Goal: Information Seeking & Learning: Check status

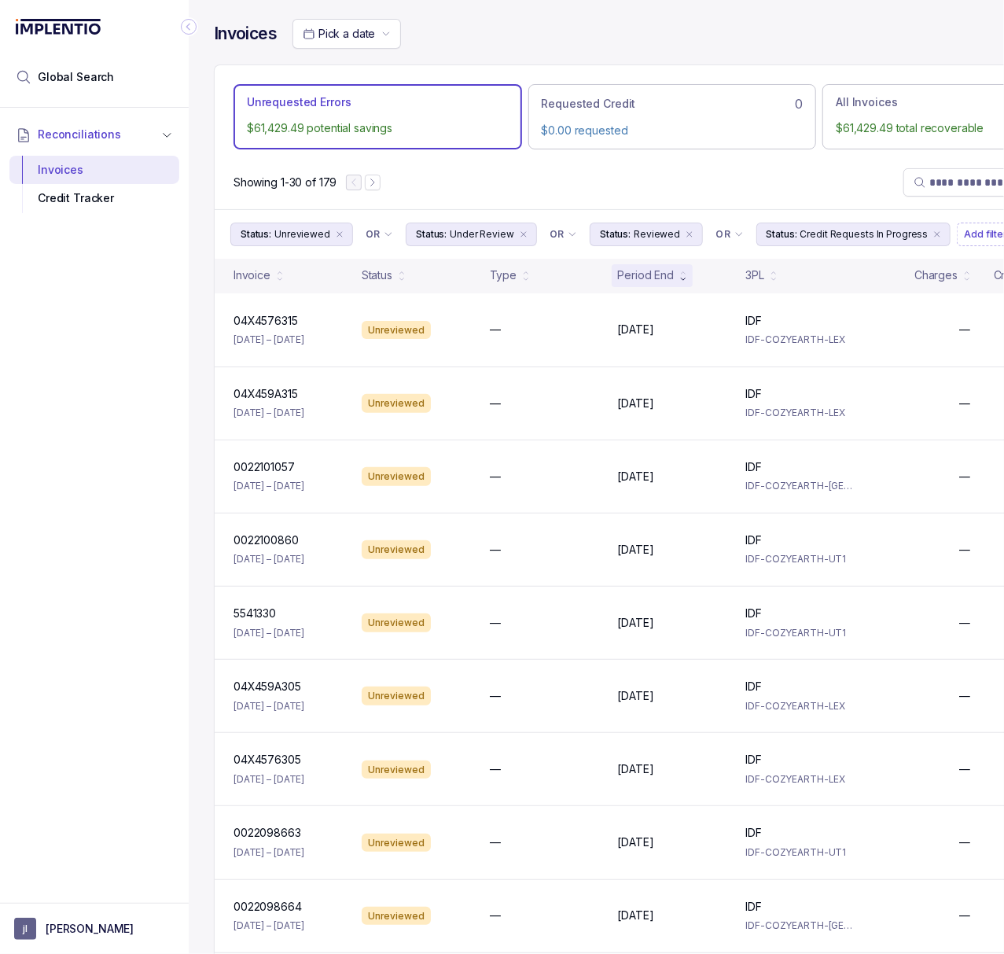
click at [189, 20] on icon "Collapse Icon" at bounding box center [189, 27] width 16 height 16
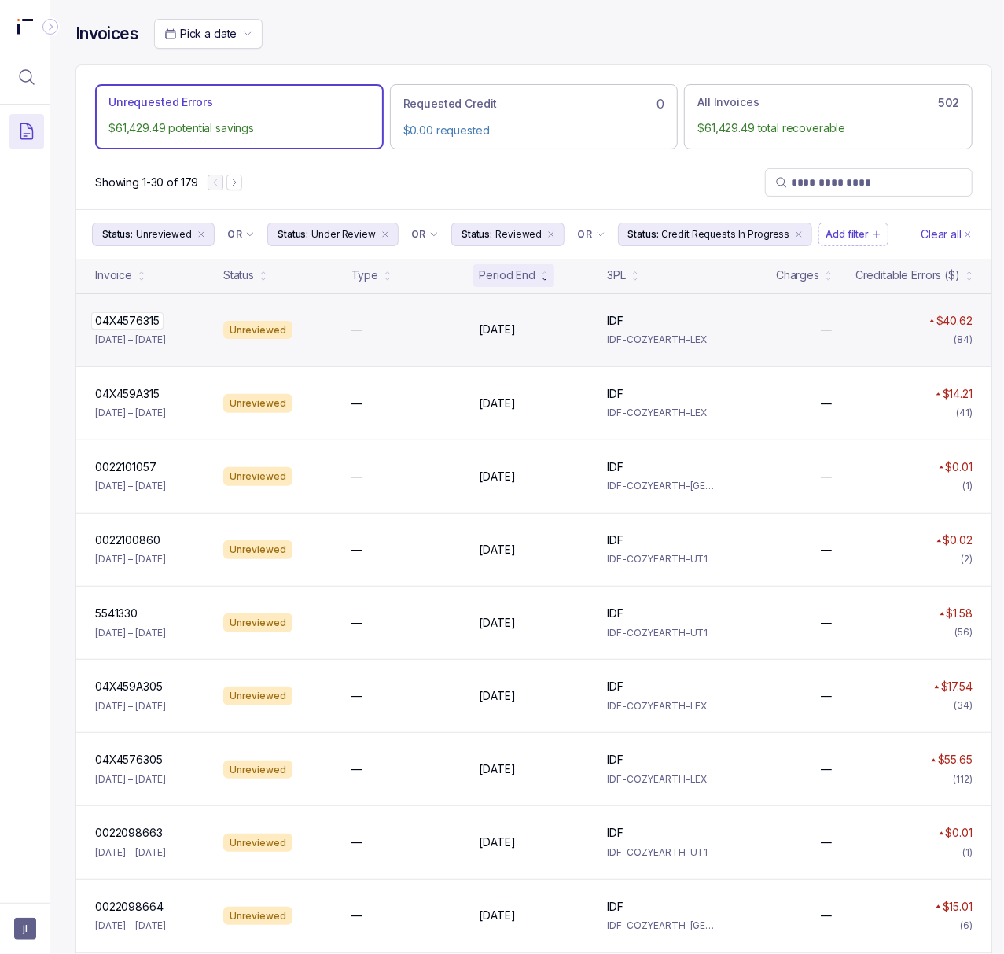
click at [121, 319] on p "04X4576315" at bounding box center [127, 320] width 72 height 17
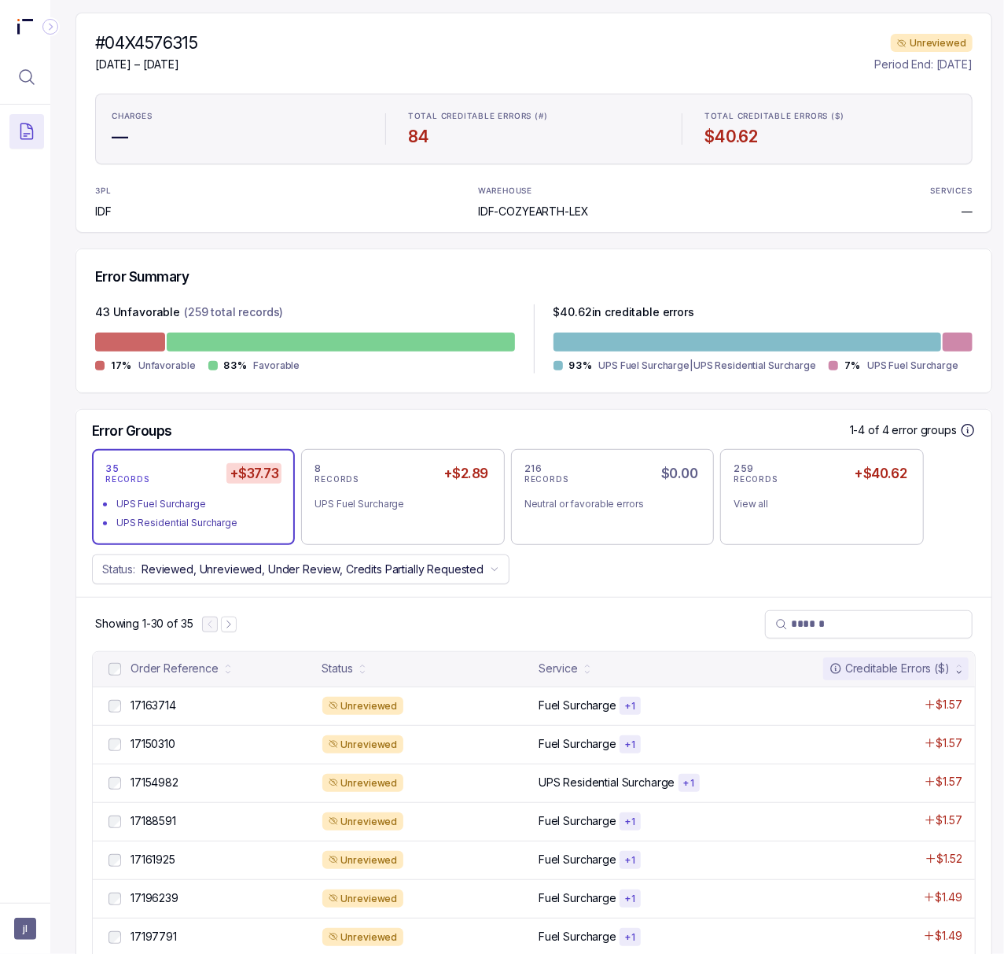
scroll to position [209, 0]
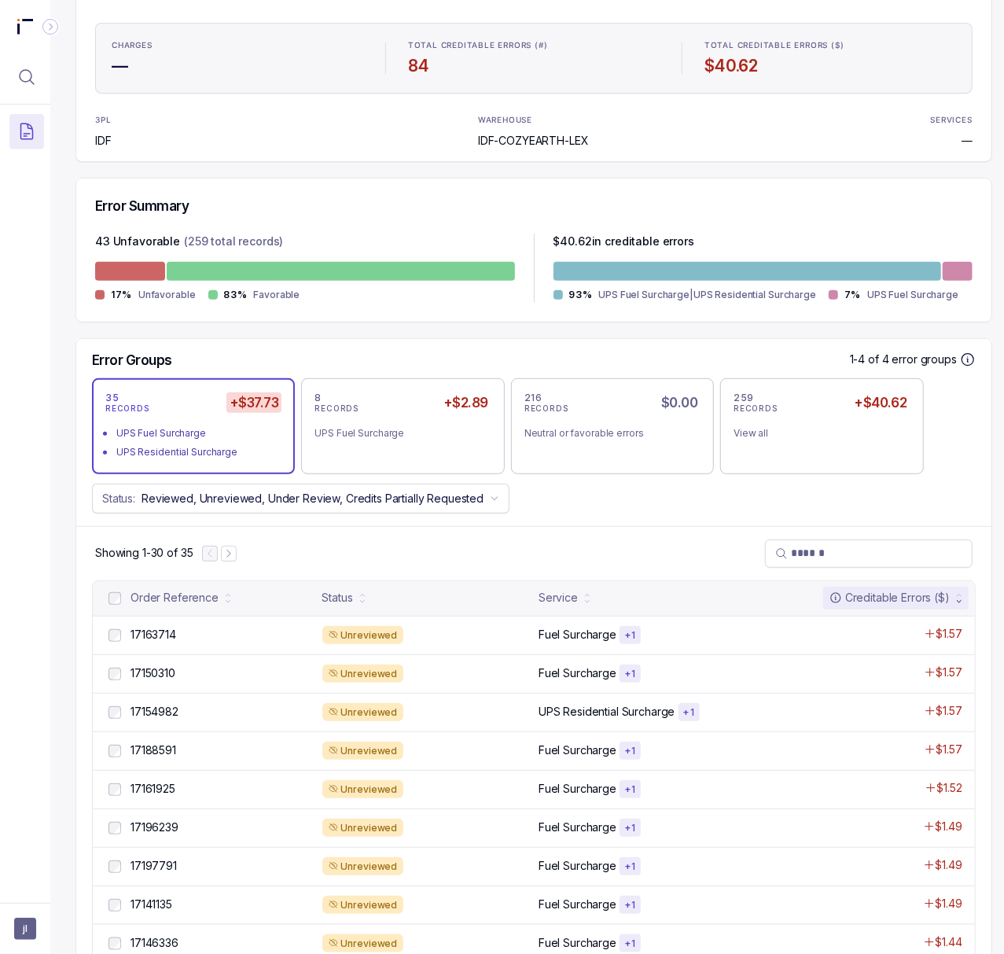
click at [481, 442] on div "8 RECORDS +$2.89 UPS Fuel Surcharge" at bounding box center [402, 426] width 176 height 69
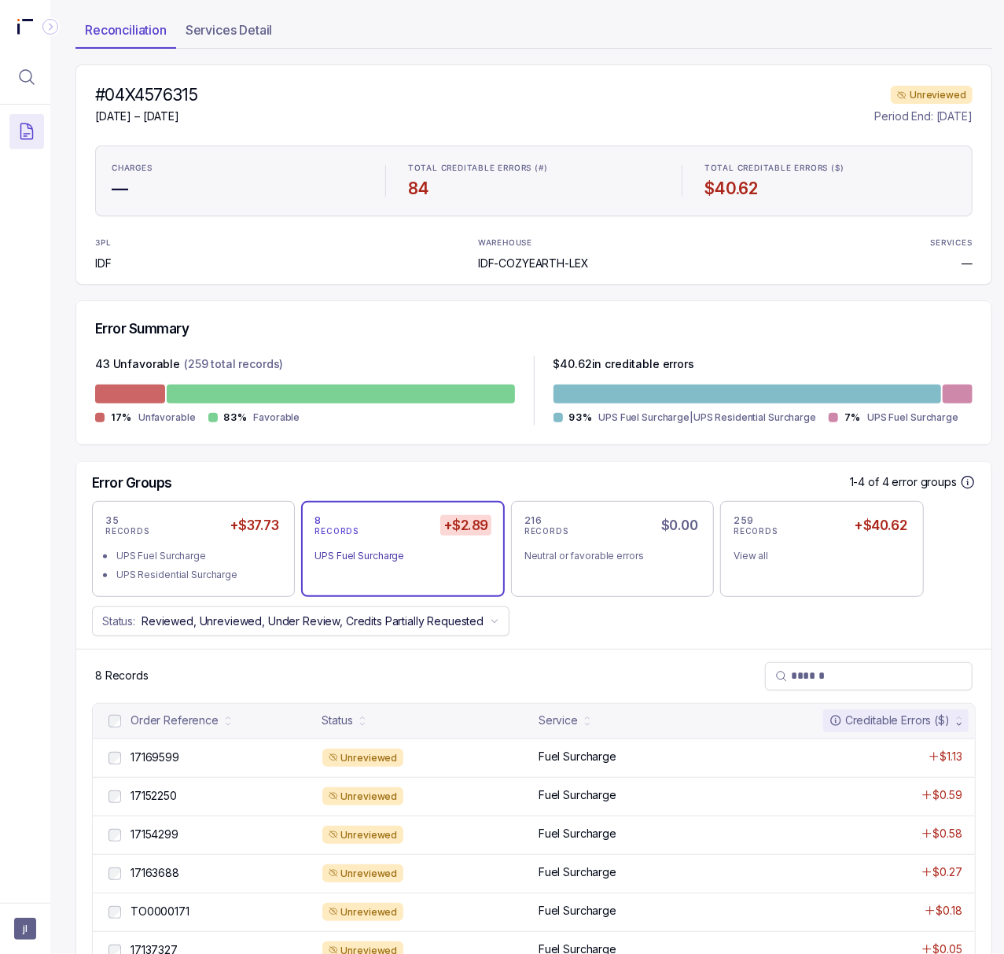
scroll to position [0, 0]
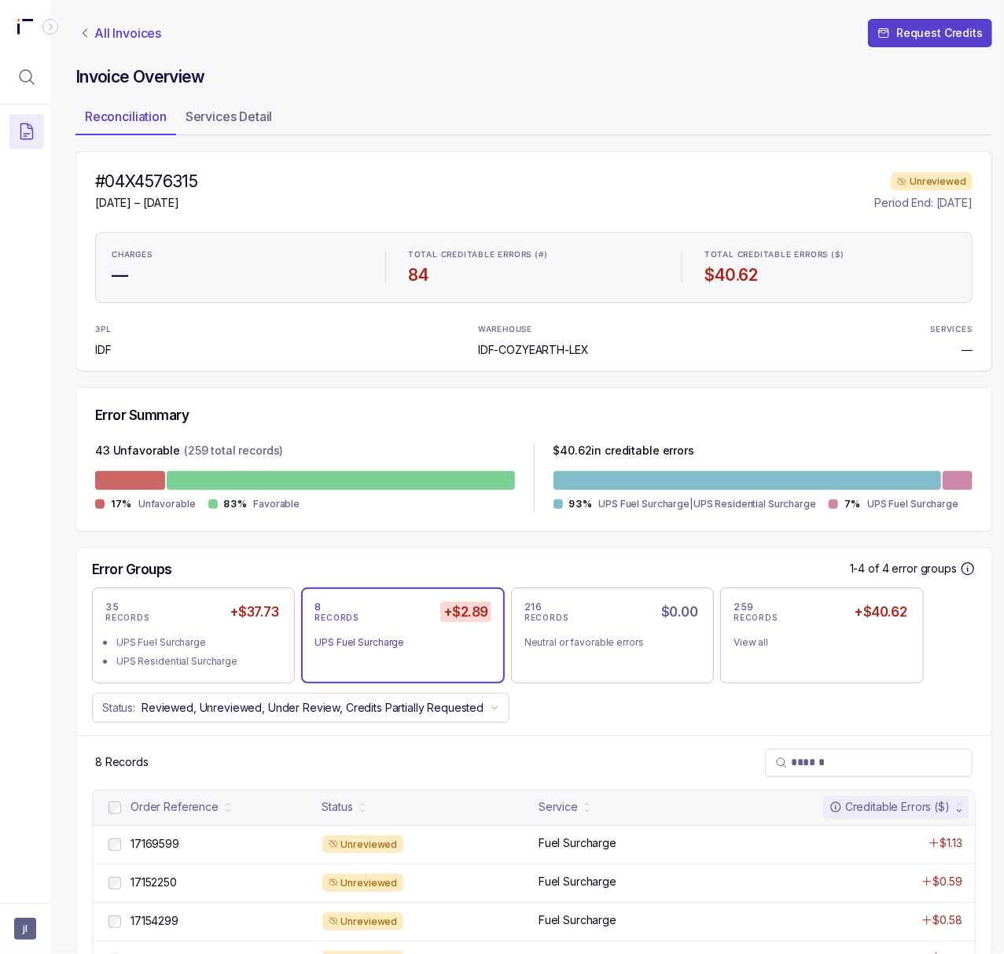
click at [120, 31] on p "All Invoices" at bounding box center [127, 33] width 67 height 16
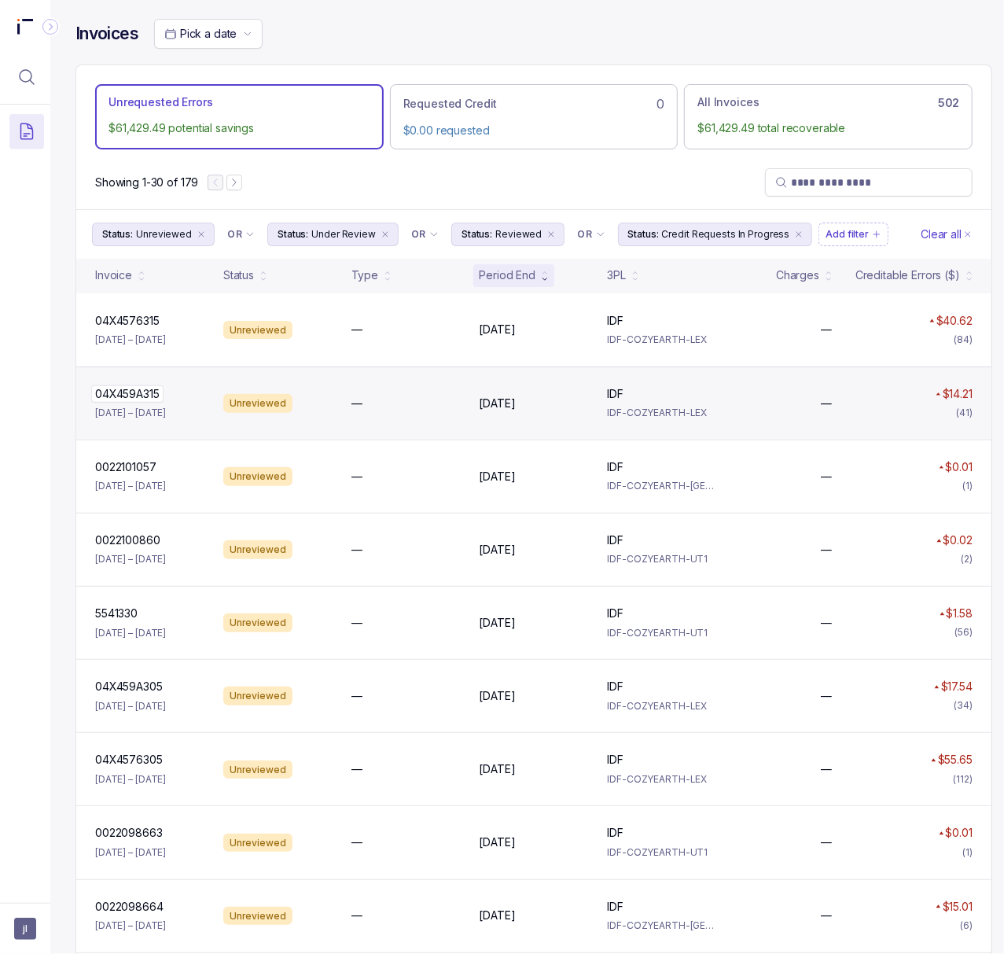
click at [111, 403] on p "04X459A315" at bounding box center [127, 393] width 72 height 17
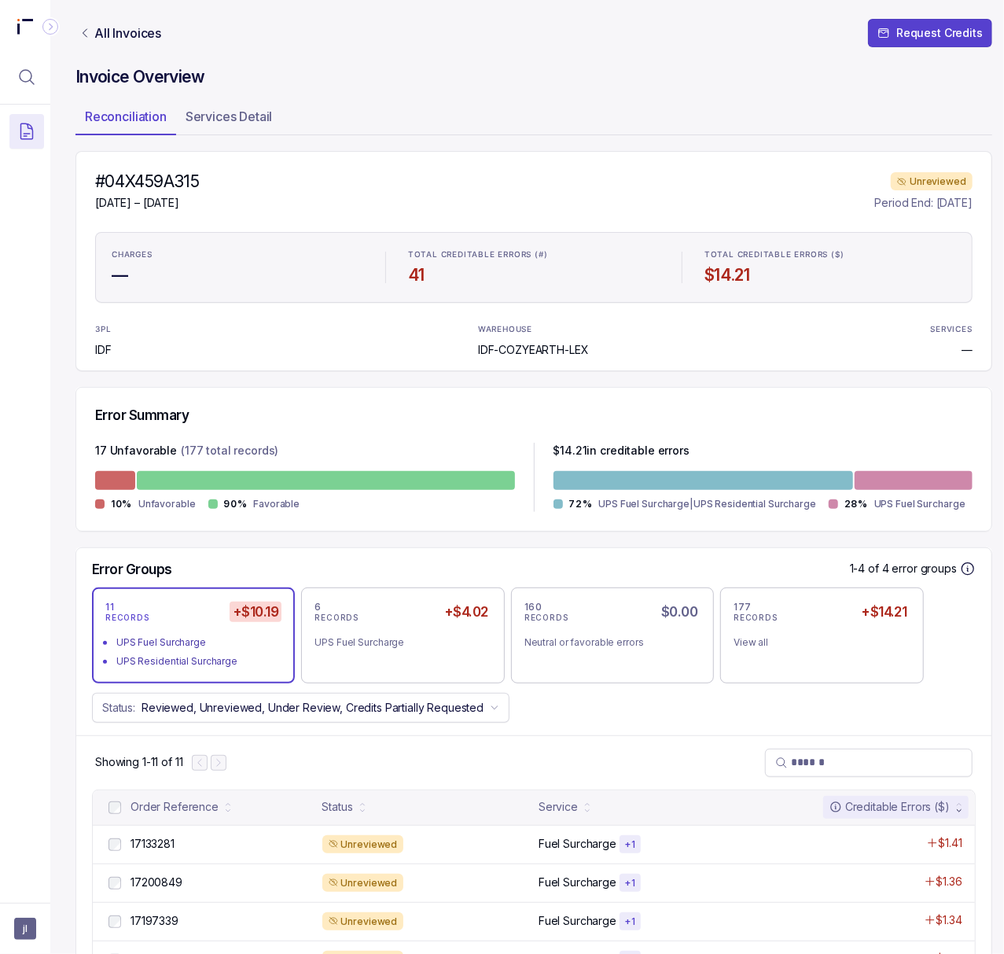
click at [153, 171] on h4 "#04X459A315" at bounding box center [147, 182] width 104 height 22
copy h4 "04X459A315"
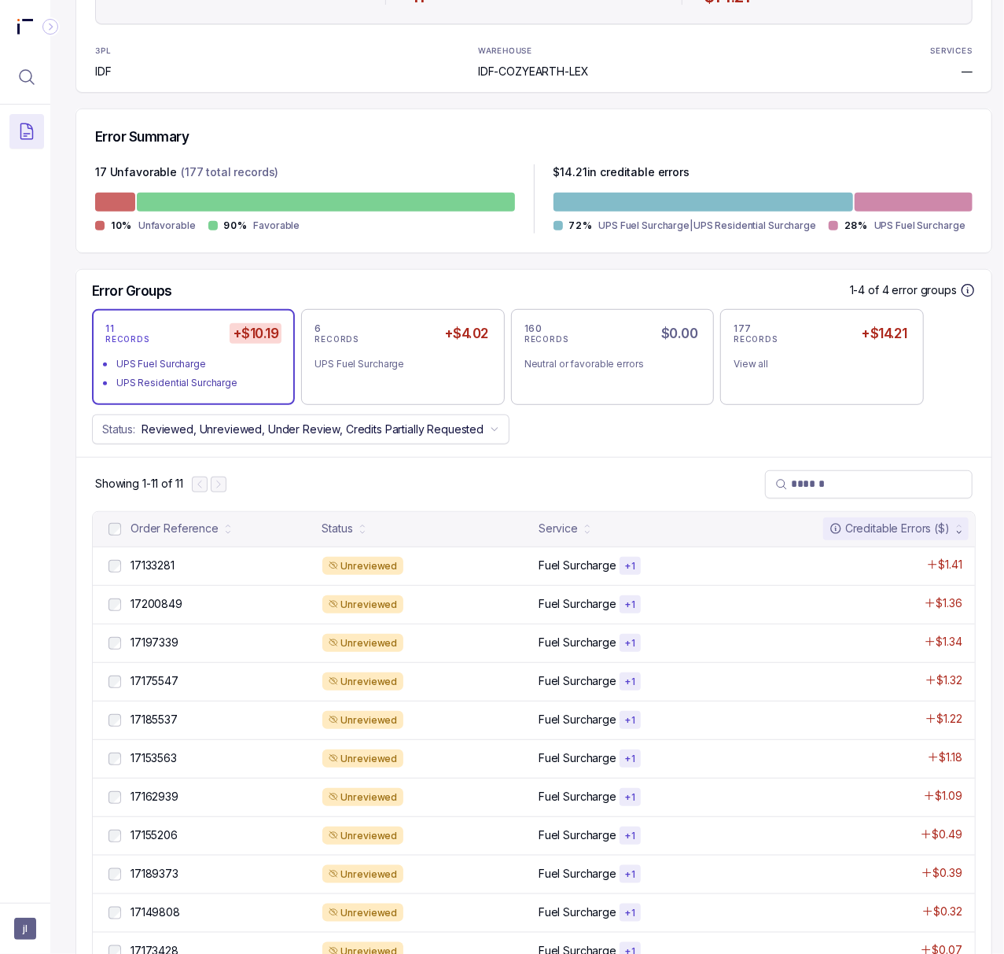
scroll to position [314, 0]
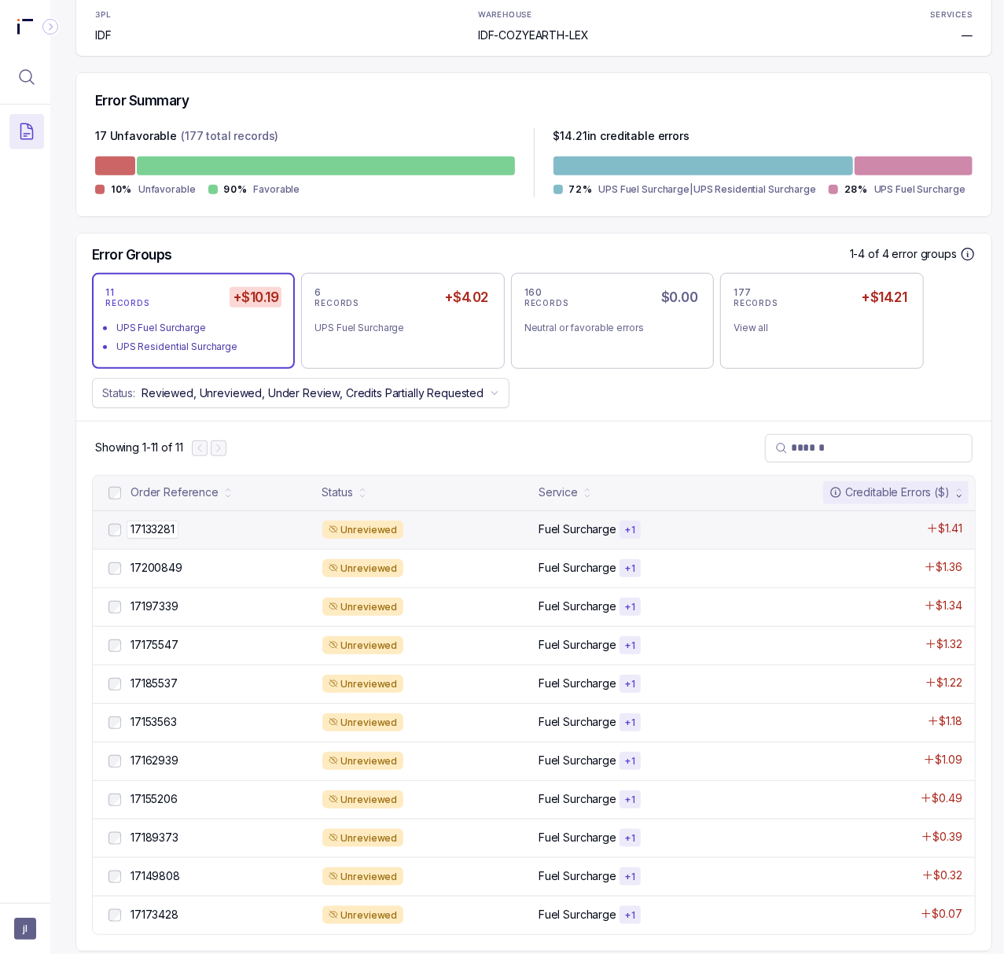
click at [162, 531] on p "17133281" at bounding box center [153, 528] width 52 height 17
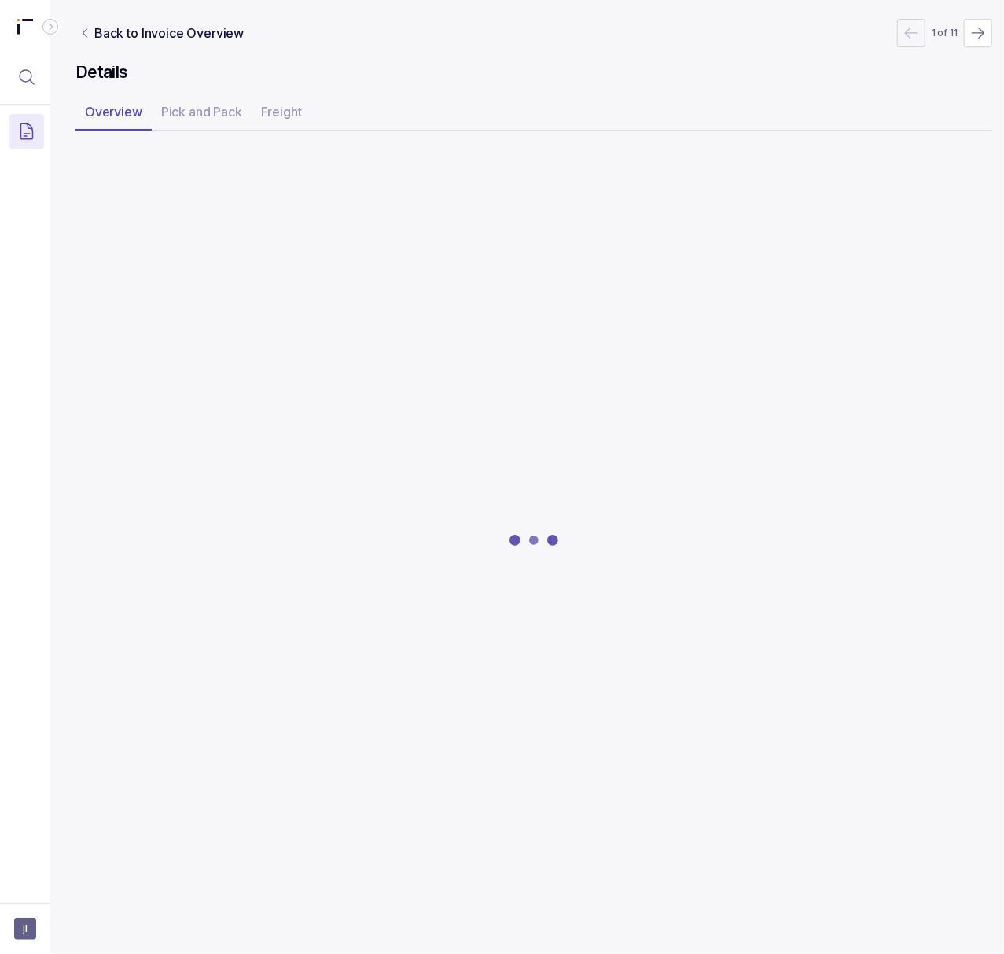
scroll to position [0, 4]
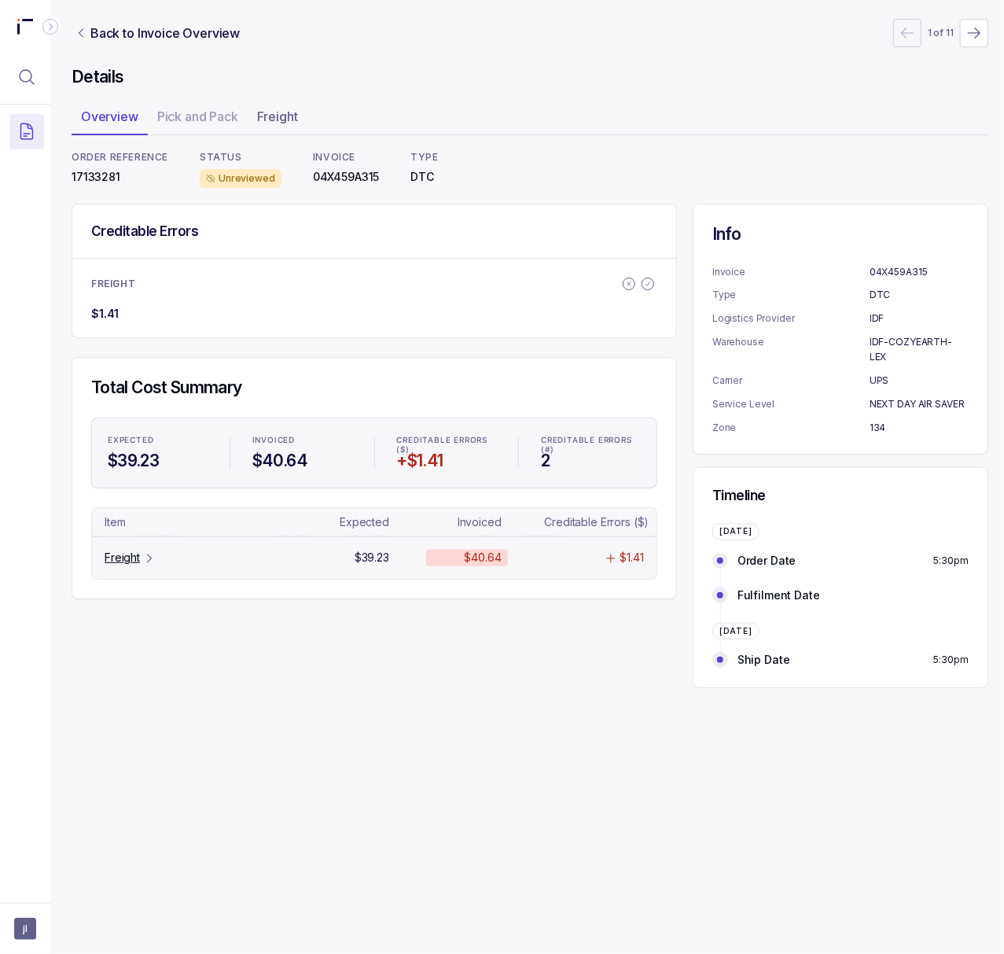
click at [135, 555] on p "Freight" at bounding box center [122, 558] width 35 height 16
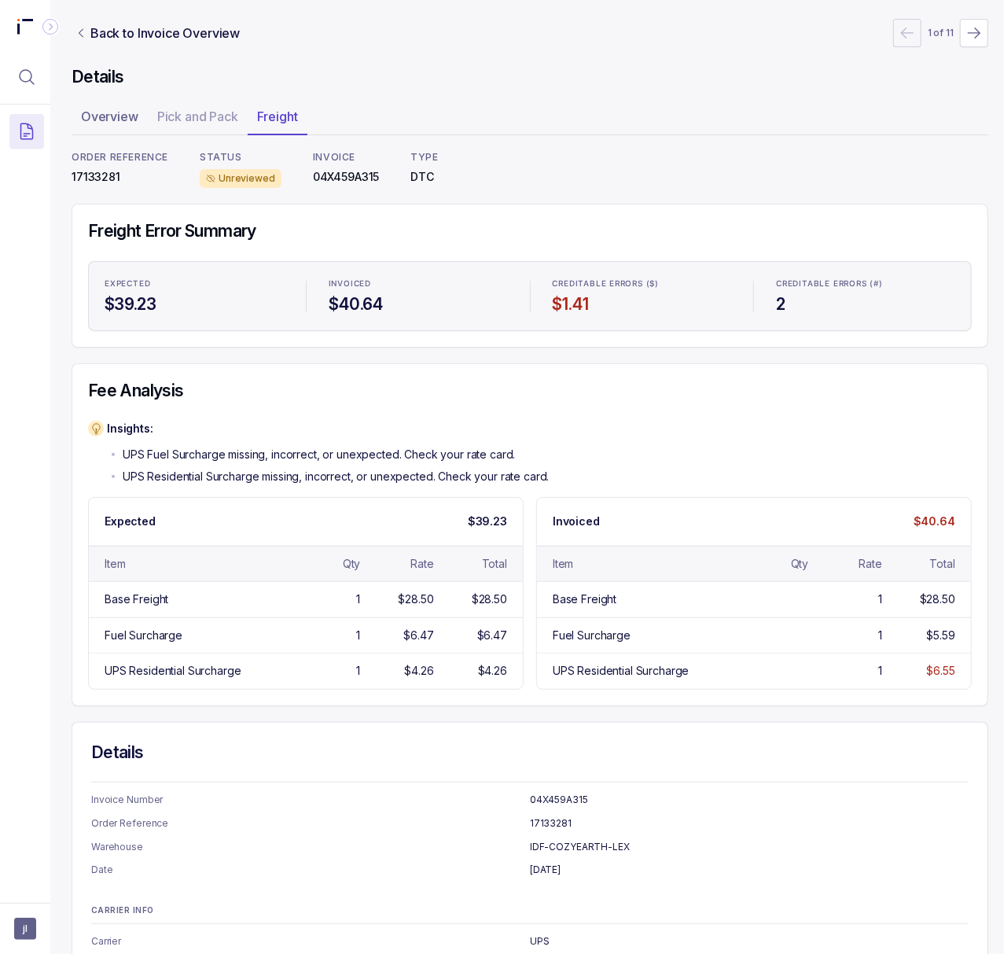
click at [91, 179] on p "17133281" at bounding box center [120, 177] width 97 height 16
copy p "17133281"
click at [362, 175] on p "04X459A315" at bounding box center [346, 177] width 67 height 16
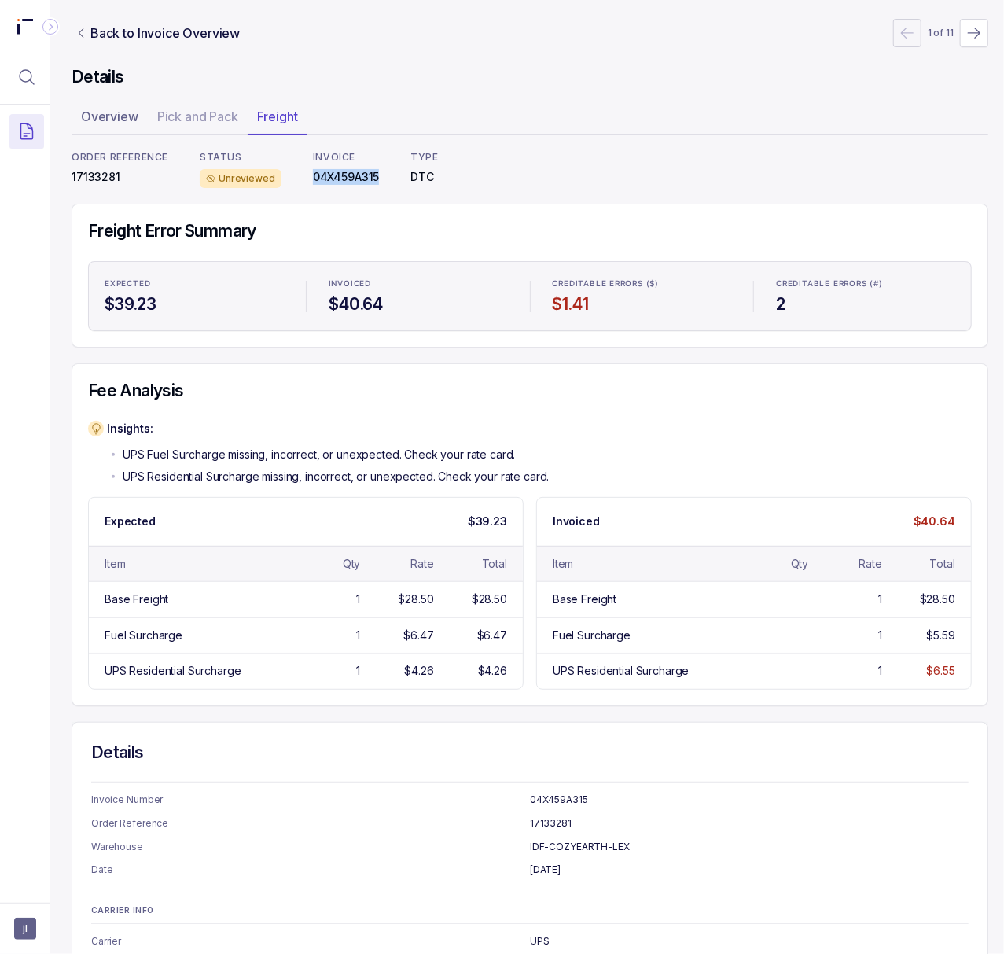
copy p "04X459A315"
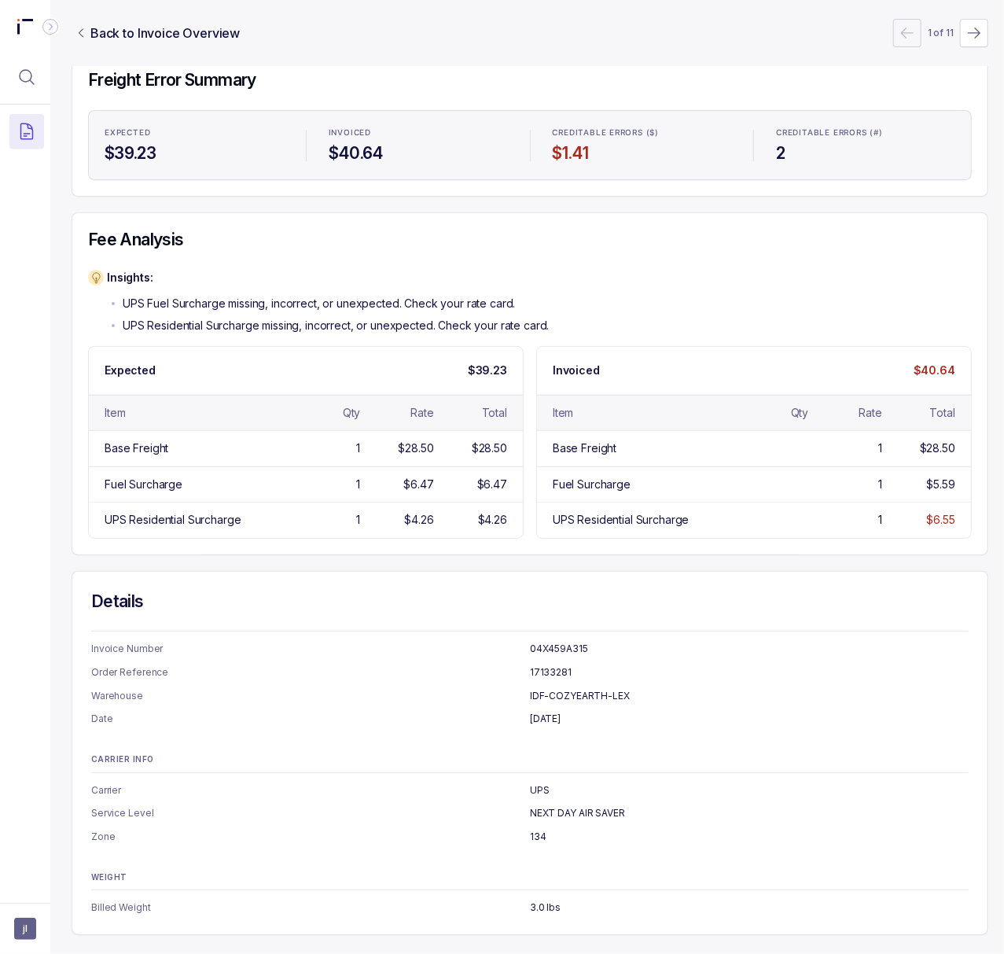
click at [550, 787] on ul "Carrier UPS Service Level NEXT DAY AIR SAVER Zone 134" at bounding box center [529, 813] width 877 height 62
copy p "NEXT DAY AIR SAVER"
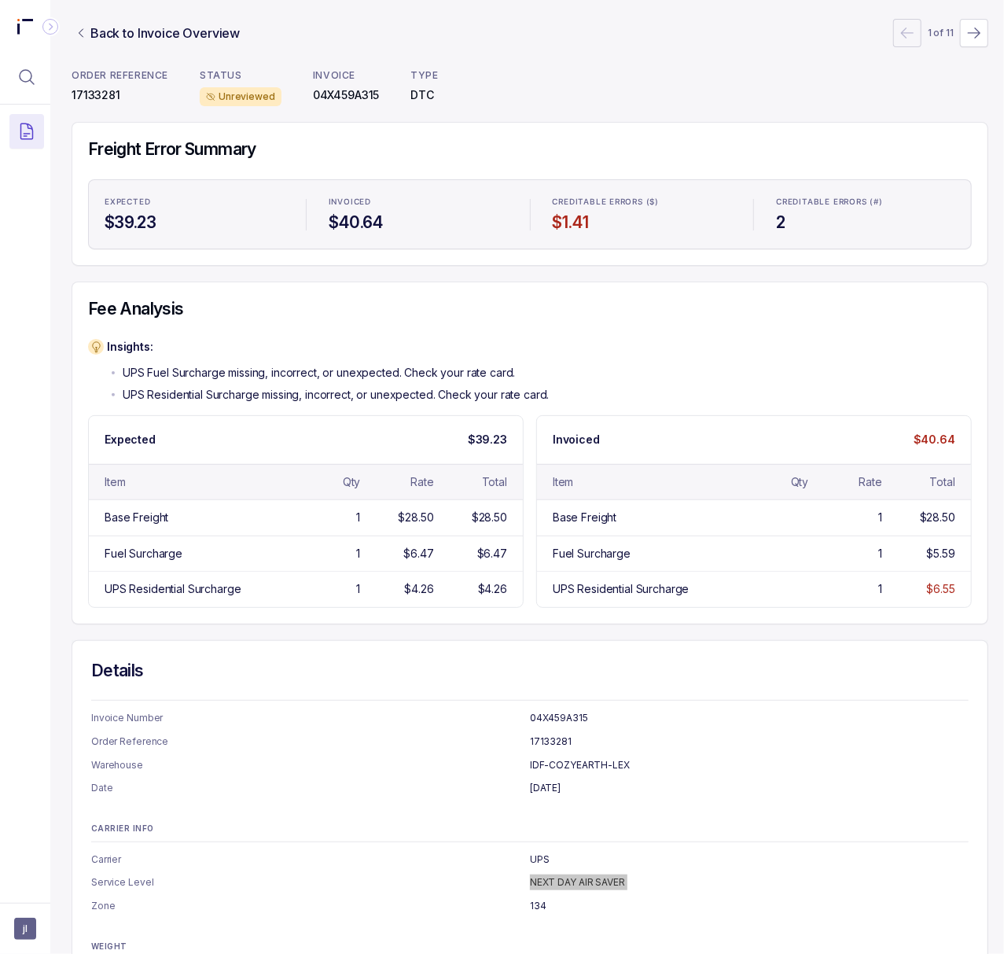
scroll to position [0, 4]
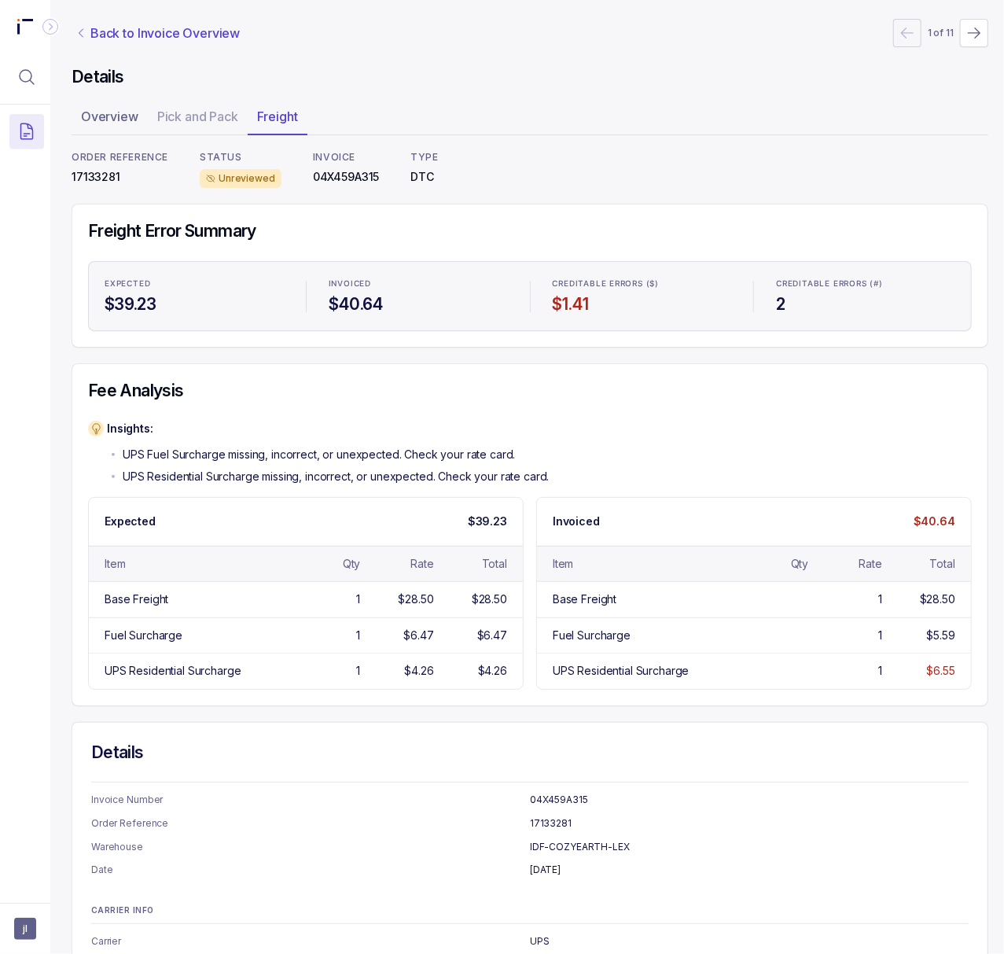
click at [134, 35] on p "Back to Invoice Overview" at bounding box center [164, 33] width 149 height 19
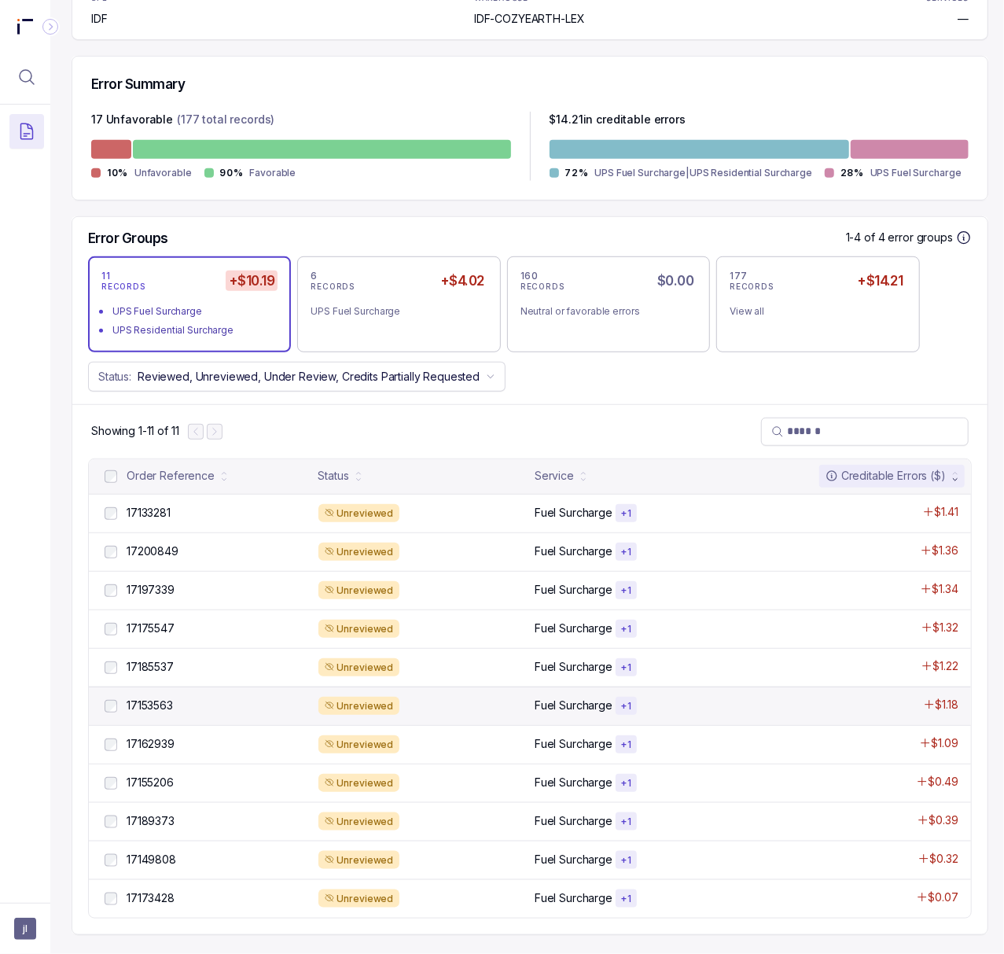
scroll to position [350, 4]
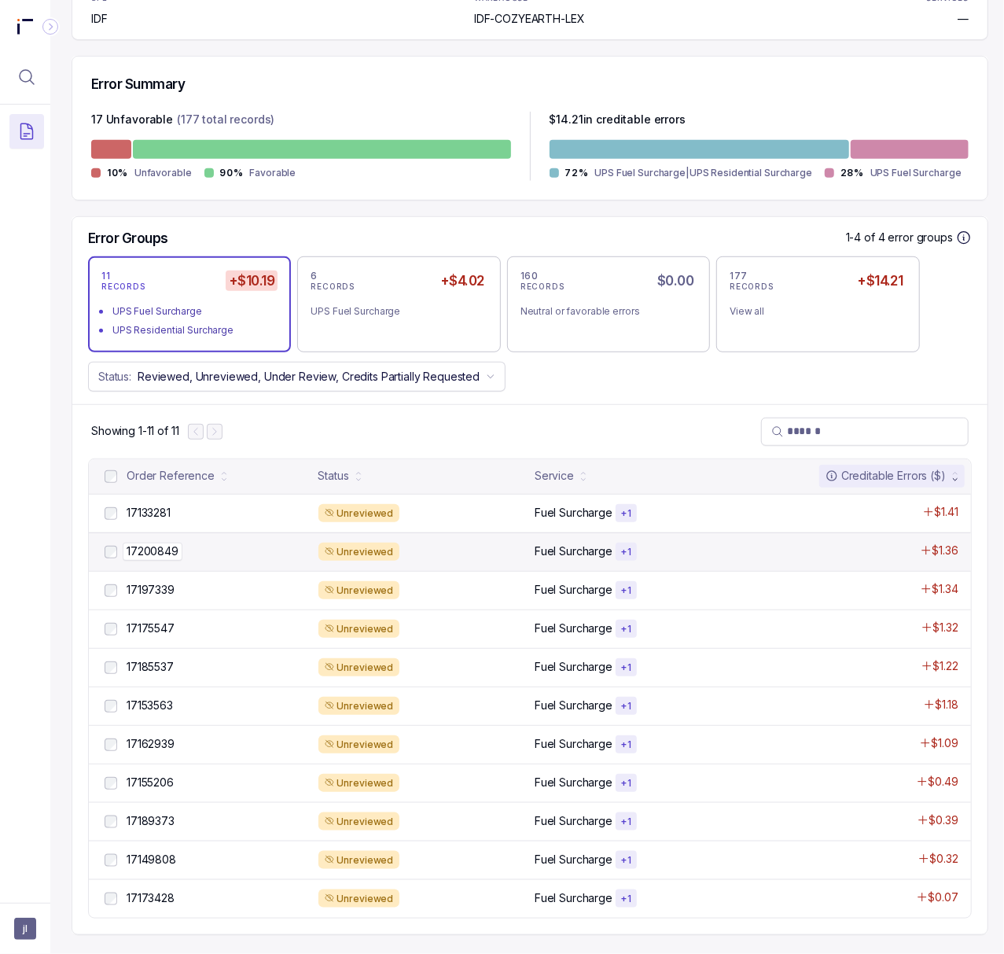
click at [162, 542] on p "17200849" at bounding box center [153, 550] width 60 height 17
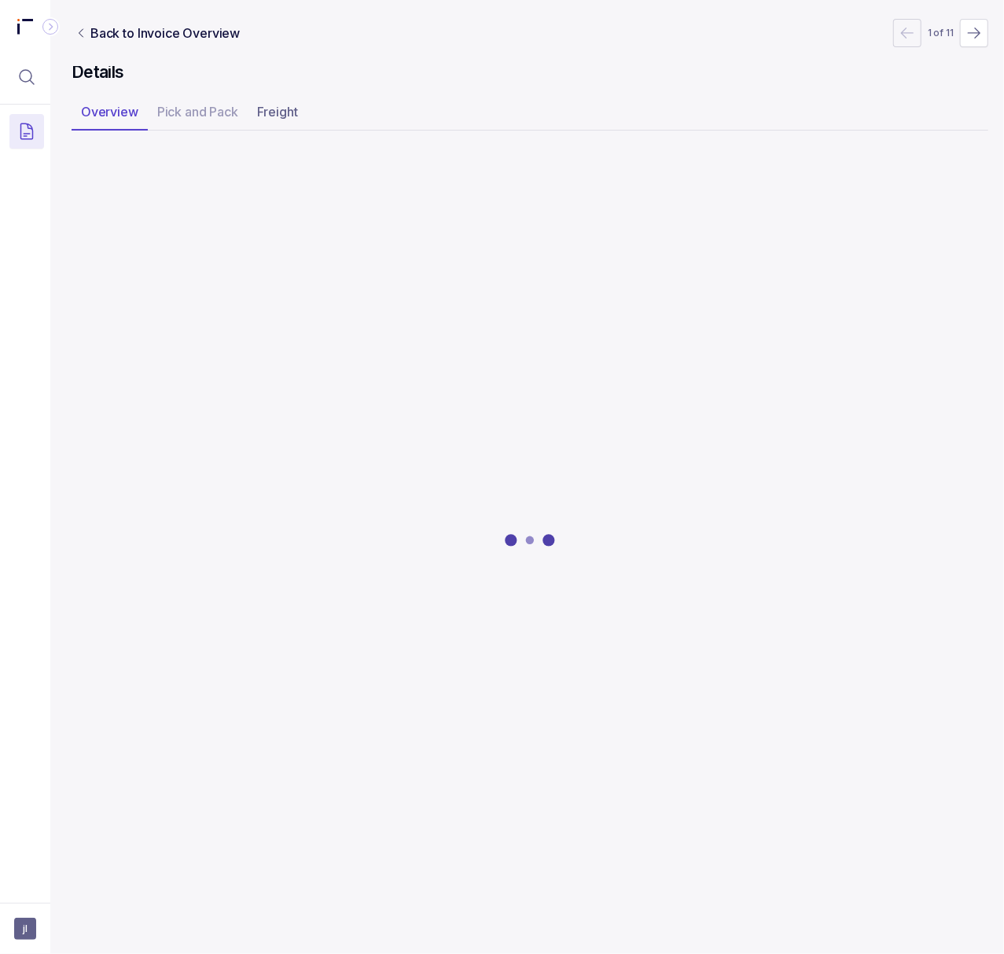
scroll to position [0, 4]
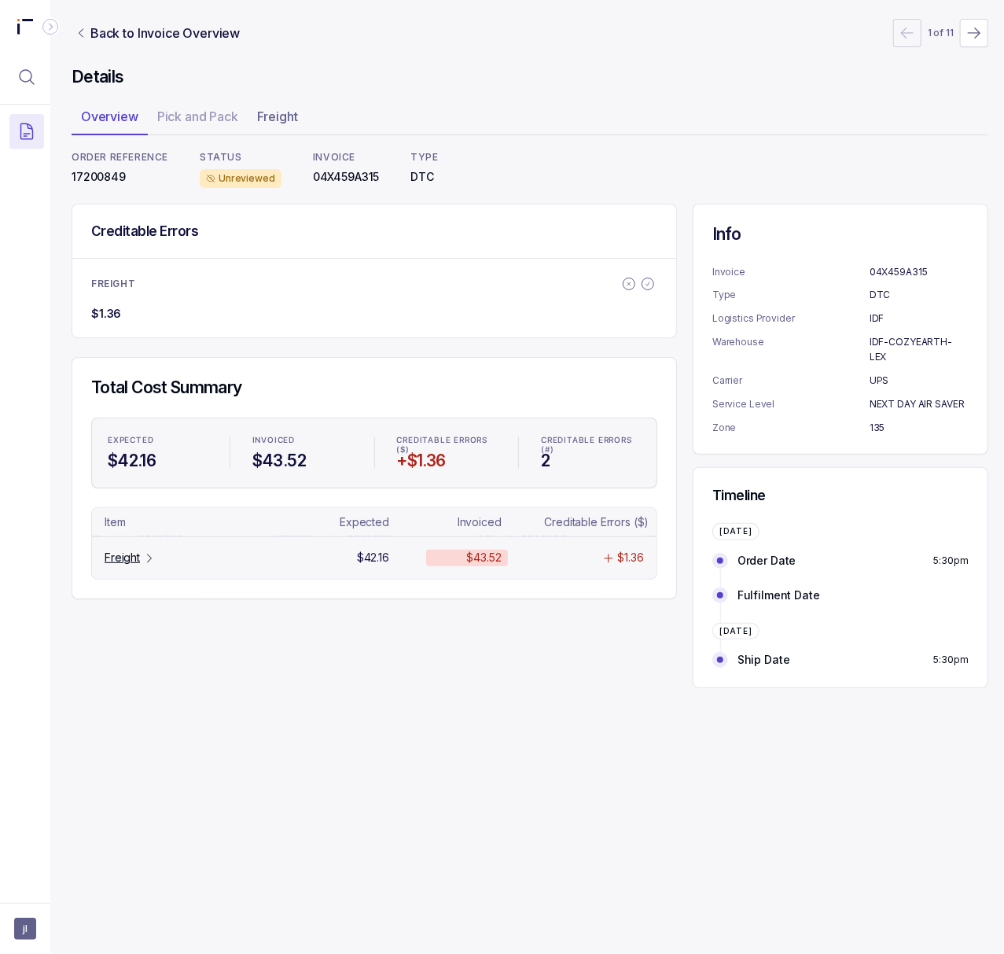
click at [136, 563] on p "Freight" at bounding box center [122, 558] width 35 height 16
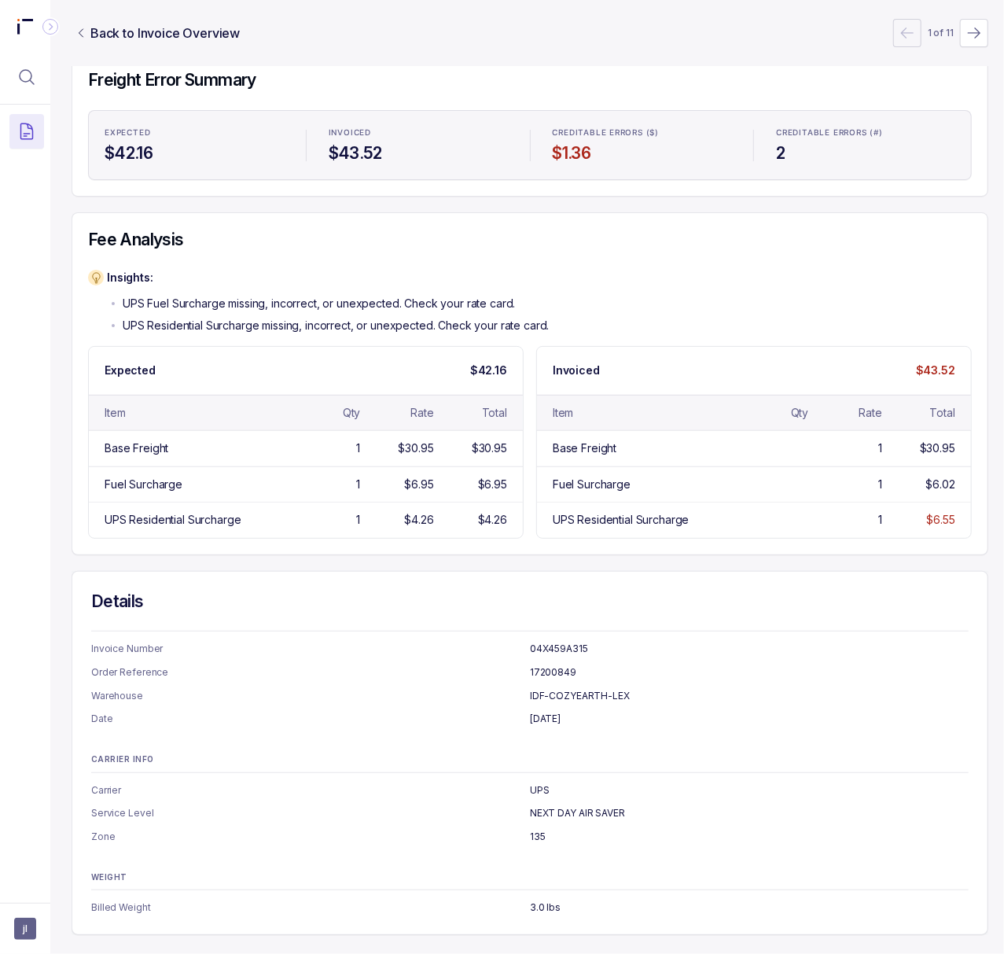
scroll to position [0, 4]
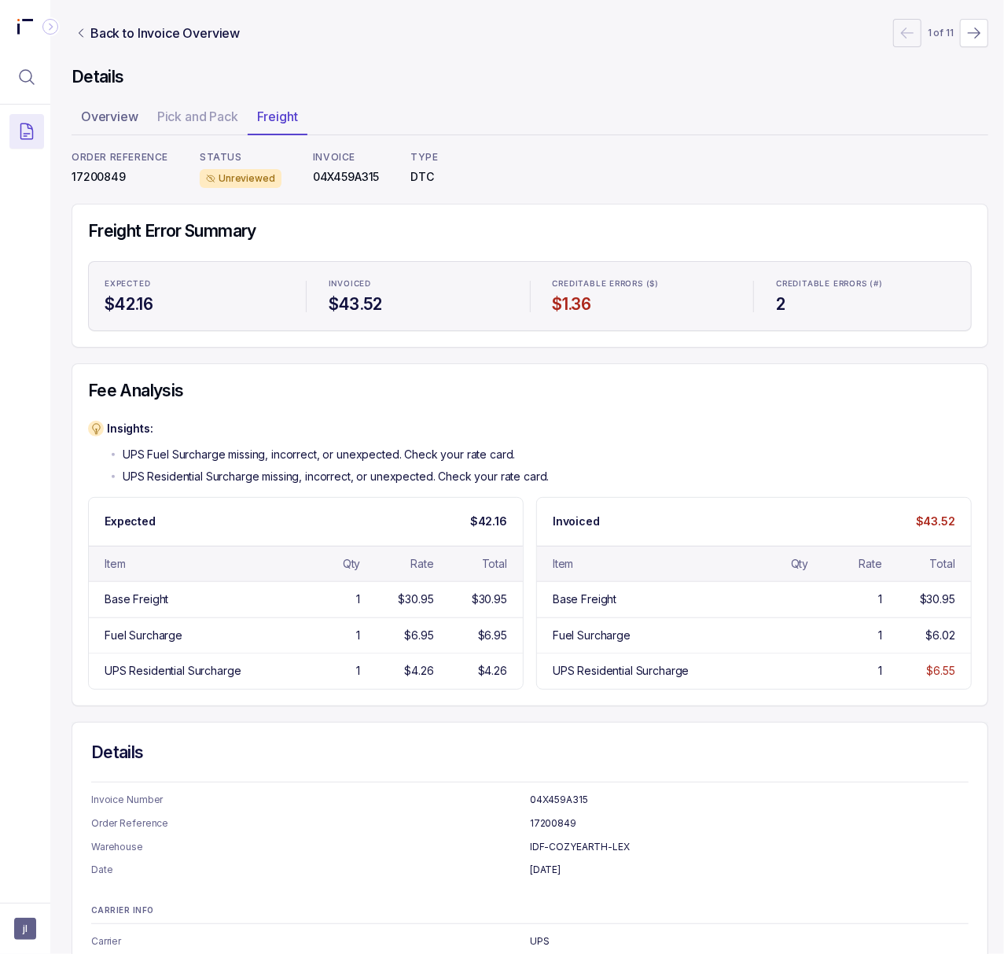
click at [114, 180] on p "17200849" at bounding box center [120, 177] width 97 height 16
copy p "17200849"
click at [190, 25] on p "Back to Invoice Overview" at bounding box center [164, 33] width 149 height 19
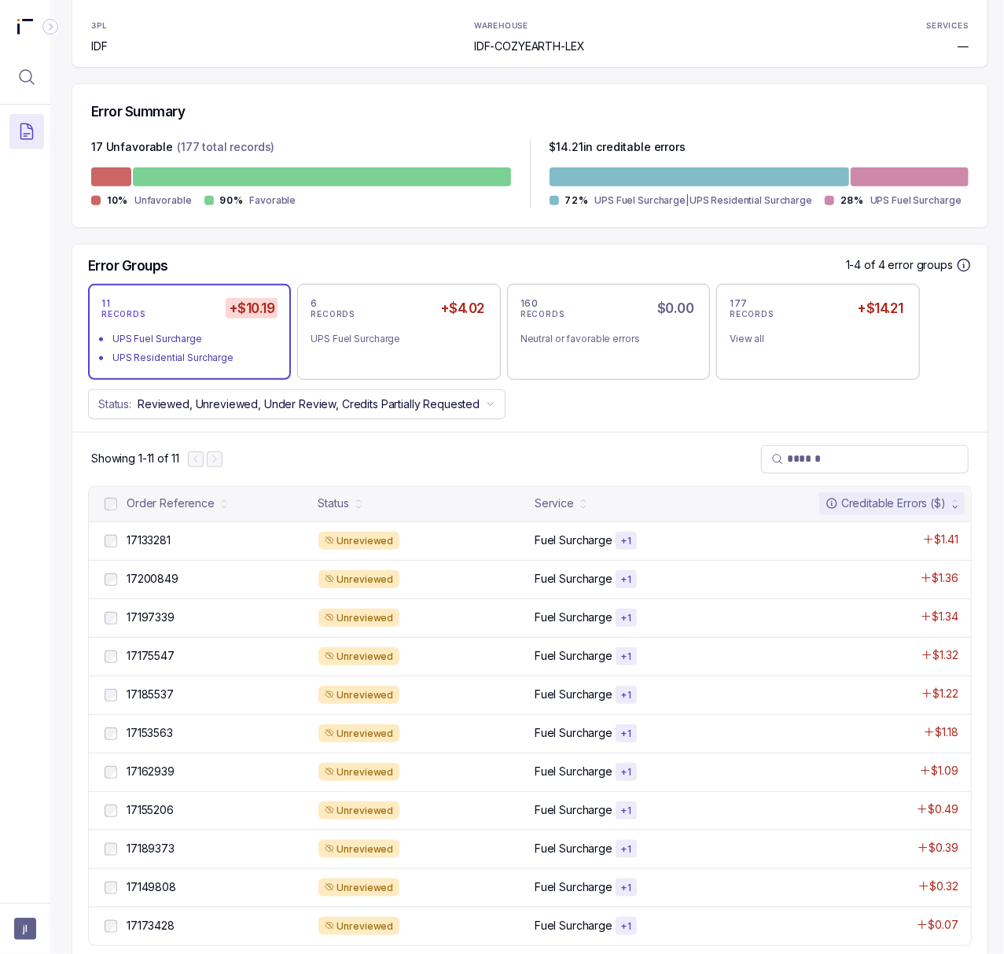
scroll to position [350, 4]
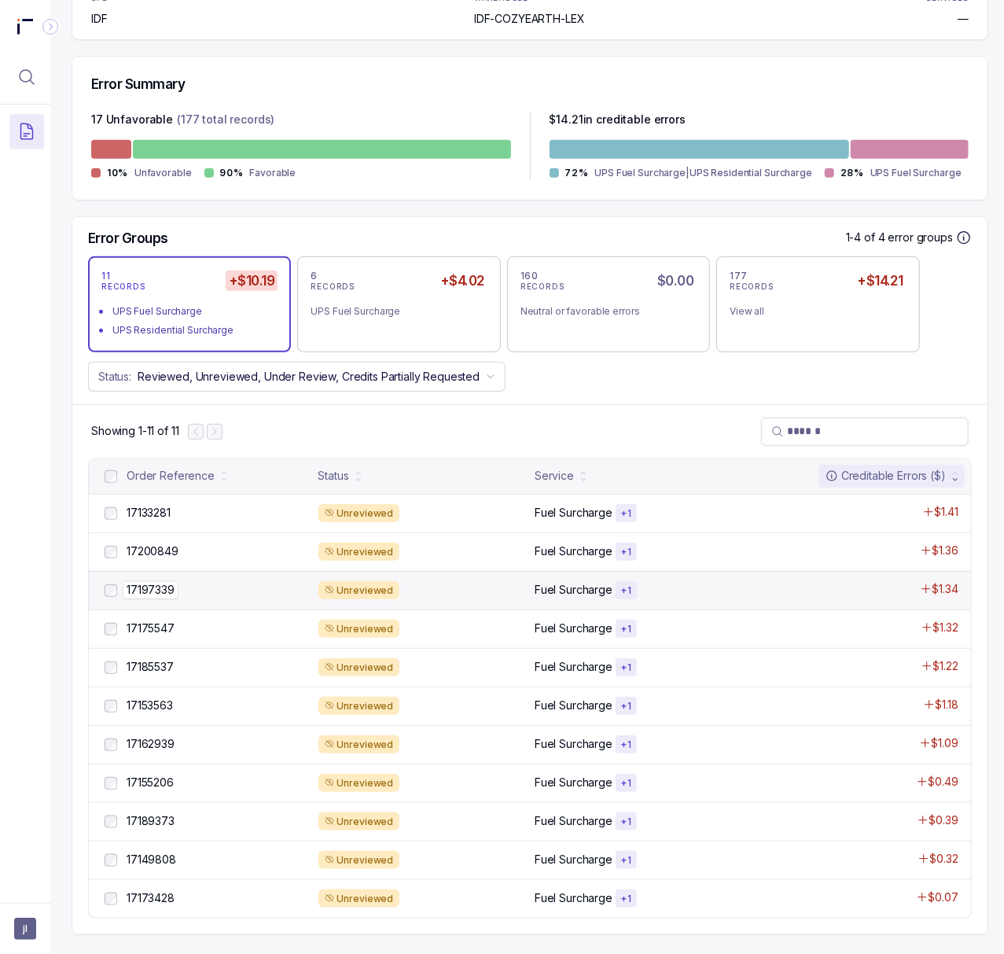
click at [158, 581] on p "17197339" at bounding box center [151, 589] width 56 height 17
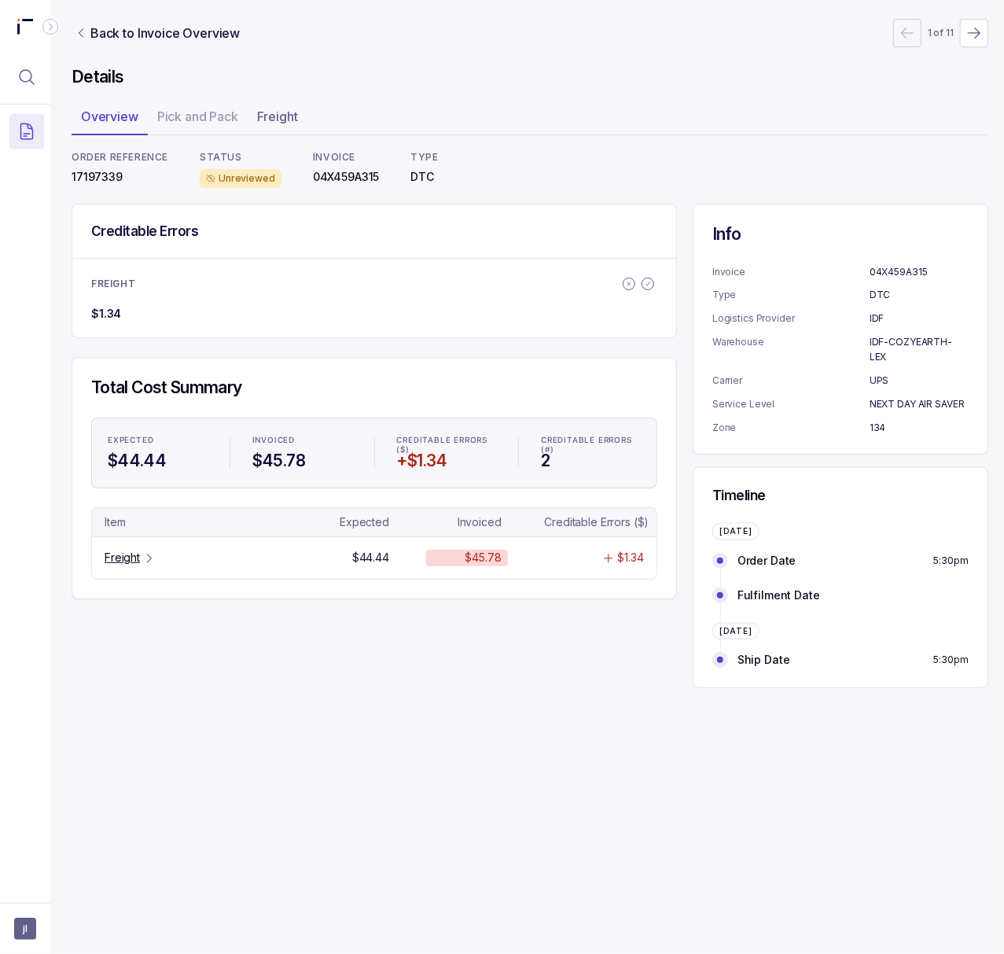
click at [101, 174] on p "17197339" at bounding box center [120, 177] width 97 height 16
copy p "17197339"
click at [124, 565] on p "Freight" at bounding box center [122, 558] width 35 height 16
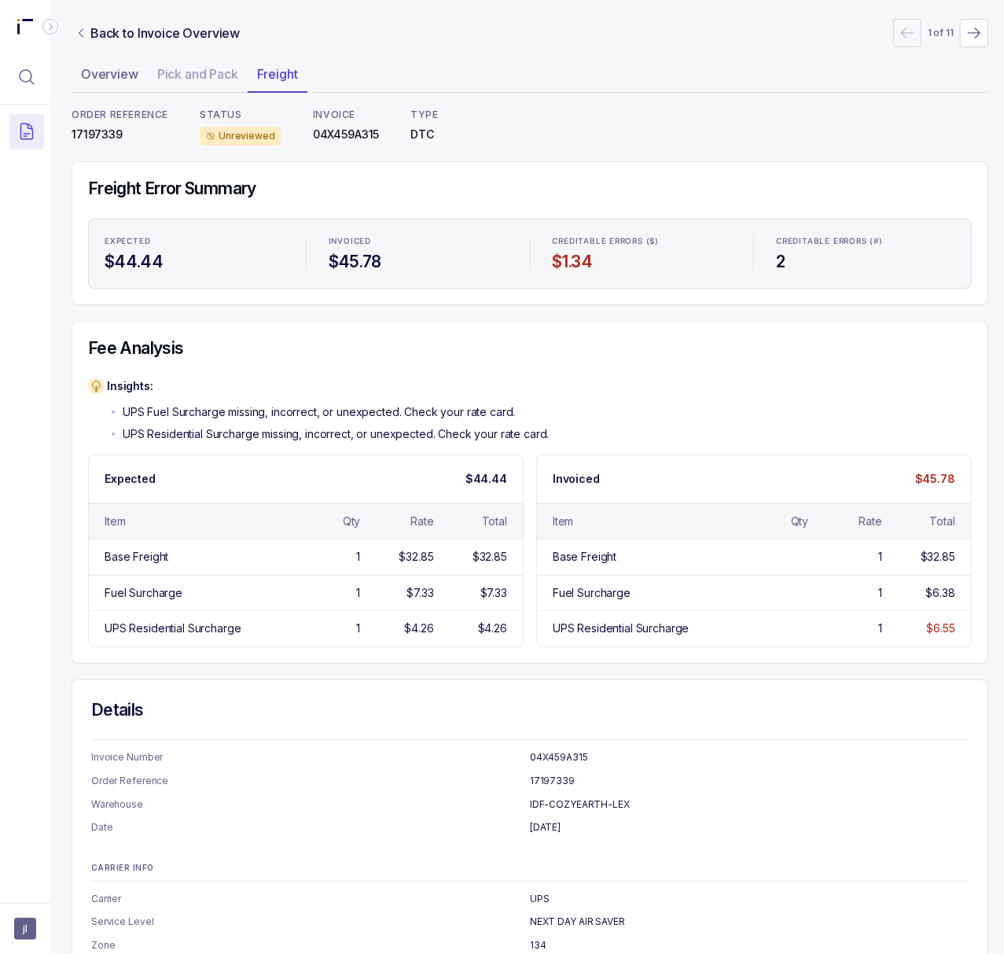
scroll to position [0, 4]
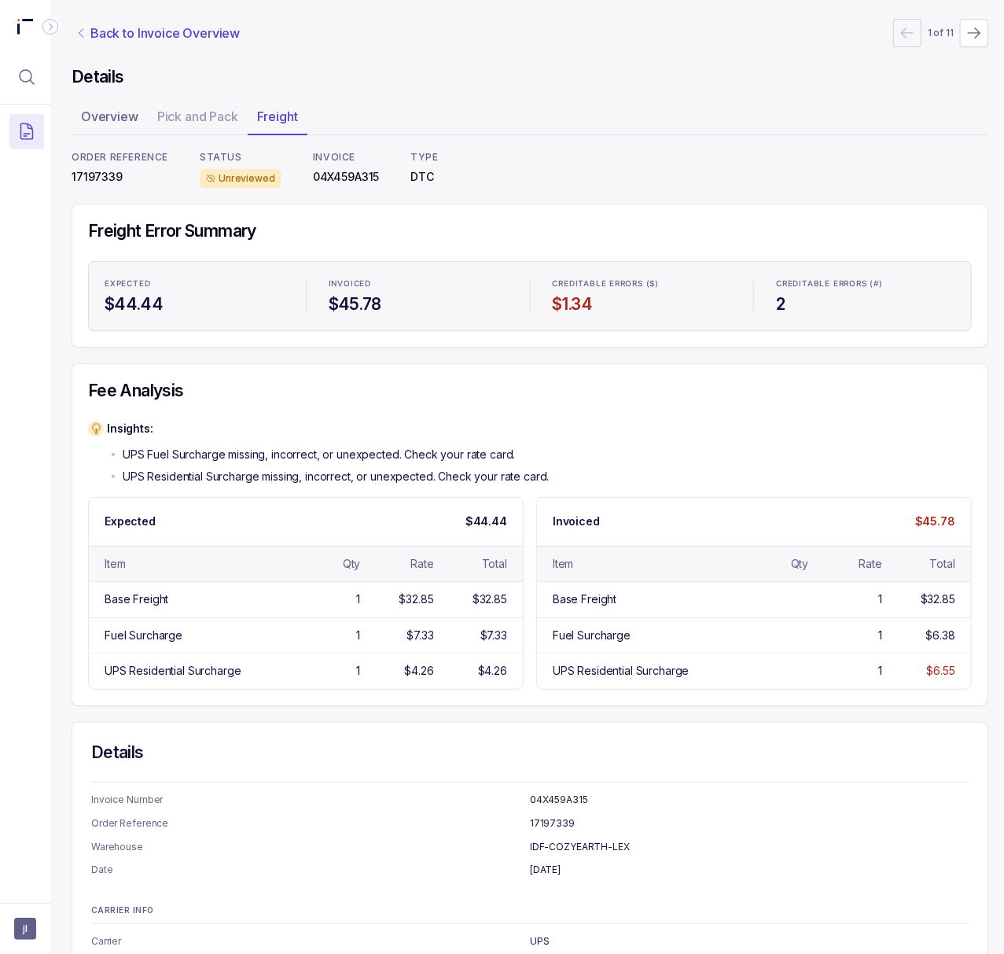
click at [118, 26] on p "Back to Invoice Overview" at bounding box center [164, 33] width 149 height 19
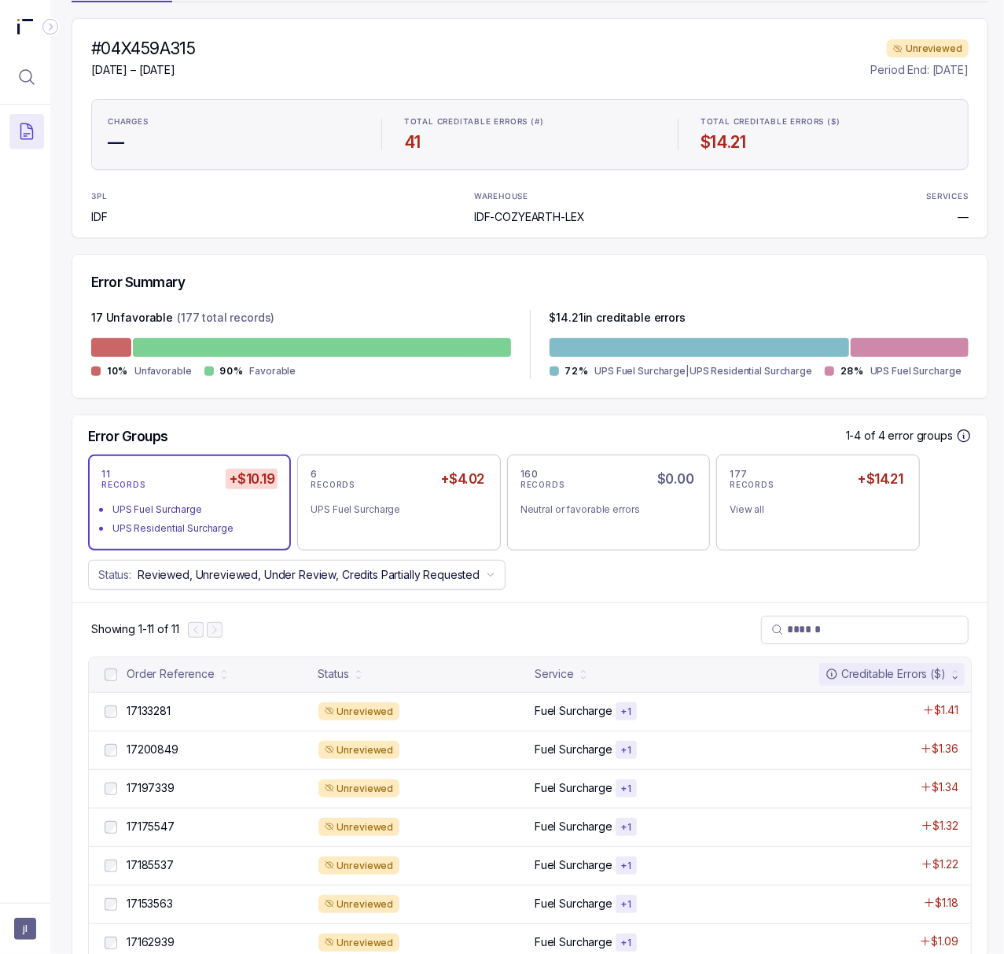
scroll to position [350, 4]
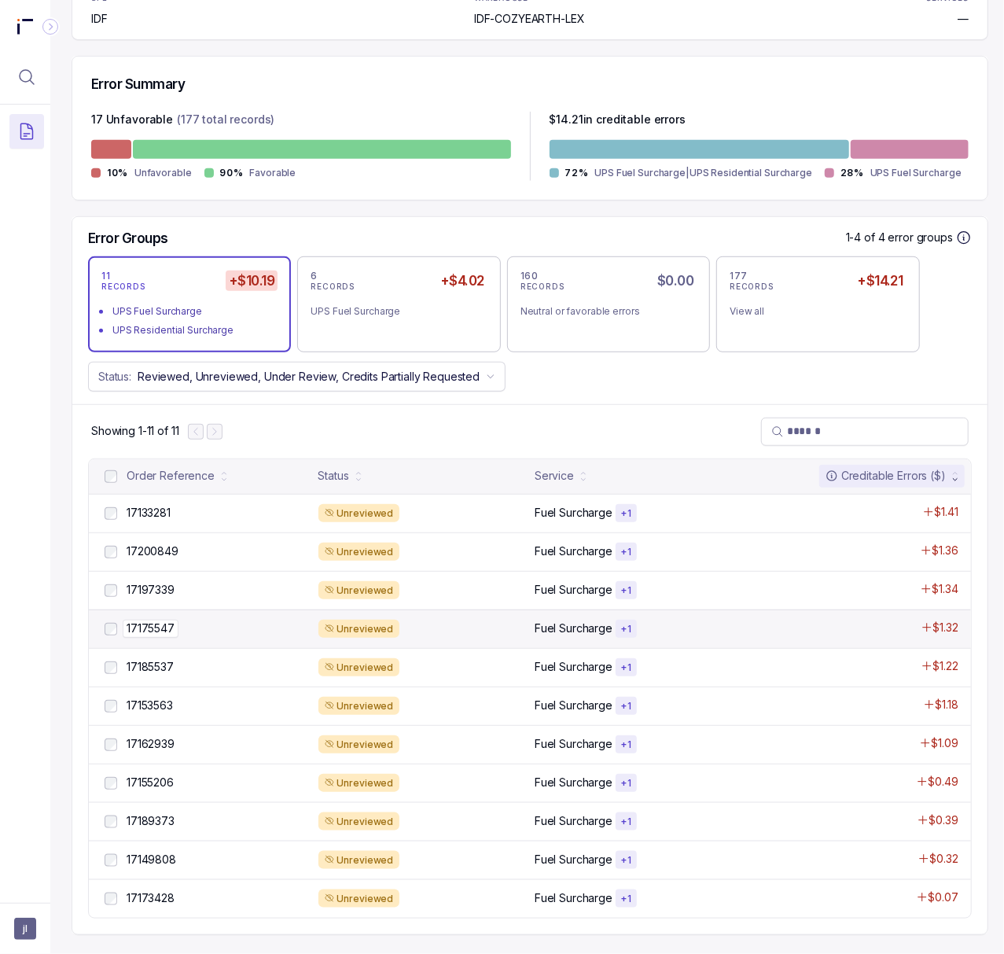
click at [157, 620] on p "17175547" at bounding box center [151, 628] width 56 height 17
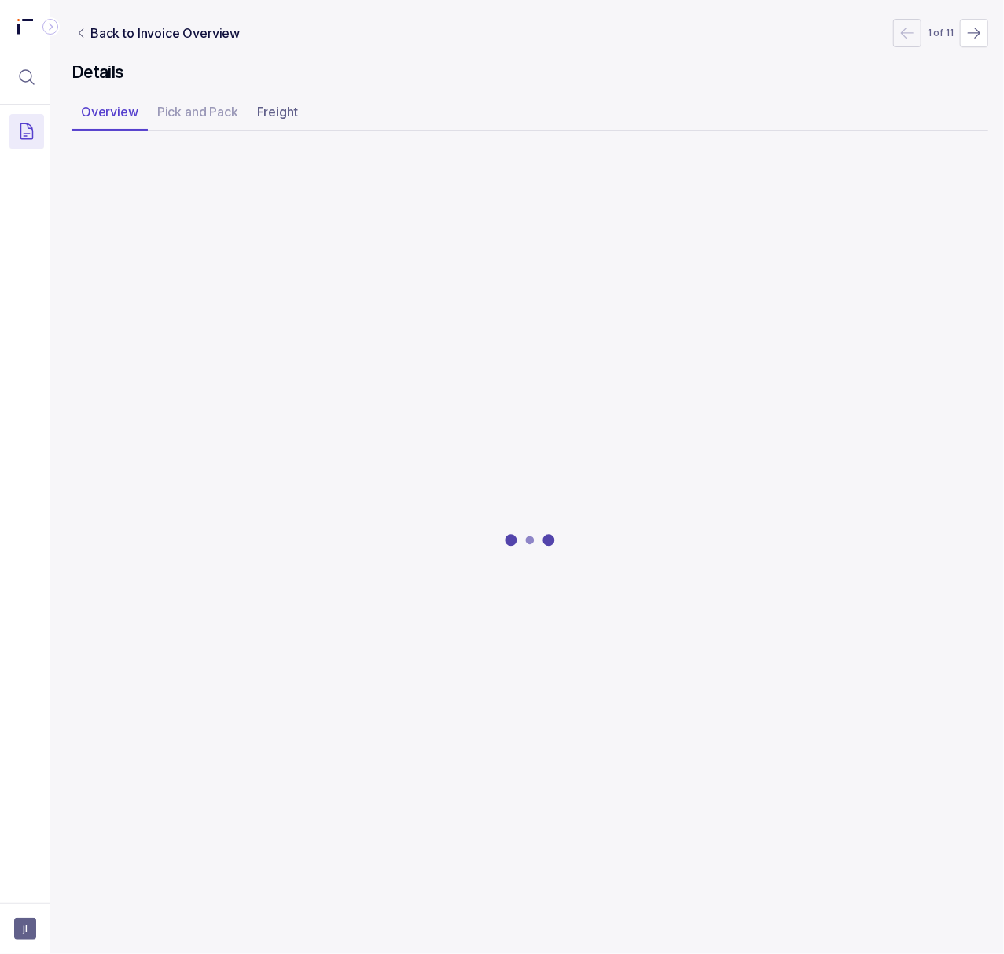
scroll to position [0, 4]
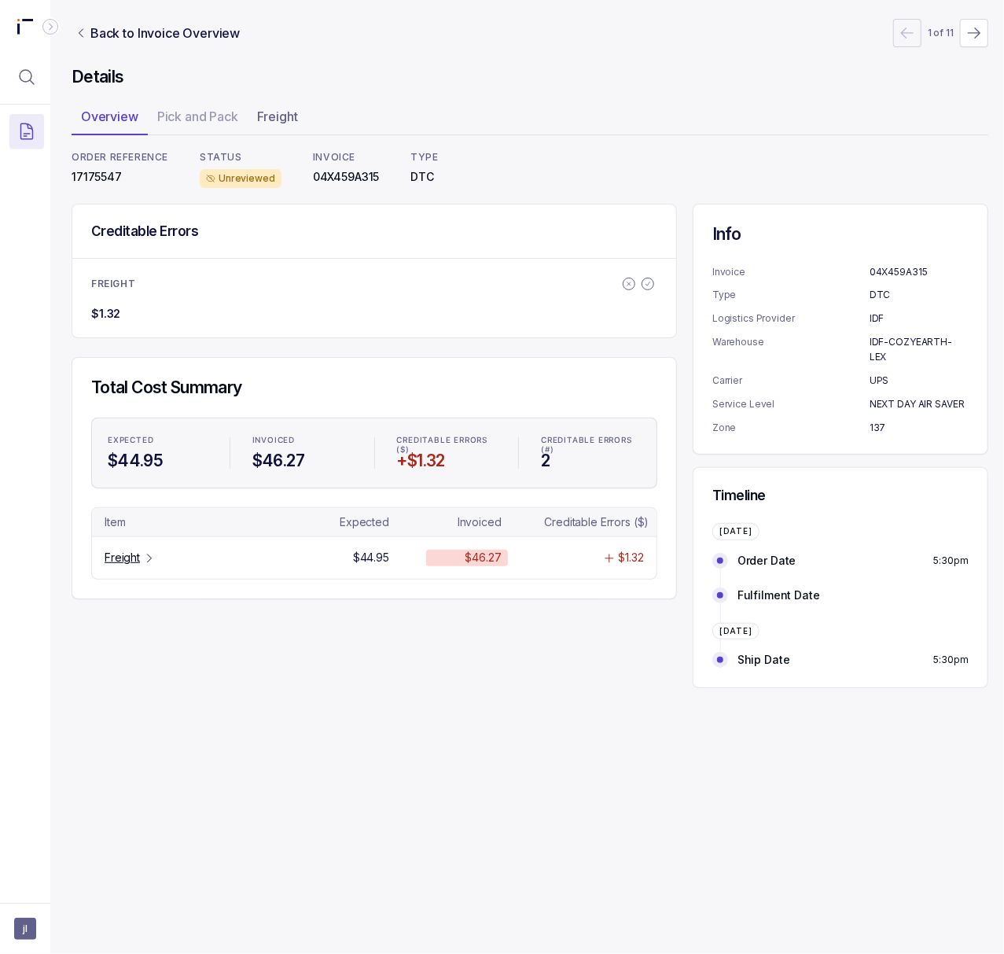
click at [104, 177] on p "17175547" at bounding box center [120, 177] width 97 height 16
copy p "17175547"
click at [126, 557] on p "Freight" at bounding box center [122, 558] width 35 height 16
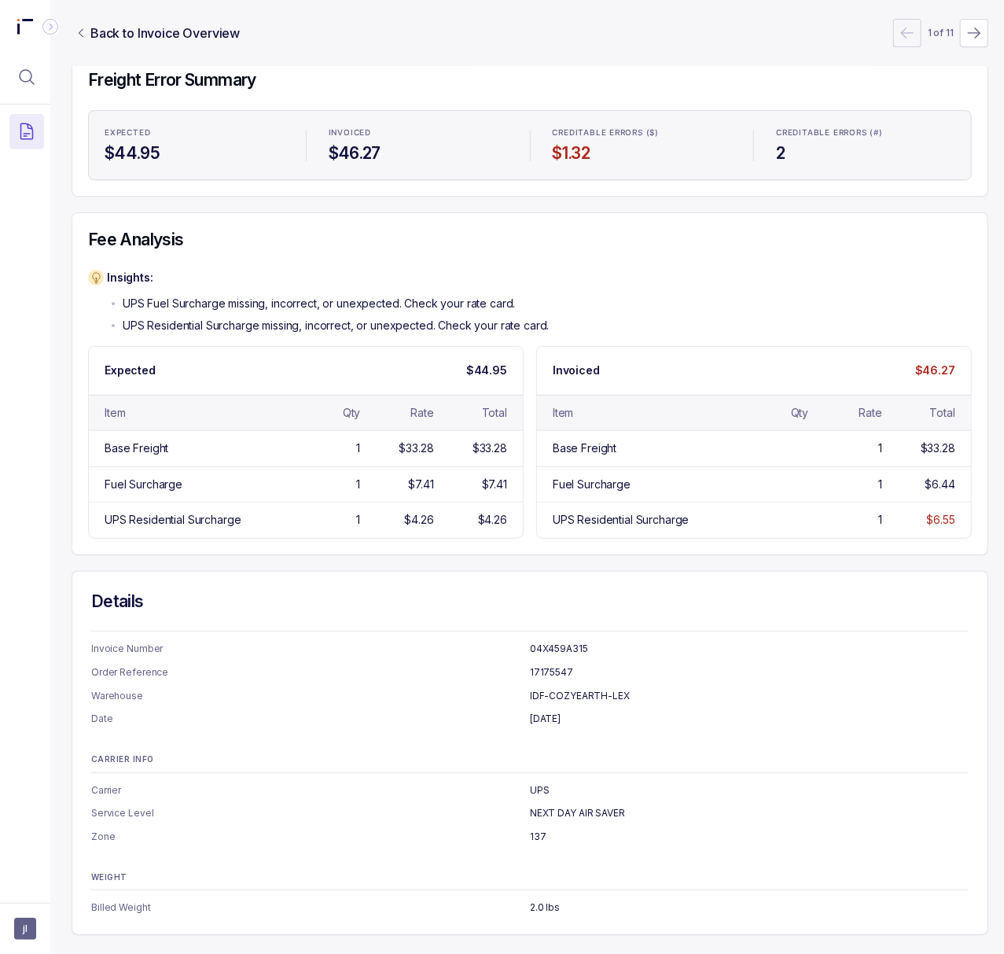
scroll to position [0, 4]
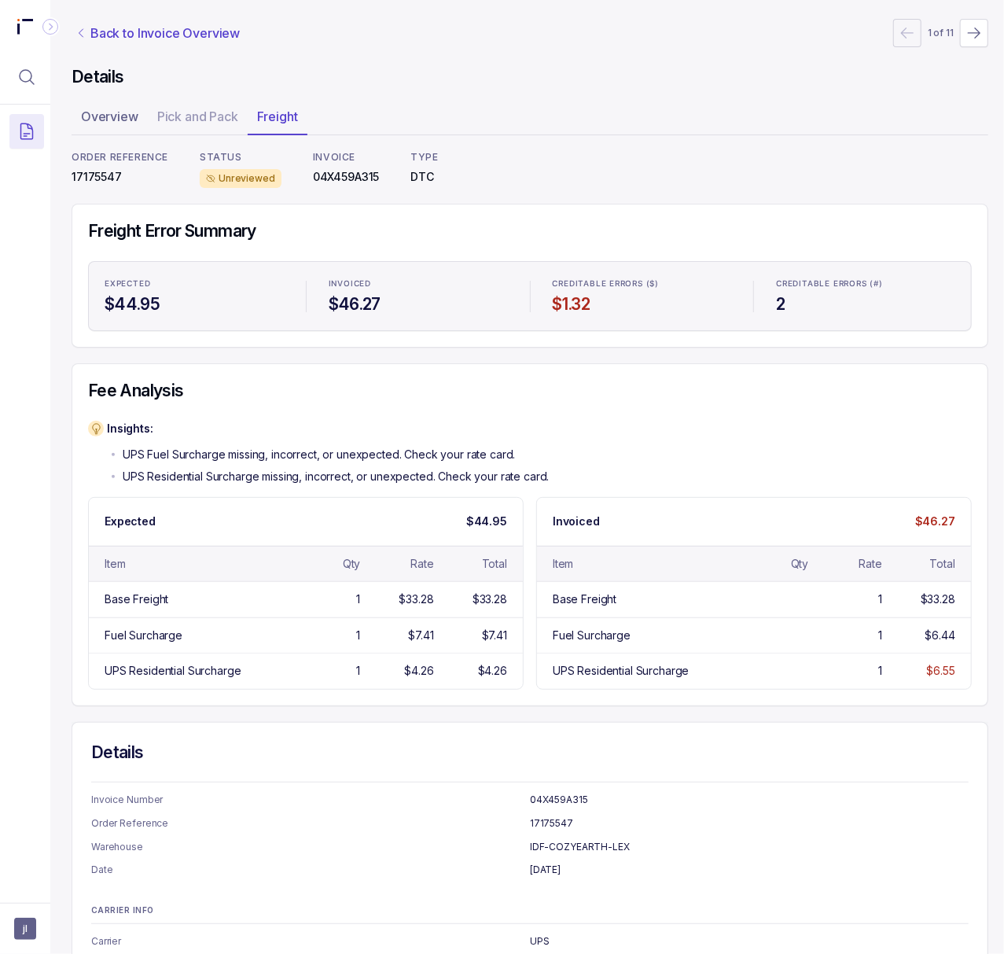
click at [153, 38] on p "Back to Invoice Overview" at bounding box center [164, 33] width 149 height 19
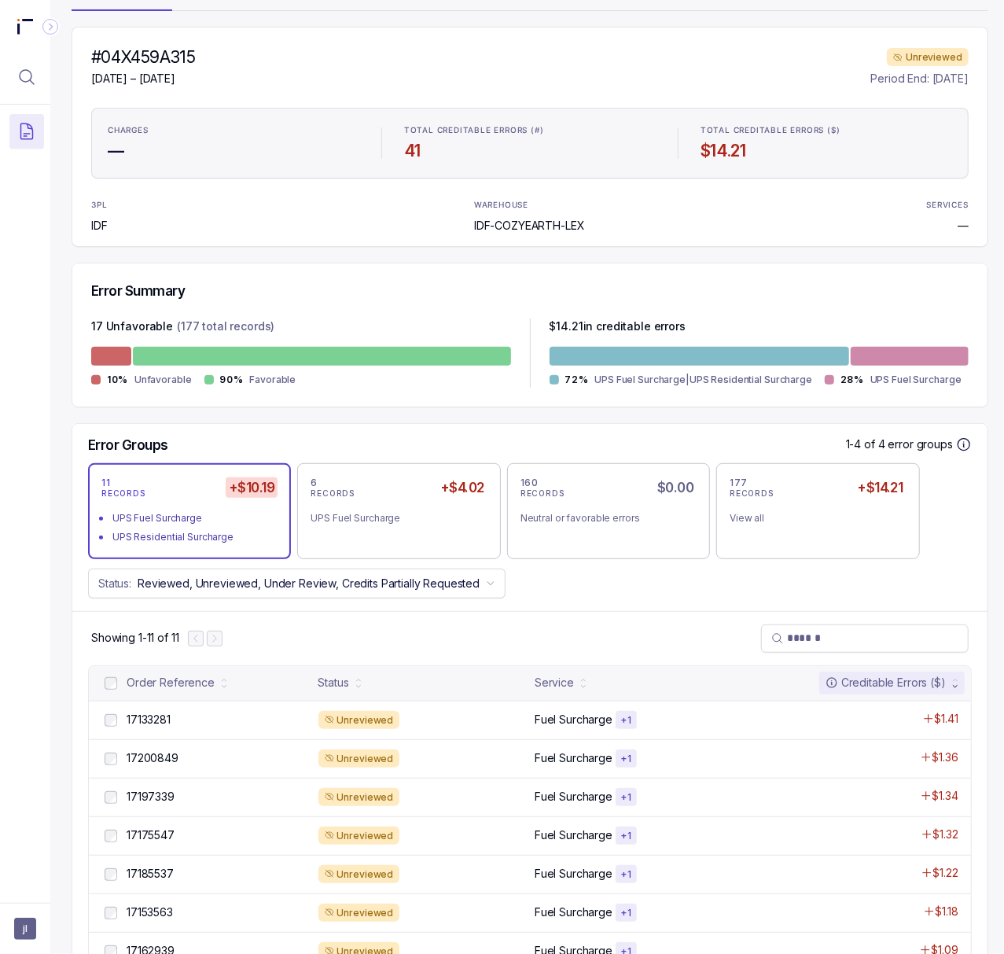
scroll to position [350, 4]
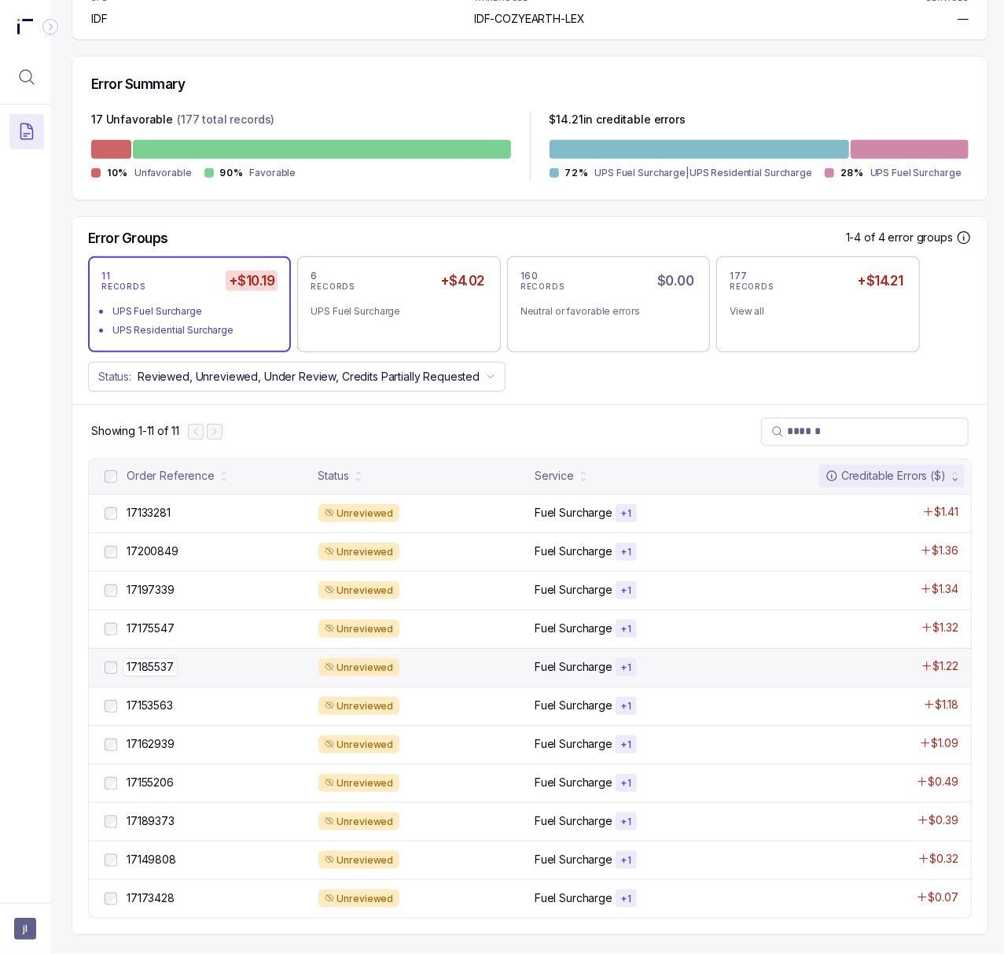
click at [170, 658] on p "17185537" at bounding box center [150, 666] width 55 height 17
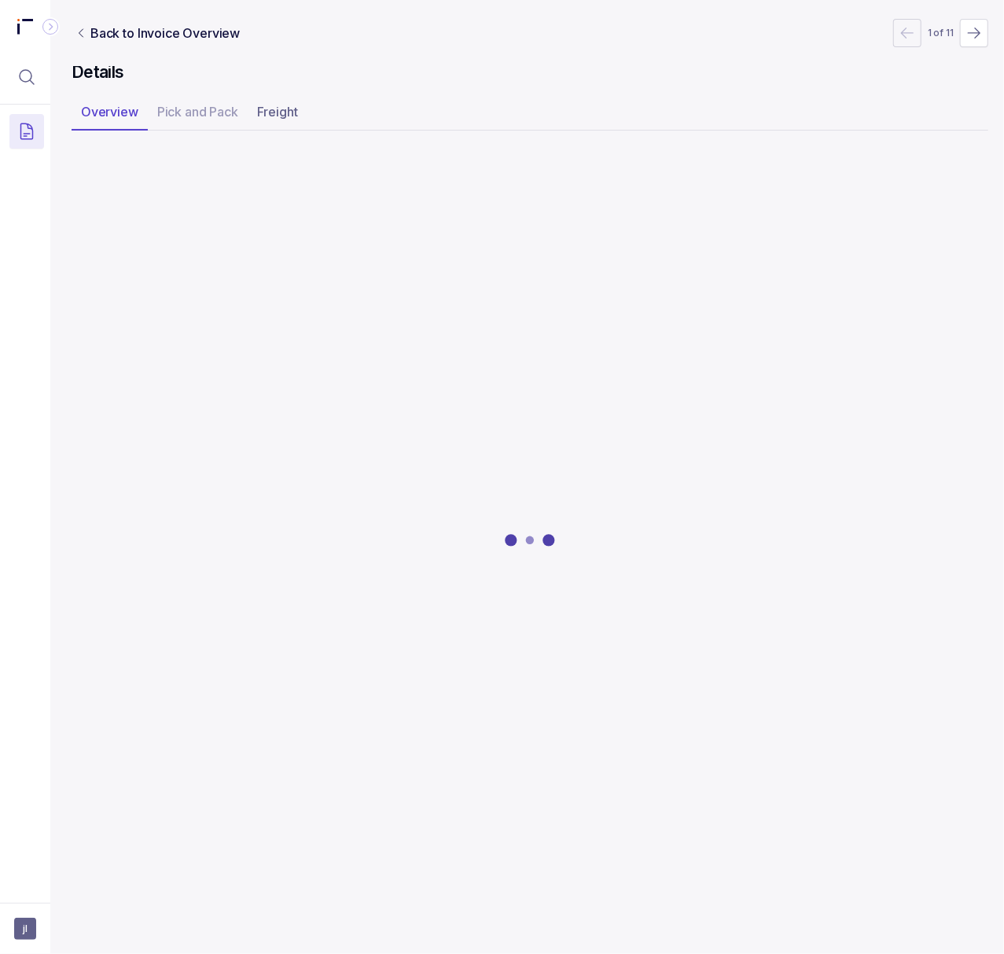
scroll to position [0, 4]
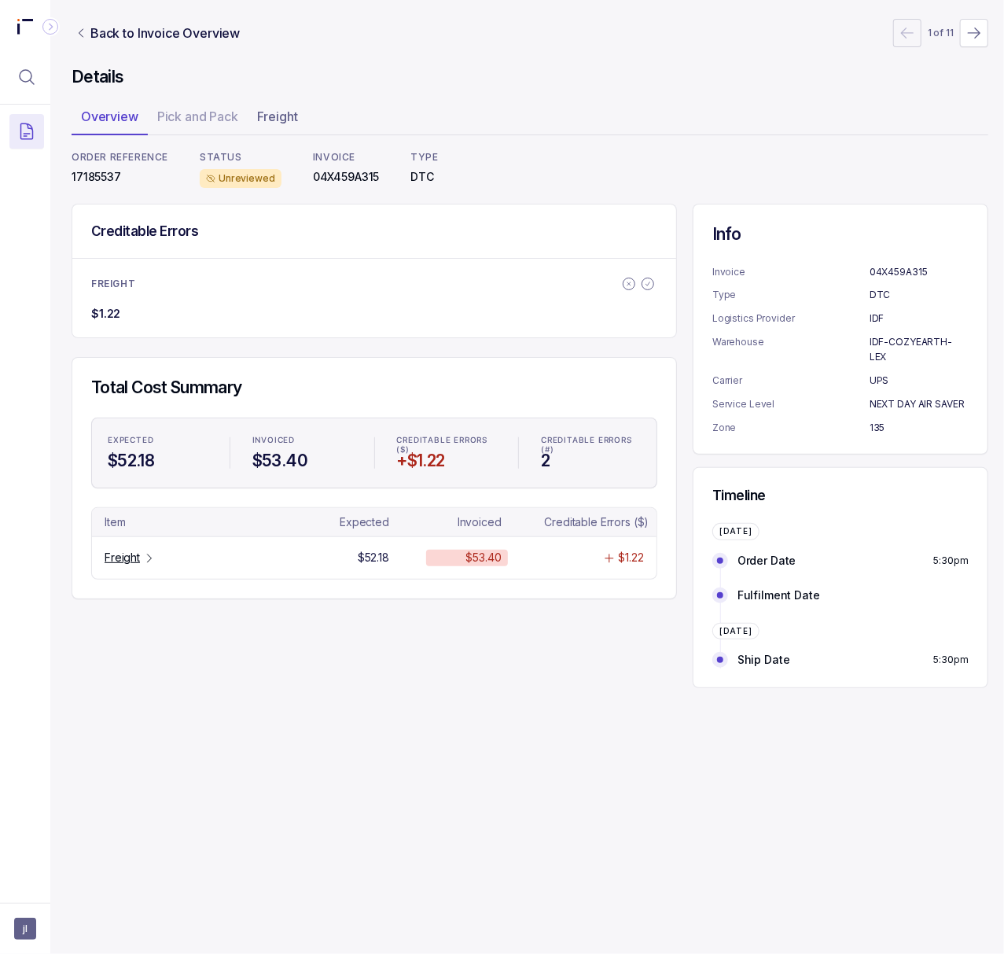
click at [91, 171] on p "17185537" at bounding box center [120, 177] width 97 height 16
copy p "17185537"
click at [115, 564] on p "Freight" at bounding box center [122, 558] width 35 height 16
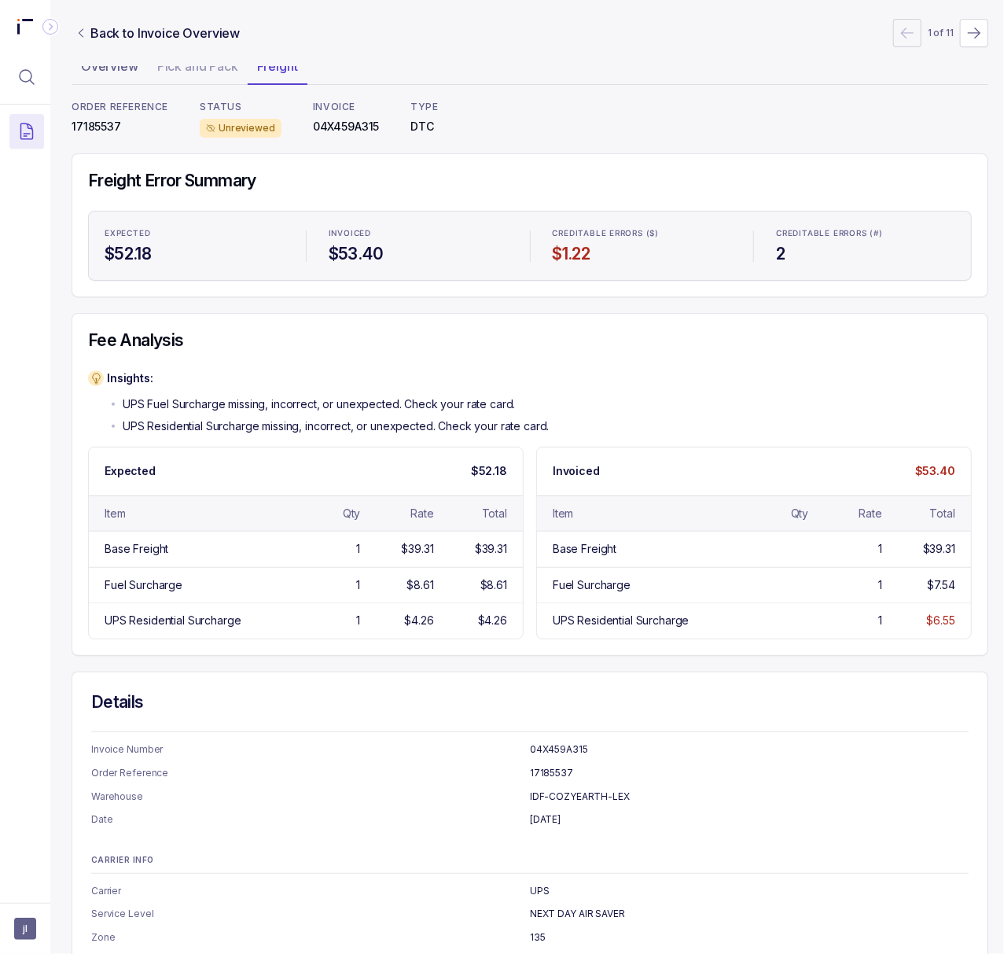
scroll to position [0, 4]
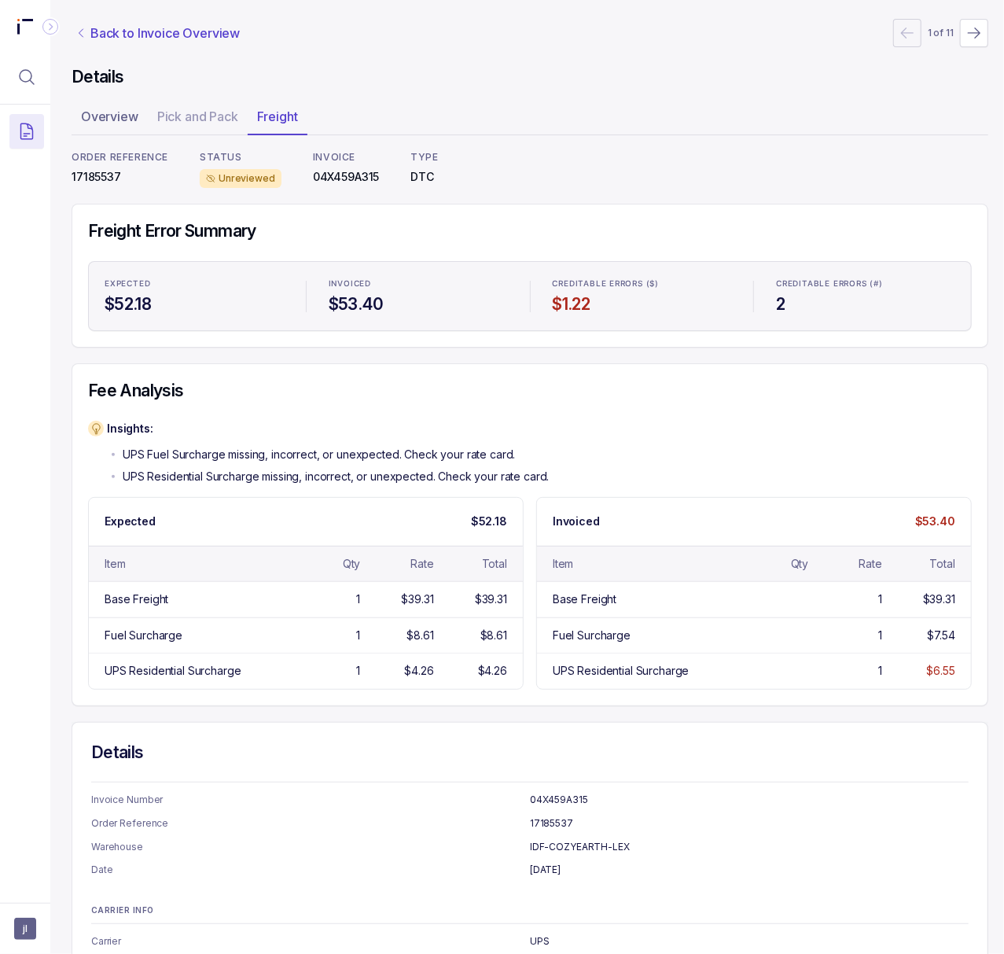
click at [120, 35] on p "Back to Invoice Overview" at bounding box center [164, 33] width 149 height 19
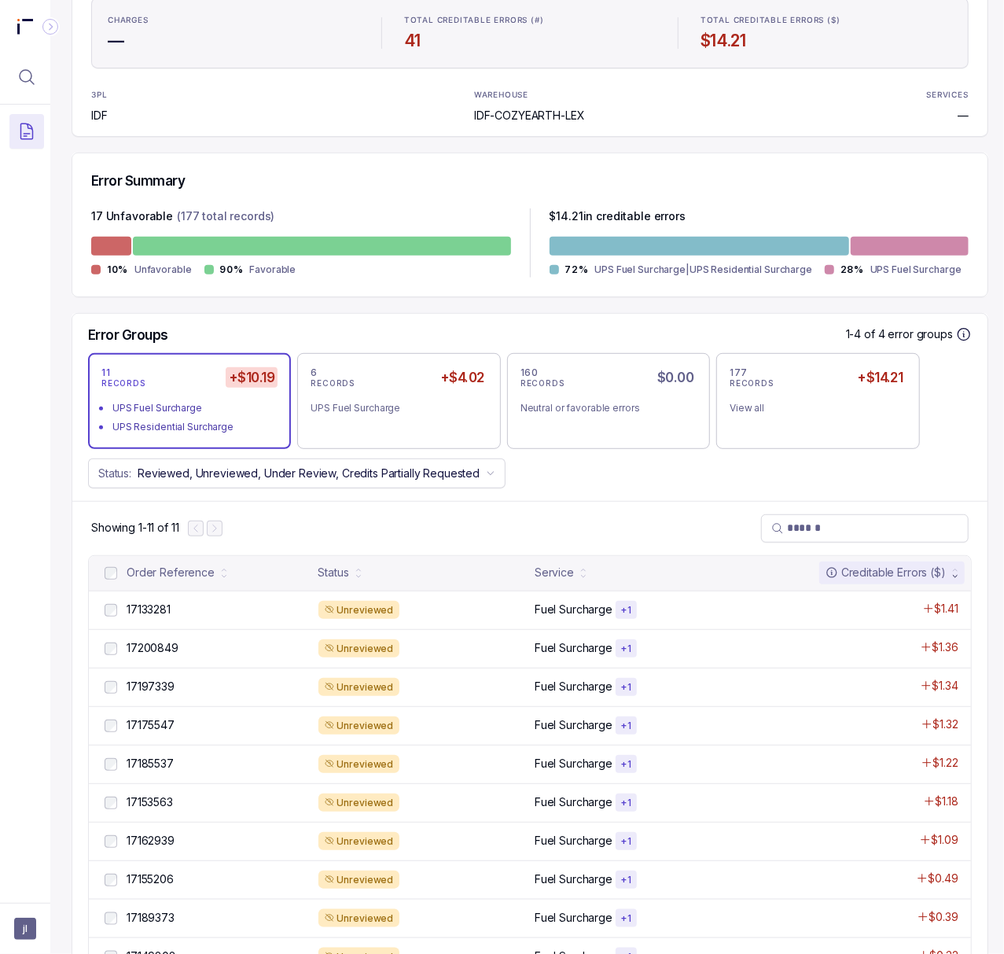
scroll to position [350, 4]
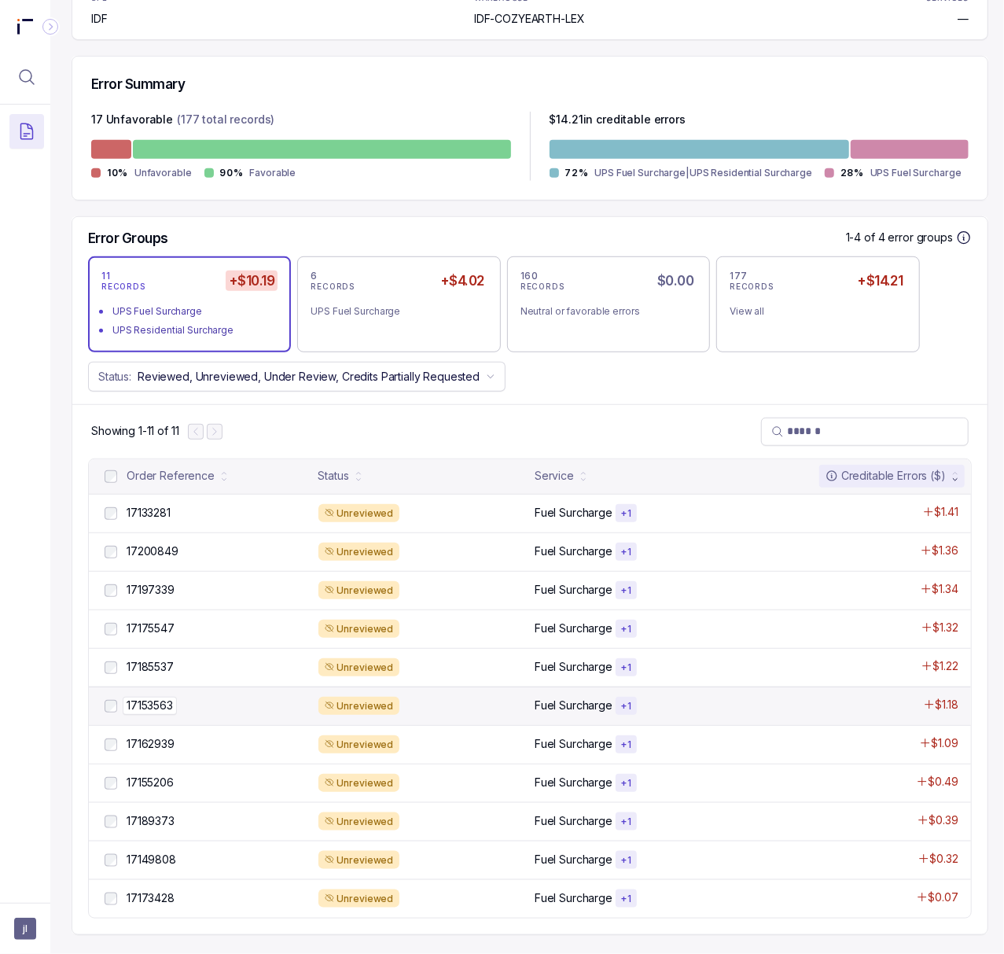
click at [161, 697] on p "17153563" at bounding box center [150, 705] width 54 height 17
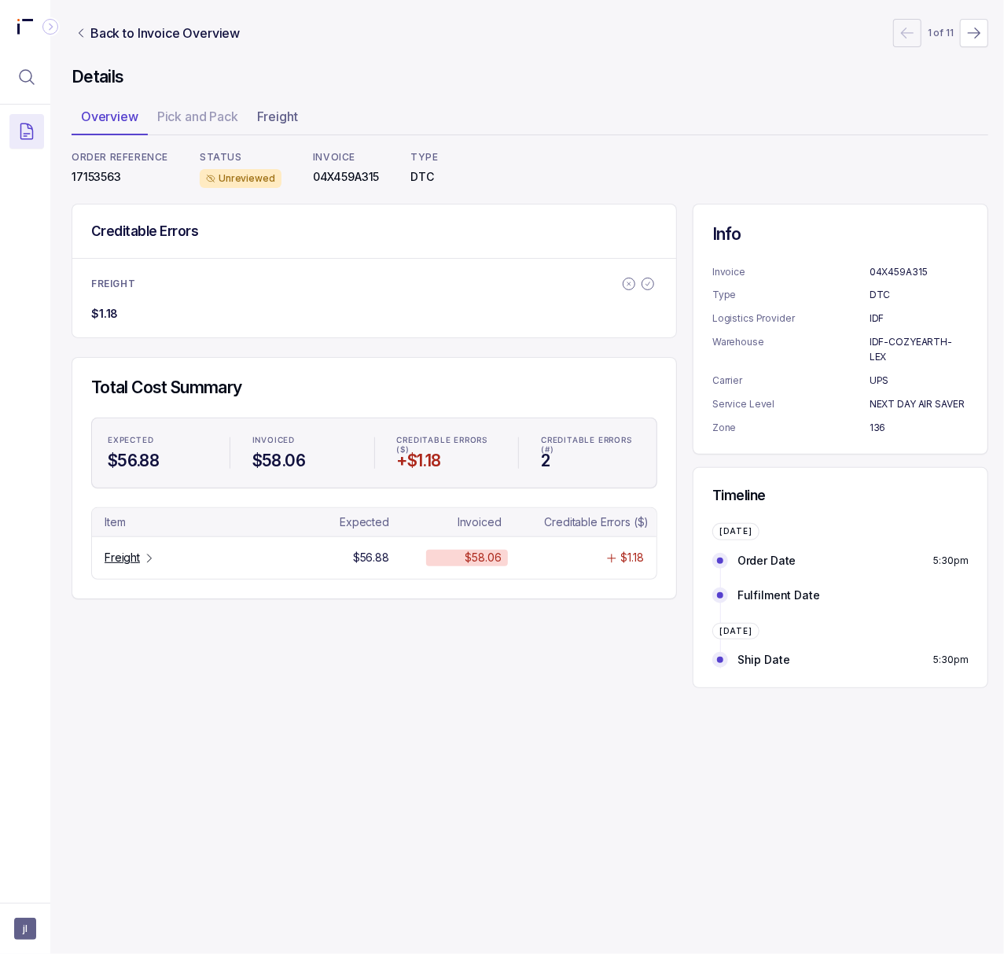
click at [98, 181] on p "17153563" at bounding box center [120, 177] width 97 height 16
click at [98, 177] on p "17153563" at bounding box center [120, 177] width 97 height 16
copy p "17153563"
click at [118, 558] on p "Freight" at bounding box center [122, 558] width 35 height 16
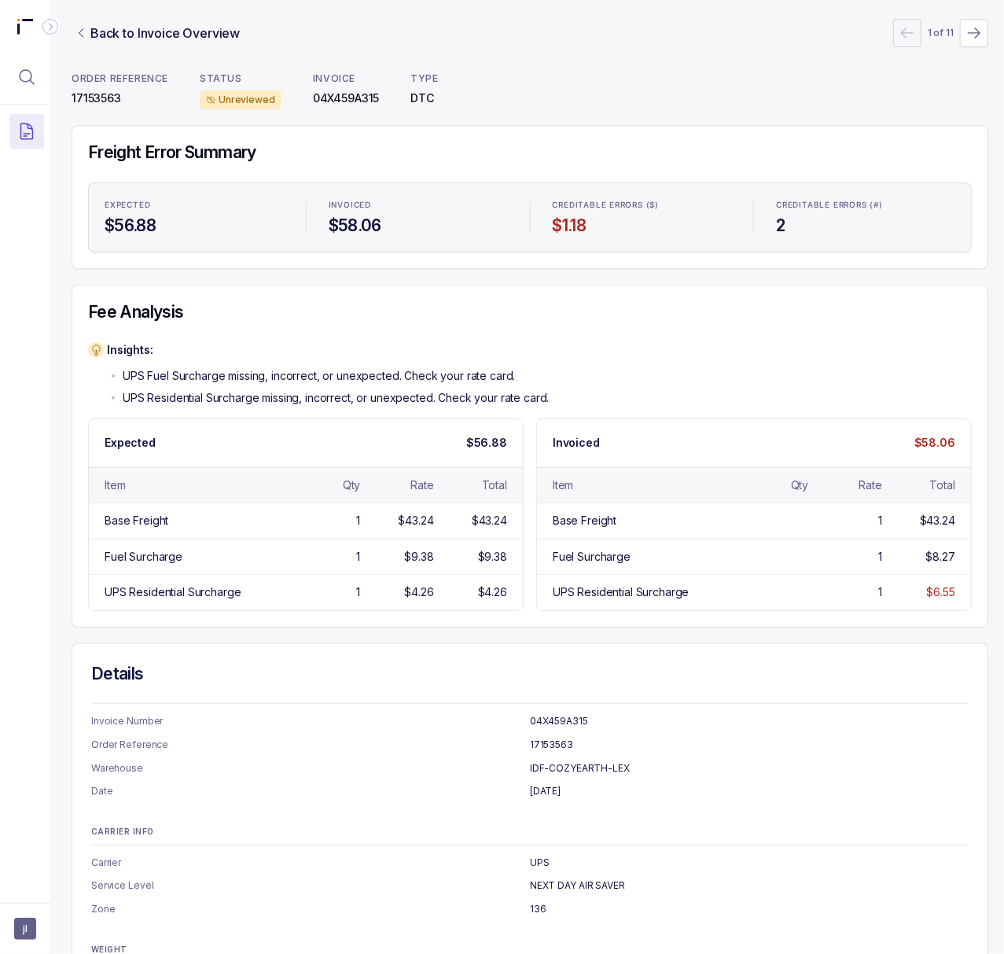
scroll to position [0, 4]
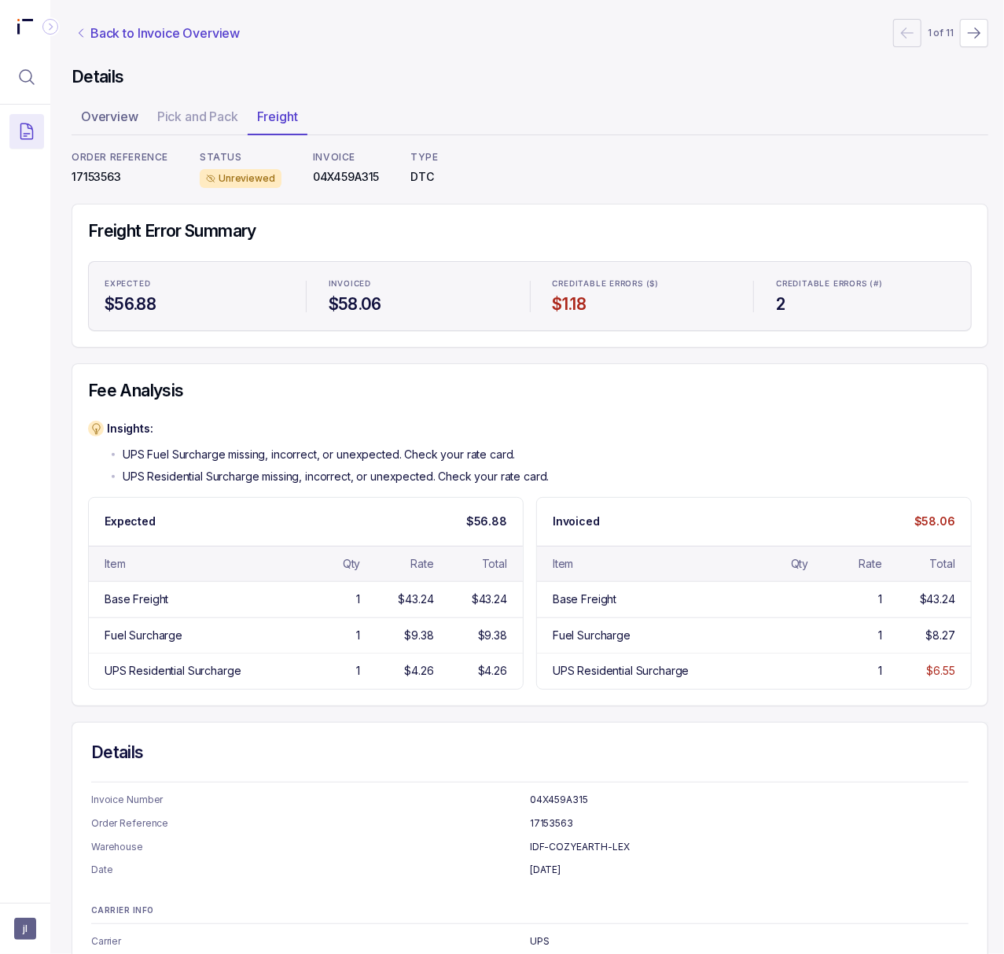
click at [140, 25] on p "Back to Invoice Overview" at bounding box center [164, 33] width 149 height 19
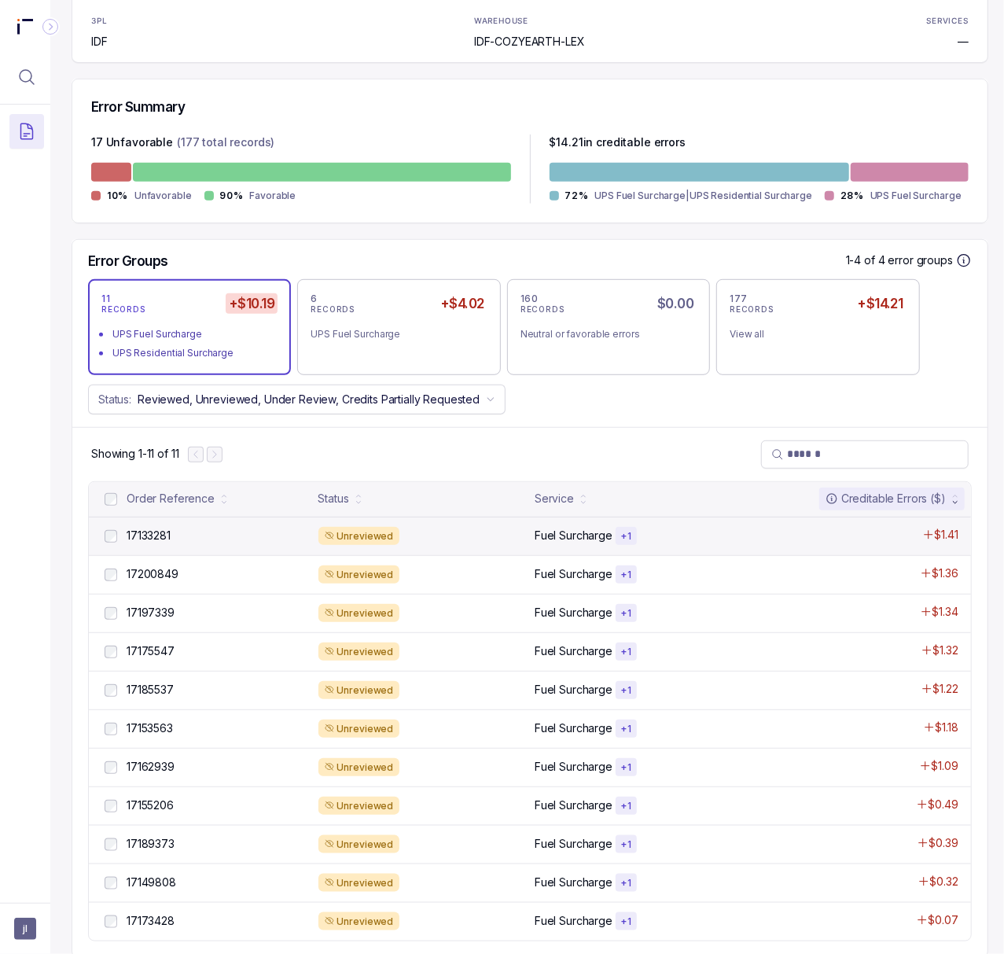
scroll to position [350, 4]
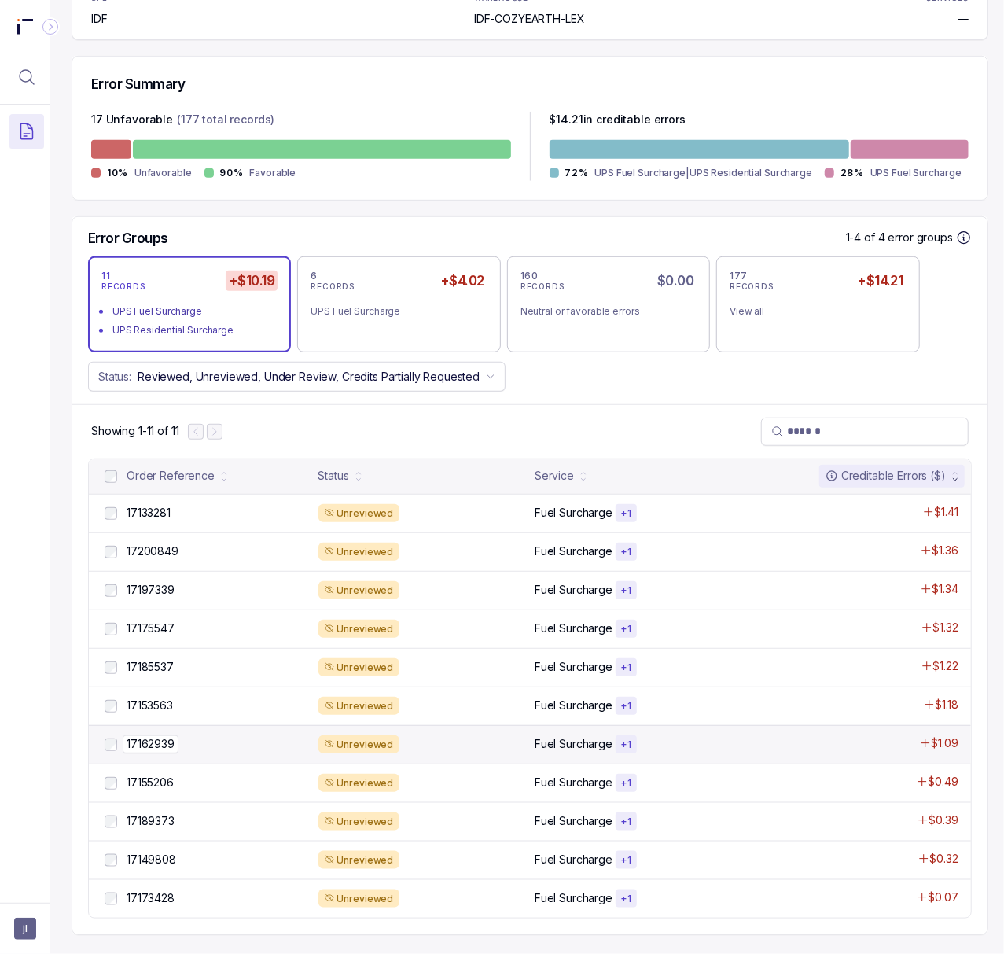
click at [162, 735] on p "17162939" at bounding box center [151, 743] width 56 height 17
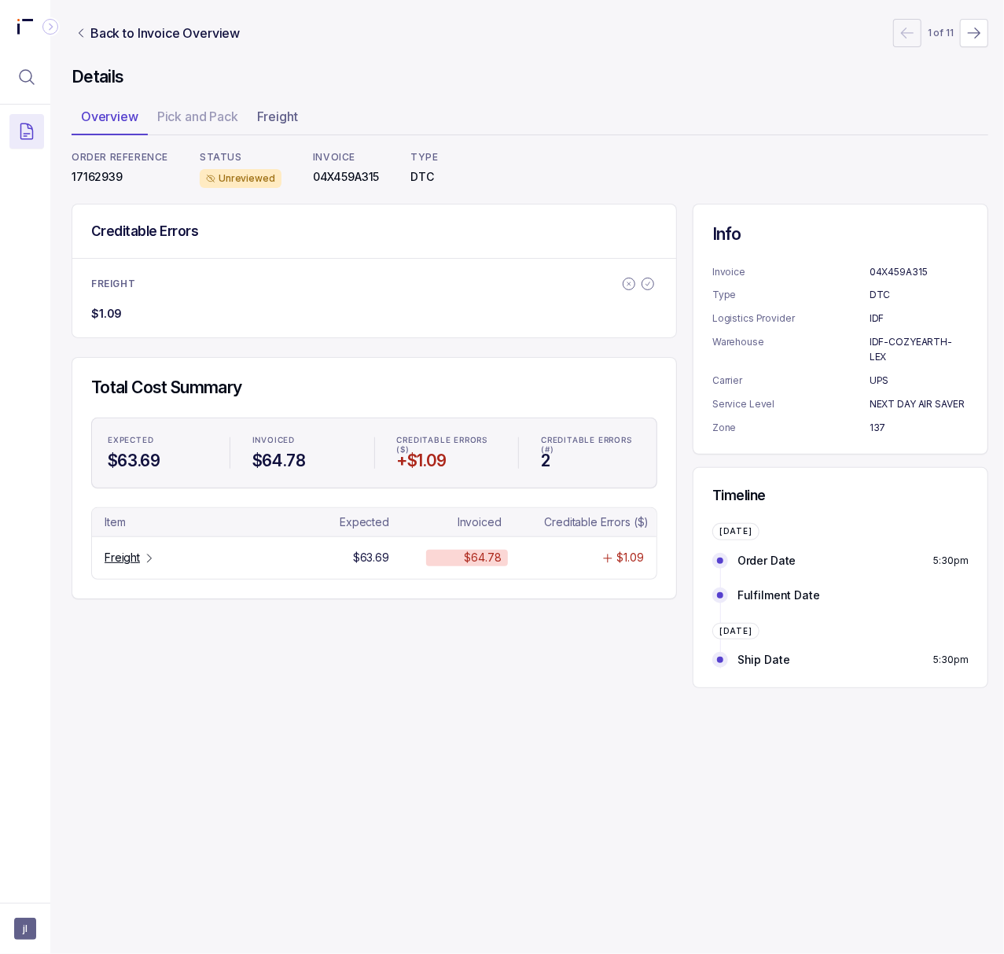
click at [104, 182] on p "17162939" at bounding box center [120, 177] width 97 height 16
copy p "17162939"
click at [127, 561] on p "Freight" at bounding box center [122, 558] width 35 height 16
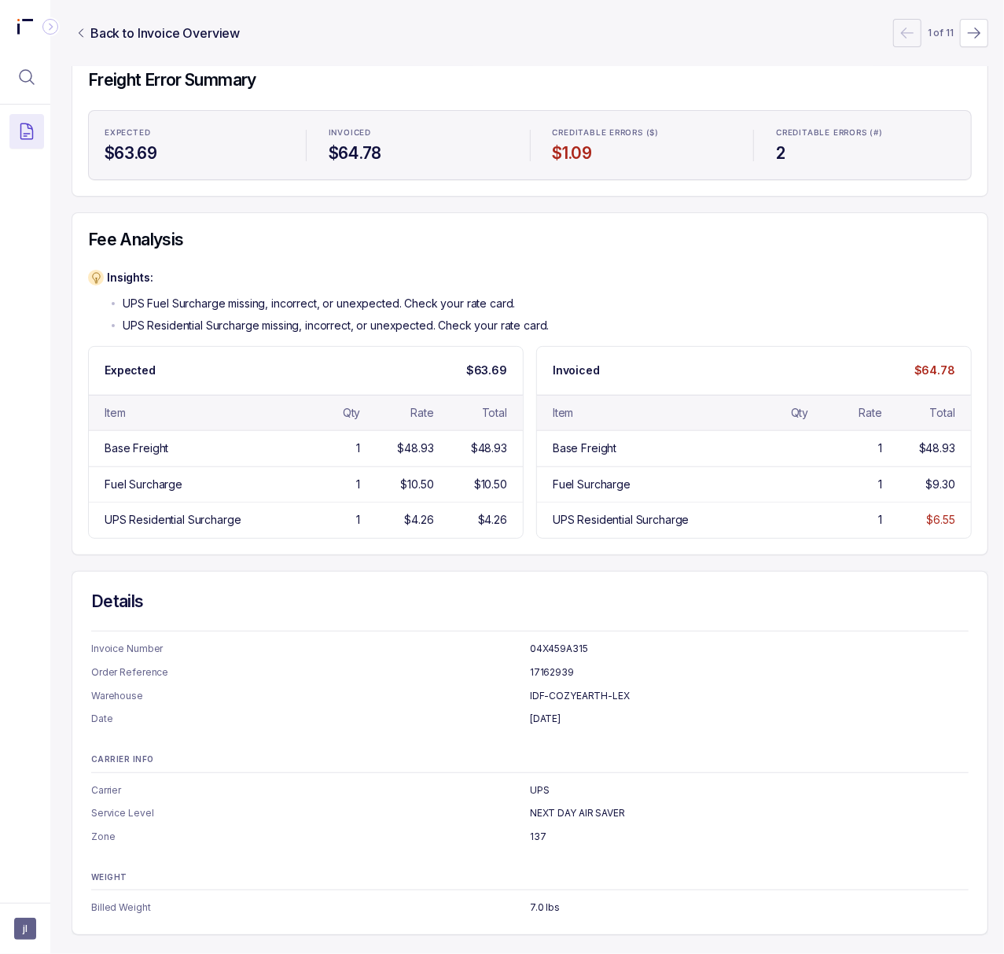
scroll to position [171, 4]
click at [269, 571] on div "Details Invoice Number 04X459A315 Order Reference 17162939 Warehouse IDF-COZYEA…" at bounding box center [530, 753] width 917 height 364
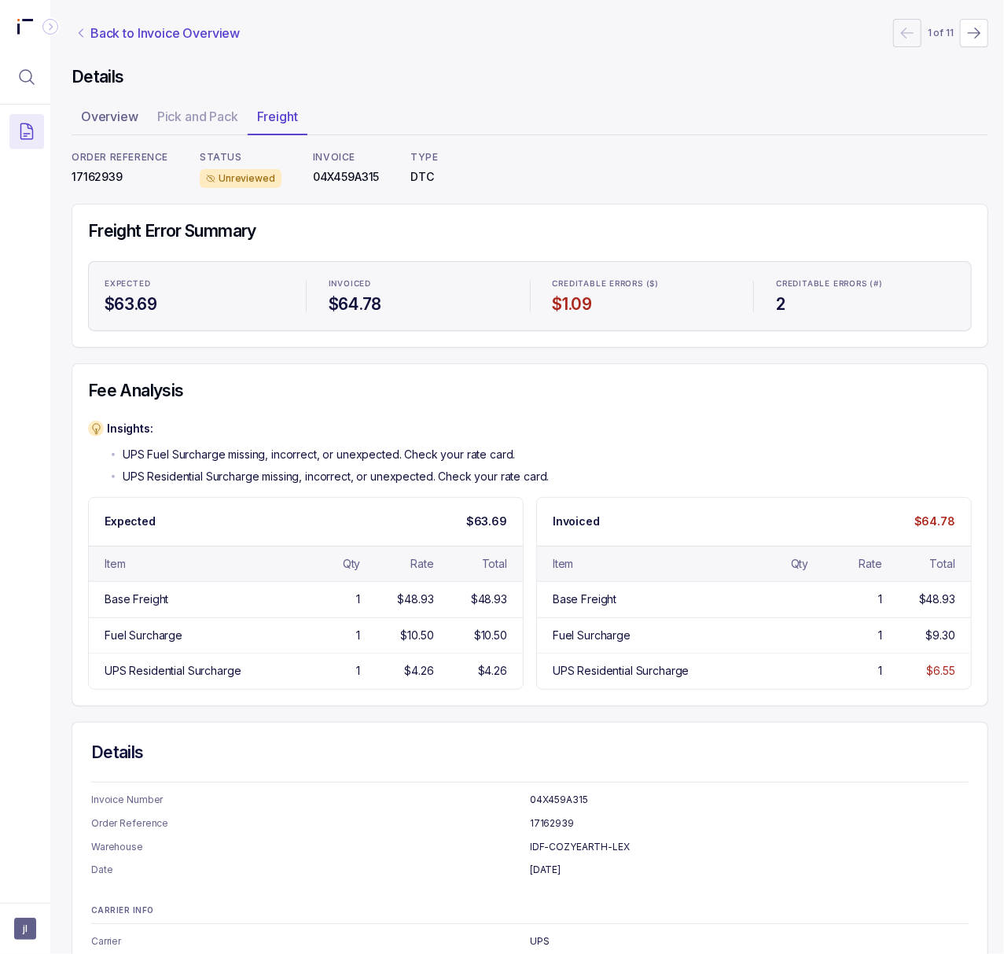
click at [158, 35] on p "Back to Invoice Overview" at bounding box center [164, 33] width 149 height 19
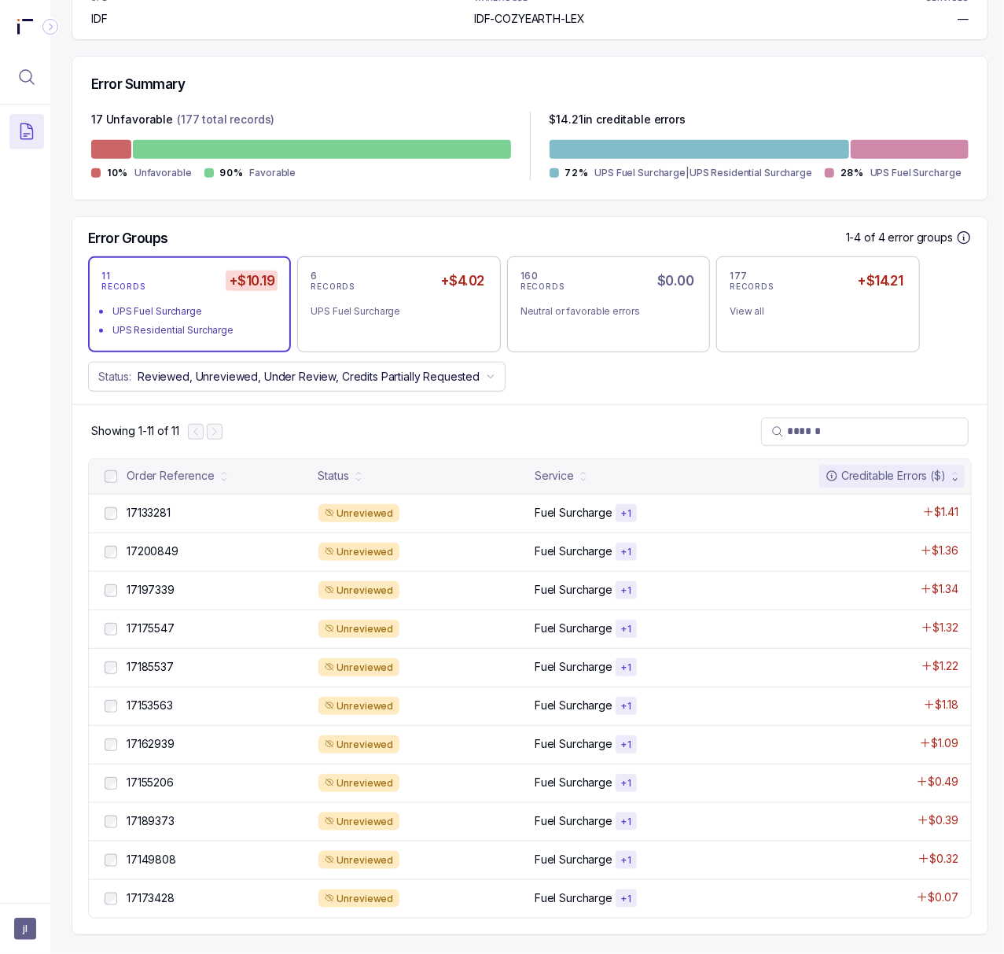
scroll to position [350, 4]
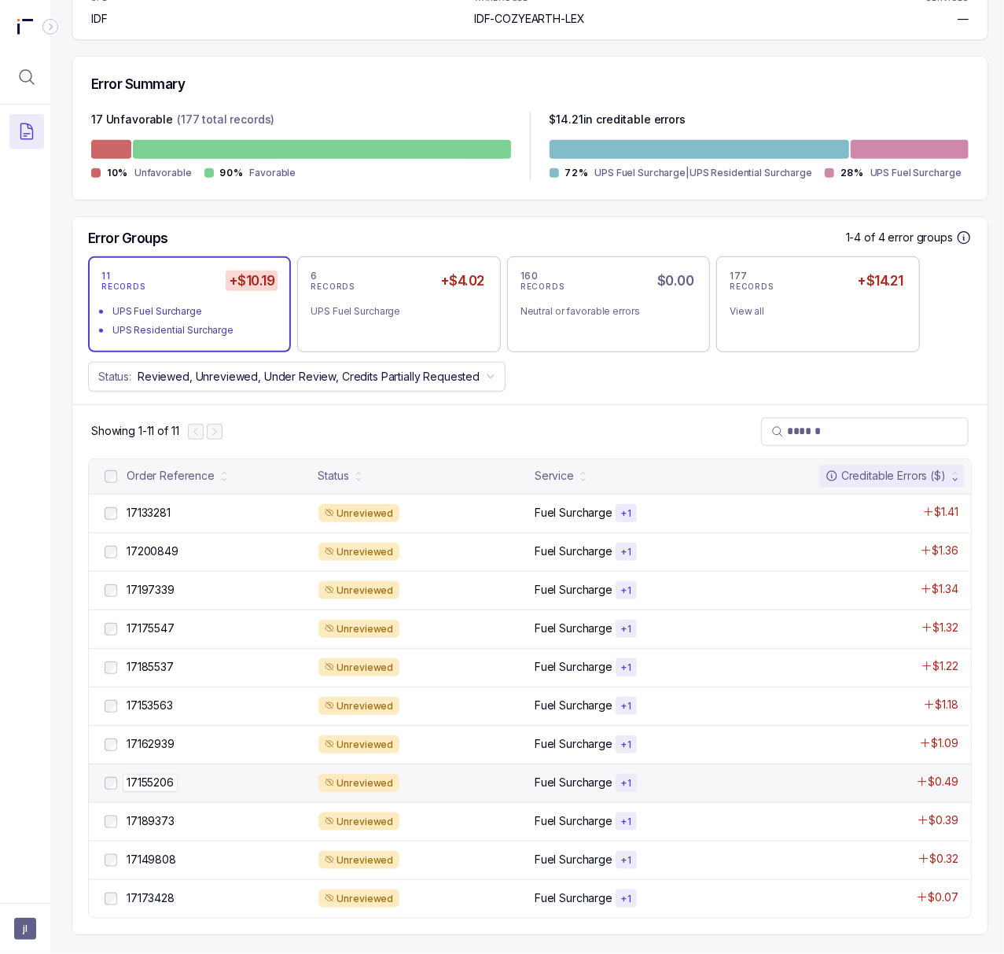
click at [152, 774] on p "17155206" at bounding box center [150, 782] width 55 height 17
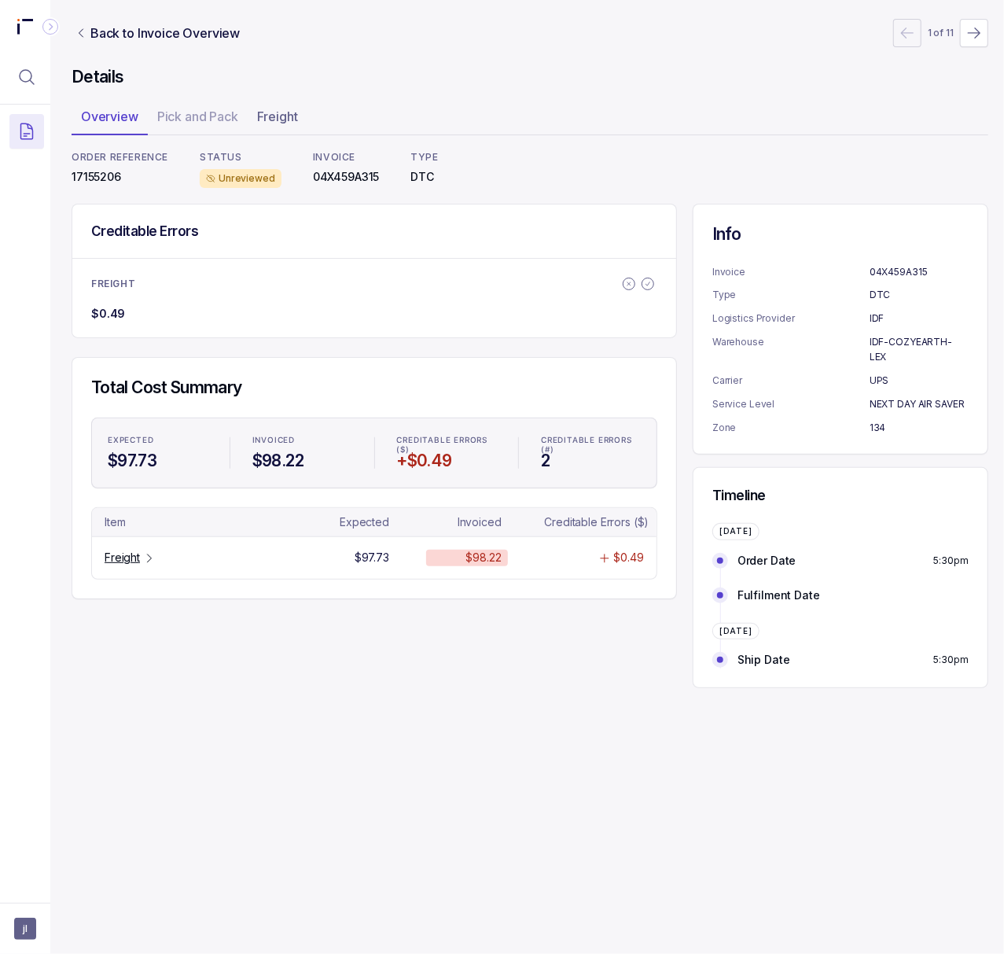
click at [92, 165] on div "ORDER REFERENCE 17155206" at bounding box center [120, 169] width 97 height 37
click at [94, 178] on p "17155206" at bounding box center [120, 177] width 97 height 16
click at [113, 563] on p "Freight" at bounding box center [122, 558] width 35 height 16
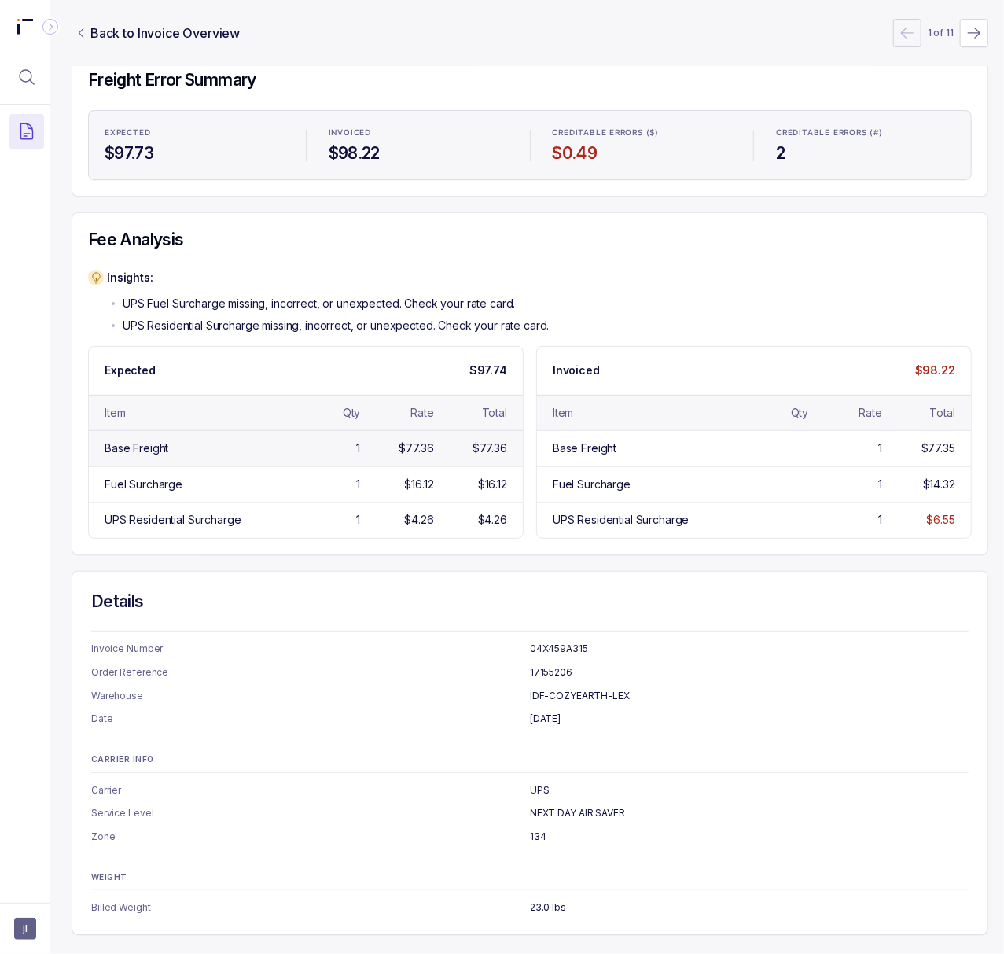
scroll to position [0, 4]
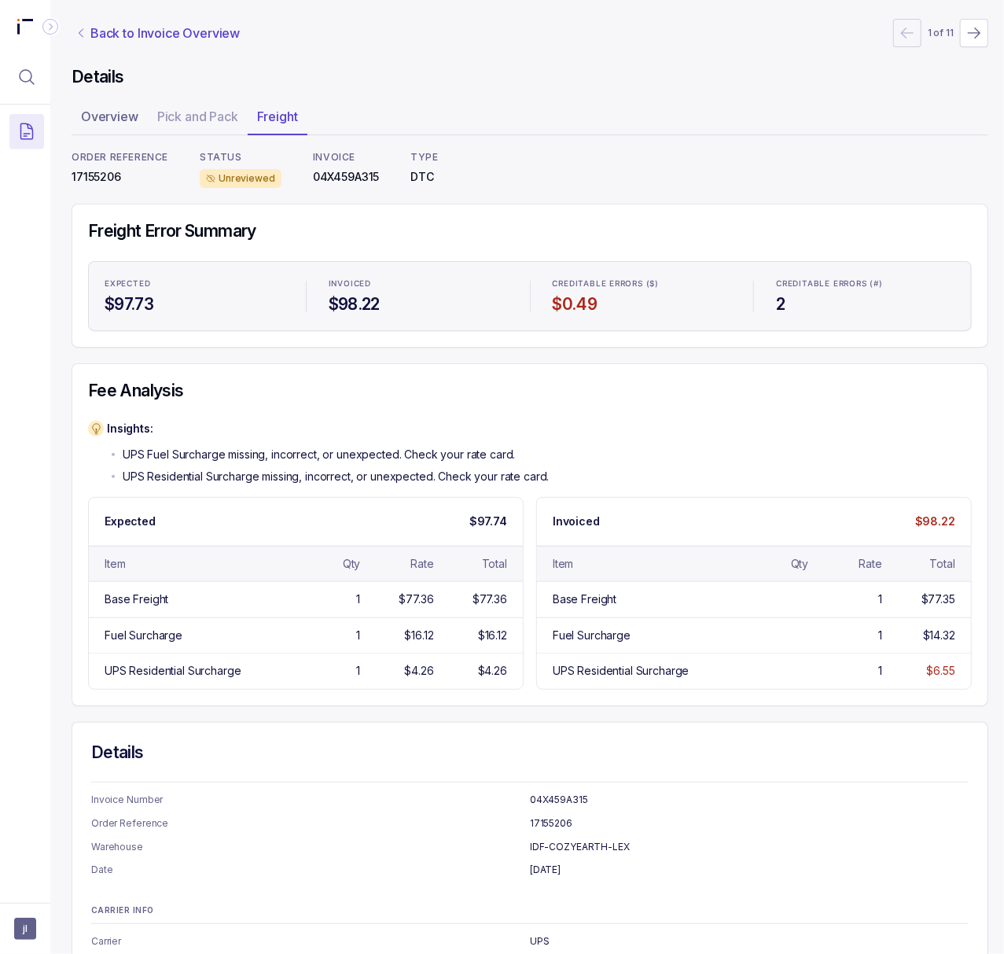
click at [155, 33] on p "Back to Invoice Overview" at bounding box center [164, 33] width 149 height 19
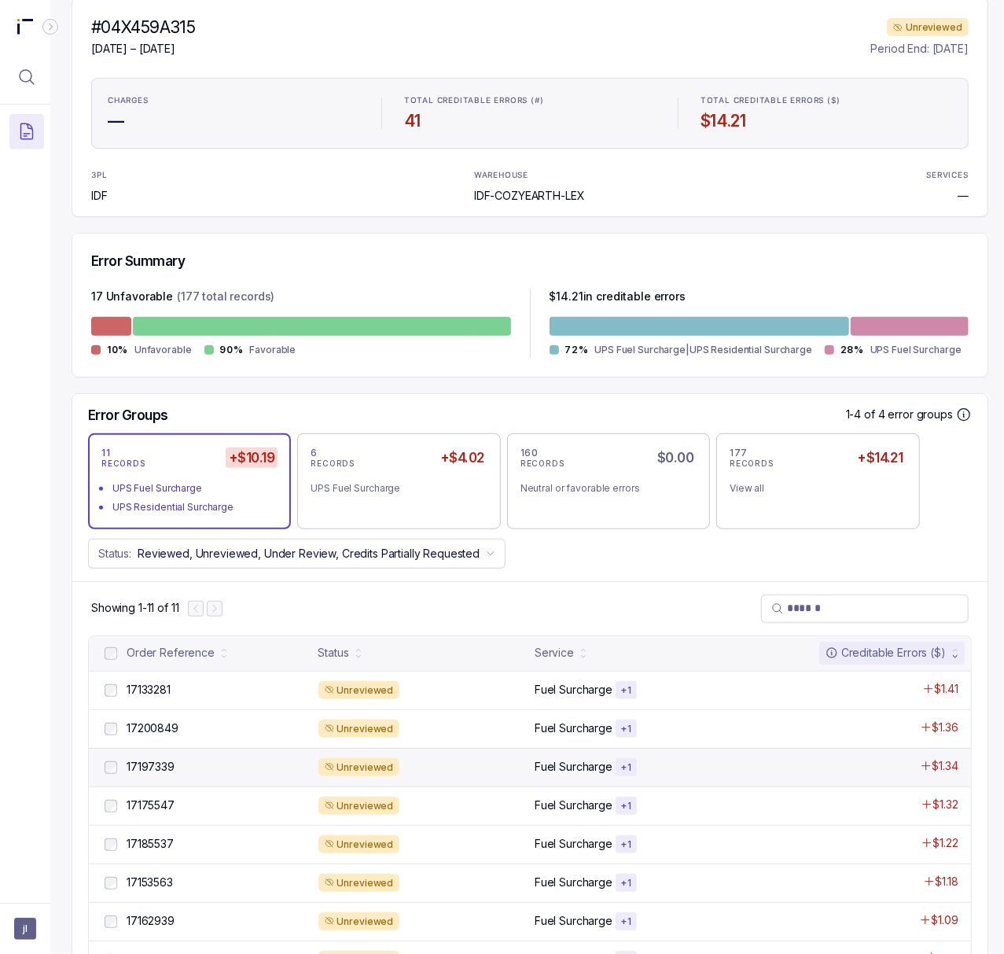
scroll to position [350, 4]
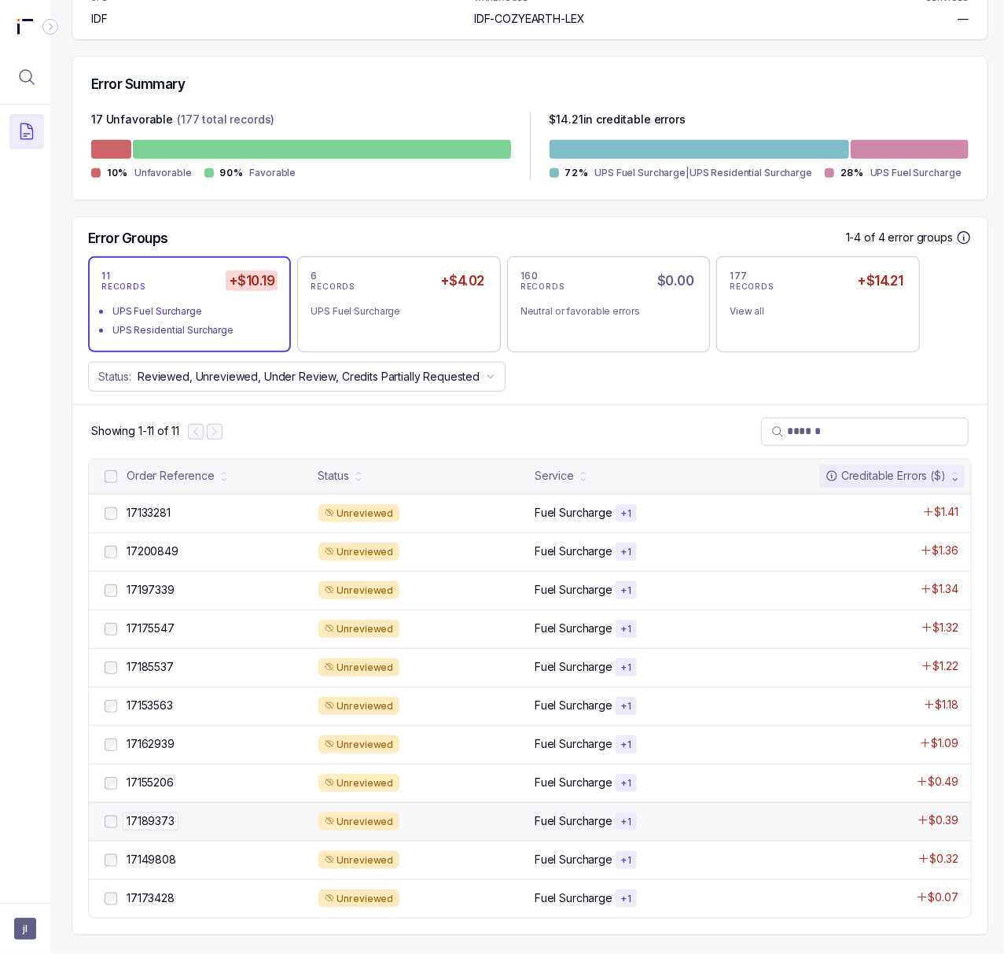
click at [167, 812] on p "17189373" at bounding box center [151, 820] width 56 height 17
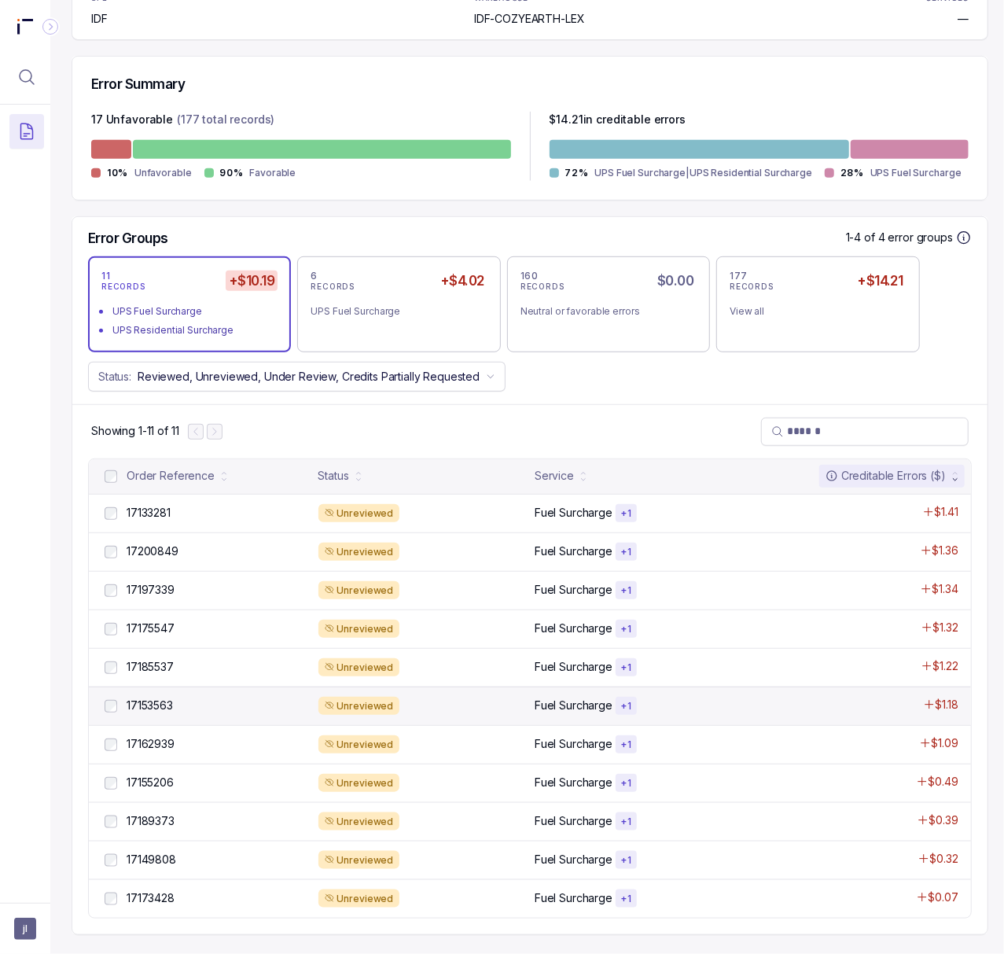
scroll to position [0, 4]
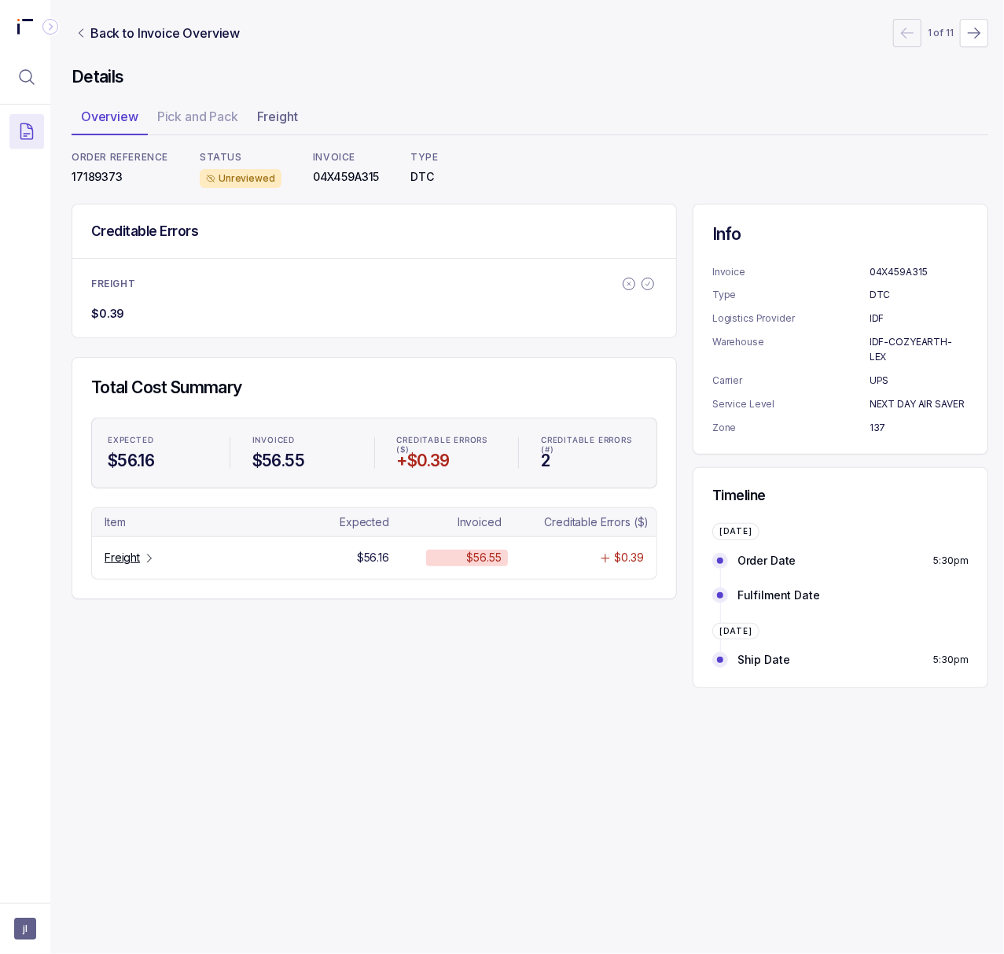
click at [86, 174] on p "17189373" at bounding box center [120, 177] width 97 height 16
click at [124, 560] on p "Freight" at bounding box center [122, 558] width 35 height 16
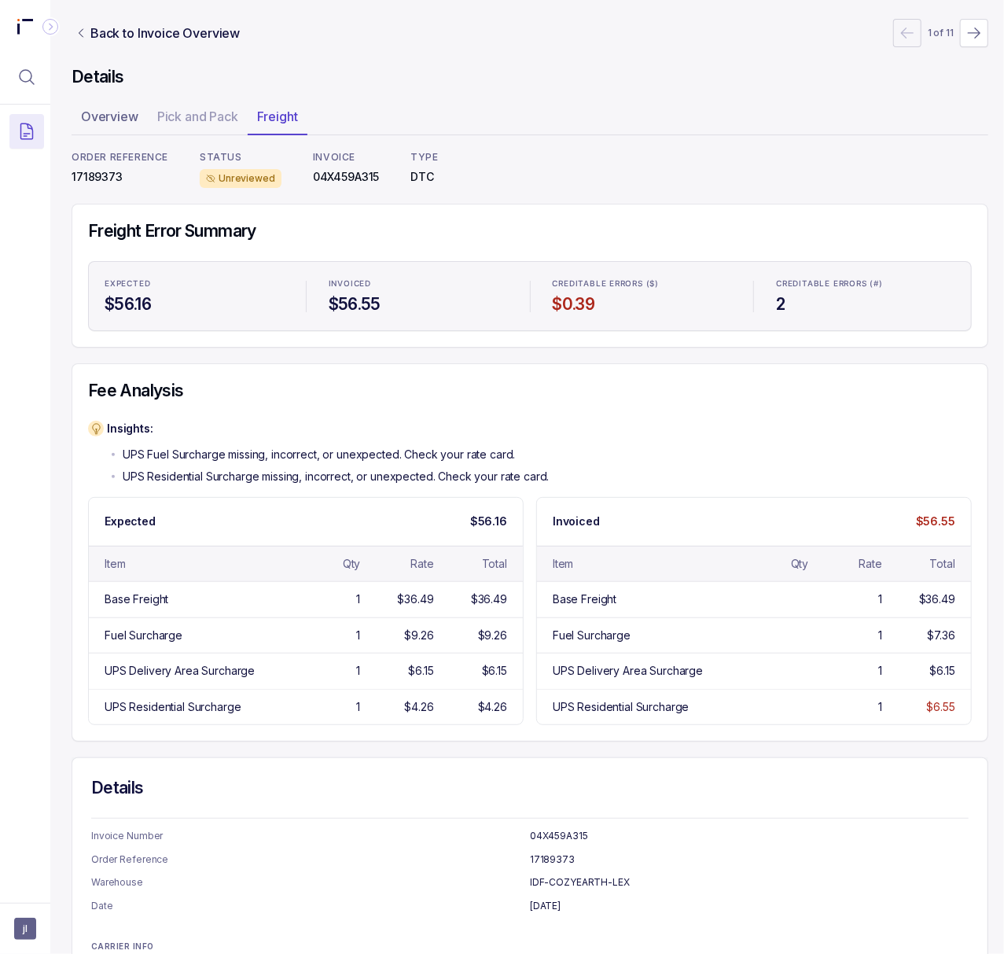
scroll to position [208, 4]
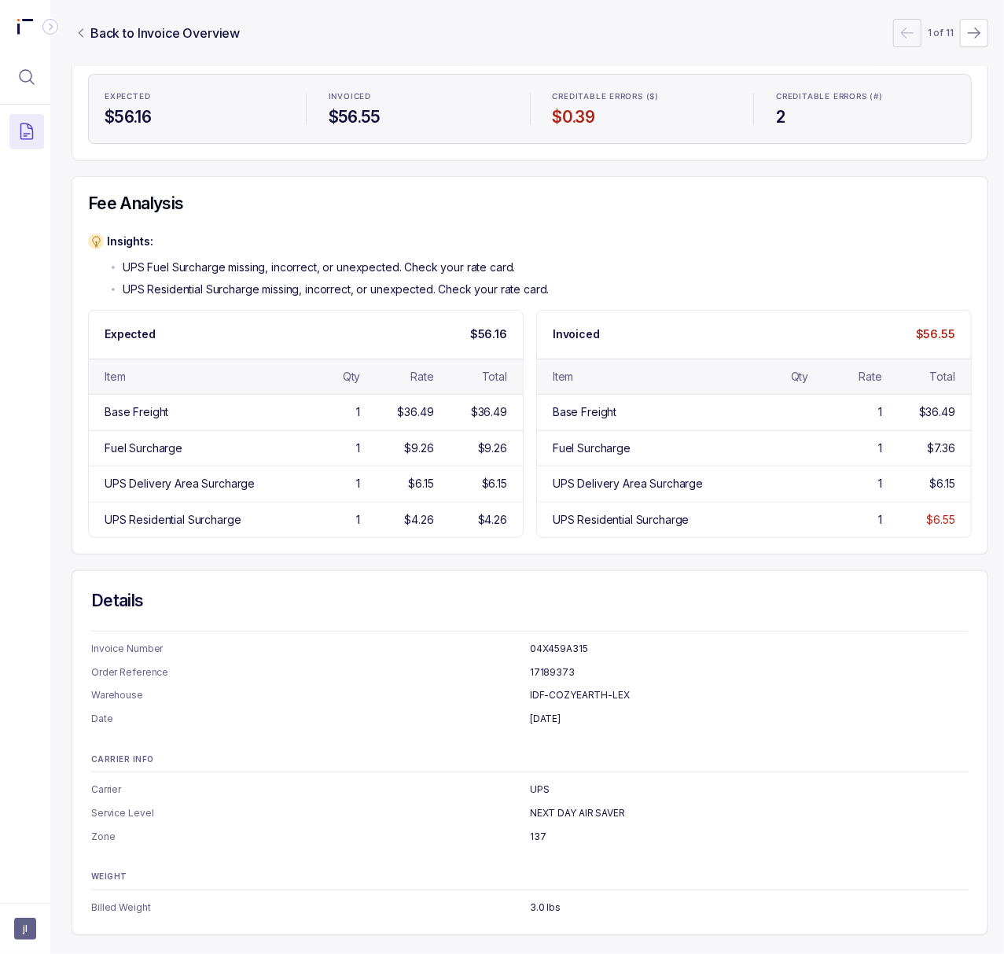
click at [719, 197] on div "Fee Analysis Insights: UPS Fuel Surcharge missing, incorrect, or unexpected. Ch…" at bounding box center [530, 365] width 917 height 378
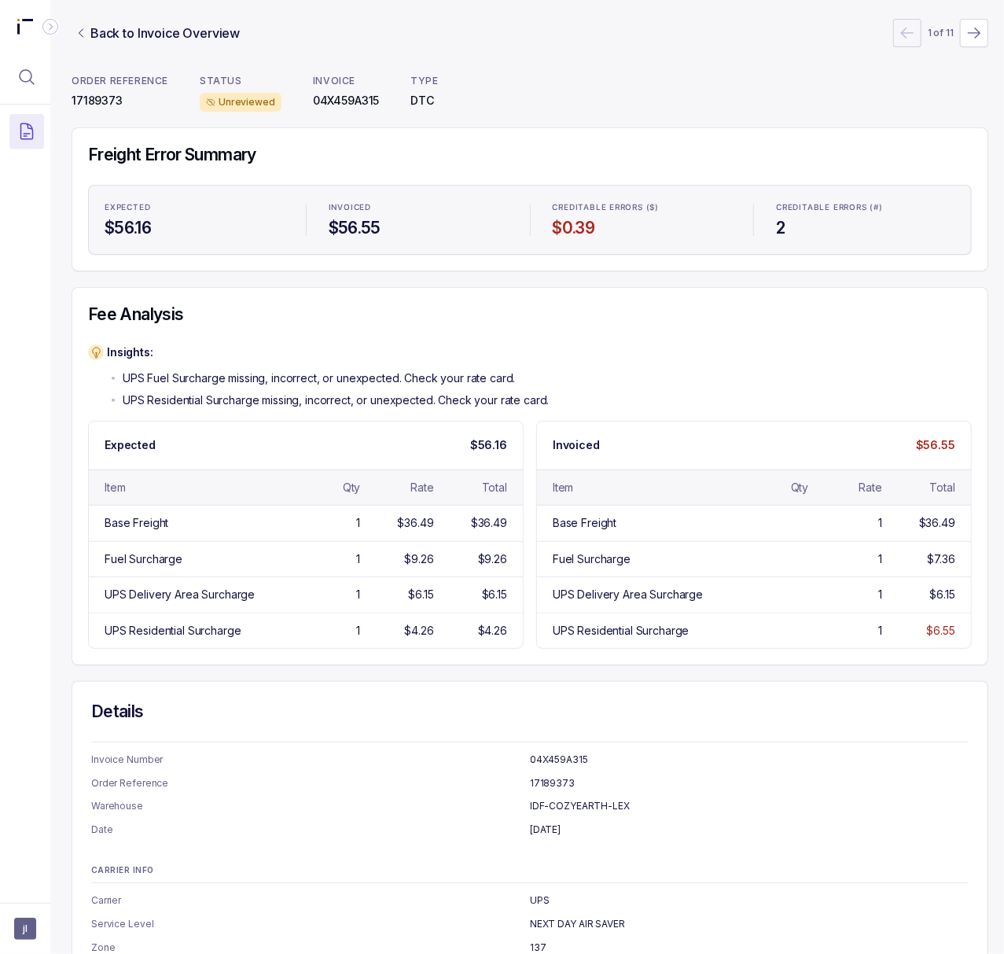
scroll to position [0, 4]
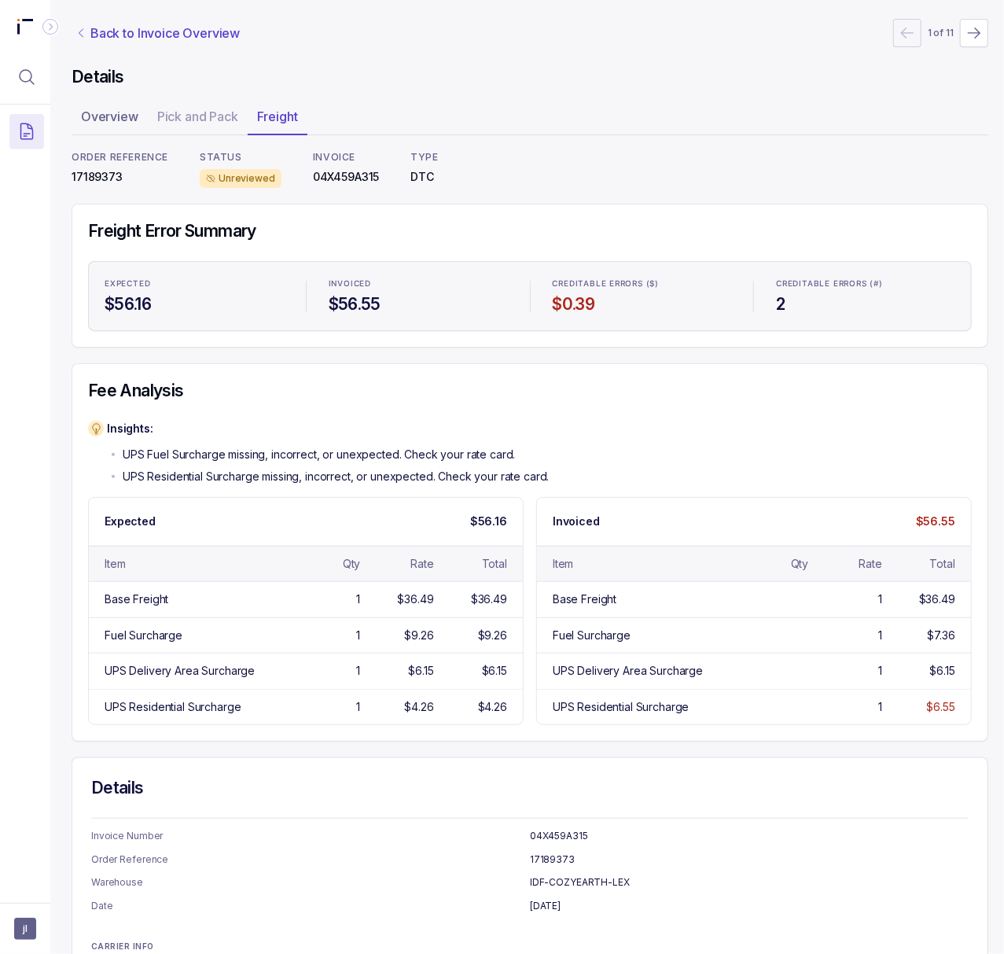
click at [145, 35] on p "Back to Invoice Overview" at bounding box center [164, 33] width 149 height 19
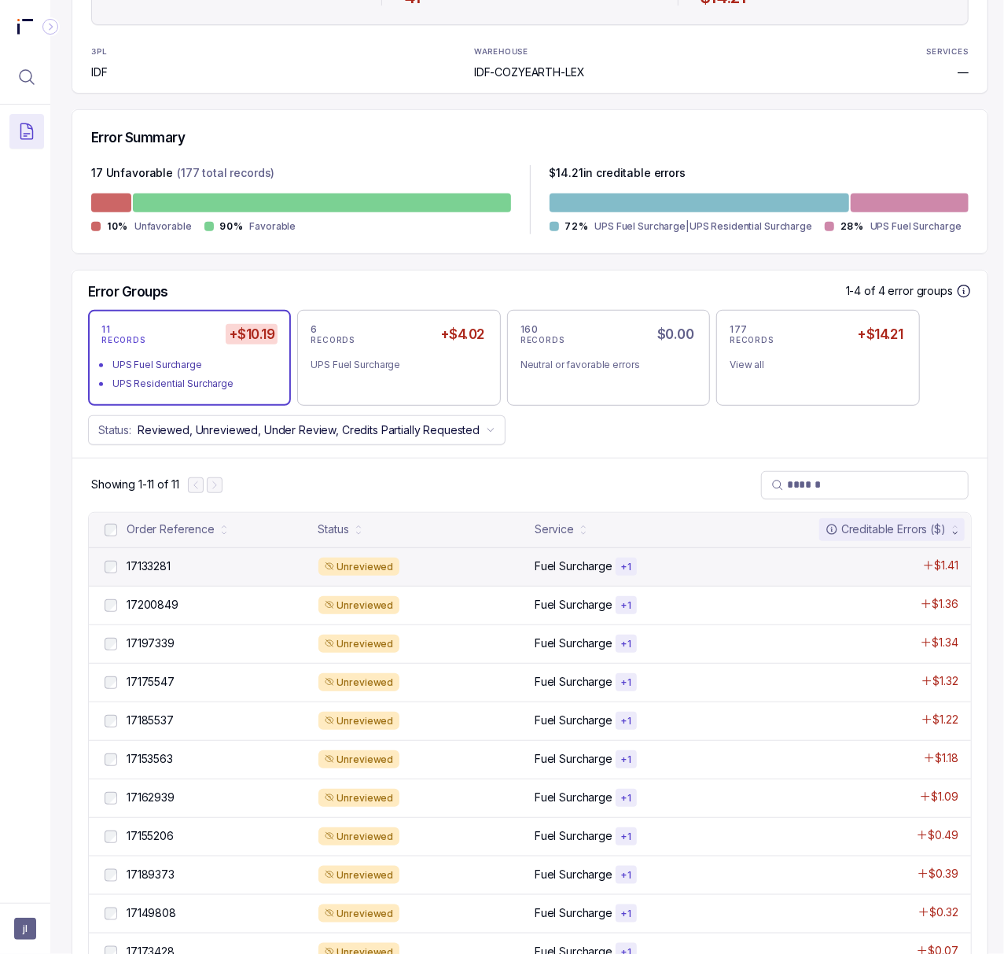
scroll to position [350, 4]
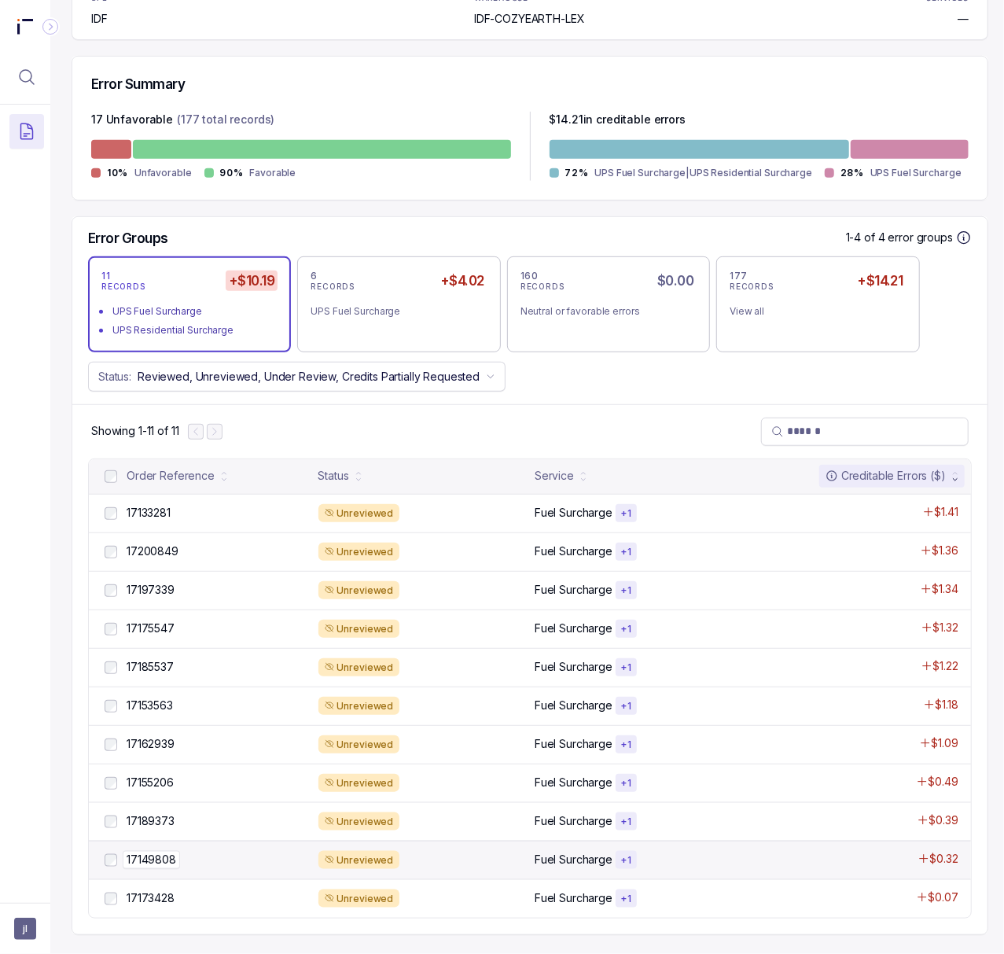
click at [148, 851] on p "17149808" at bounding box center [151, 859] width 57 height 17
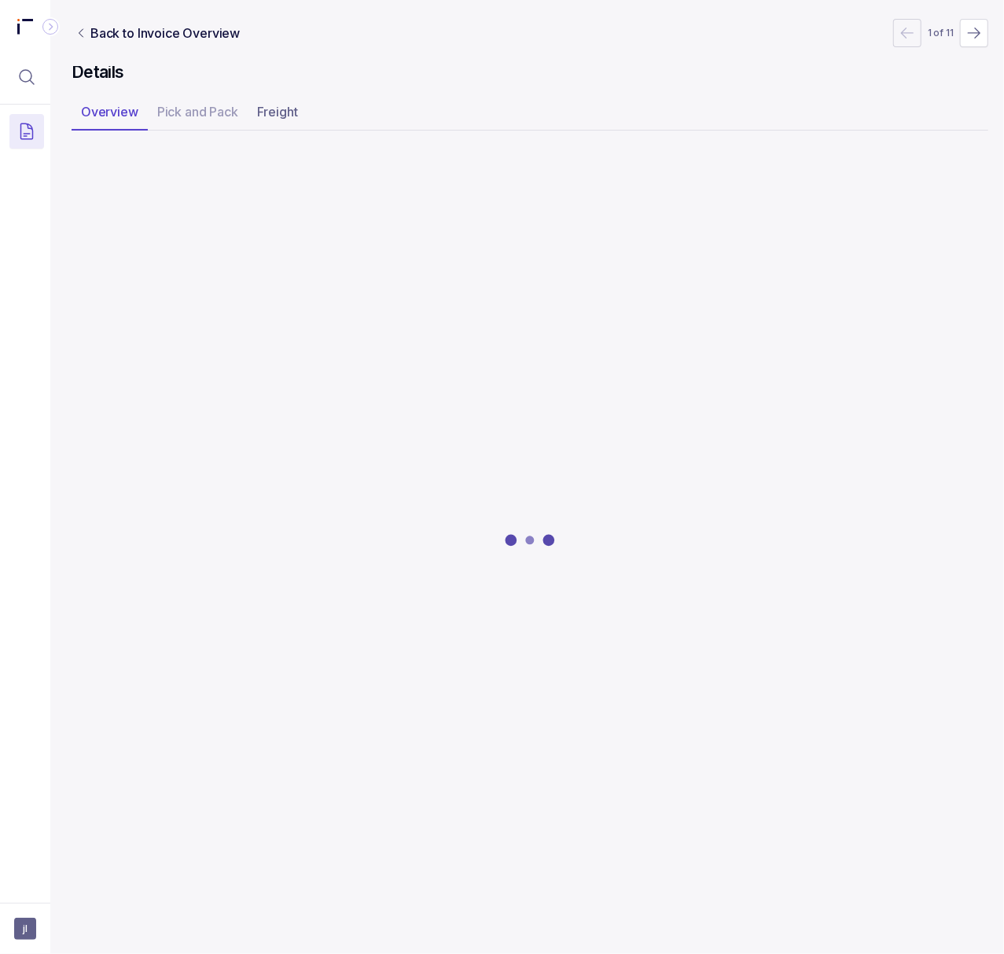
scroll to position [0, 4]
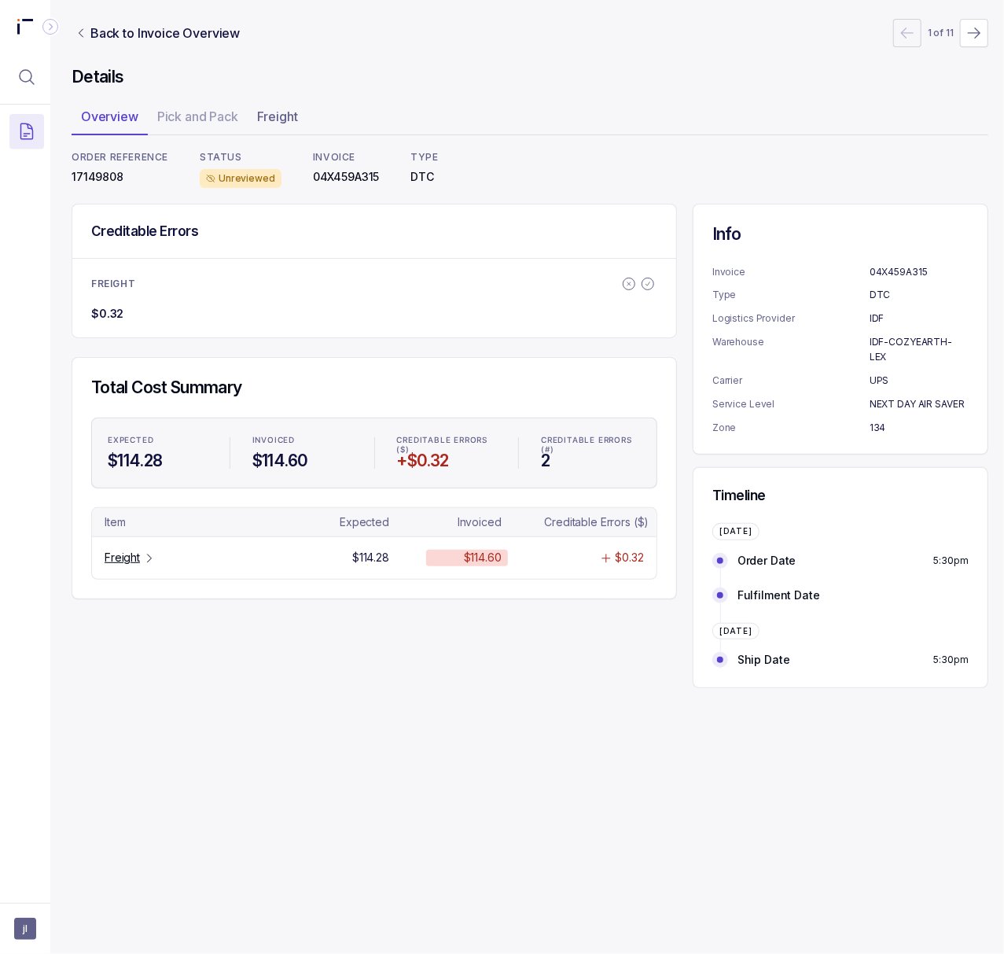
click at [99, 180] on p "17149808" at bounding box center [120, 177] width 97 height 16
click at [123, 558] on p "Freight" at bounding box center [122, 558] width 35 height 16
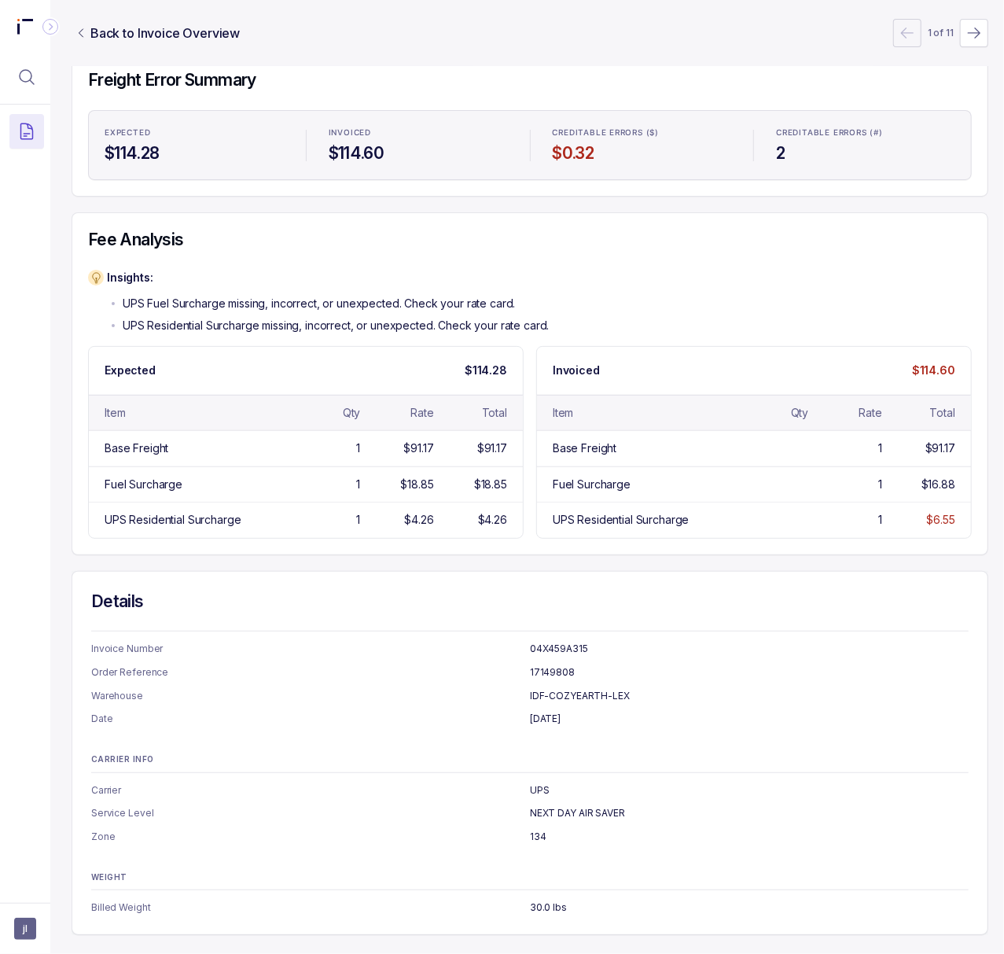
scroll to position [0, 4]
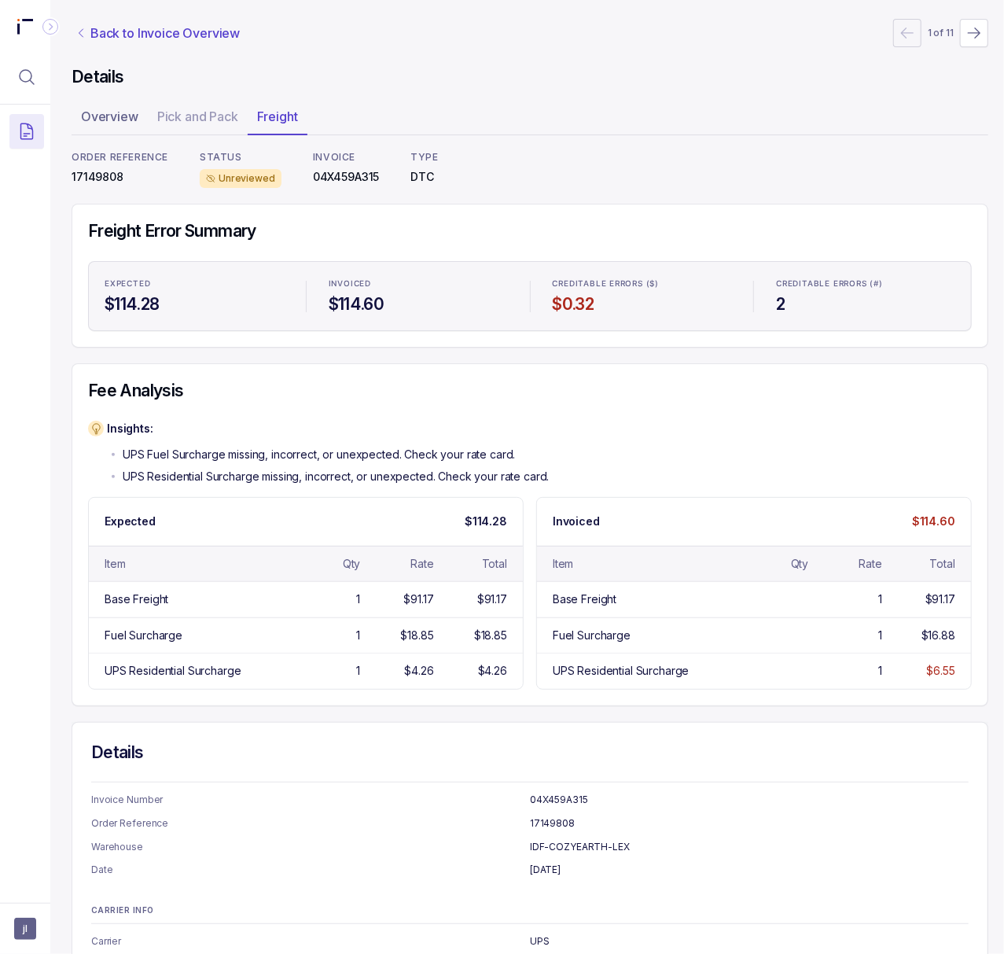
click at [189, 32] on p "Back to Invoice Overview" at bounding box center [164, 33] width 149 height 19
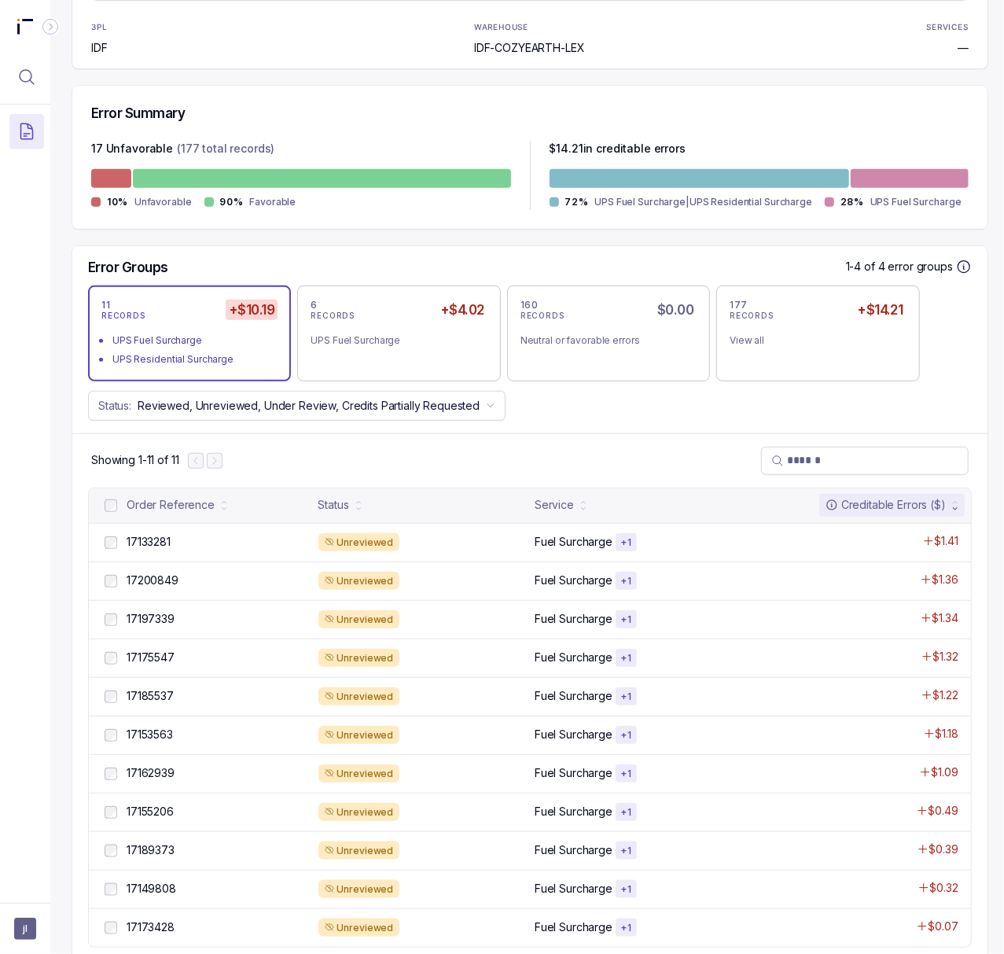
scroll to position [350, 4]
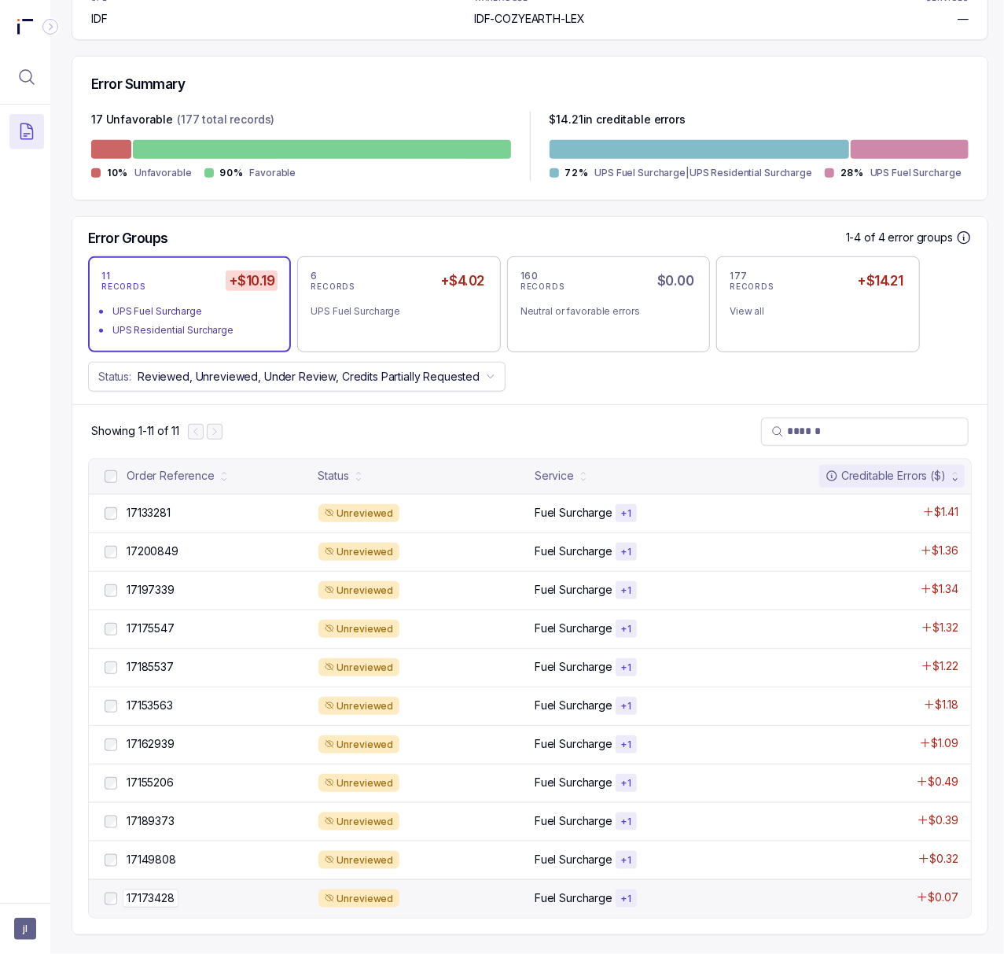
click at [157, 889] on p "17173428" at bounding box center [151, 897] width 56 height 17
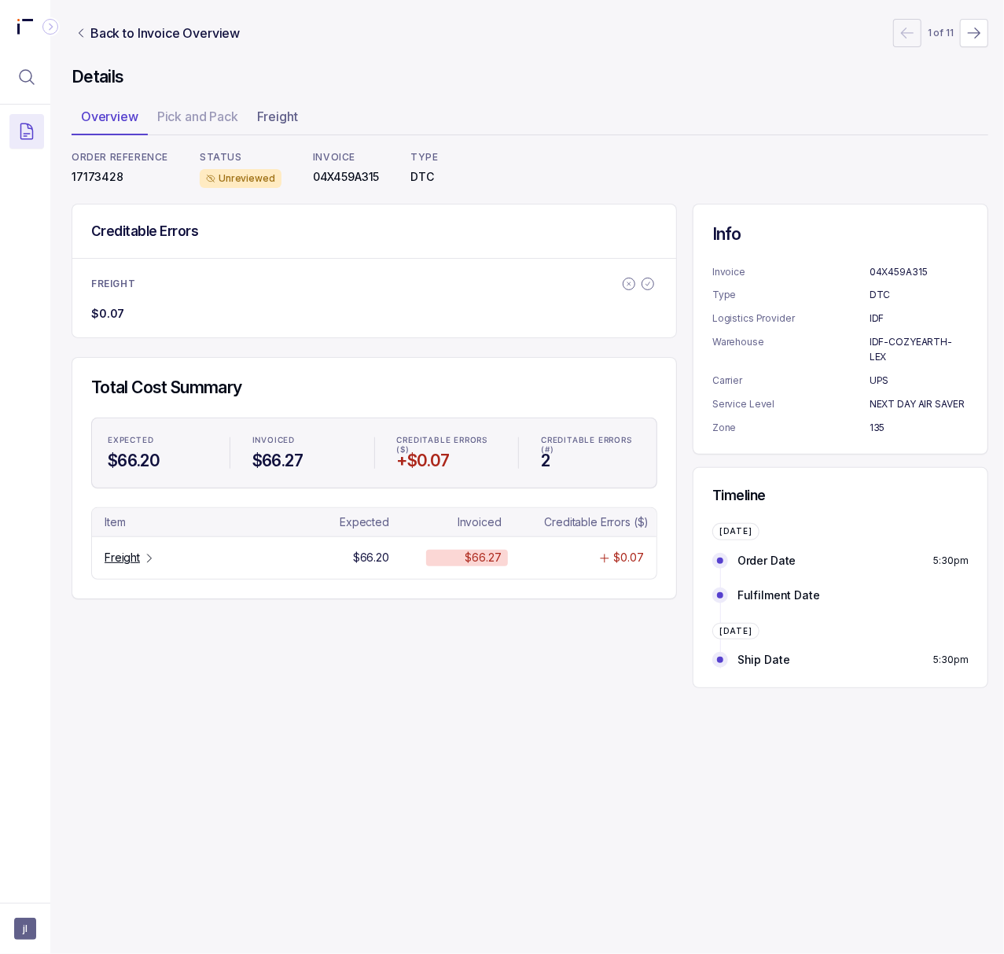
click at [98, 173] on p "17173428" at bounding box center [120, 177] width 97 height 16
click at [117, 561] on p "Freight" at bounding box center [122, 558] width 35 height 16
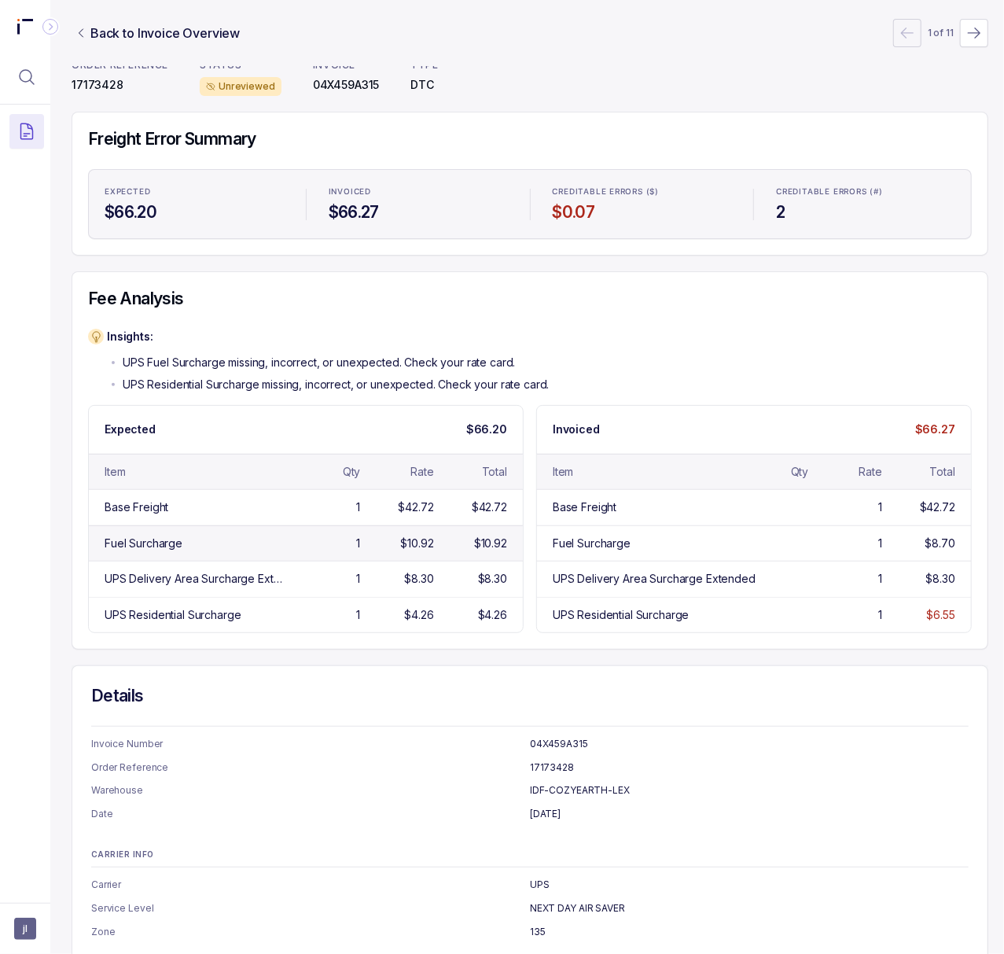
scroll to position [0, 4]
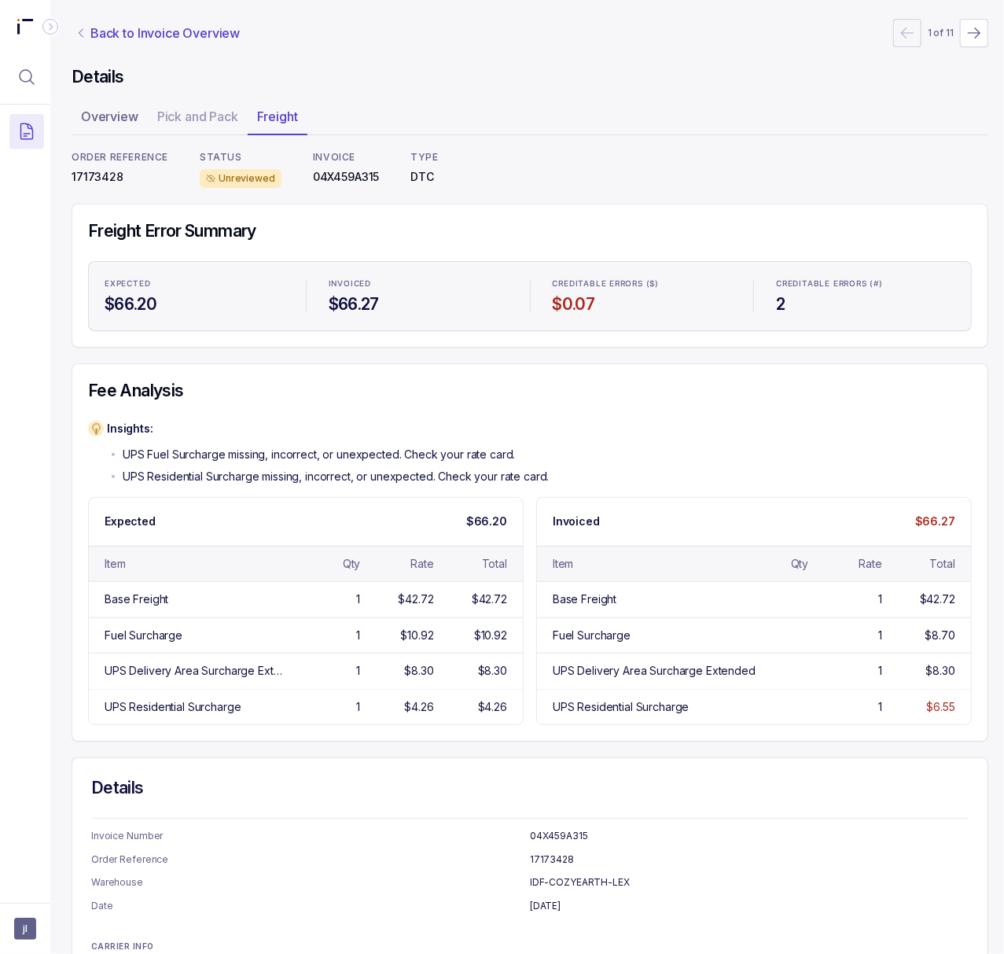
click at [171, 35] on p "Back to Invoice Overview" at bounding box center [164, 33] width 149 height 19
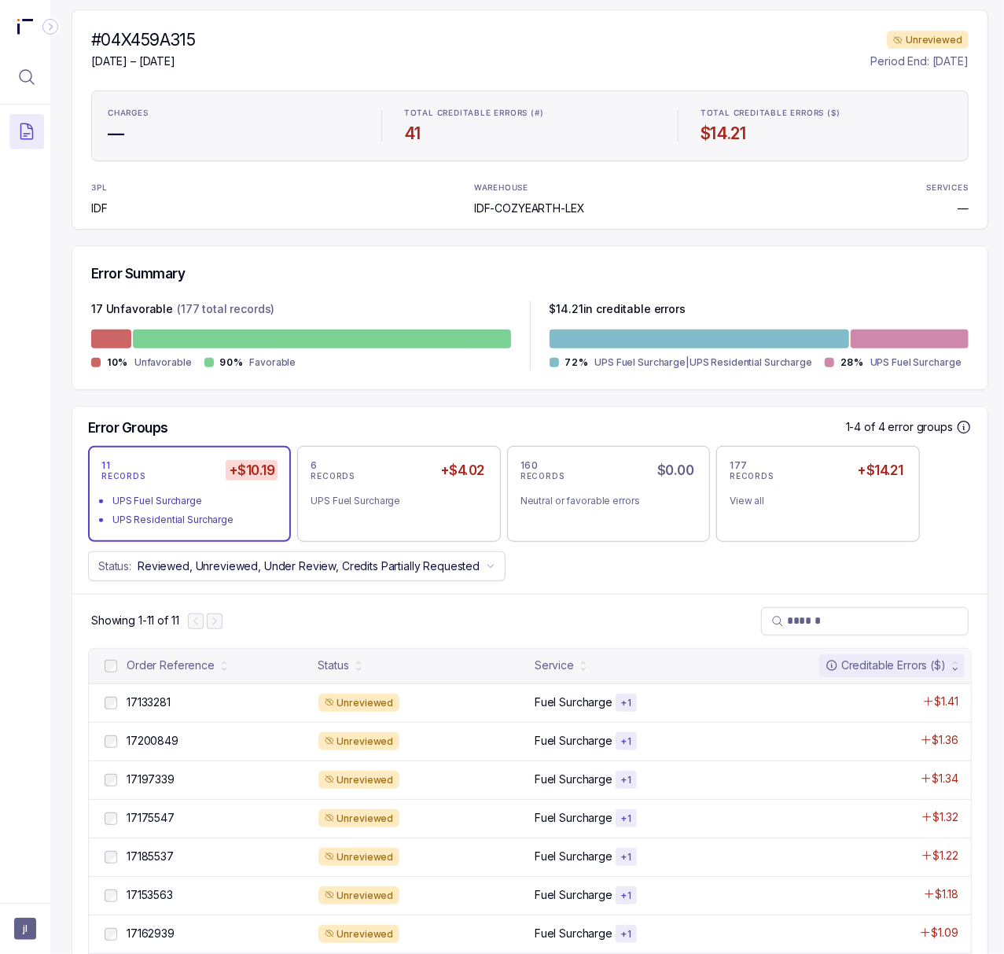
scroll to position [350, 4]
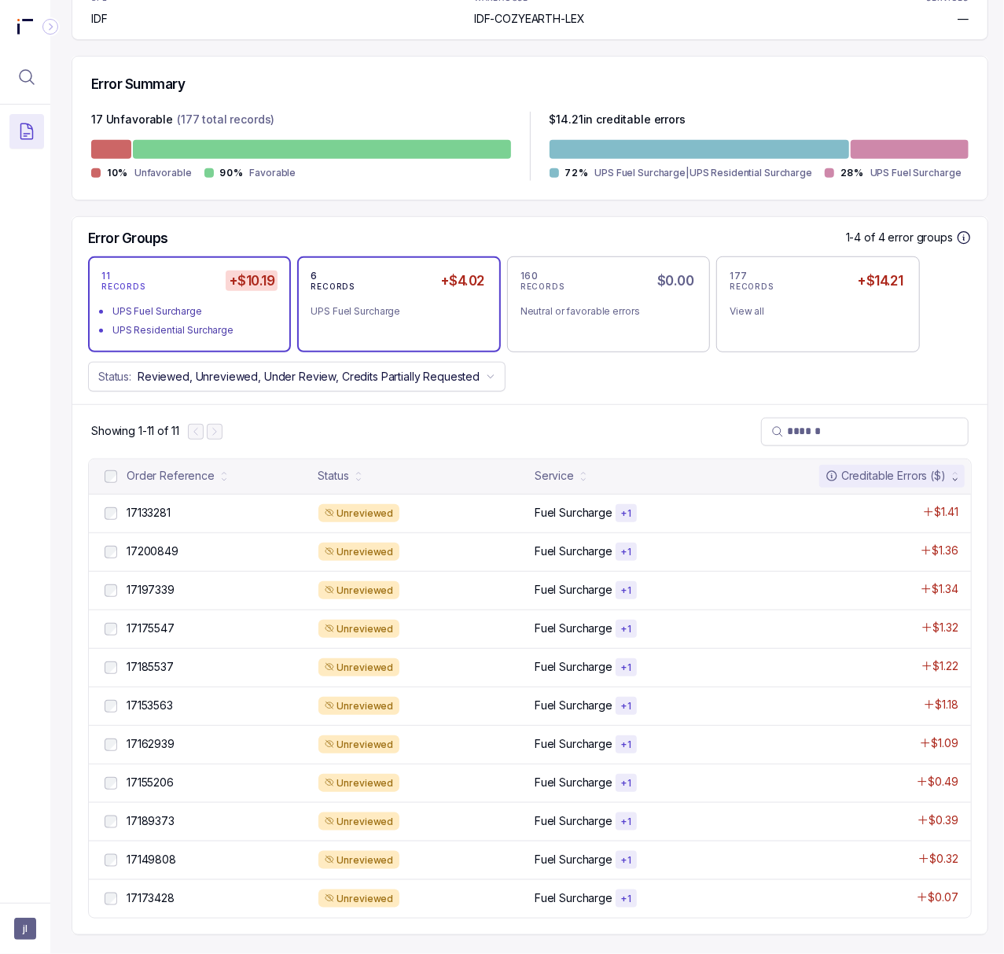
click at [376, 305] on div "6 RECORDS +$4.02 UPS Fuel Surcharge" at bounding box center [399, 304] width 176 height 69
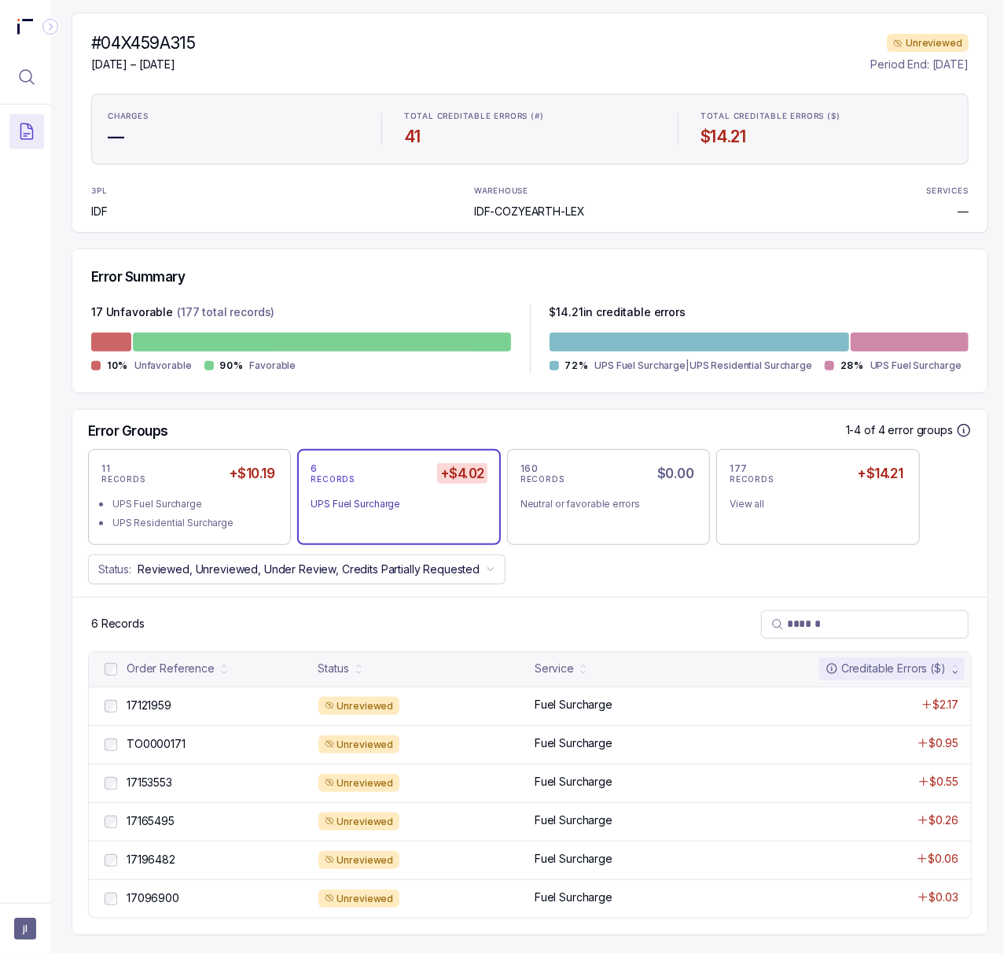
scroll to position [158, 4]
click at [158, 697] on p "17121959" at bounding box center [149, 705] width 53 height 17
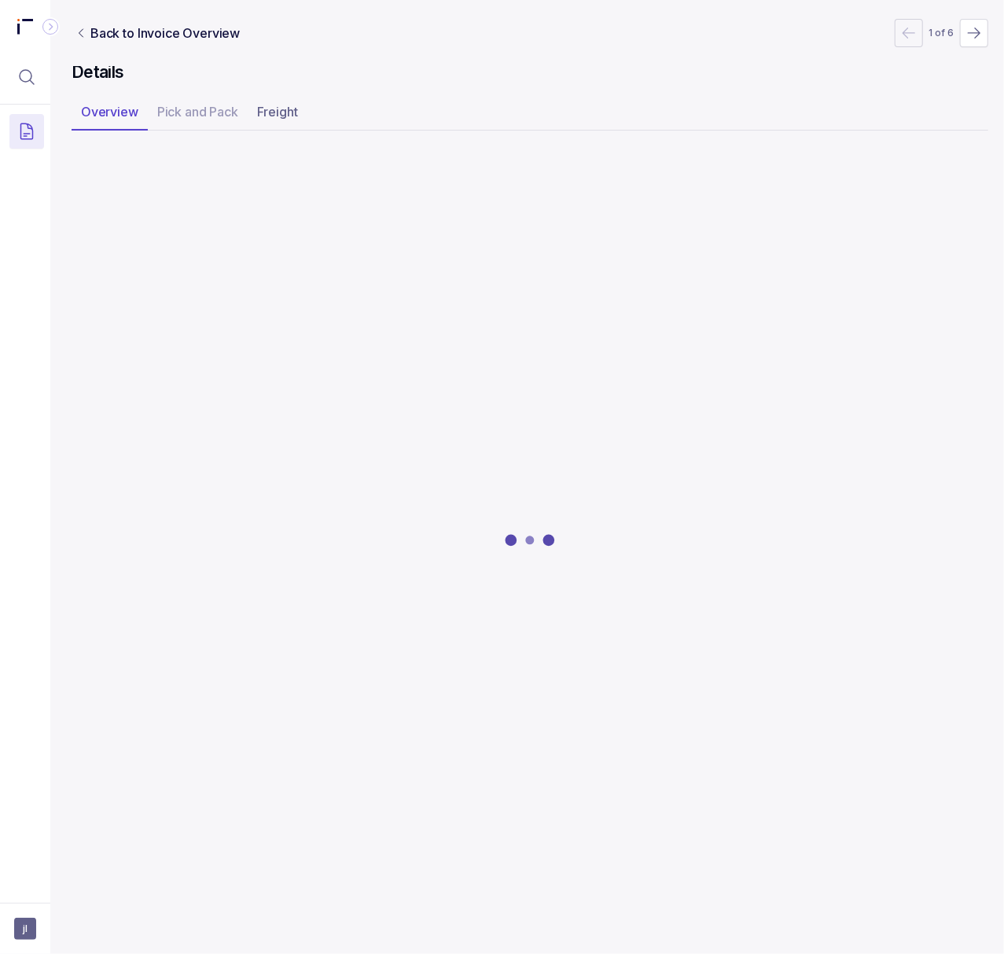
scroll to position [0, 4]
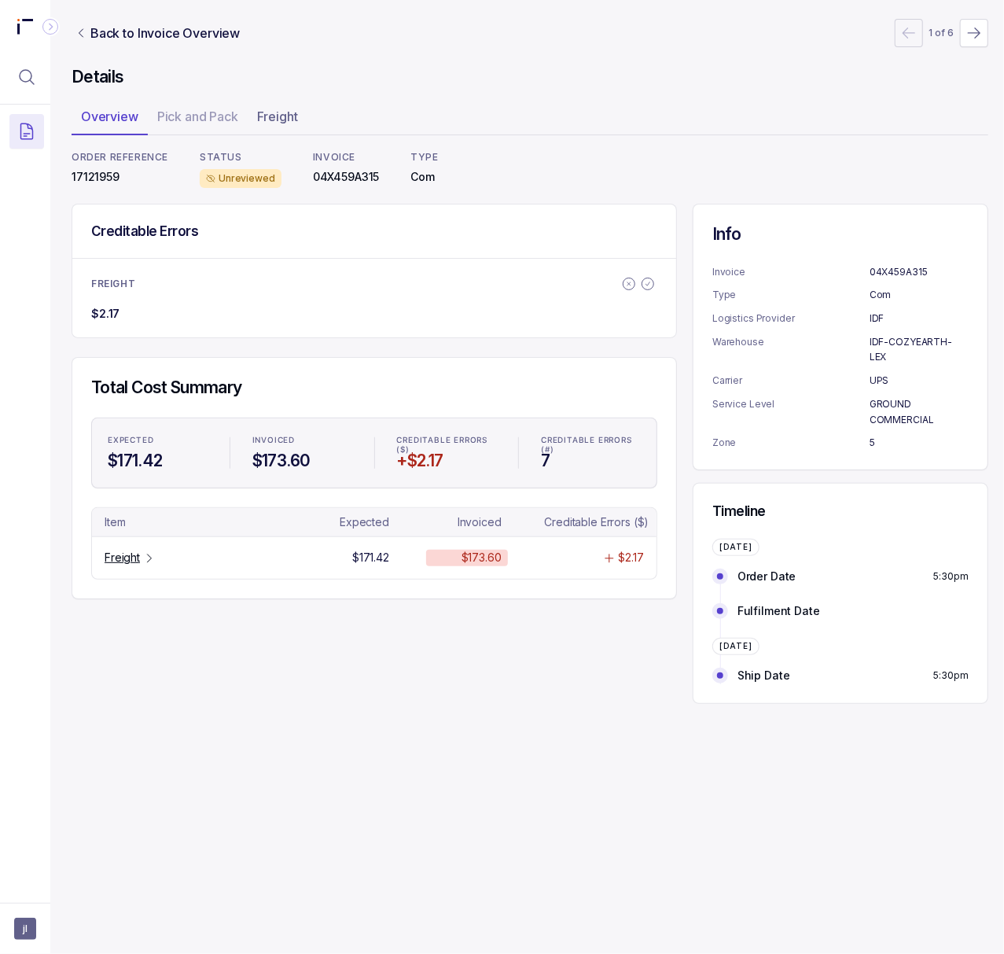
click at [101, 170] on p "17121959" at bounding box center [120, 177] width 97 height 16
click at [126, 561] on p "Freight" at bounding box center [122, 558] width 35 height 16
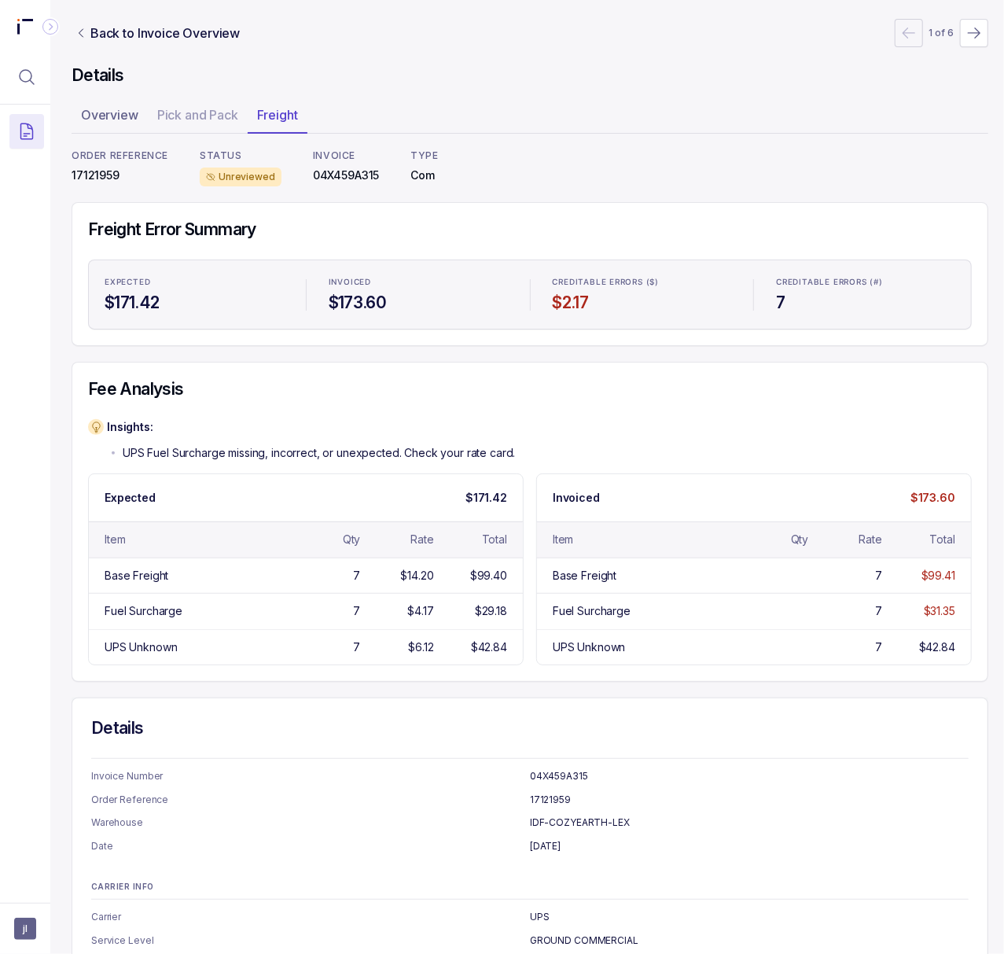
scroll to position [0, 4]
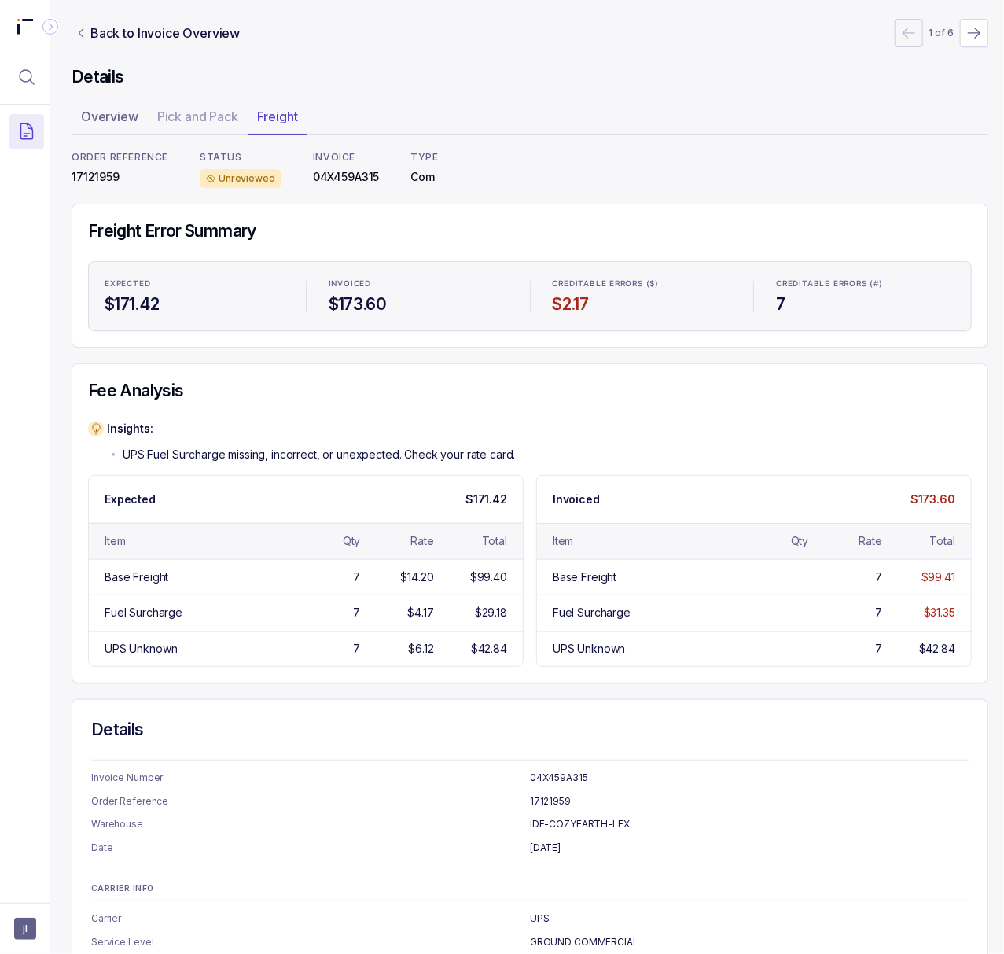
click at [83, 173] on p "17121959" at bounding box center [120, 177] width 97 height 16
click at [340, 177] on p "04X459A315" at bounding box center [346, 177] width 67 height 16
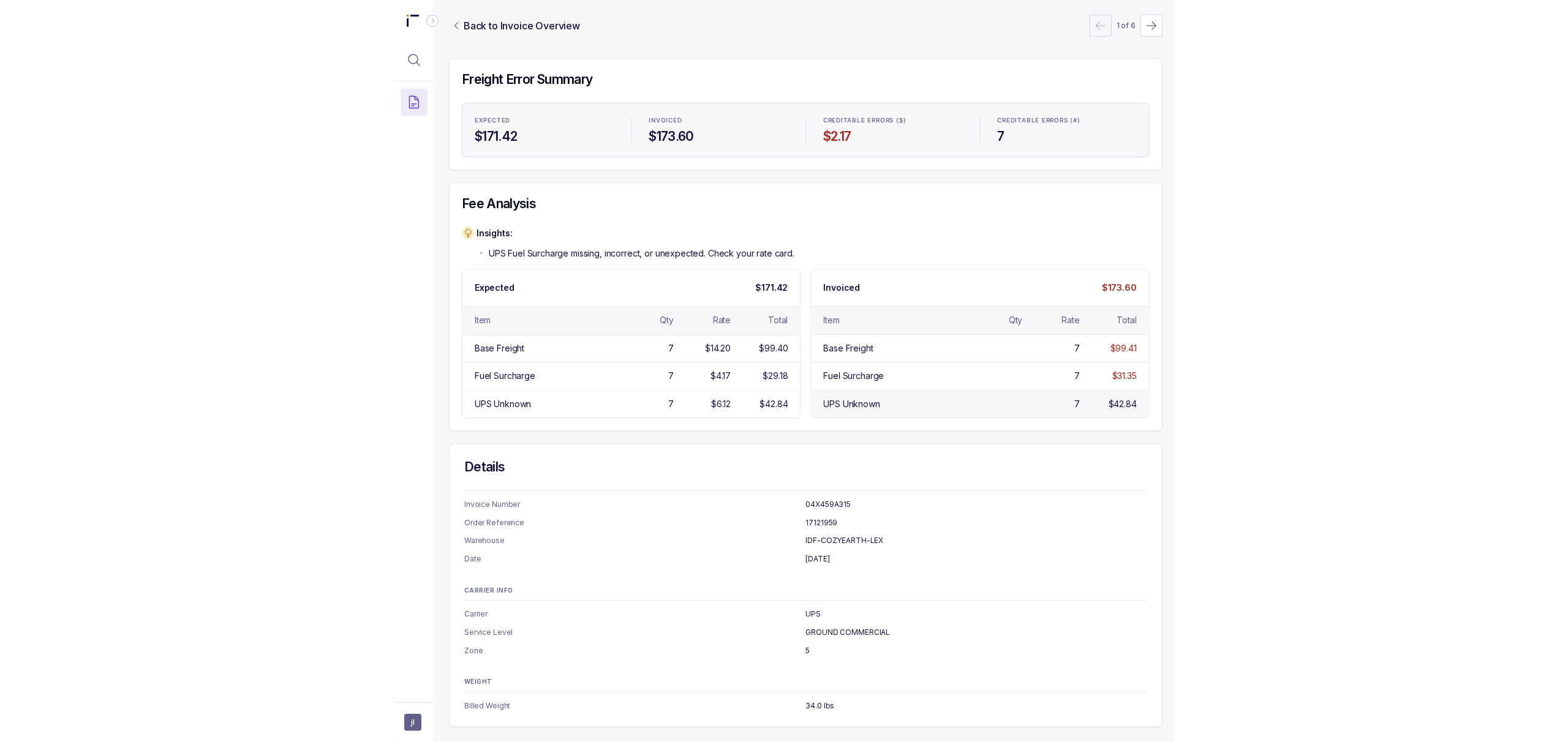
scroll to position [116, 3]
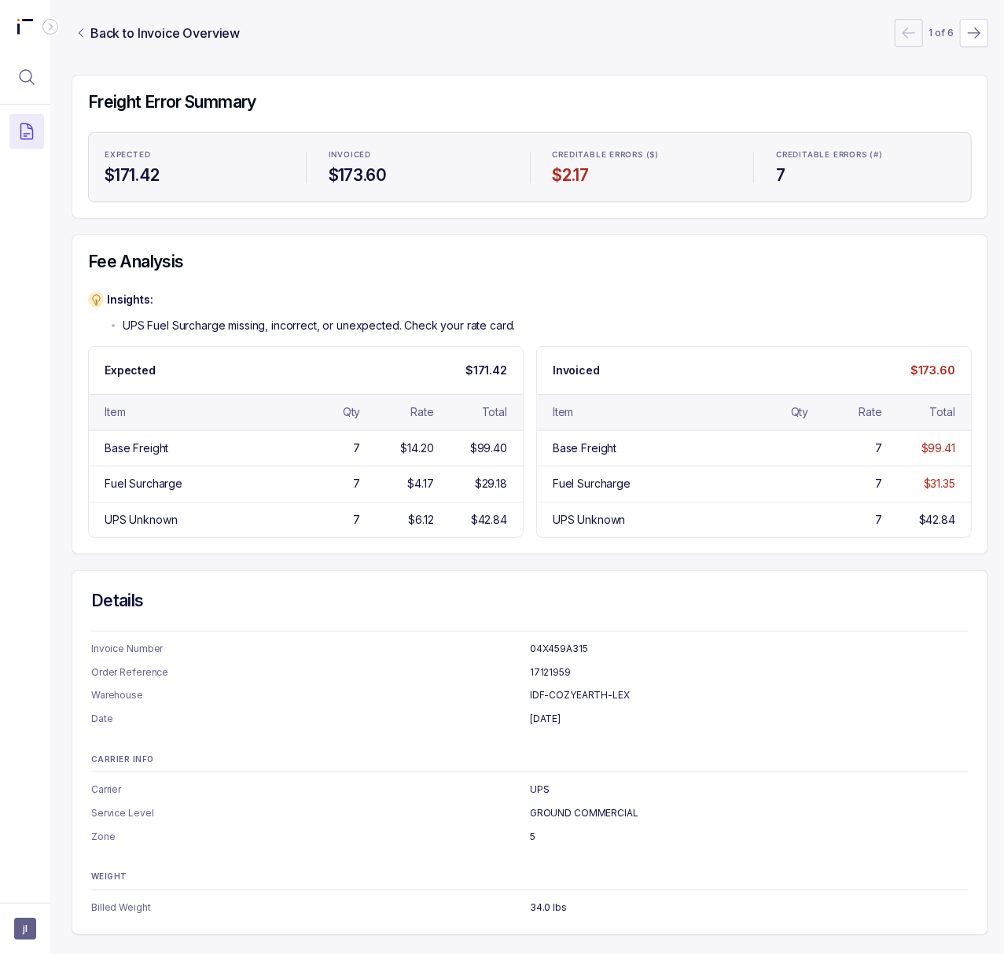
click at [580, 805] on p "GROUND COMMERCIAL" at bounding box center [749, 813] width 439 height 16
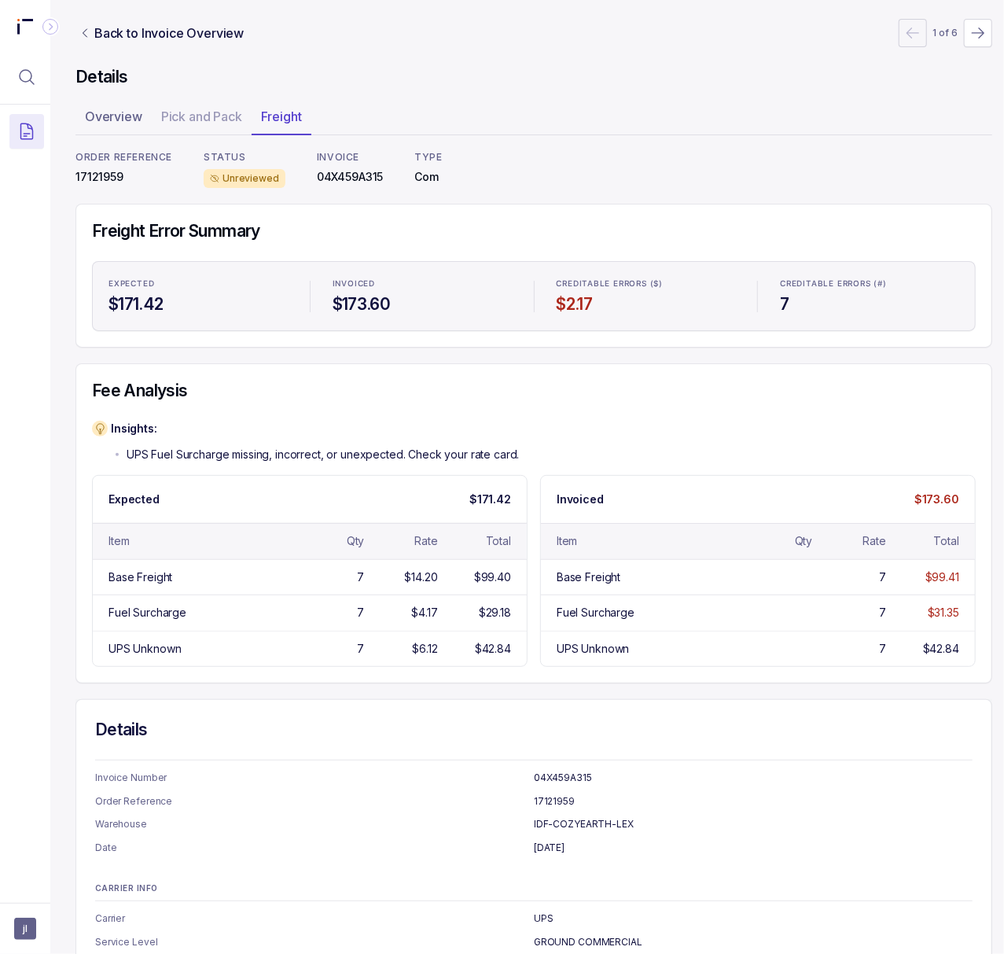
click at [620, 161] on div "ORDER REFERENCE 17121959 STATUS Unreviewed INVOICE 04X459A315 TYPE Com" at bounding box center [533, 169] width 917 height 37
click at [157, 29] on p "Back to Invoice Overview" at bounding box center [168, 33] width 149 height 19
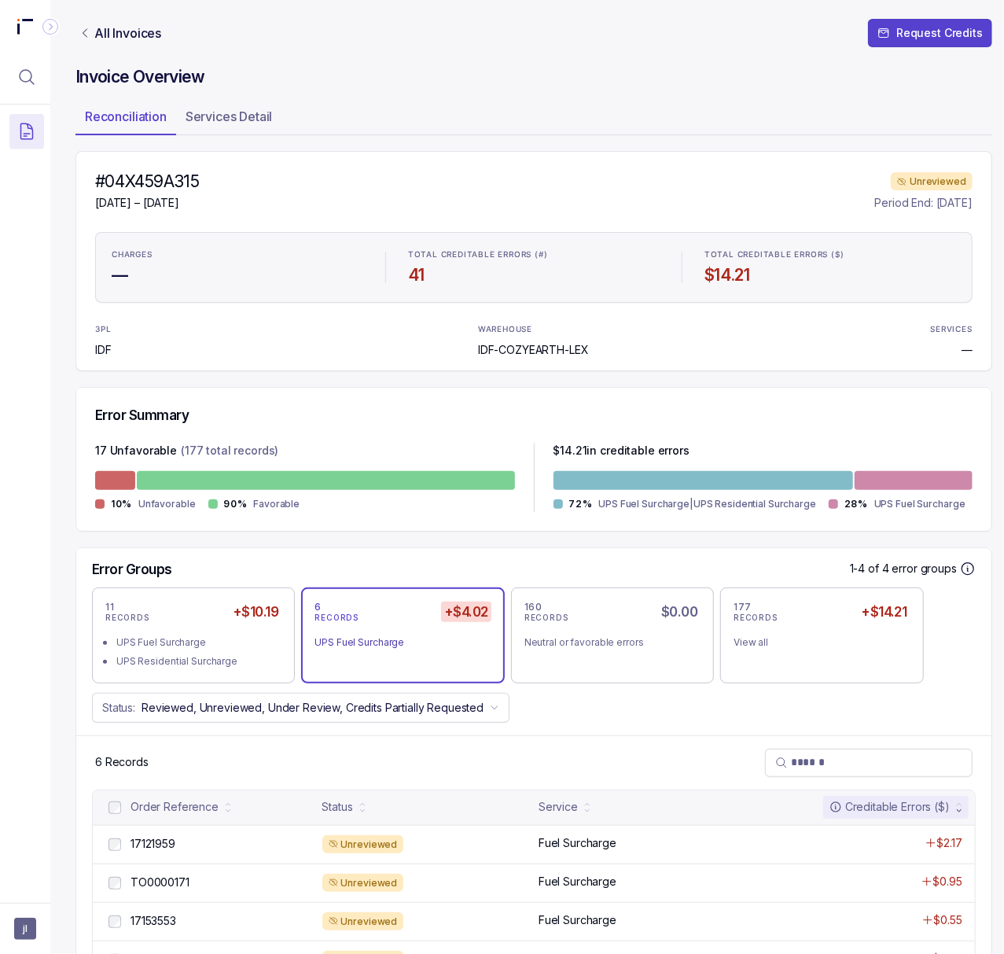
scroll to position [158, 0]
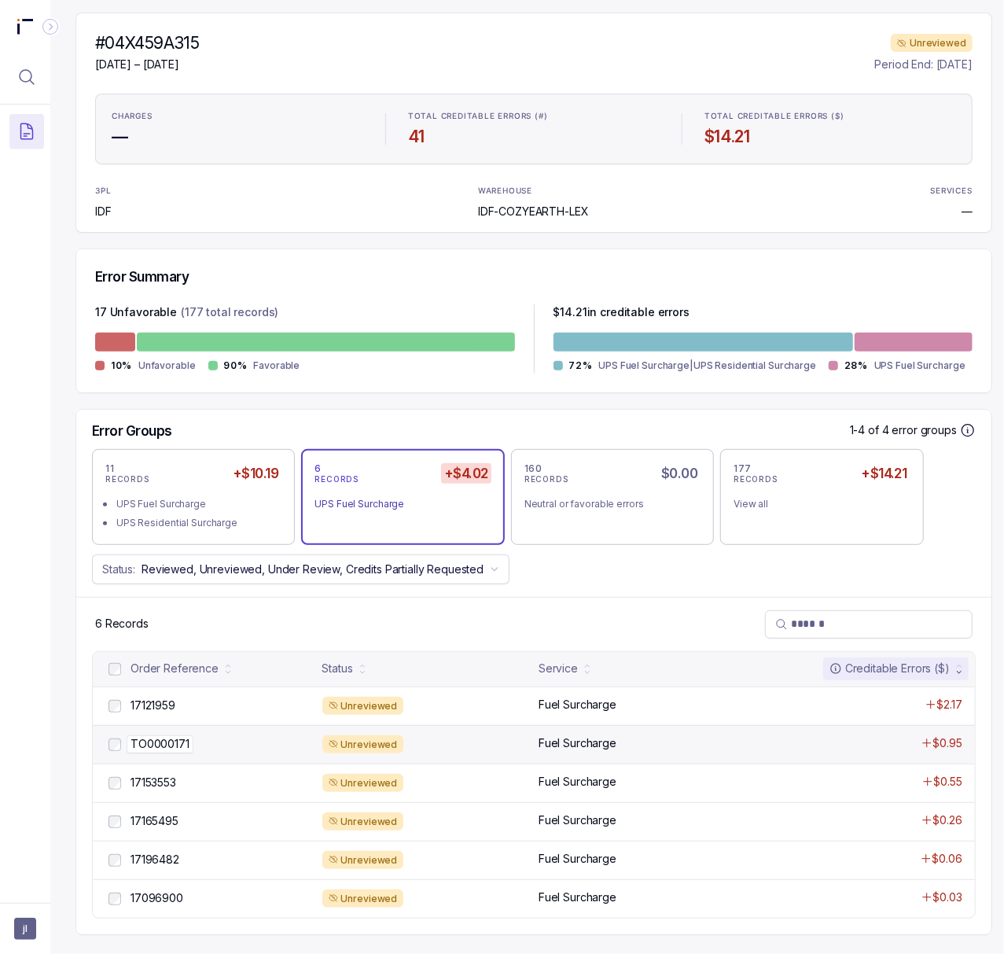
click at [164, 735] on p "TO0000171" at bounding box center [160, 743] width 67 height 17
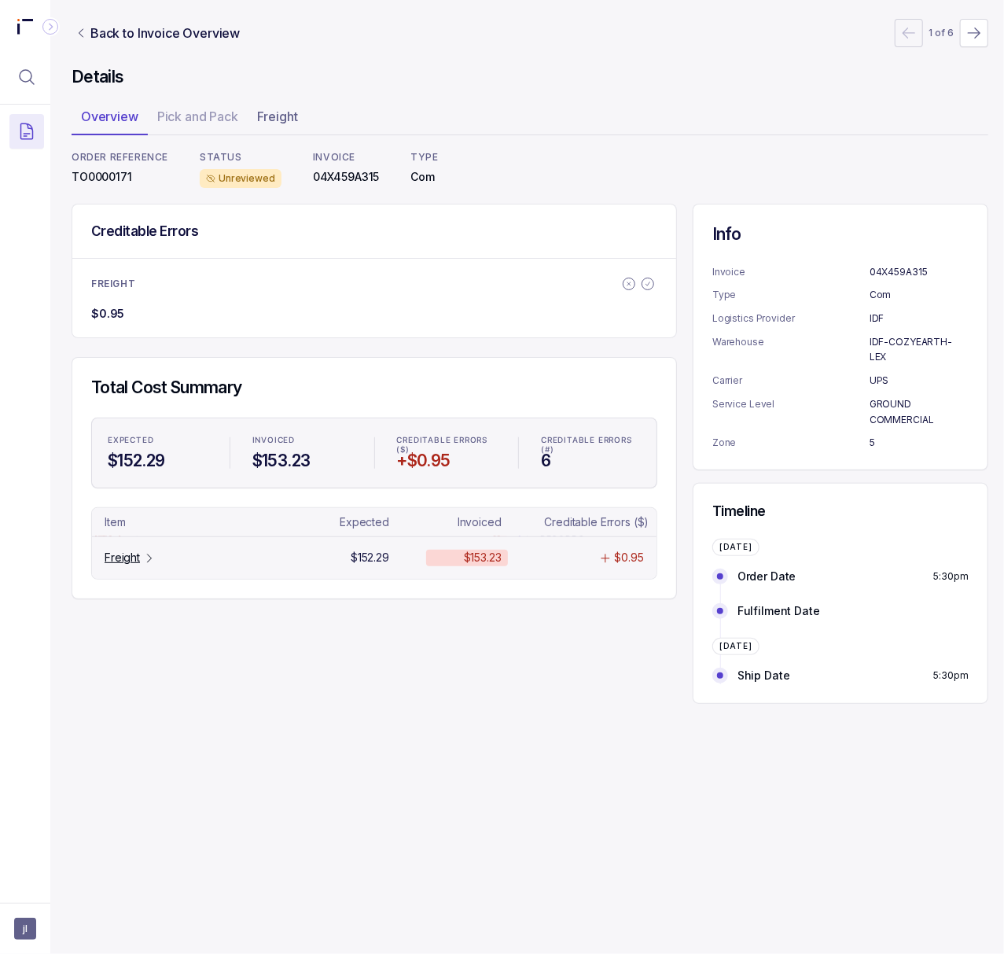
click at [112, 555] on p "Freight" at bounding box center [122, 558] width 35 height 16
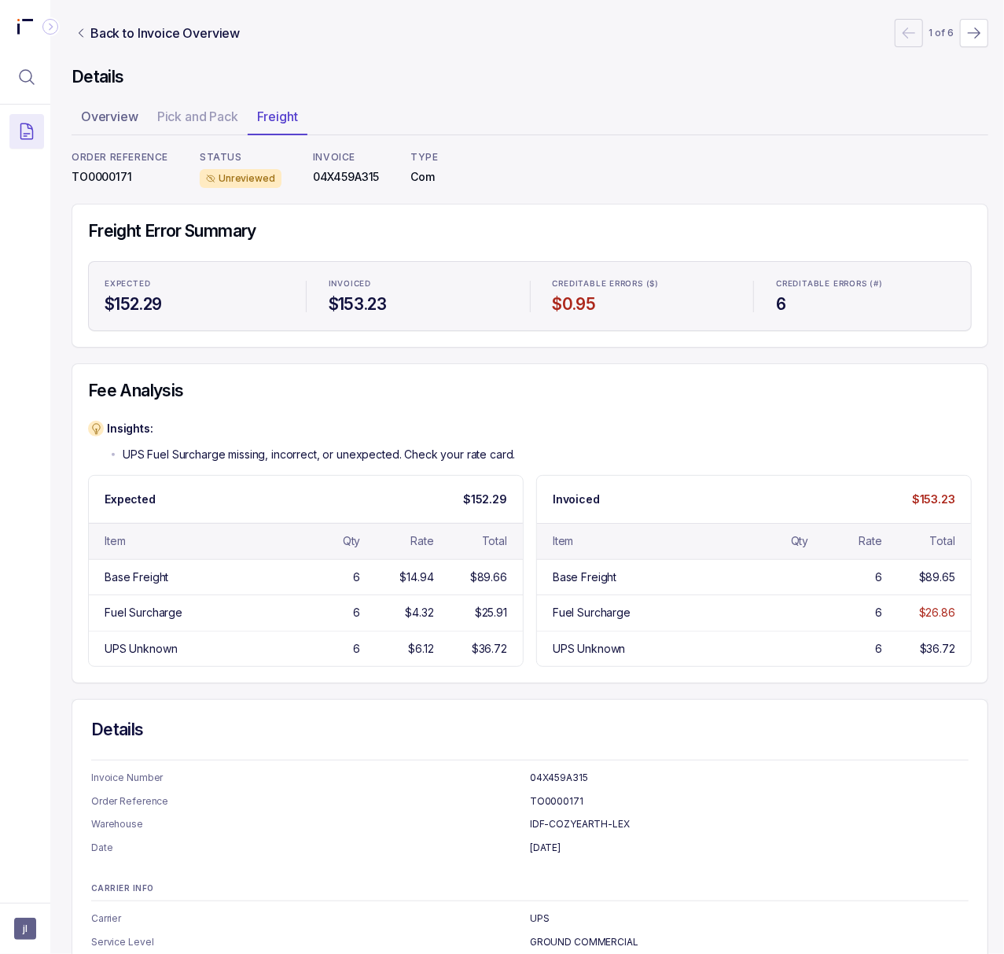
click at [86, 181] on p "TO0000171" at bounding box center [120, 177] width 97 height 16
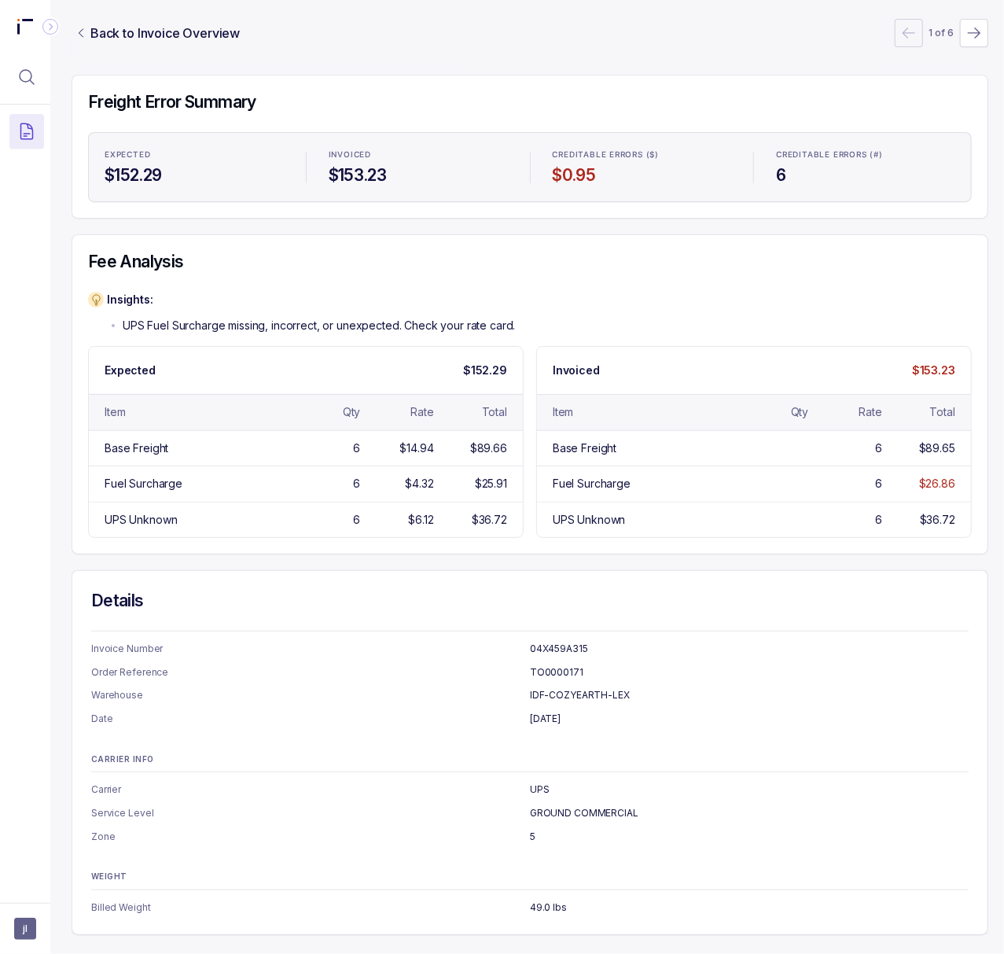
scroll to position [0, 4]
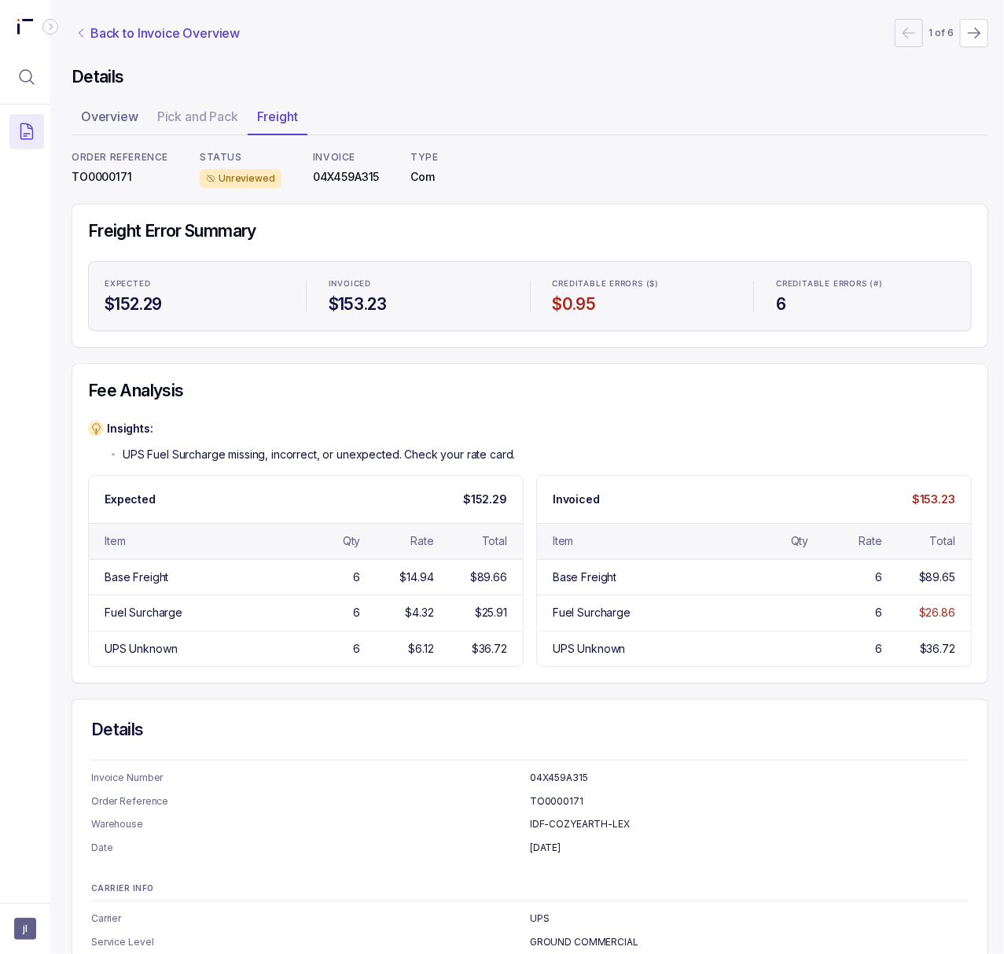
click at [146, 35] on p "Back to Invoice Overview" at bounding box center [164, 33] width 149 height 19
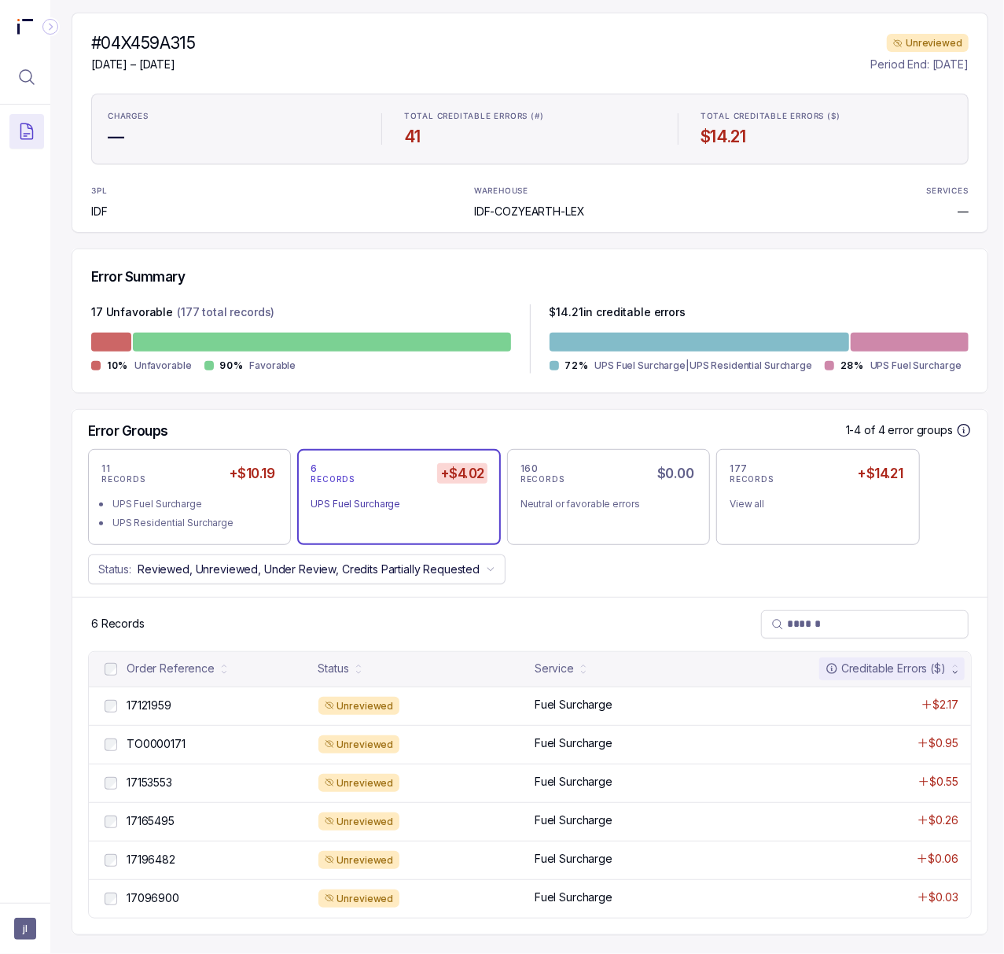
scroll to position [158, 4]
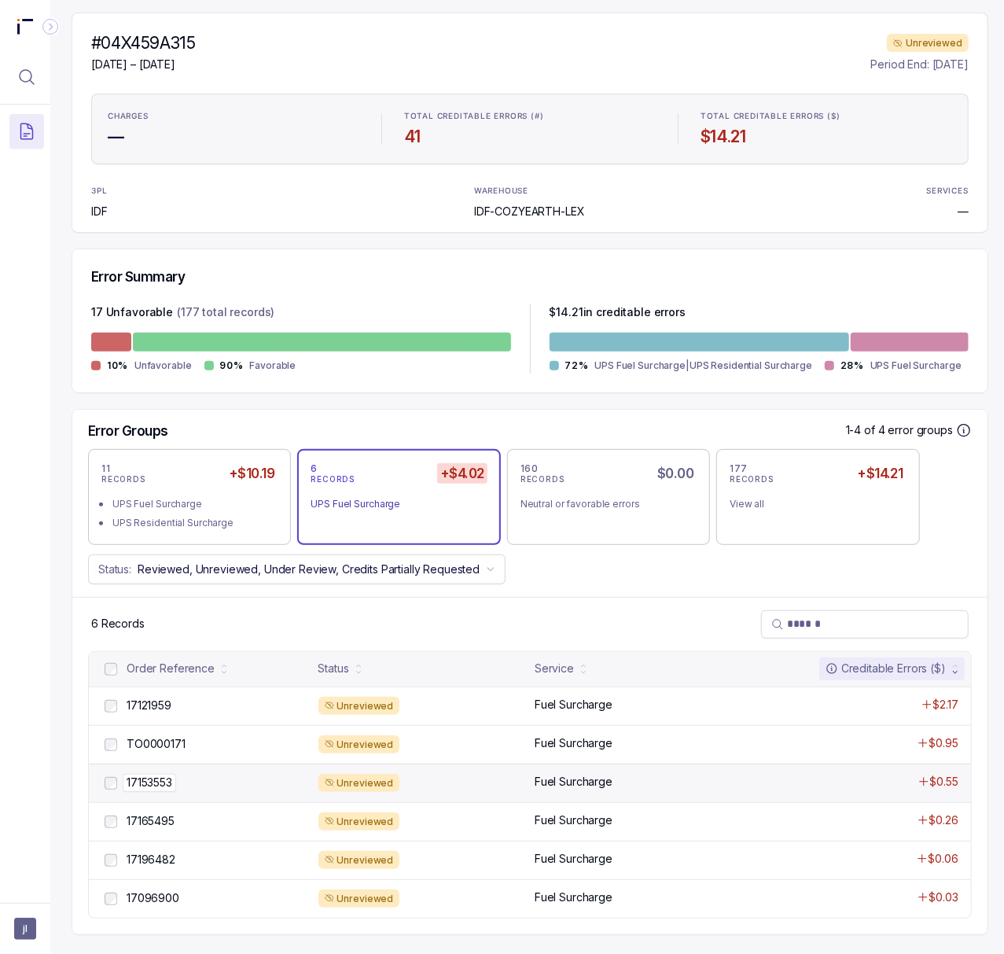
click at [143, 774] on p "17153553" at bounding box center [149, 782] width 53 height 17
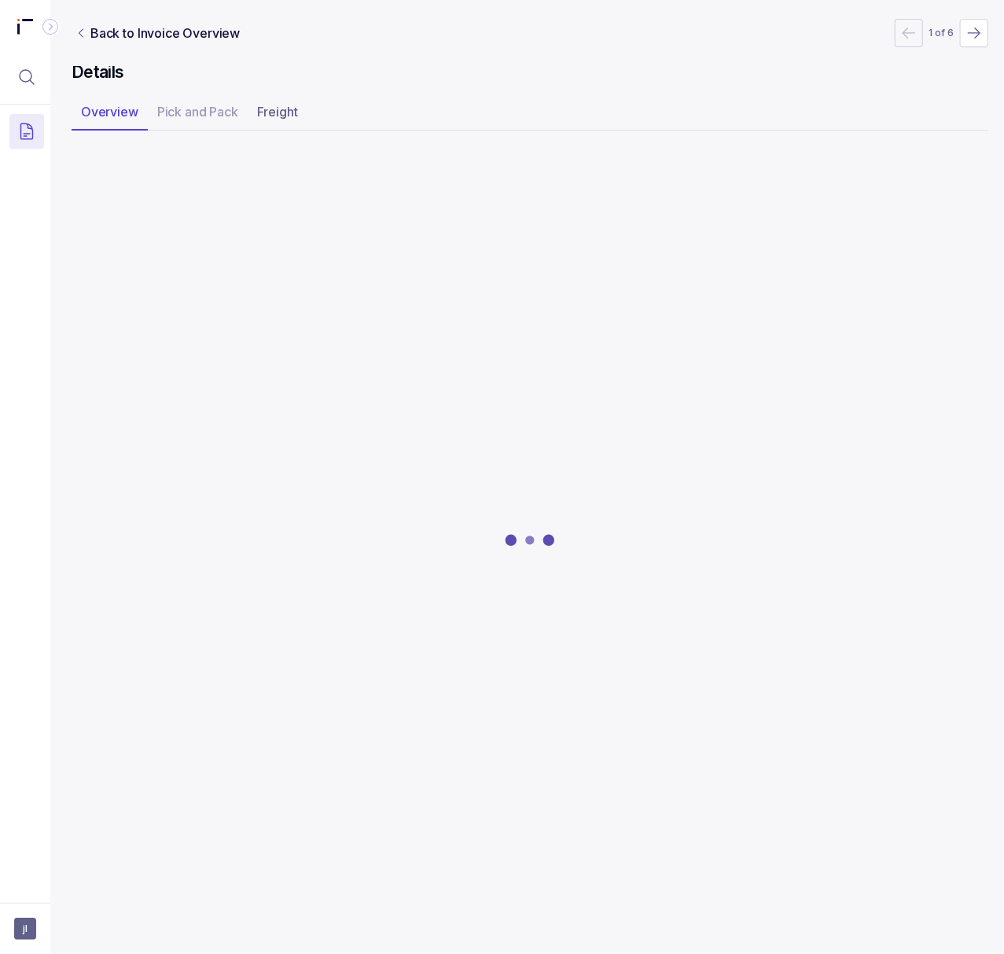
scroll to position [0, 4]
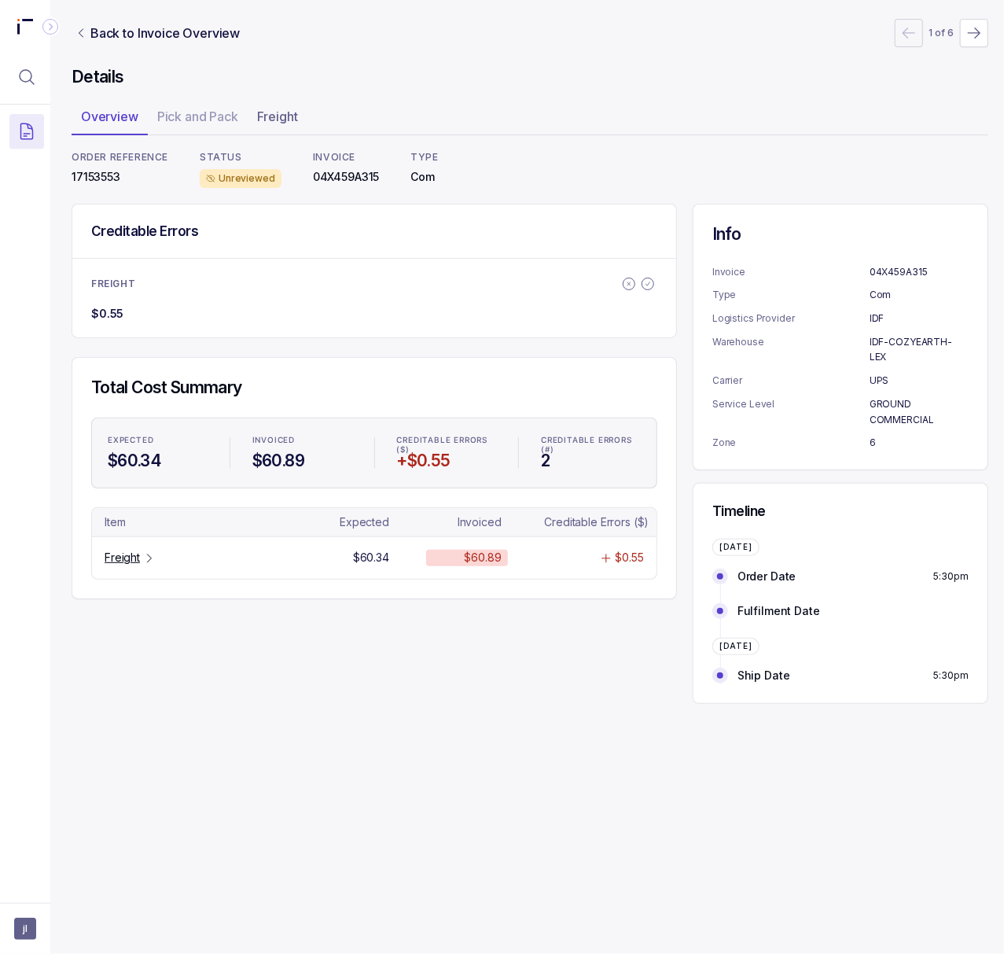
click at [110, 183] on p "17153553" at bounding box center [120, 177] width 97 height 16
click at [127, 561] on p "Freight" at bounding box center [122, 558] width 35 height 16
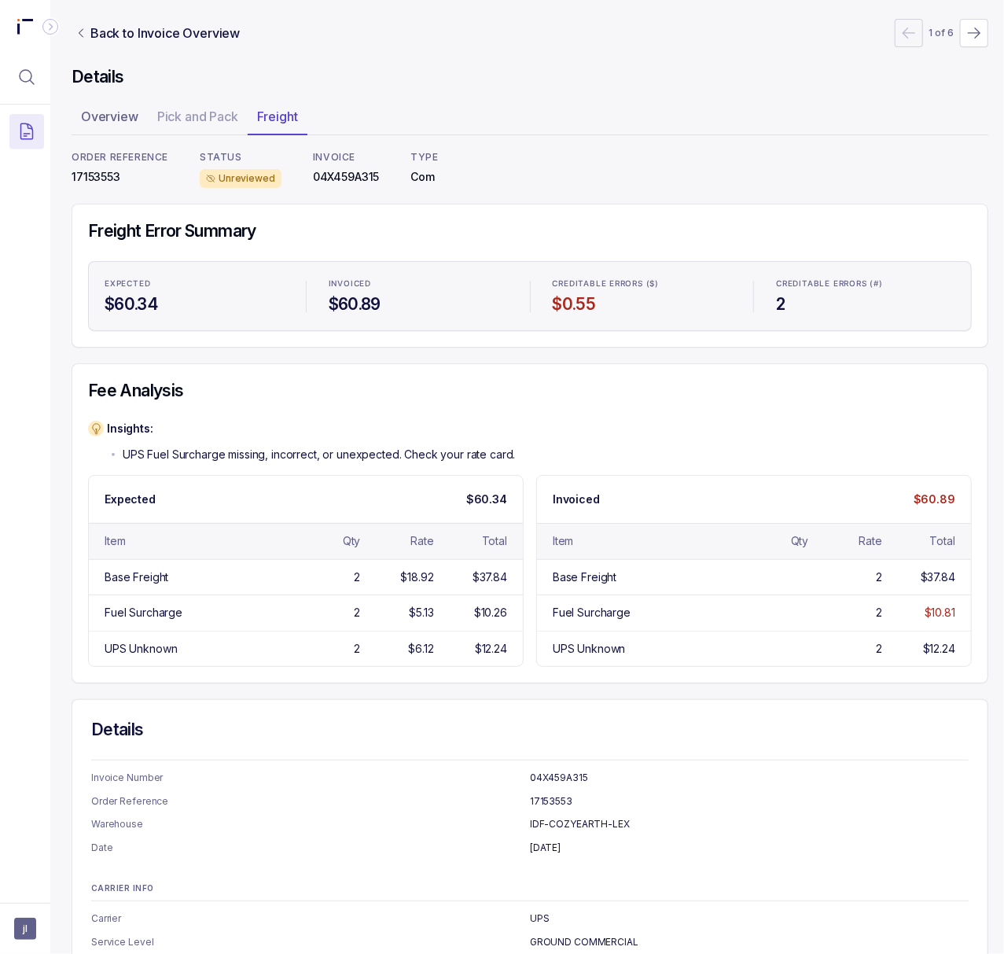
scroll to position [149, 4]
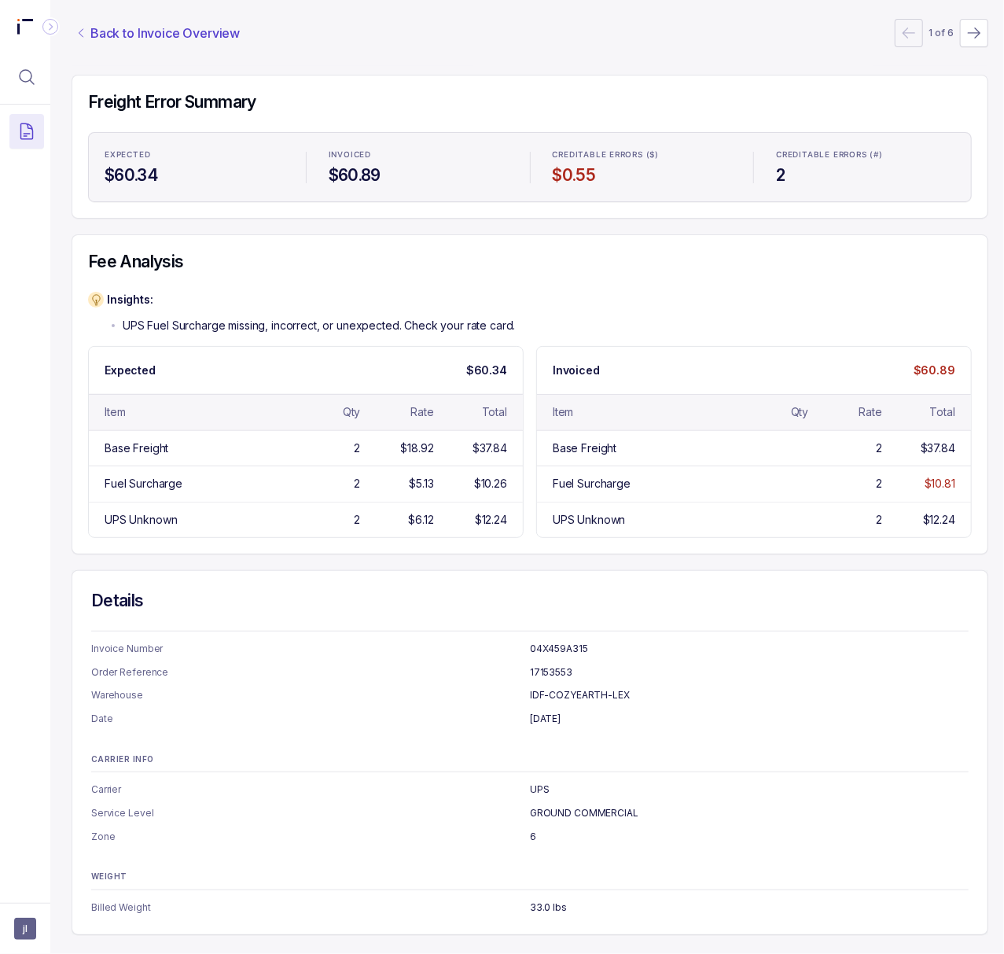
click at [116, 24] on p "Back to Invoice Overview" at bounding box center [164, 33] width 149 height 19
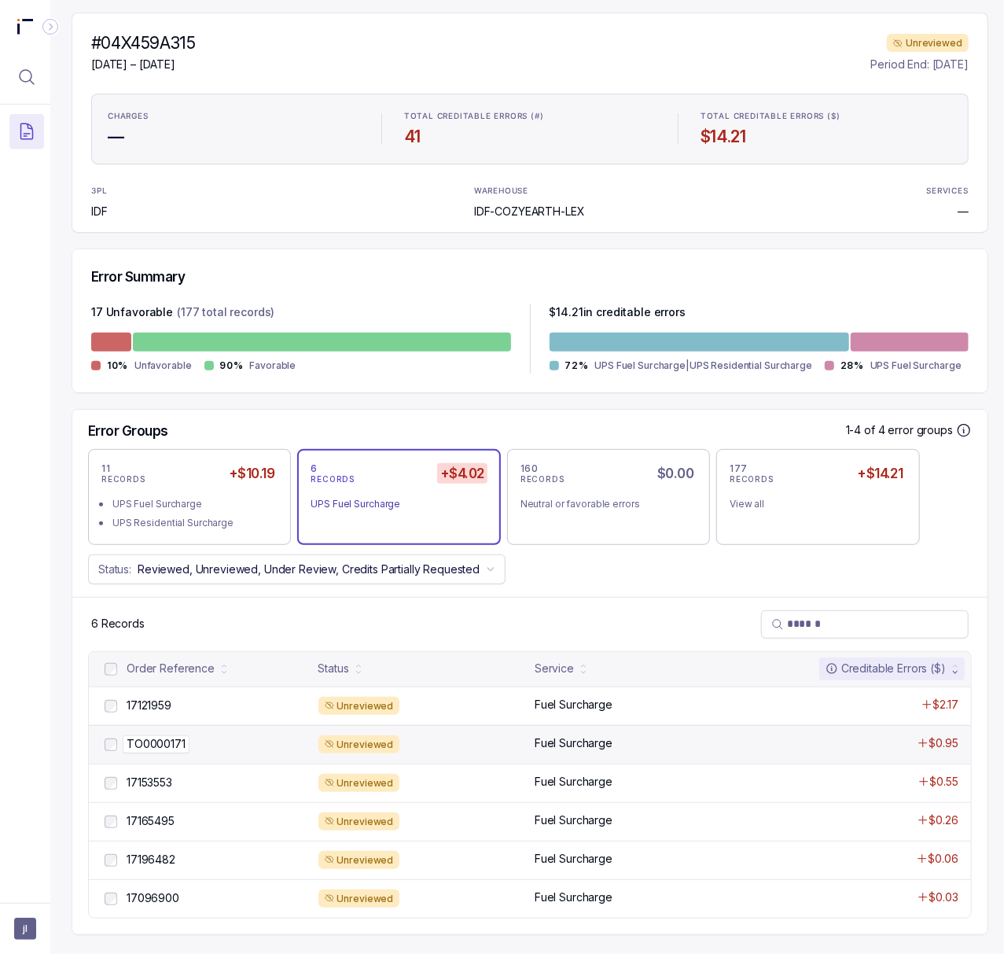
click at [158, 735] on p "TO0000171" at bounding box center [156, 743] width 67 height 17
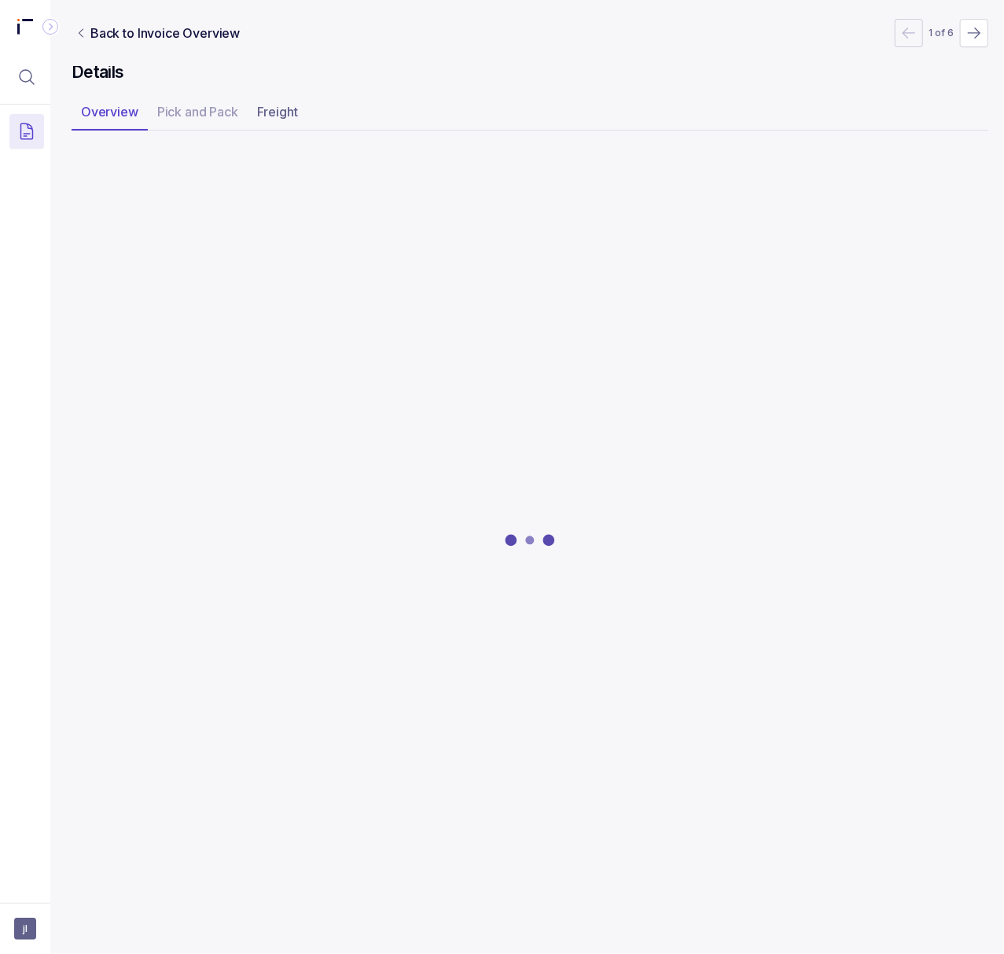
scroll to position [0, 4]
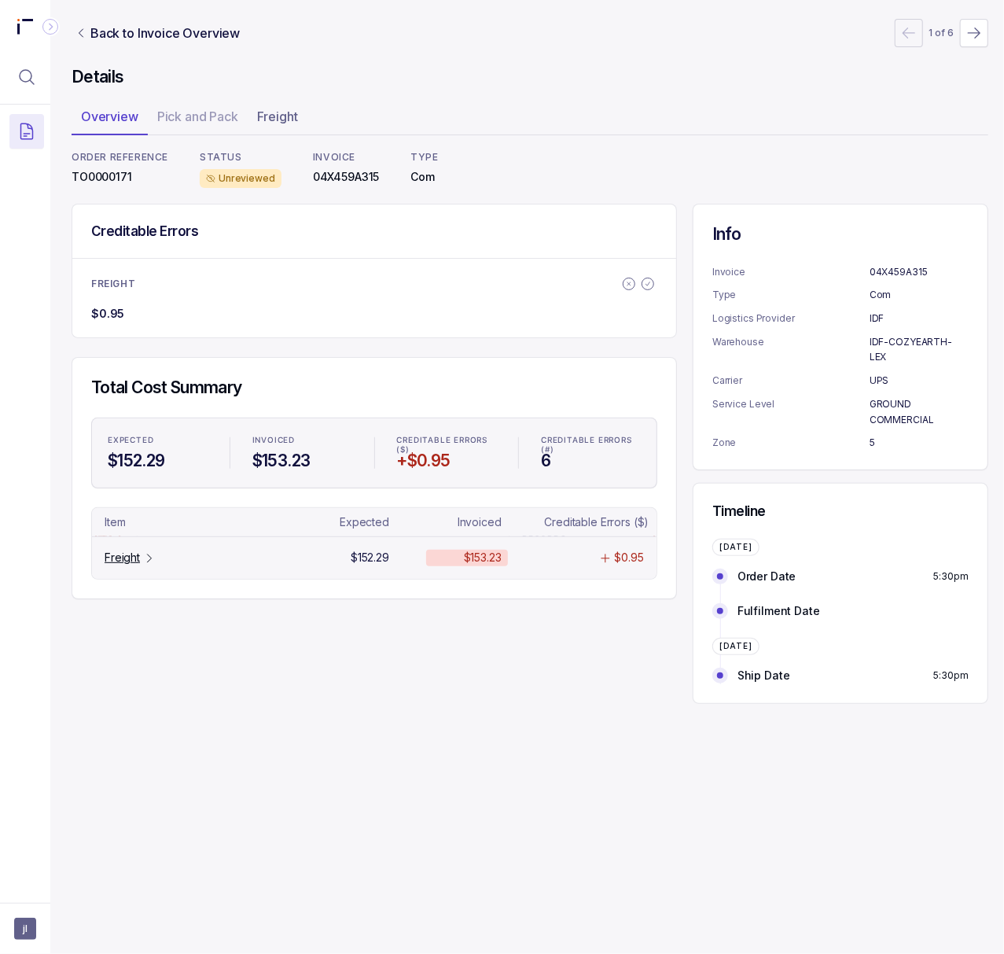
click at [149, 564] on icon "Table Cell-link 0" at bounding box center [149, 558] width 13 height 13
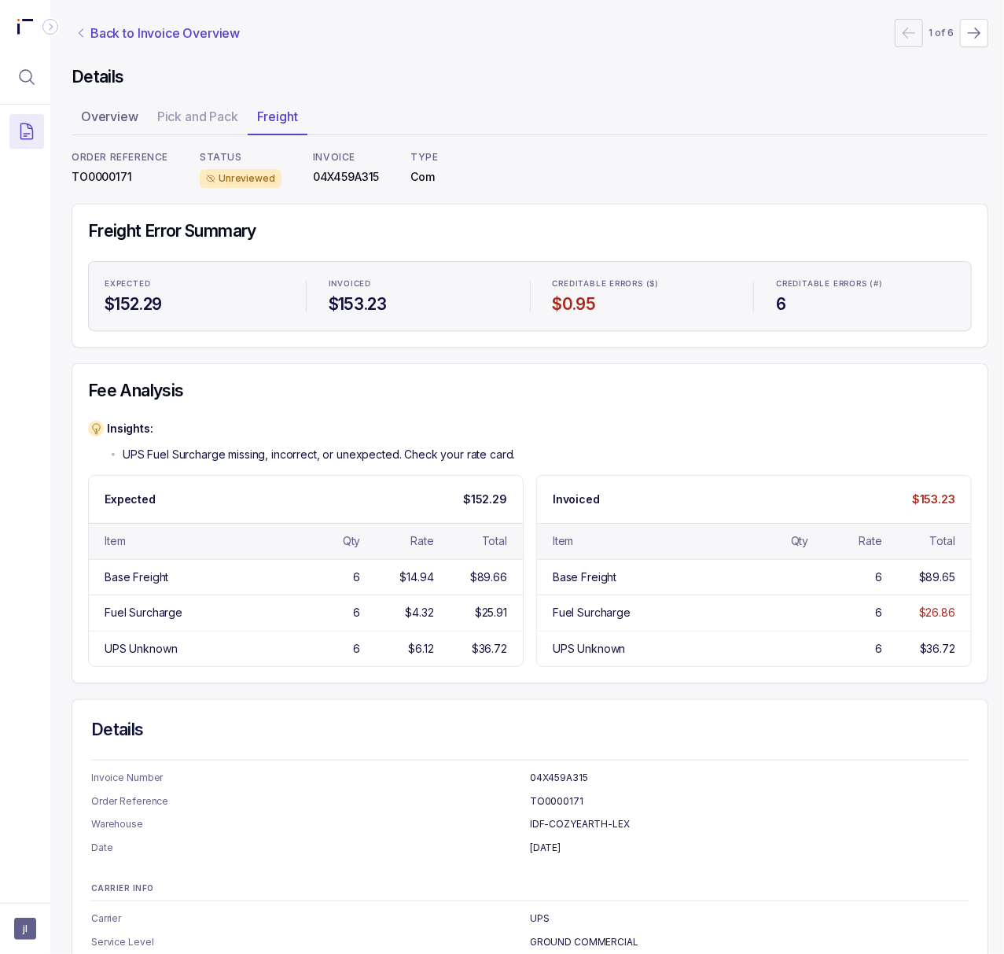
click at [197, 39] on p "Back to Invoice Overview" at bounding box center [164, 33] width 149 height 19
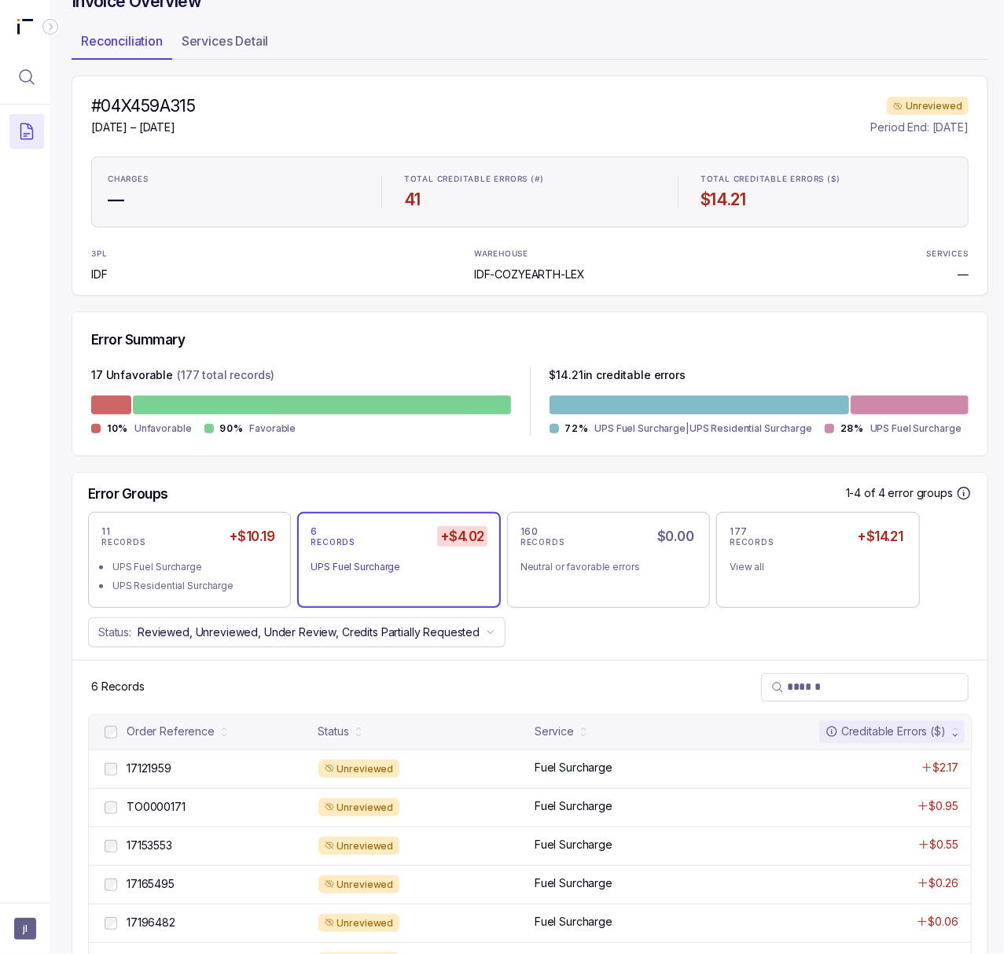
scroll to position [158, 4]
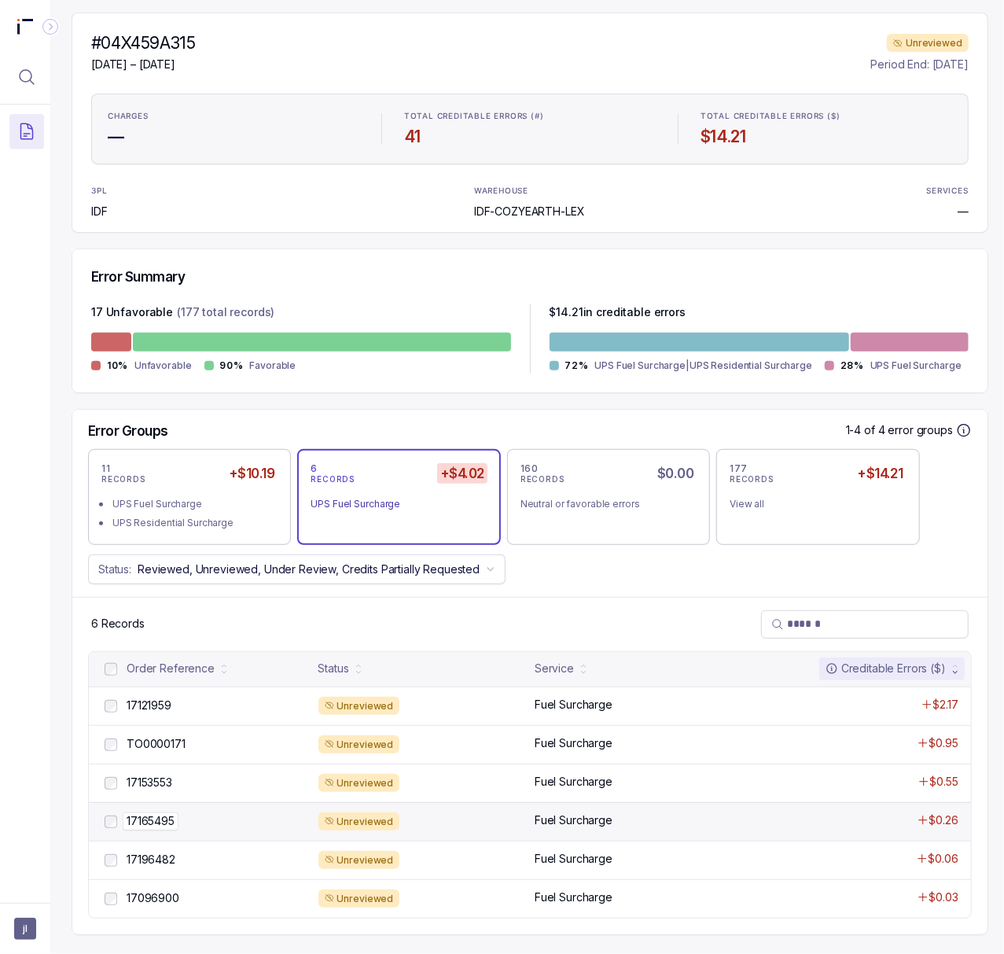
click at [159, 812] on p "17165495" at bounding box center [151, 820] width 56 height 17
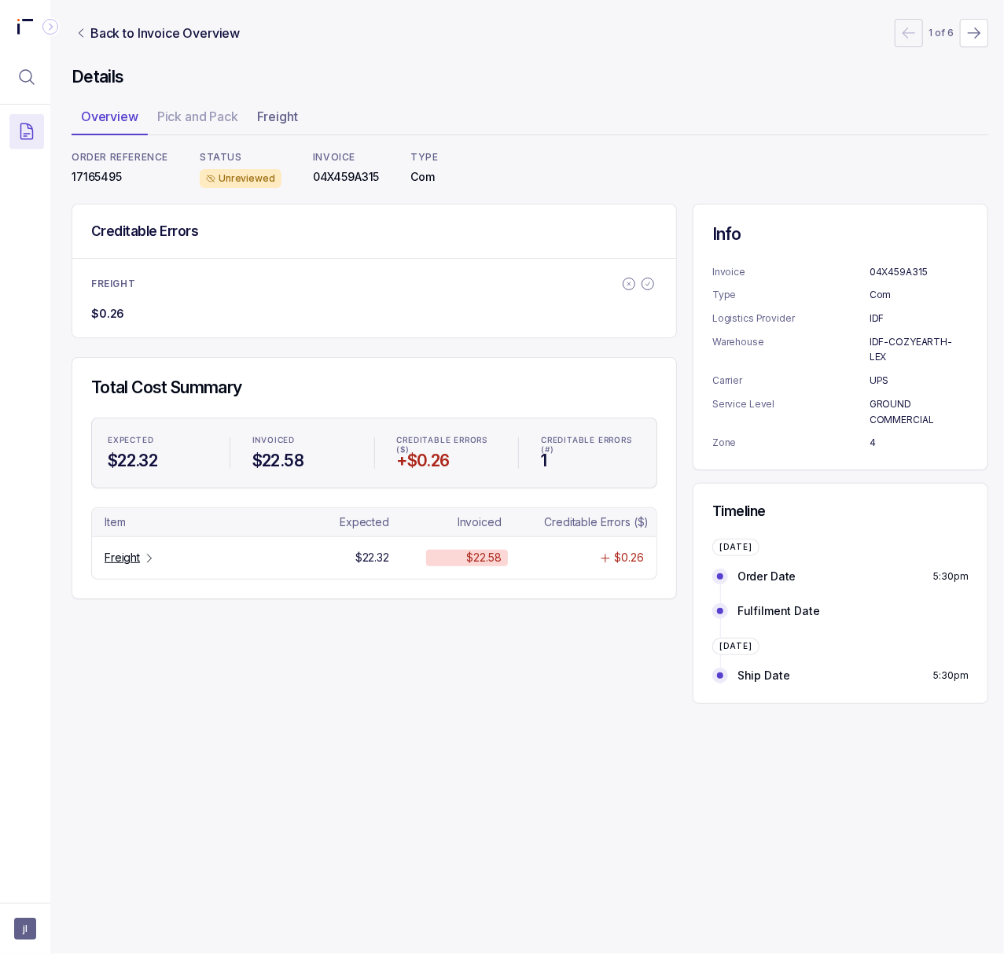
click at [101, 171] on p "17165495" at bounding box center [120, 177] width 97 height 16
drag, startPoint x: 120, startPoint y: 560, endPoint x: 133, endPoint y: 560, distance: 13.4
click at [120, 560] on p "Freight" at bounding box center [122, 558] width 35 height 16
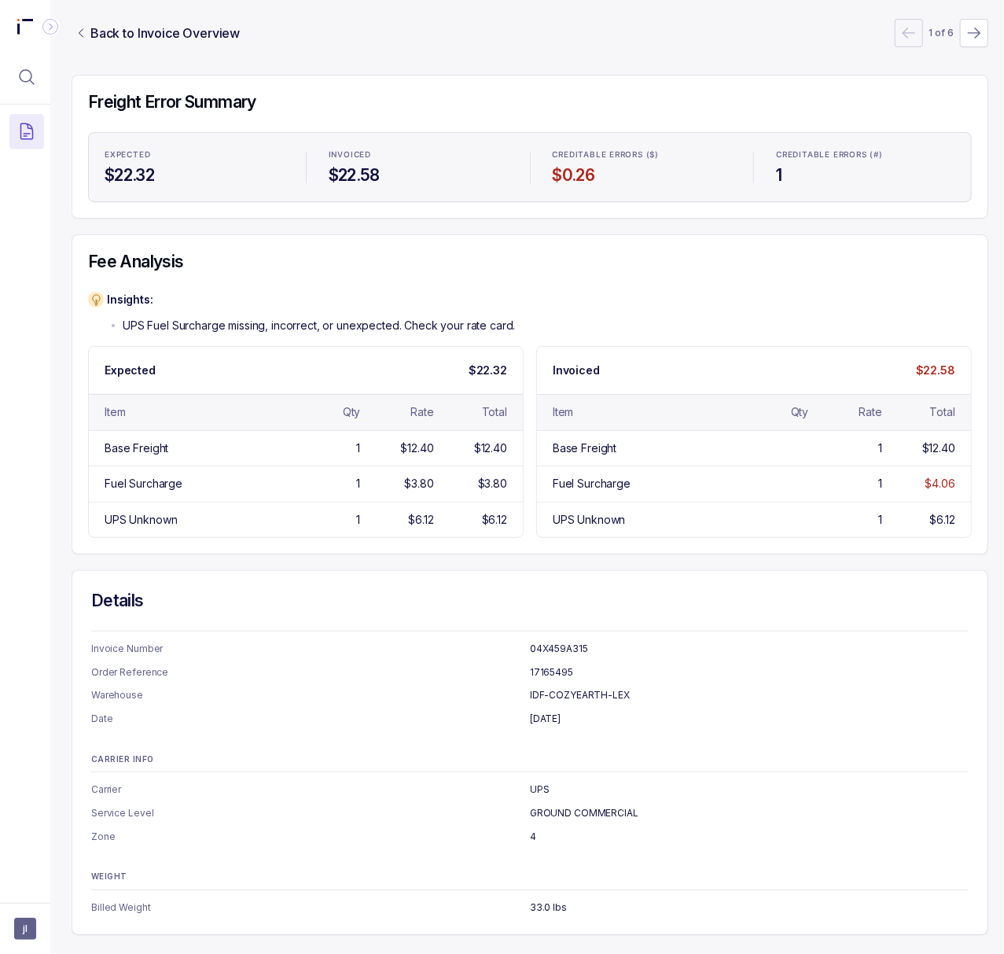
scroll to position [0, 4]
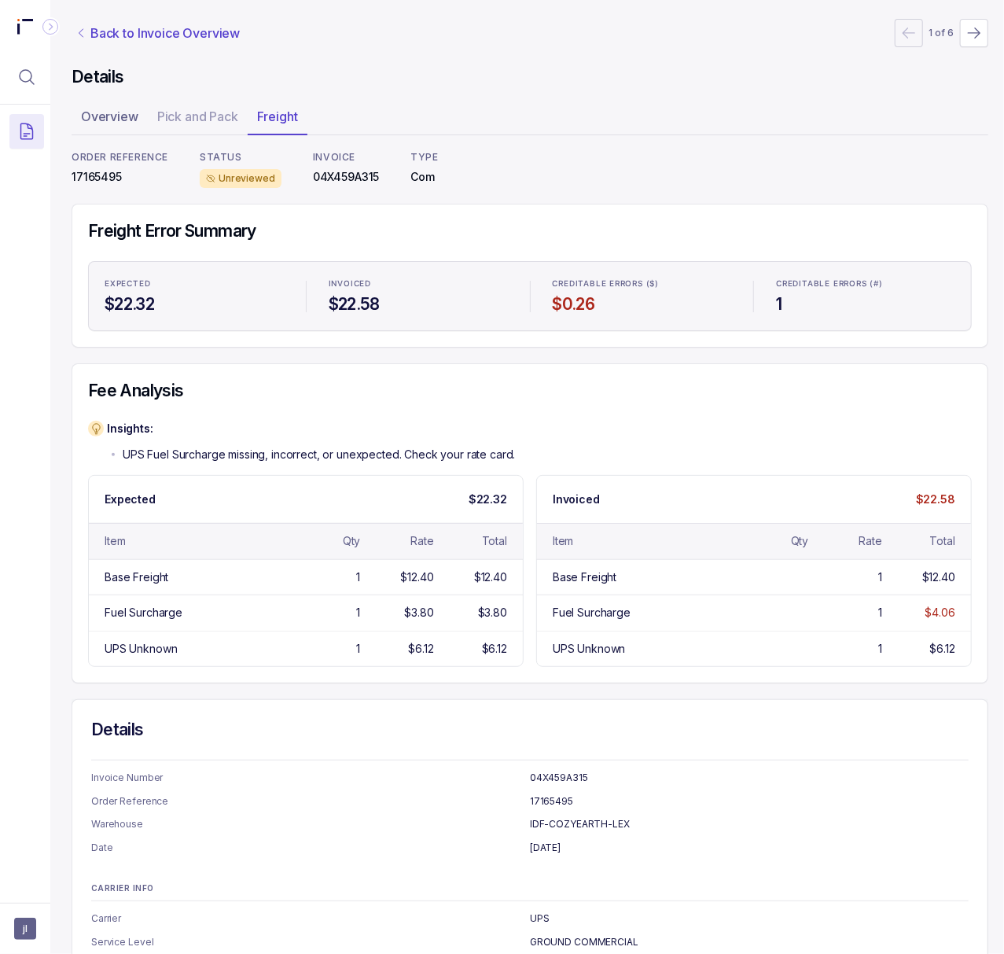
click at [139, 25] on p "Back to Invoice Overview" at bounding box center [164, 33] width 149 height 19
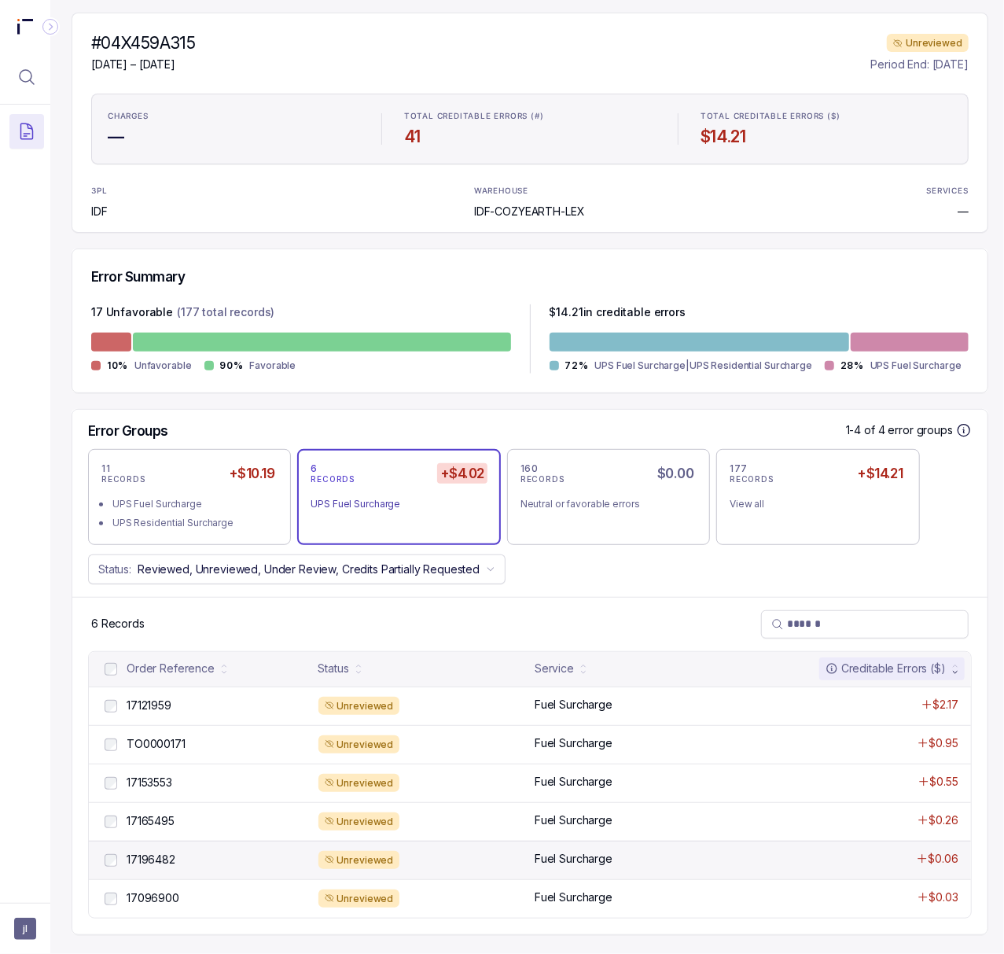
scroll to position [158, 4]
click at [156, 851] on p "17196482" at bounding box center [151, 859] width 57 height 17
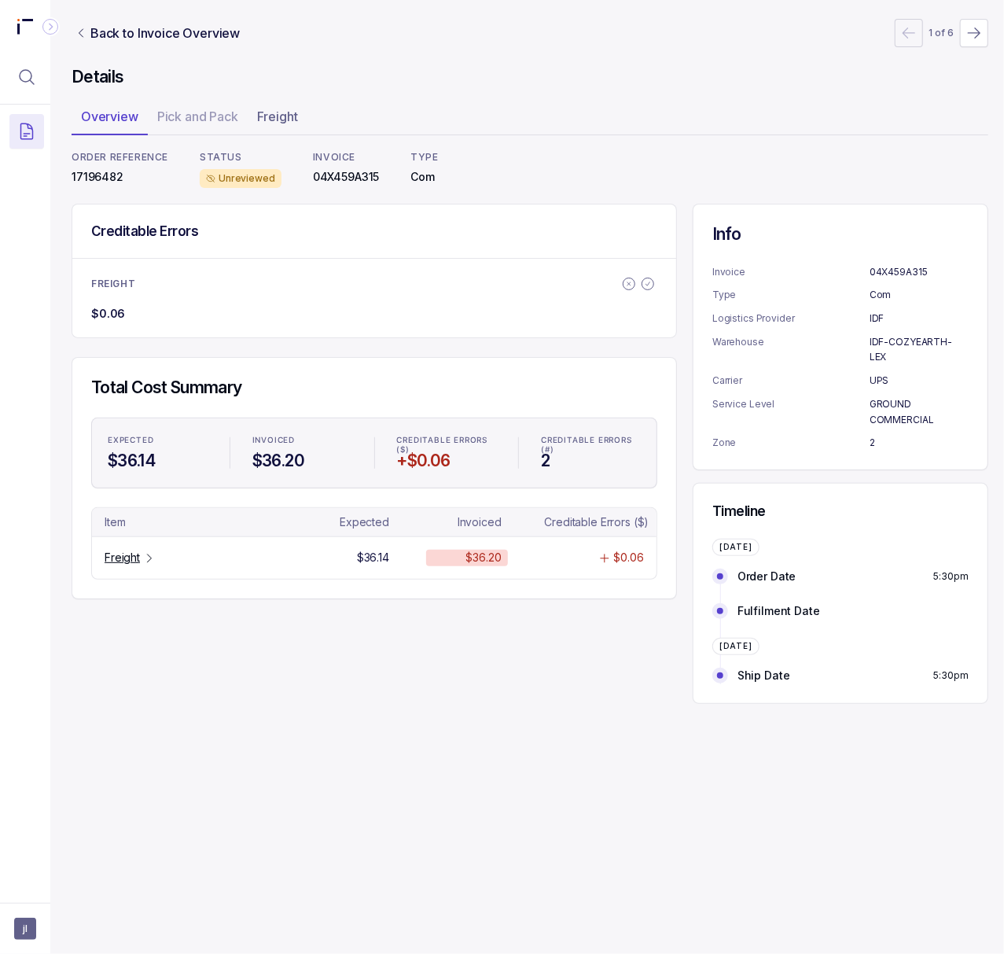
click at [94, 176] on p "17196482" at bounding box center [120, 177] width 97 height 16
click at [136, 561] on p "Freight" at bounding box center [122, 558] width 35 height 16
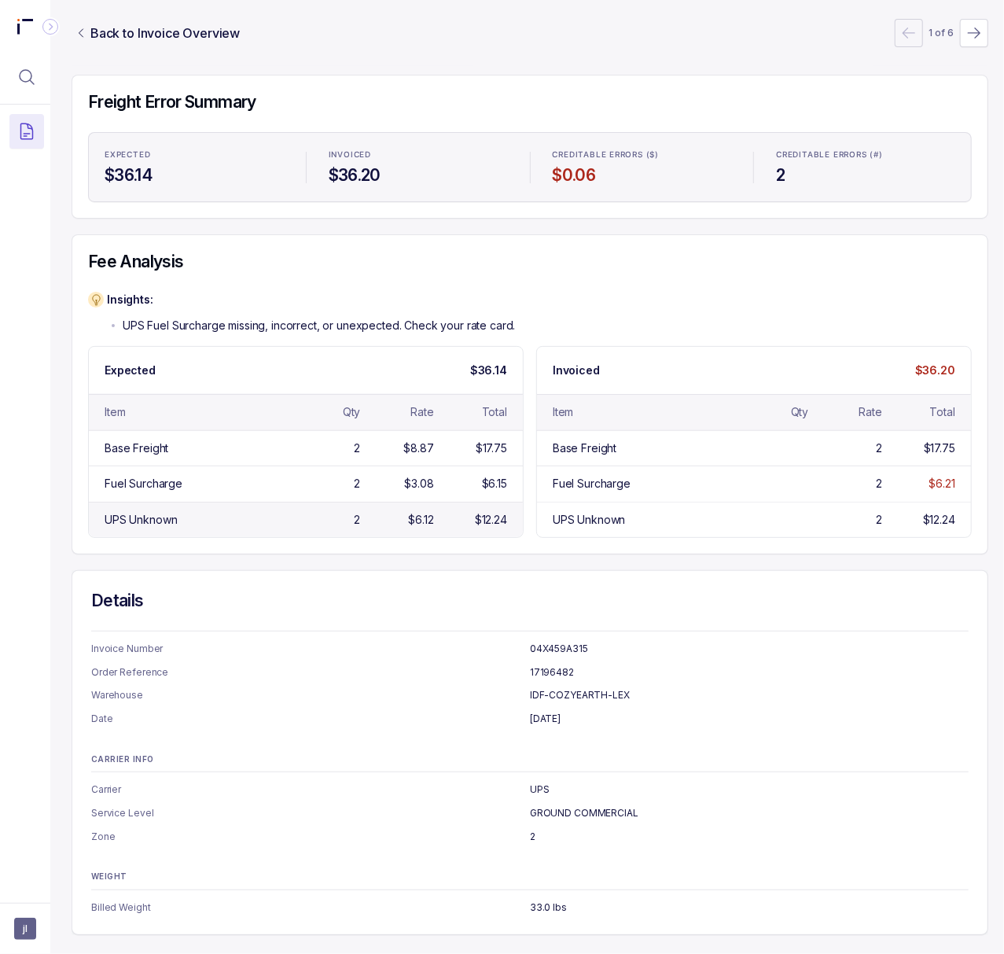
scroll to position [0, 4]
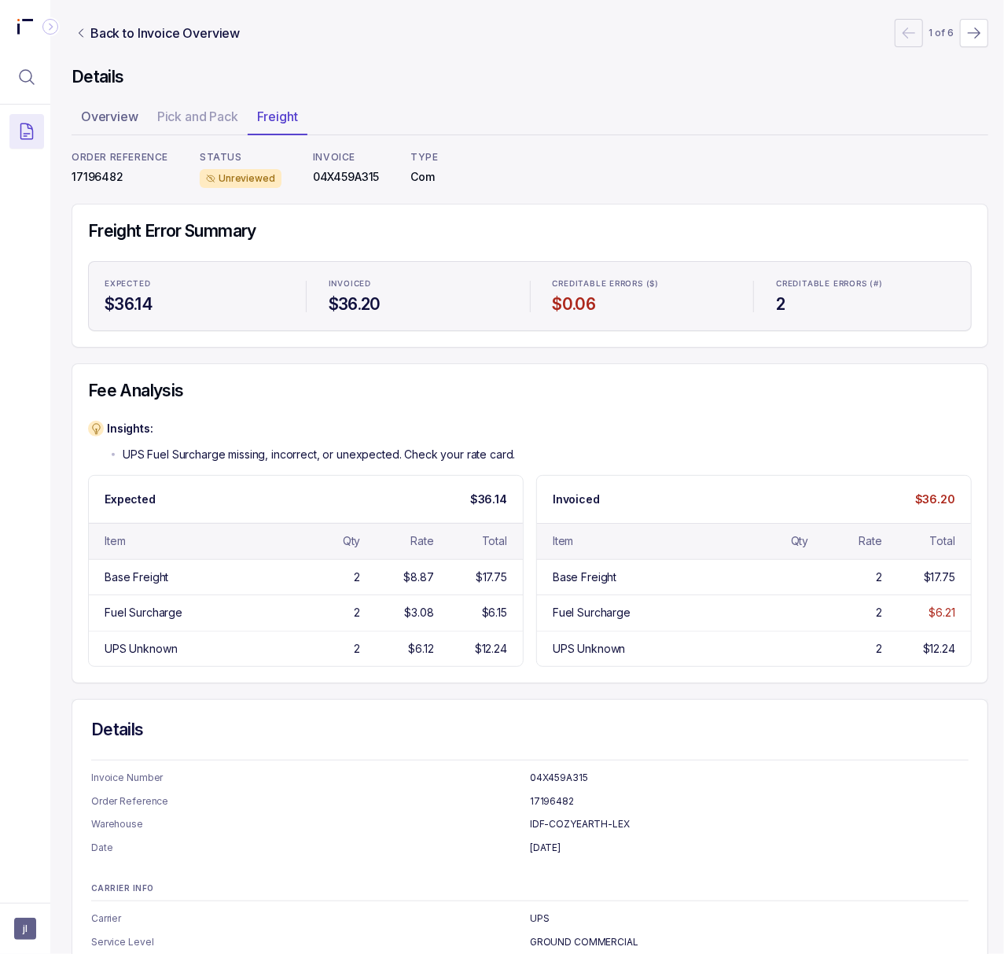
click at [94, 178] on p "17196482" at bounding box center [120, 177] width 97 height 16
click at [180, 39] on p "Back to Invoice Overview" at bounding box center [164, 33] width 149 height 19
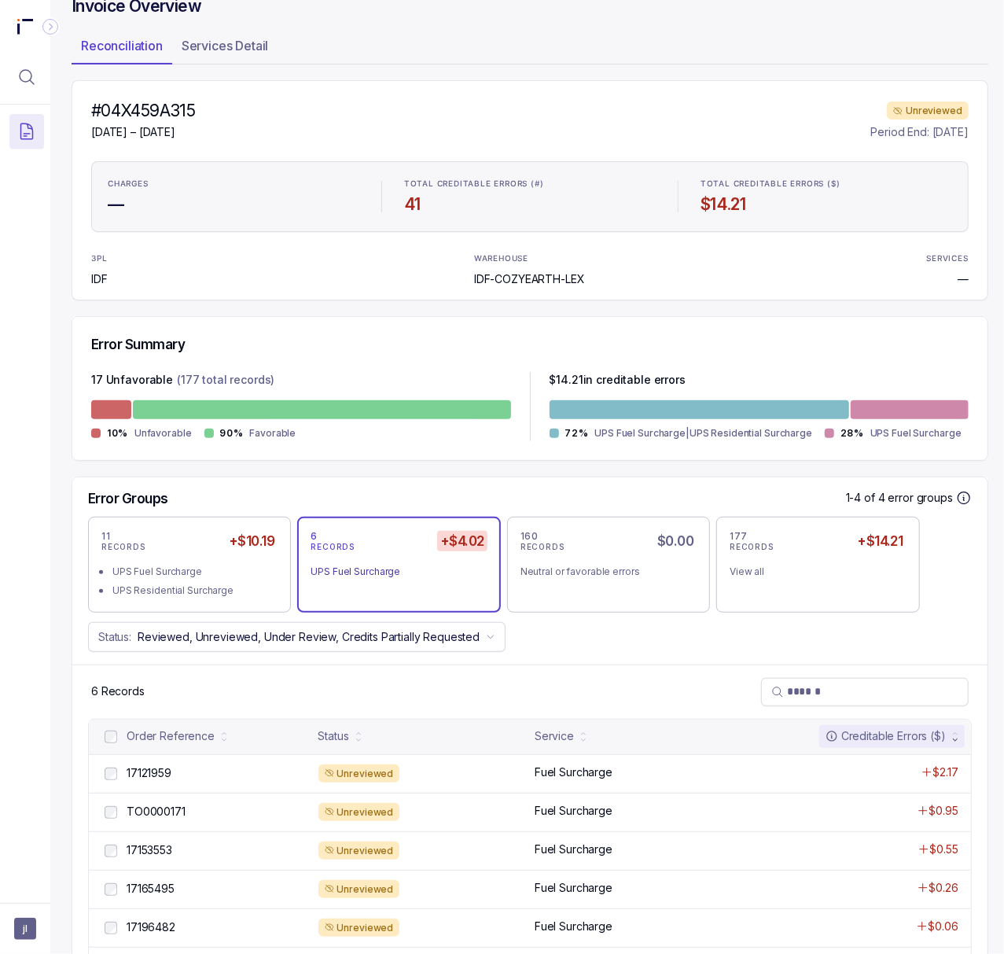
scroll to position [158, 4]
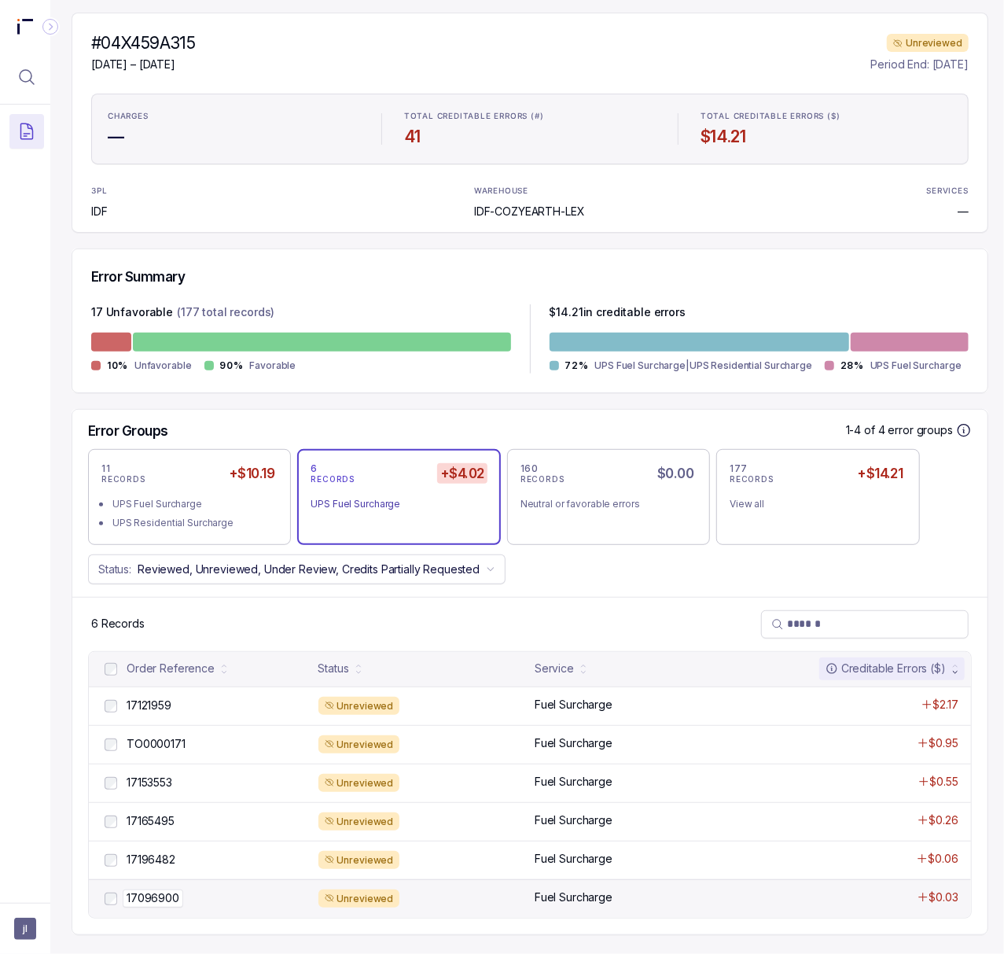
click at [154, 889] on p "17096900" at bounding box center [153, 897] width 61 height 17
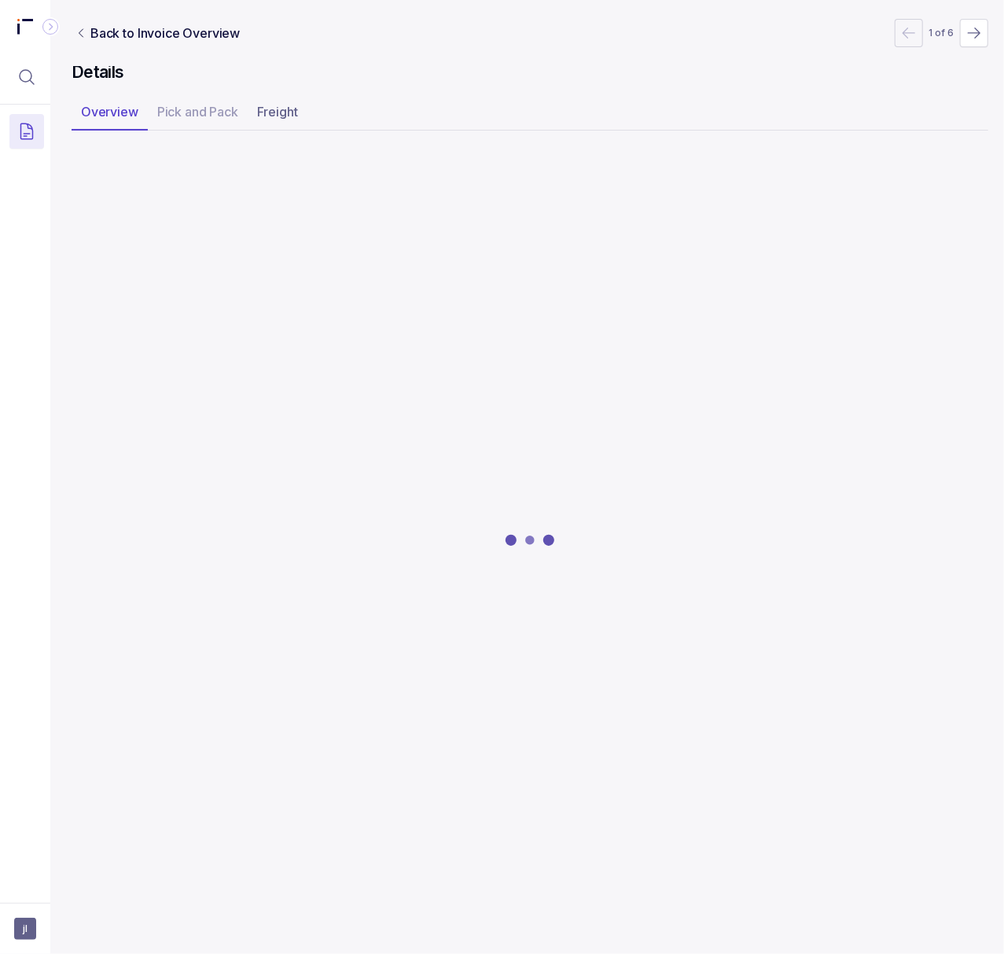
scroll to position [0, 4]
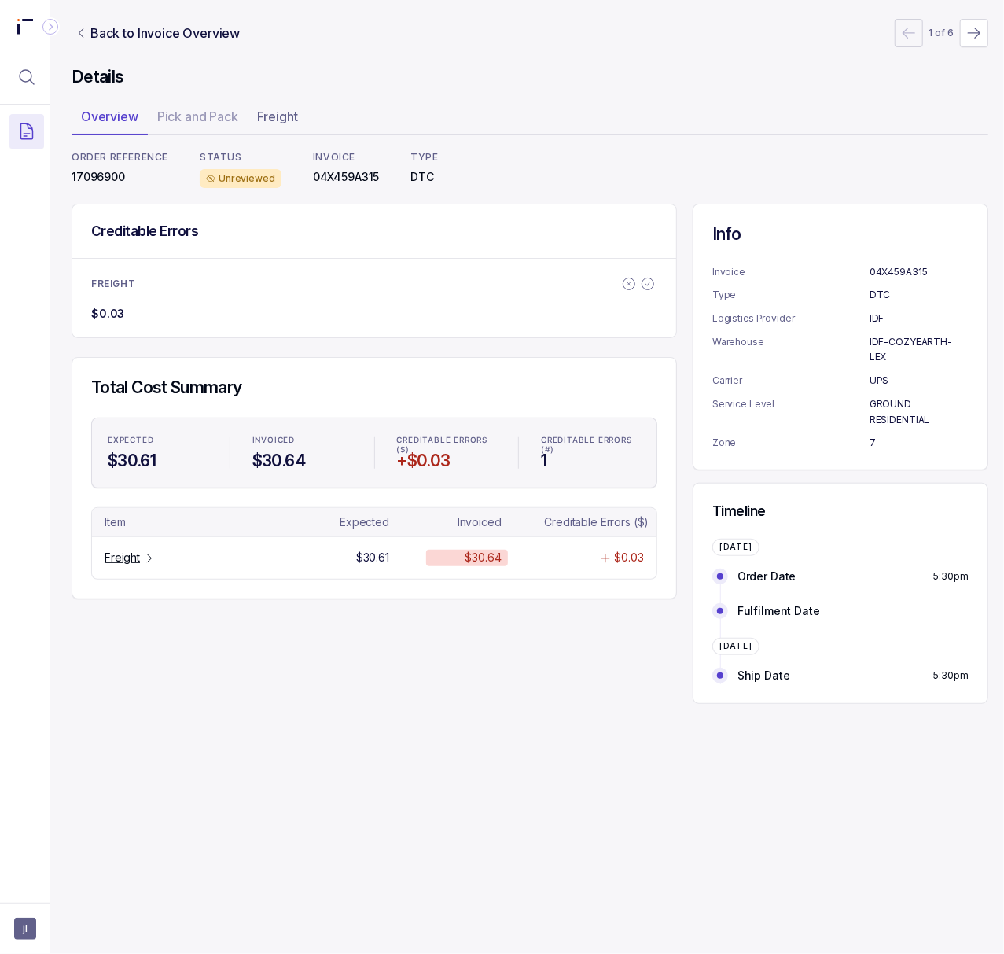
click at [116, 179] on p "17096900" at bounding box center [120, 177] width 97 height 16
click at [135, 561] on p "Freight" at bounding box center [122, 558] width 35 height 16
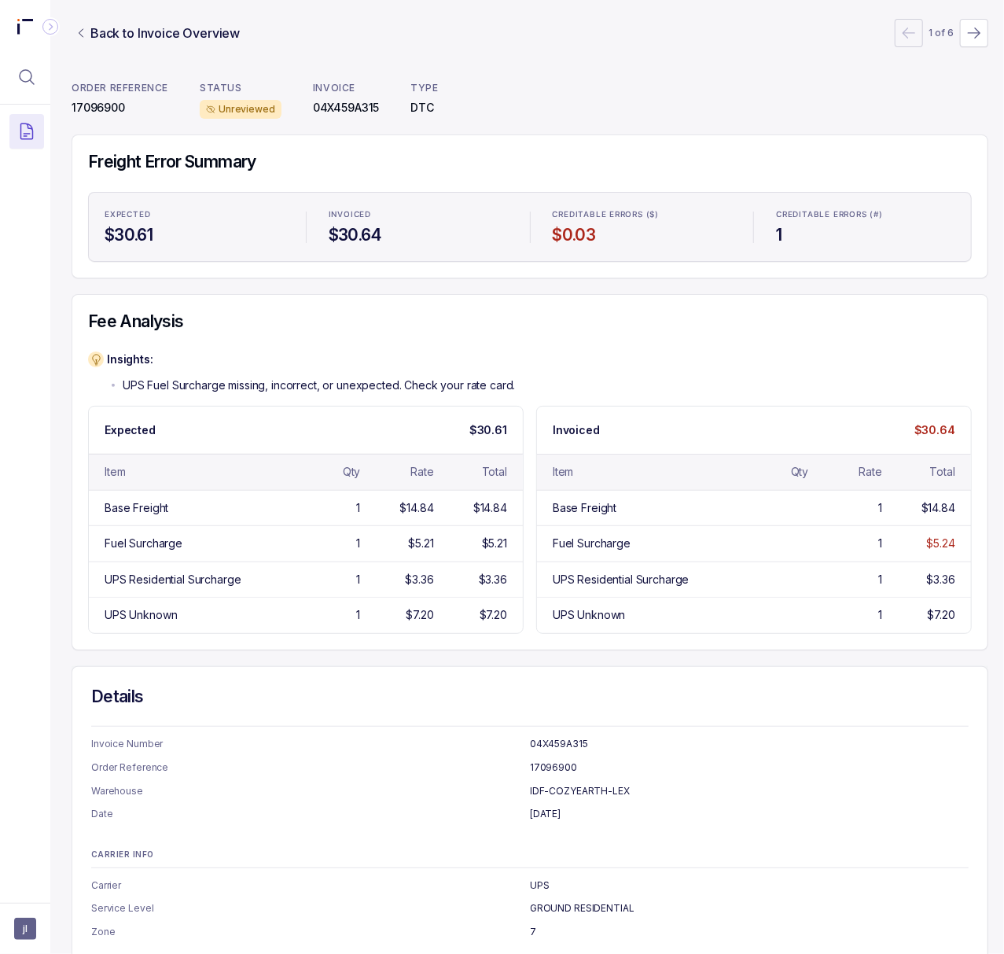
scroll to position [0, 4]
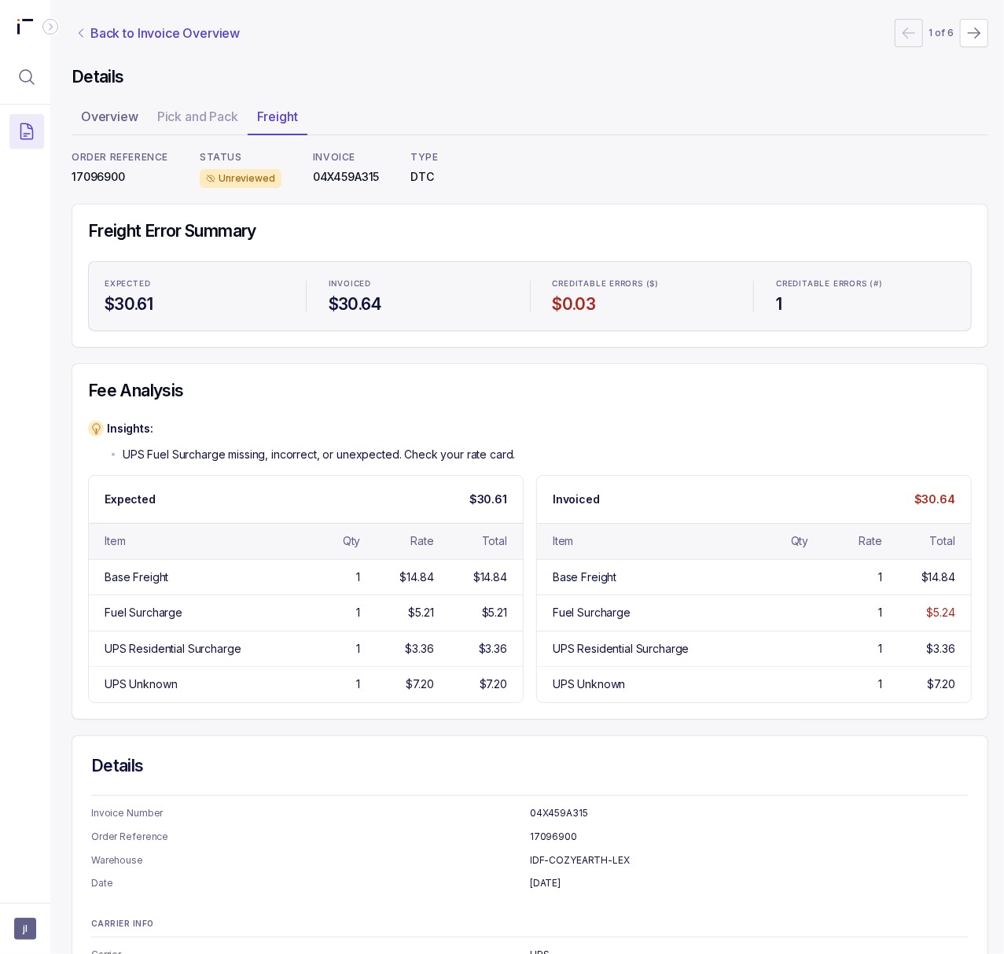
click at [186, 25] on p "Back to Invoice Overview" at bounding box center [164, 33] width 149 height 19
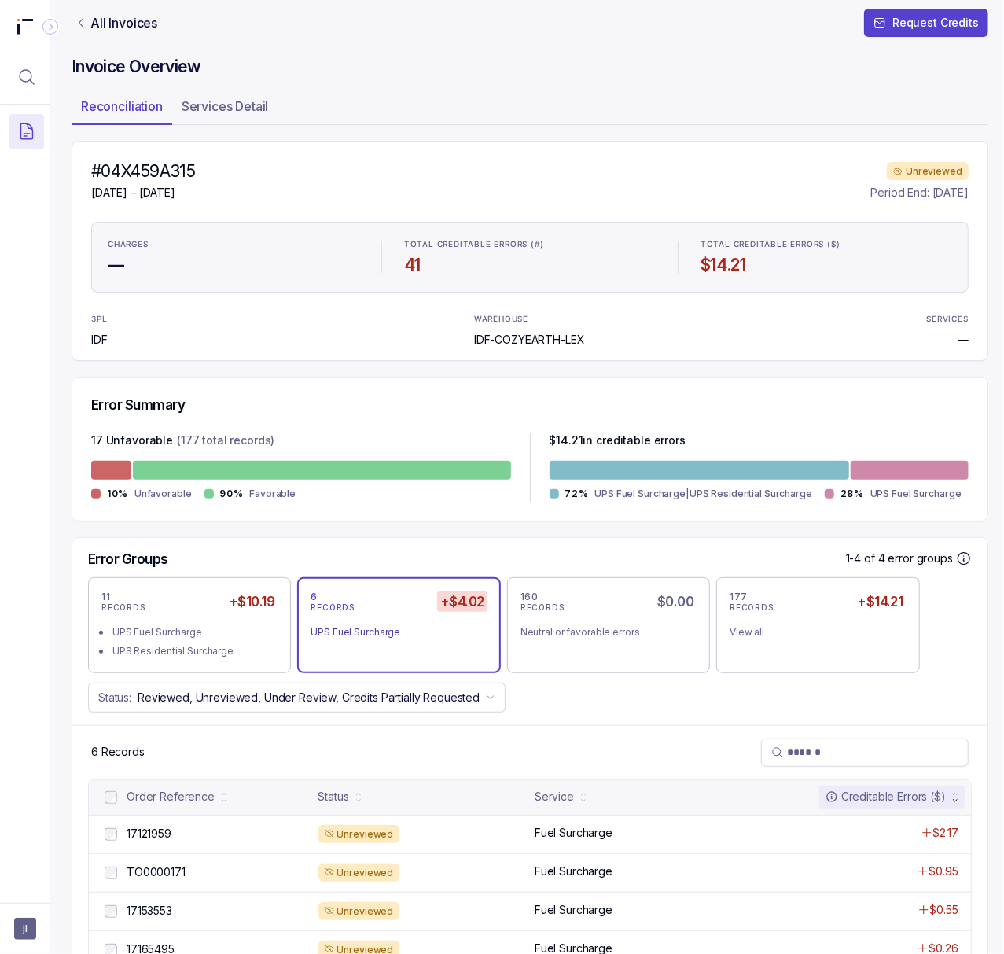
scroll to position [0, 4]
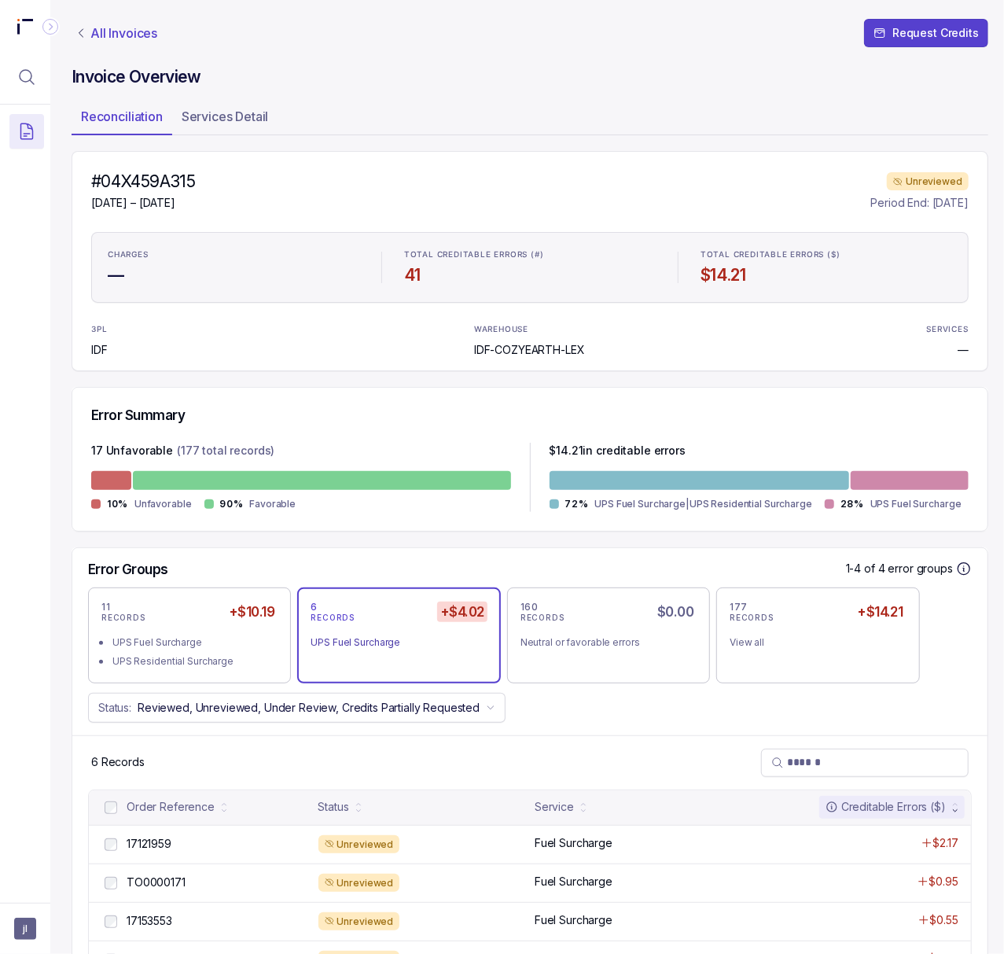
click at [138, 33] on p "All Invoices" at bounding box center [123, 33] width 67 height 16
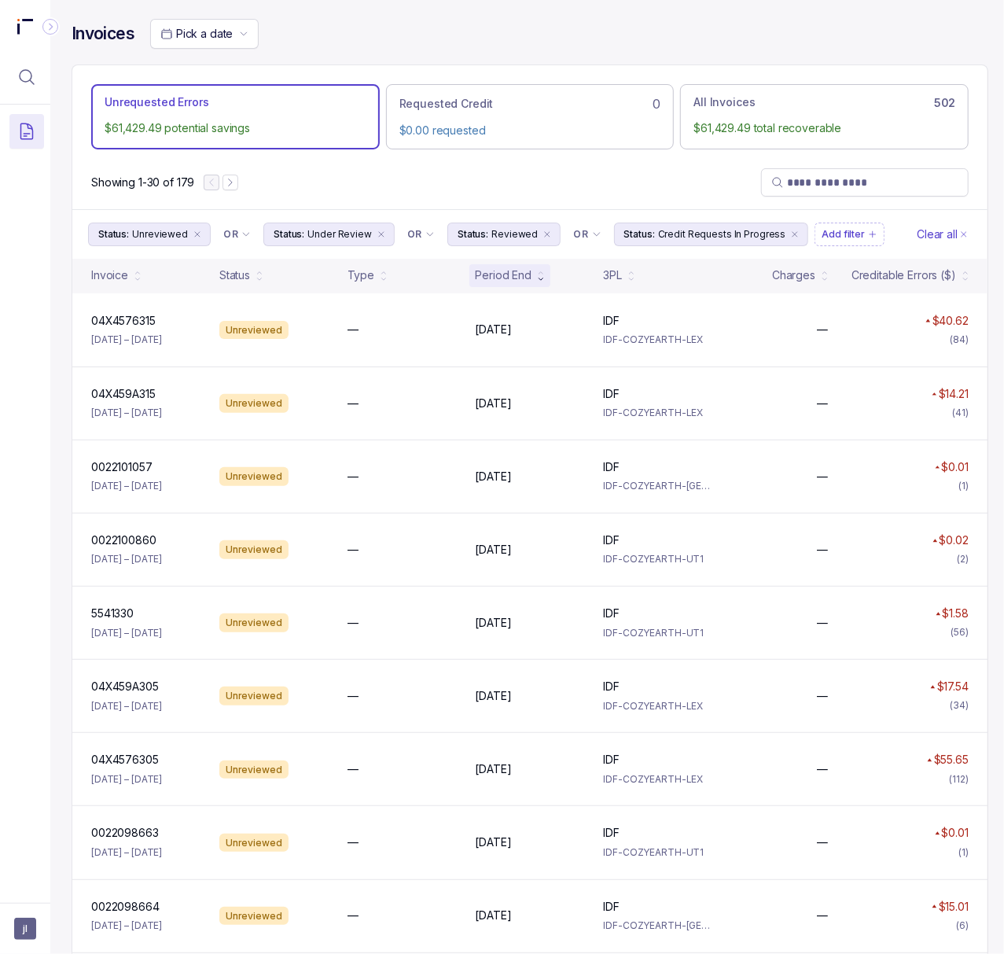
scroll to position [209, 4]
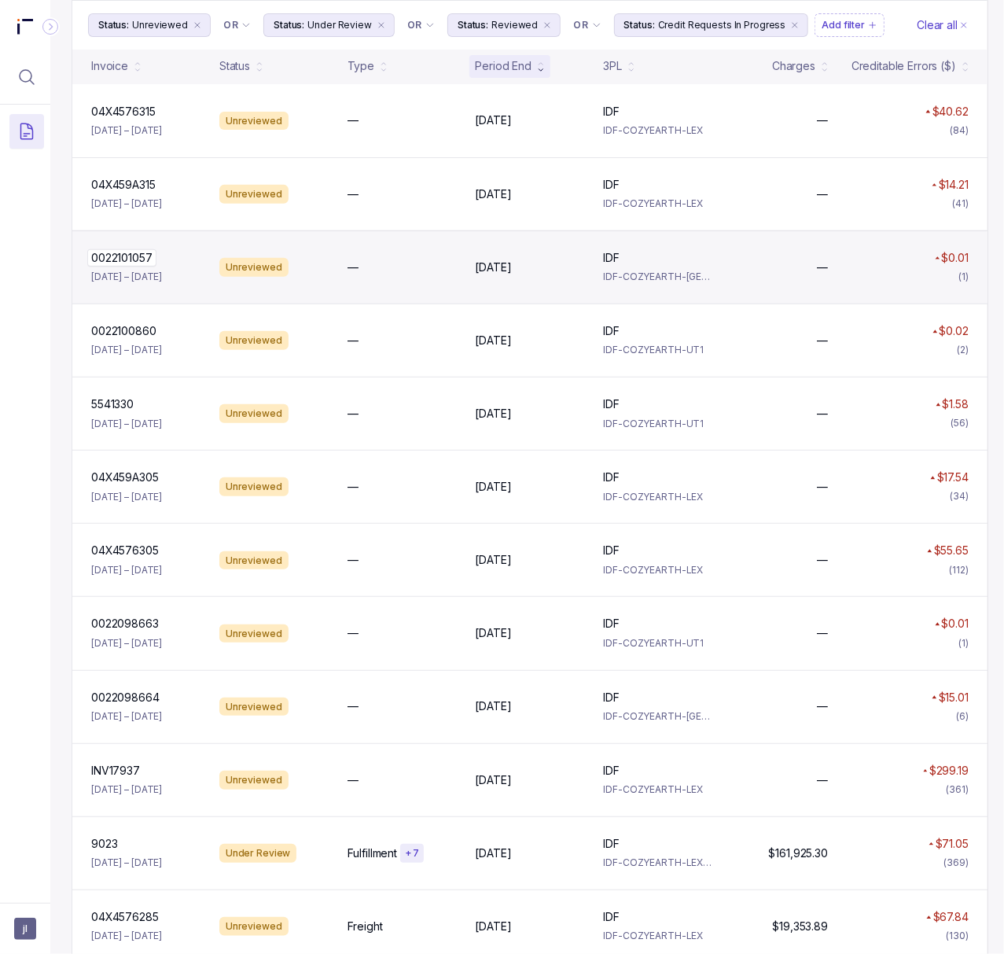
click at [133, 261] on p "0022101057" at bounding box center [121, 257] width 69 height 17
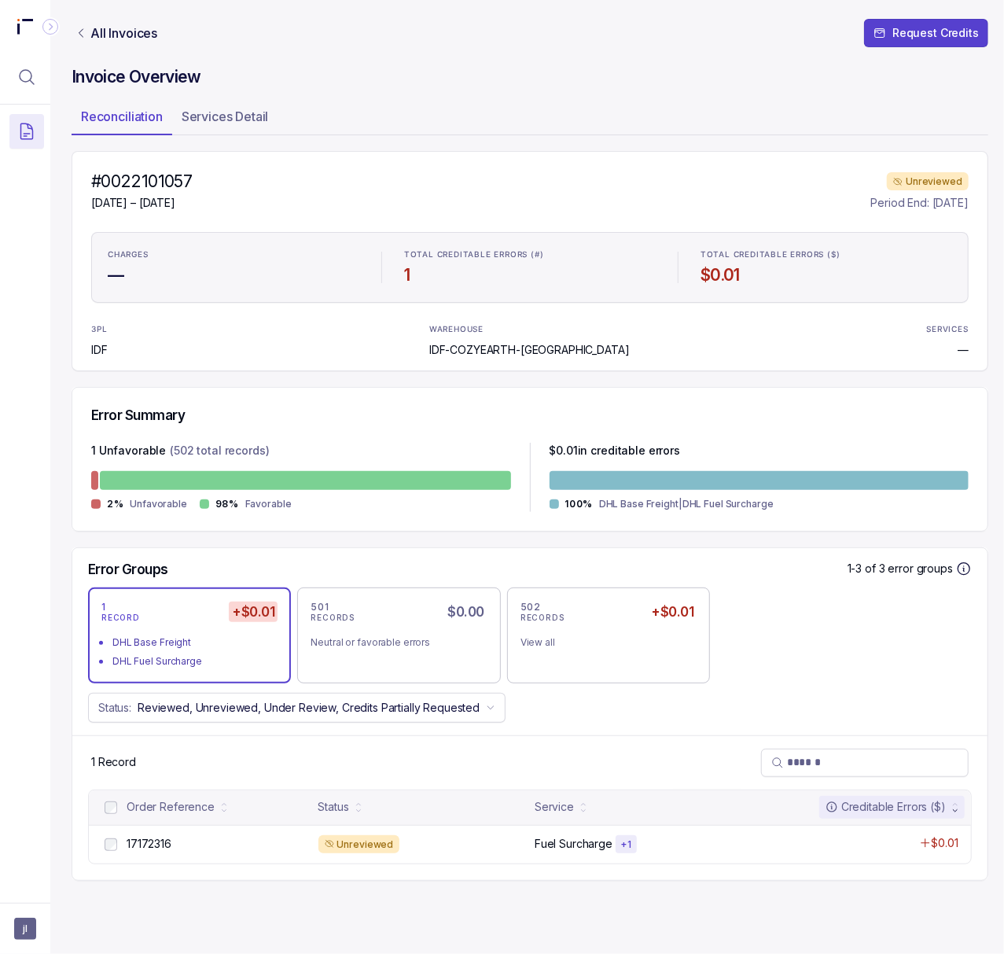
click at [153, 186] on h4 "#0022101057" at bounding box center [141, 182] width 101 height 22
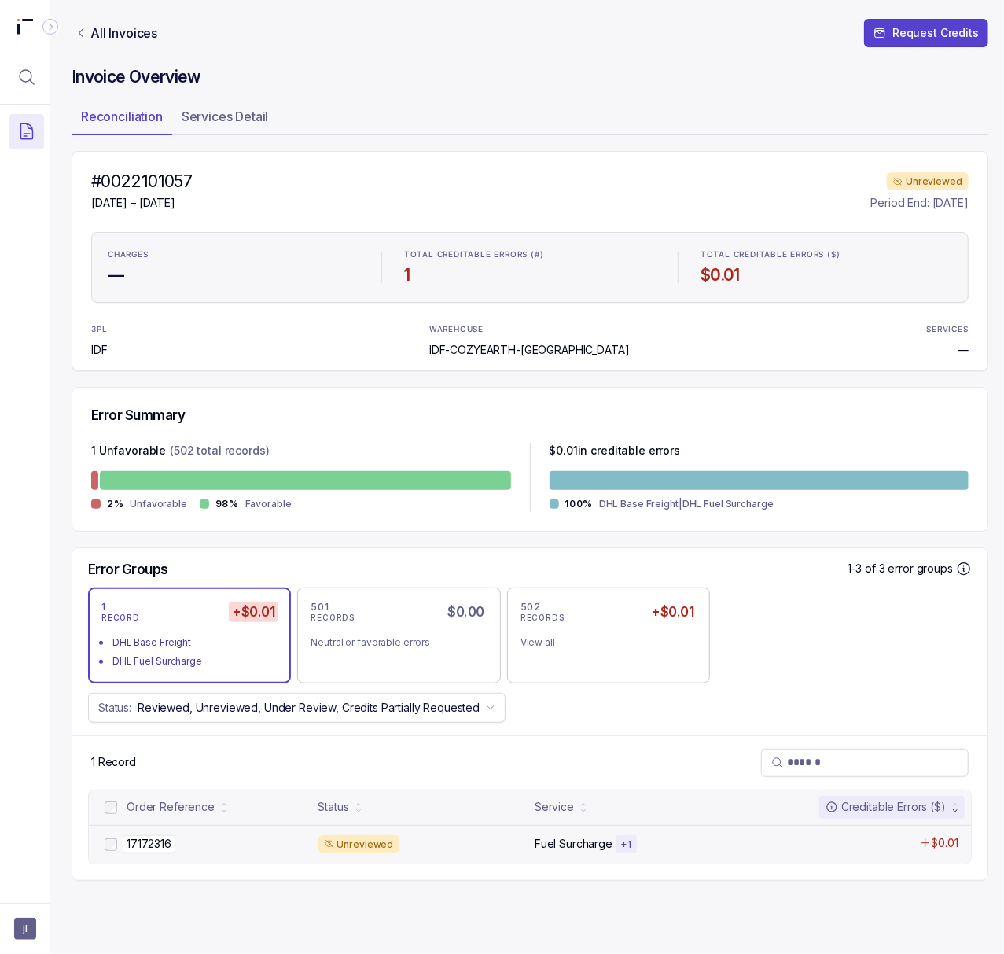
click at [164, 838] on p "17172316" at bounding box center [149, 843] width 53 height 17
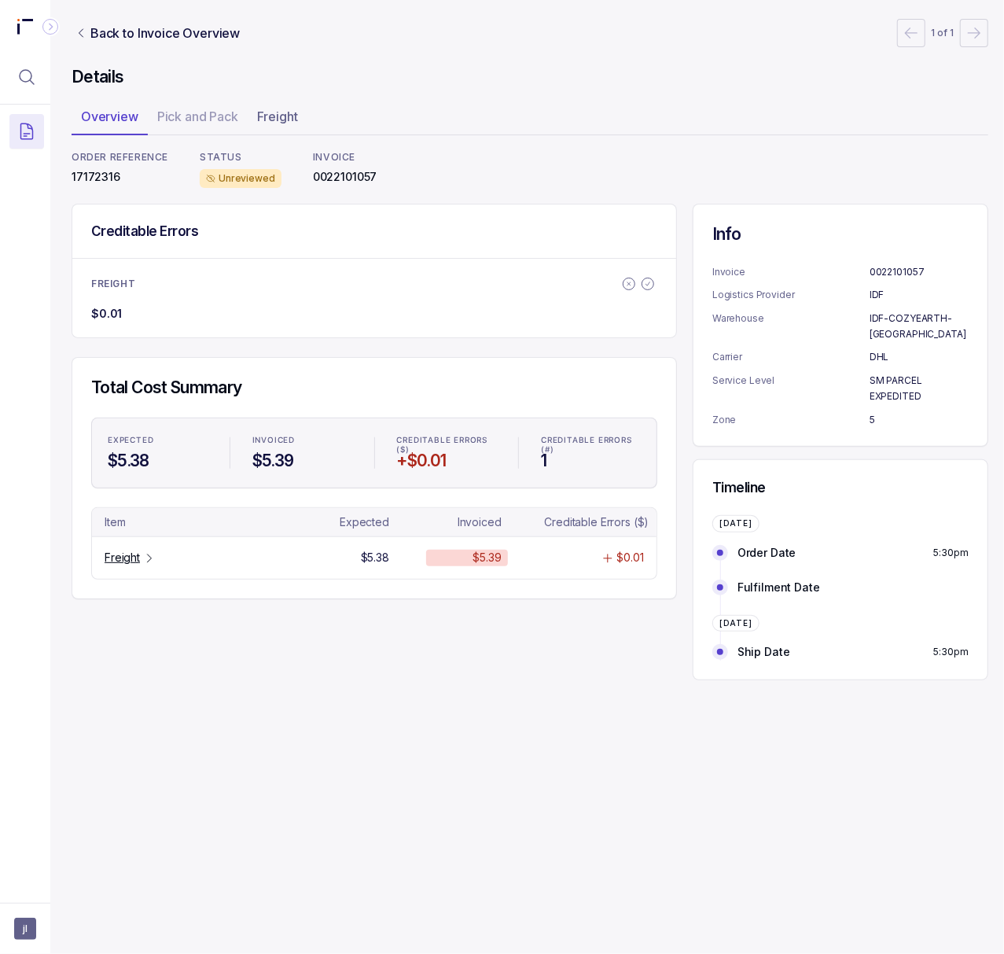
click at [102, 171] on p "17172316" at bounding box center [120, 177] width 97 height 16
click at [353, 178] on p "0022101057" at bounding box center [345, 177] width 64 height 16
click at [113, 558] on p "Freight" at bounding box center [122, 558] width 35 height 16
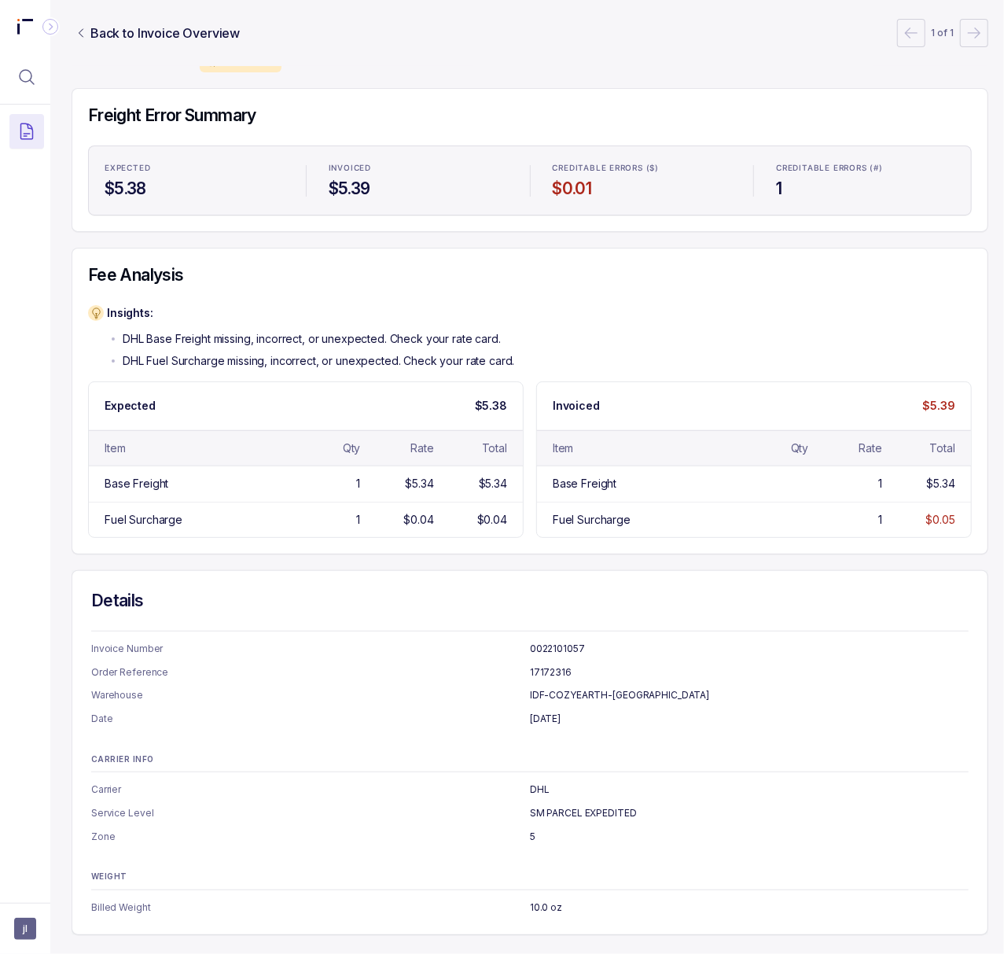
scroll to position [135, 4]
click at [608, 805] on p "SM PARCEL EXPEDITED" at bounding box center [749, 813] width 439 height 16
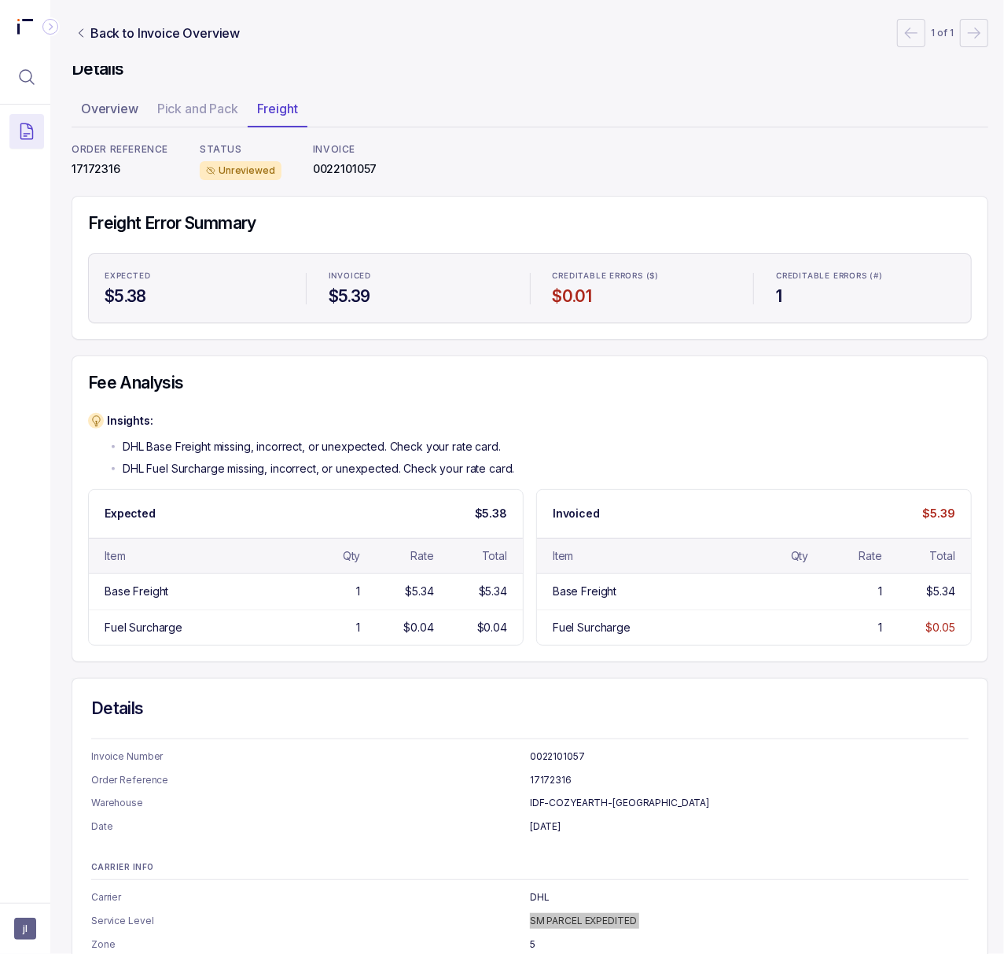
scroll to position [0, 4]
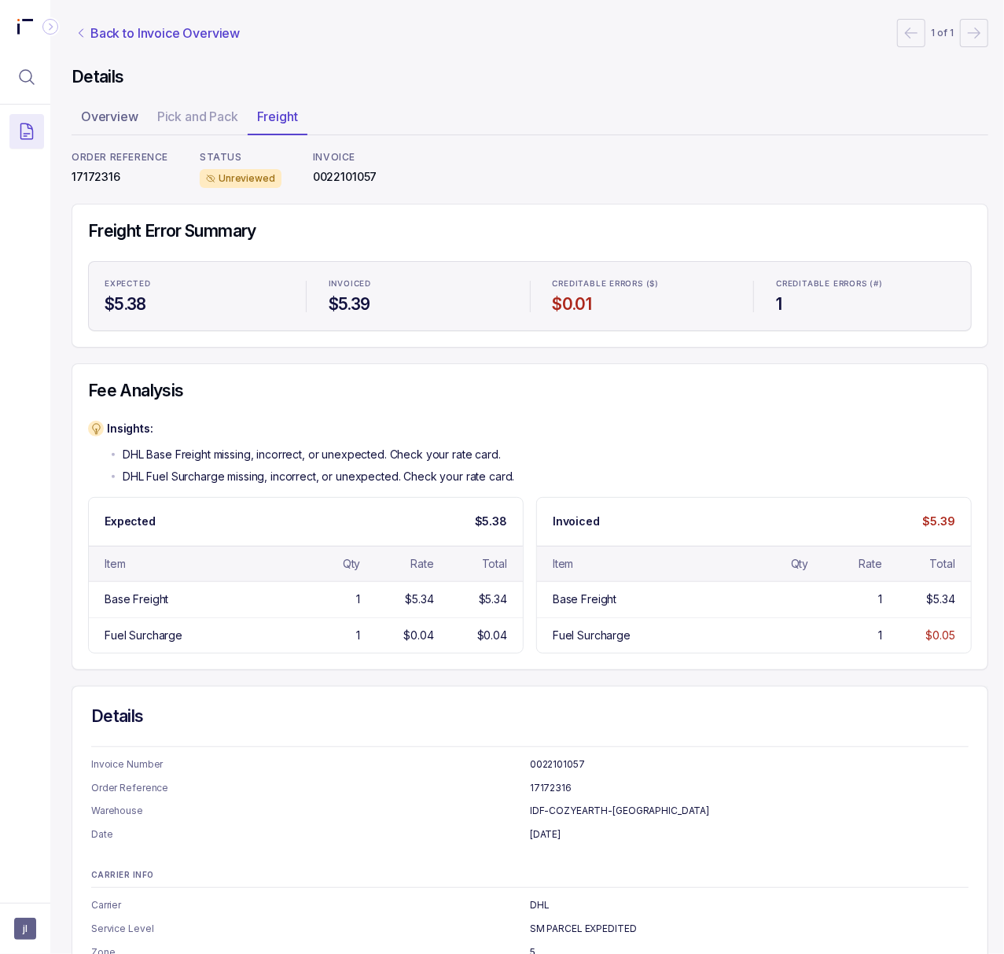
click at [134, 32] on p "Back to Invoice Overview" at bounding box center [164, 33] width 149 height 19
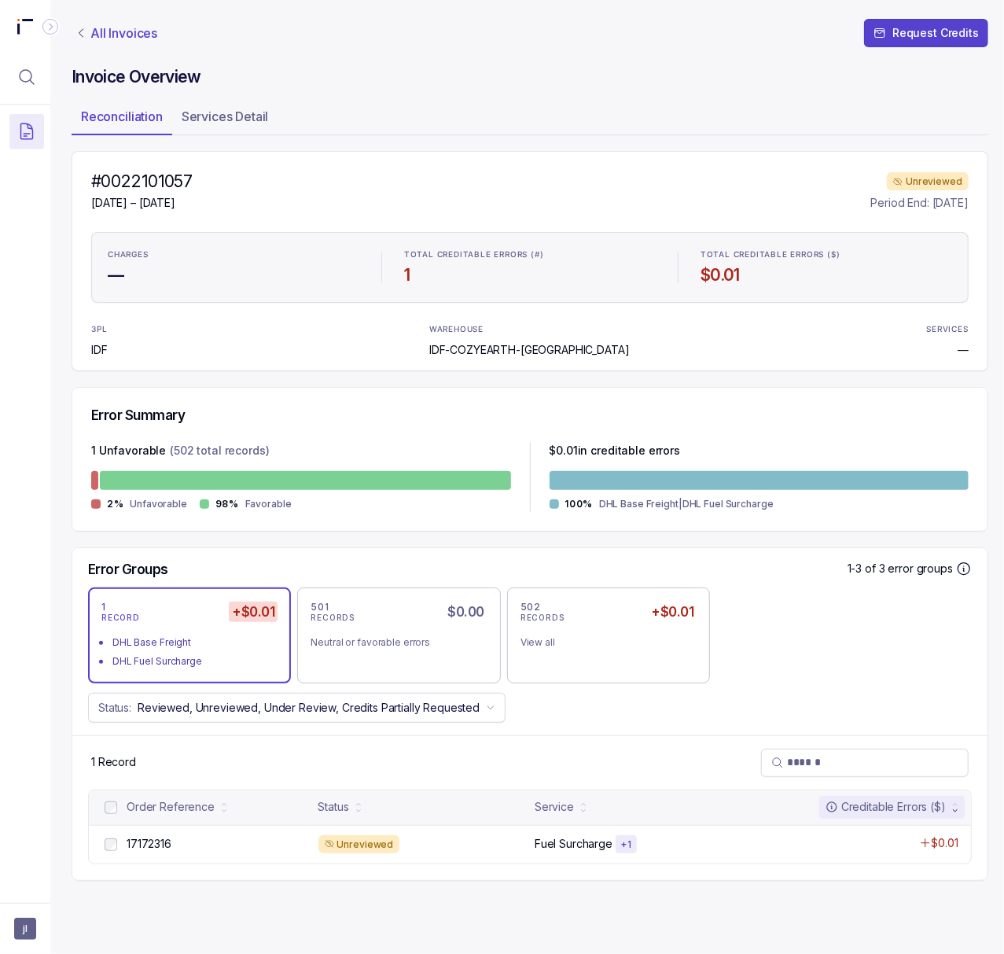
click at [95, 35] on p "All Invoices" at bounding box center [123, 33] width 67 height 16
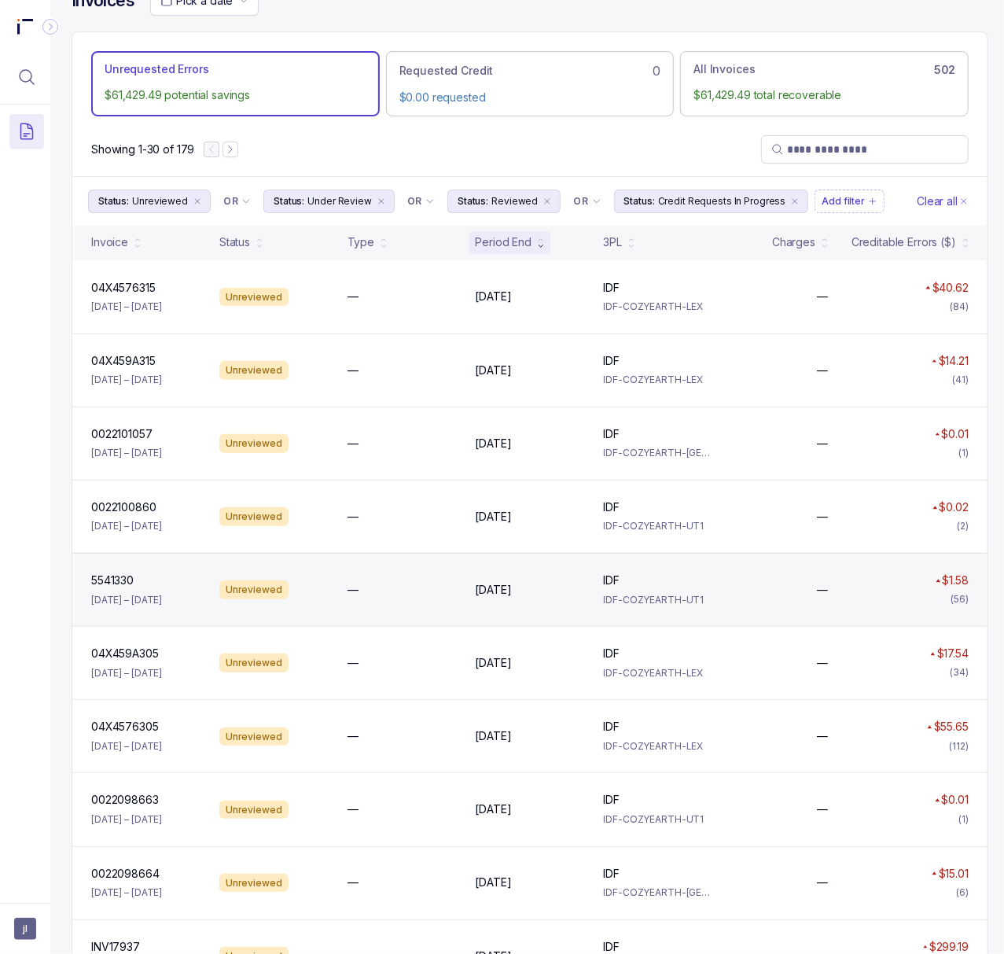
scroll to position [0, 4]
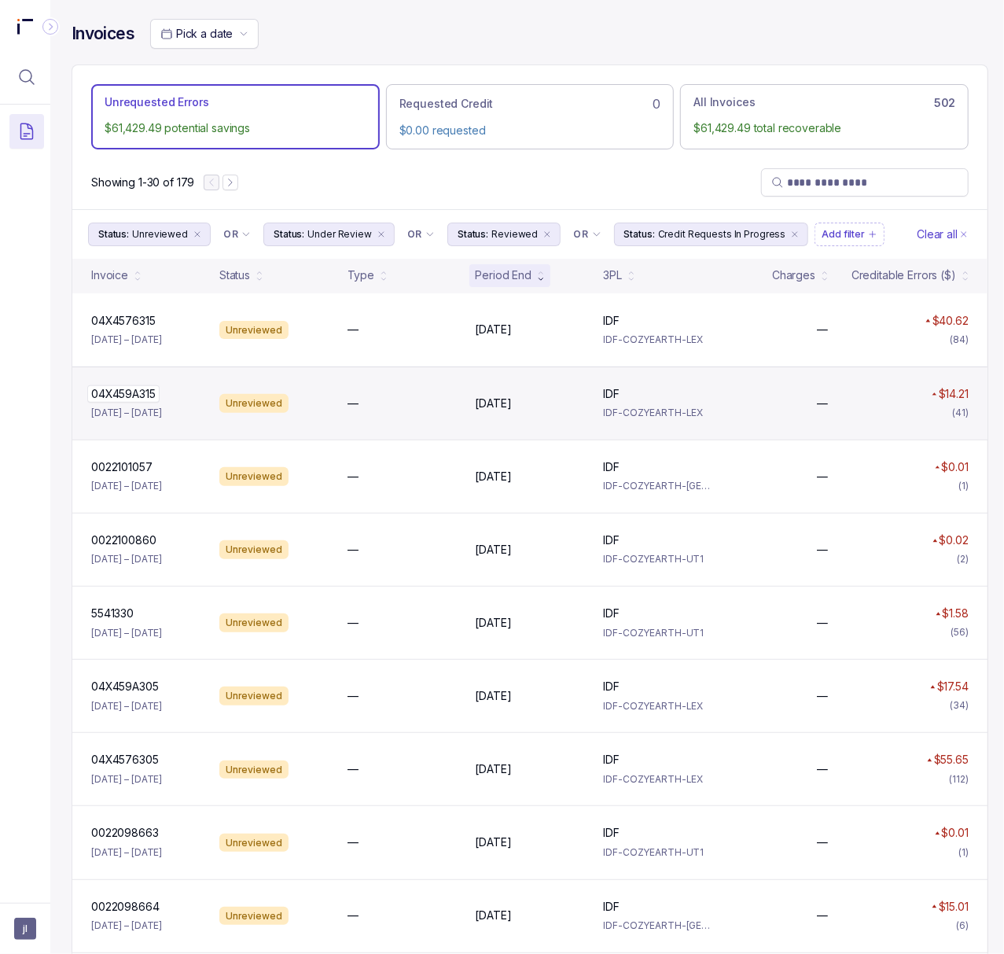
click at [156, 403] on p "04X459A315" at bounding box center [123, 393] width 72 height 17
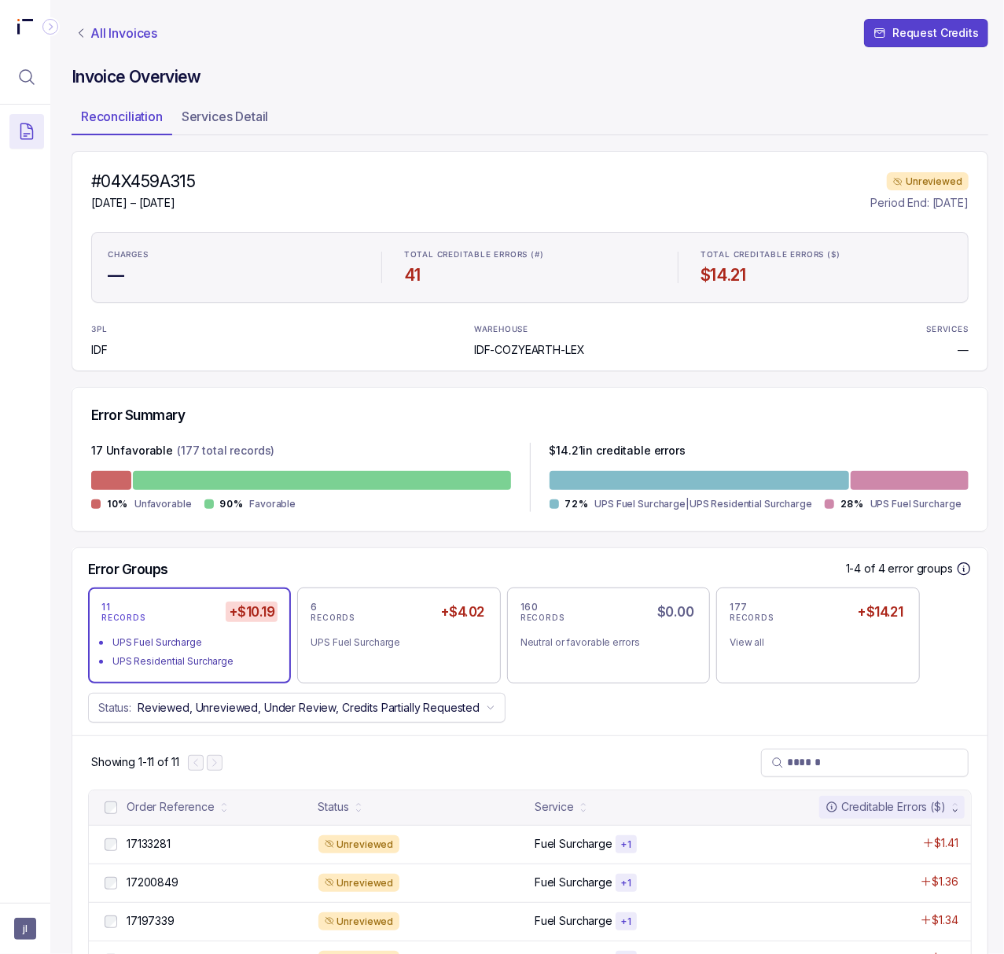
click at [104, 36] on p "All Invoices" at bounding box center [123, 33] width 67 height 16
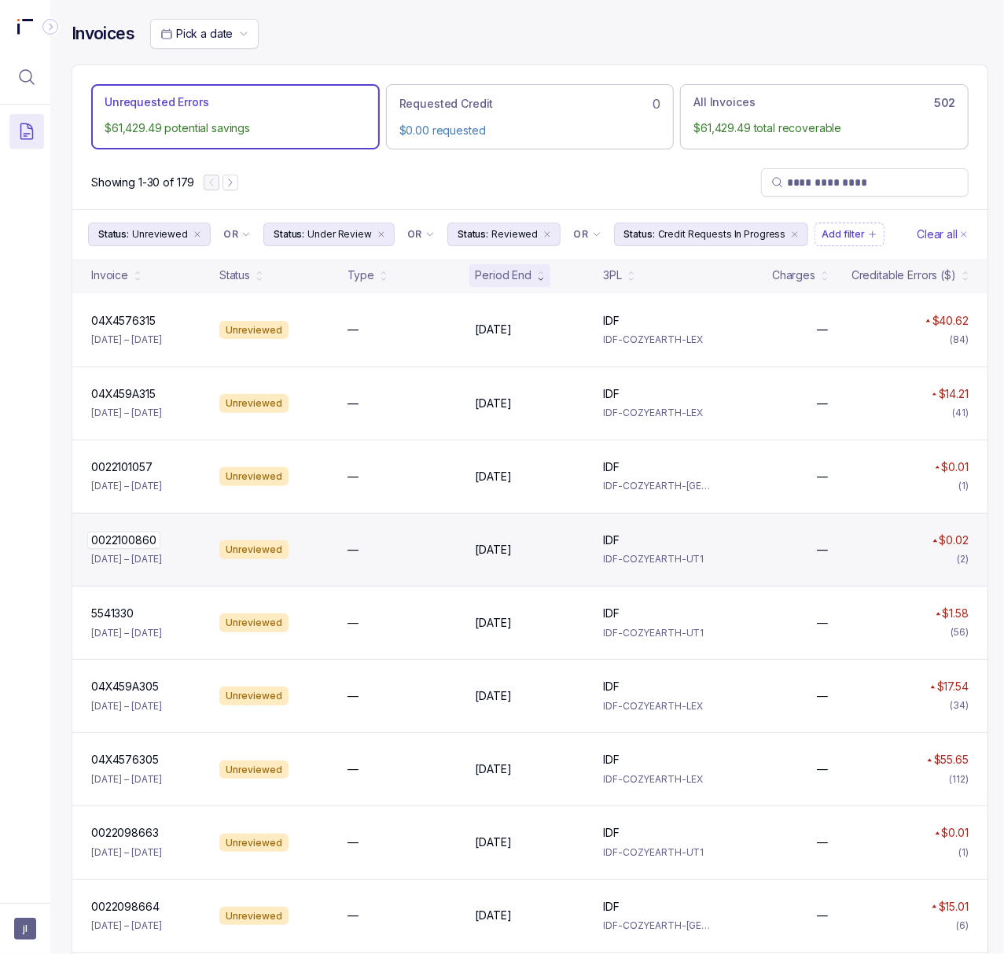
click at [131, 549] on p "0022100860" at bounding box center [123, 539] width 73 height 17
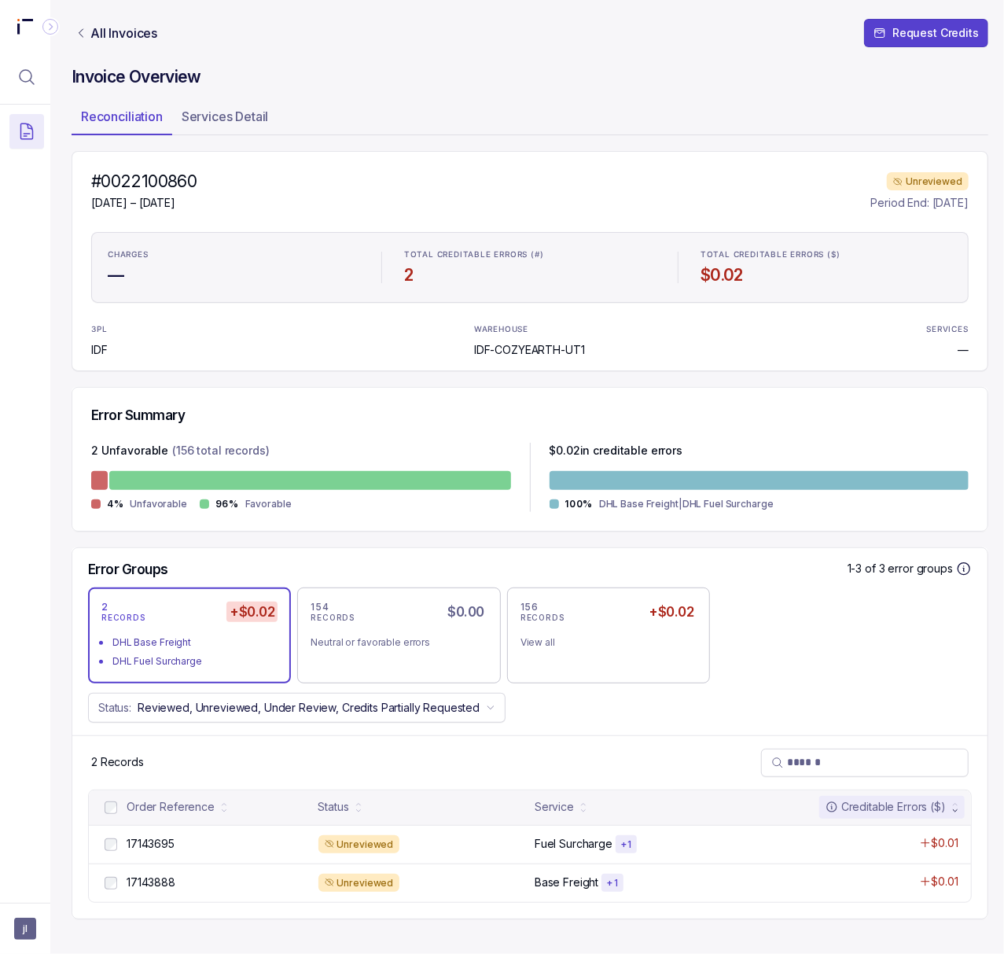
scroll to position [1, 4]
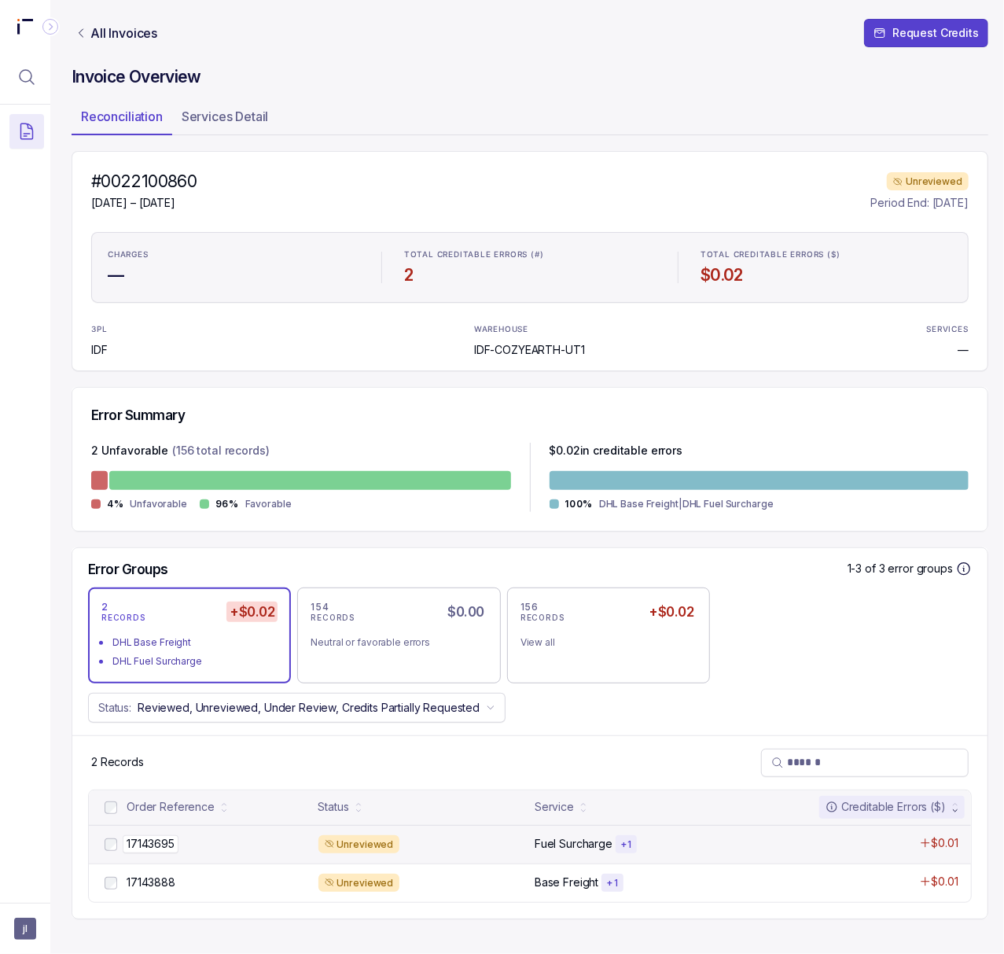
click at [133, 851] on p "17143695" at bounding box center [151, 843] width 56 height 17
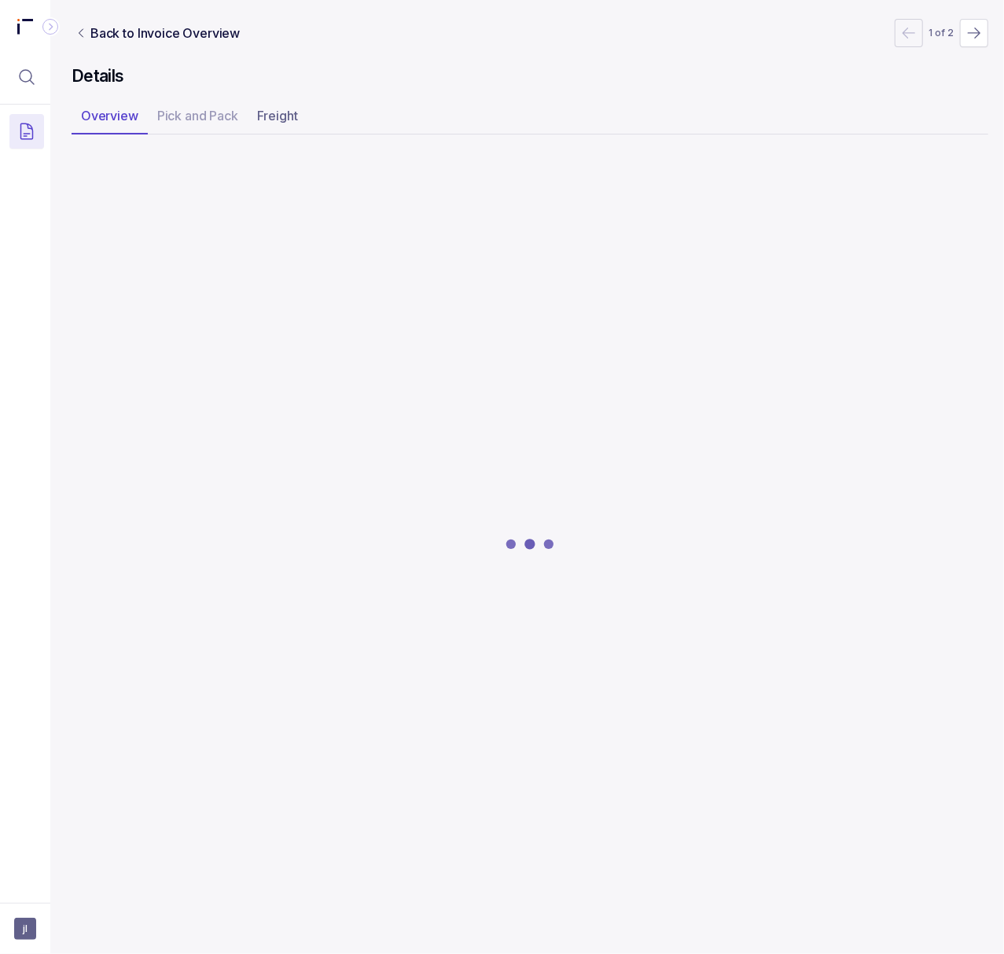
scroll to position [0, 4]
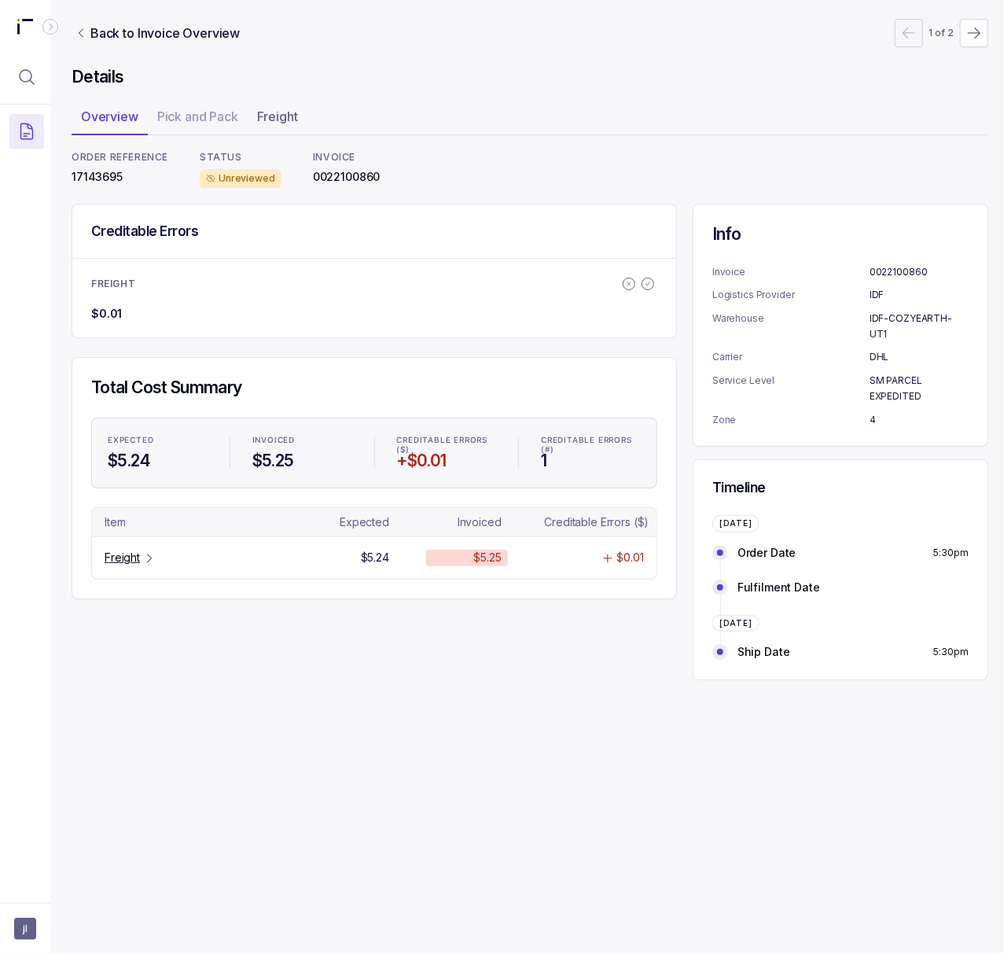
click at [101, 171] on p "17143695" at bounding box center [120, 177] width 97 height 16
click at [322, 177] on p "0022100860" at bounding box center [347, 177] width 68 height 16
click at [148, 565] on div "Freight" at bounding box center [130, 558] width 51 height 16
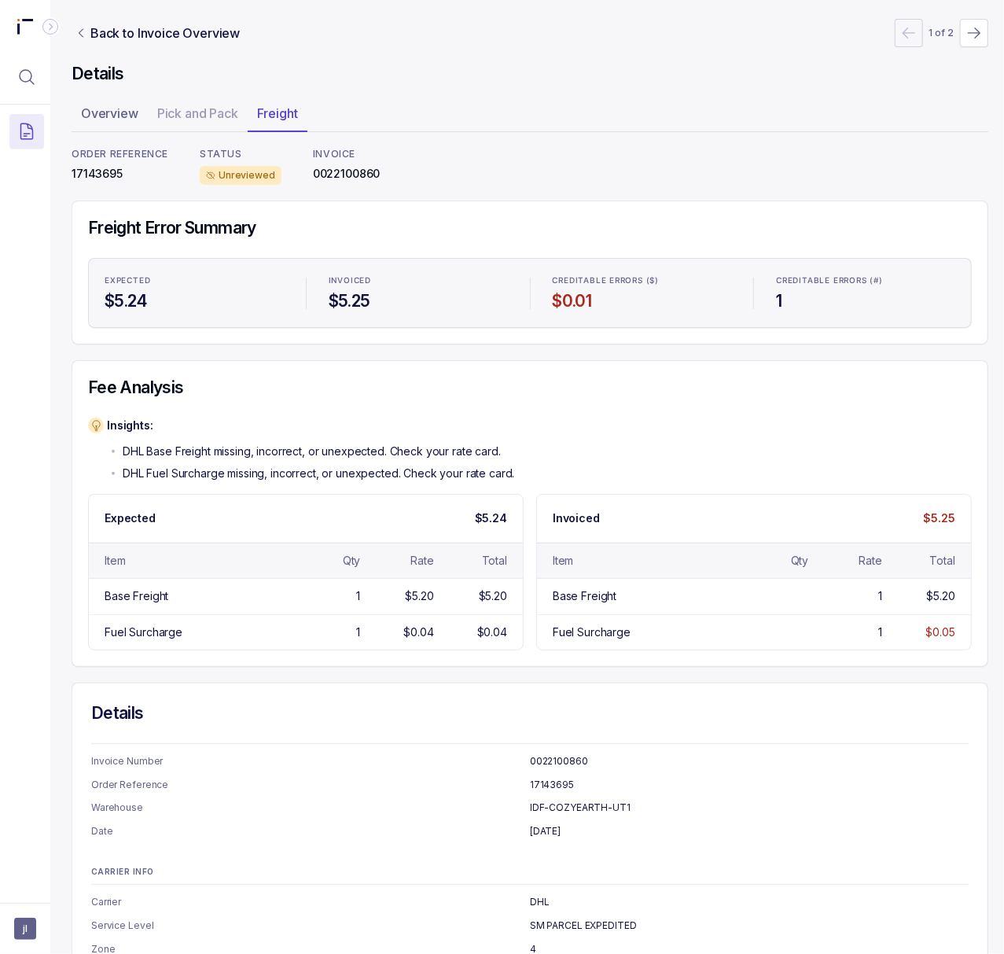
scroll to position [0, 4]
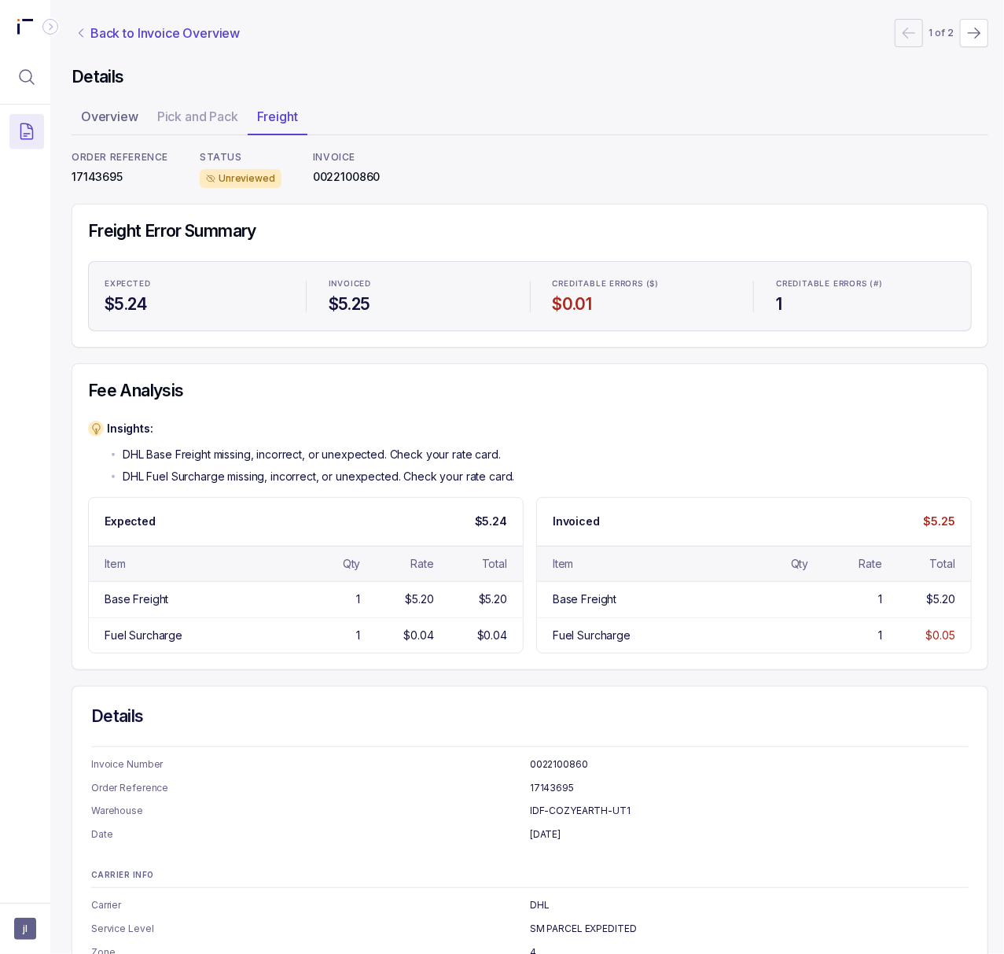
click at [155, 30] on p "Back to Invoice Overview" at bounding box center [164, 33] width 149 height 19
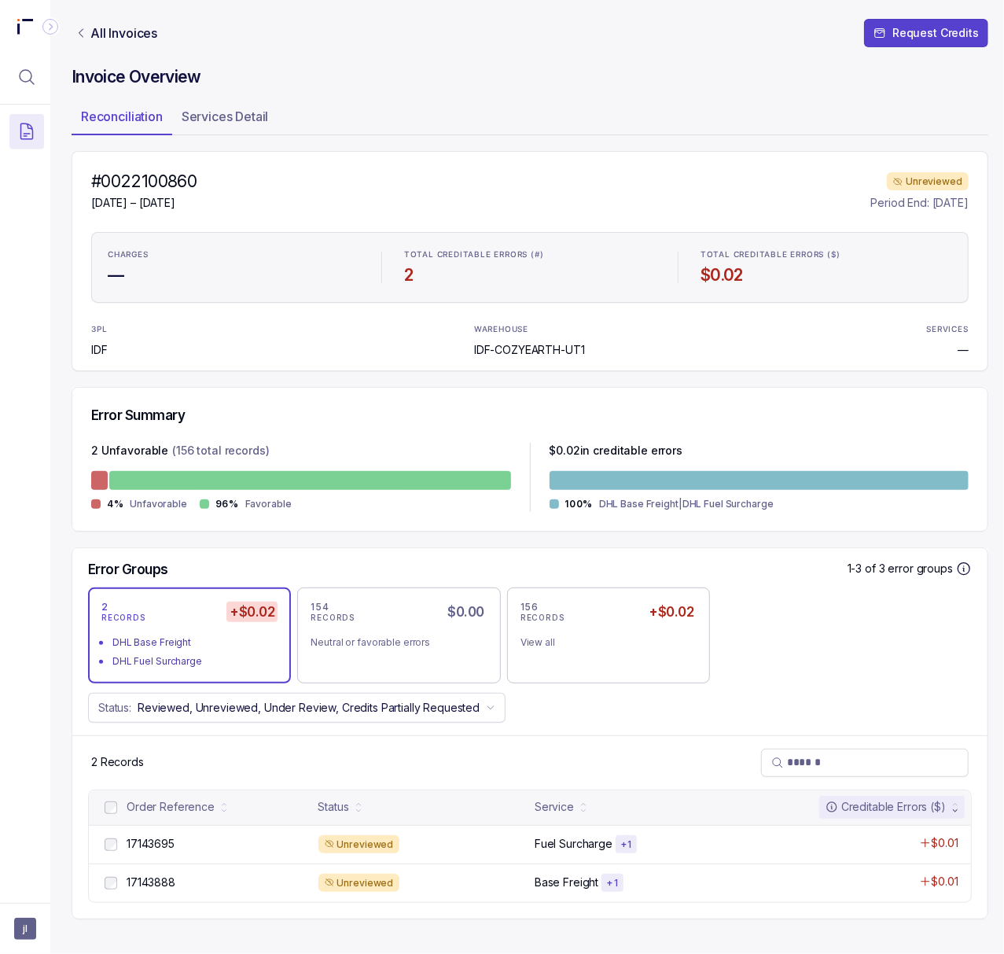
scroll to position [1, 4]
click at [164, 884] on p "17143888" at bounding box center [151, 881] width 57 height 17
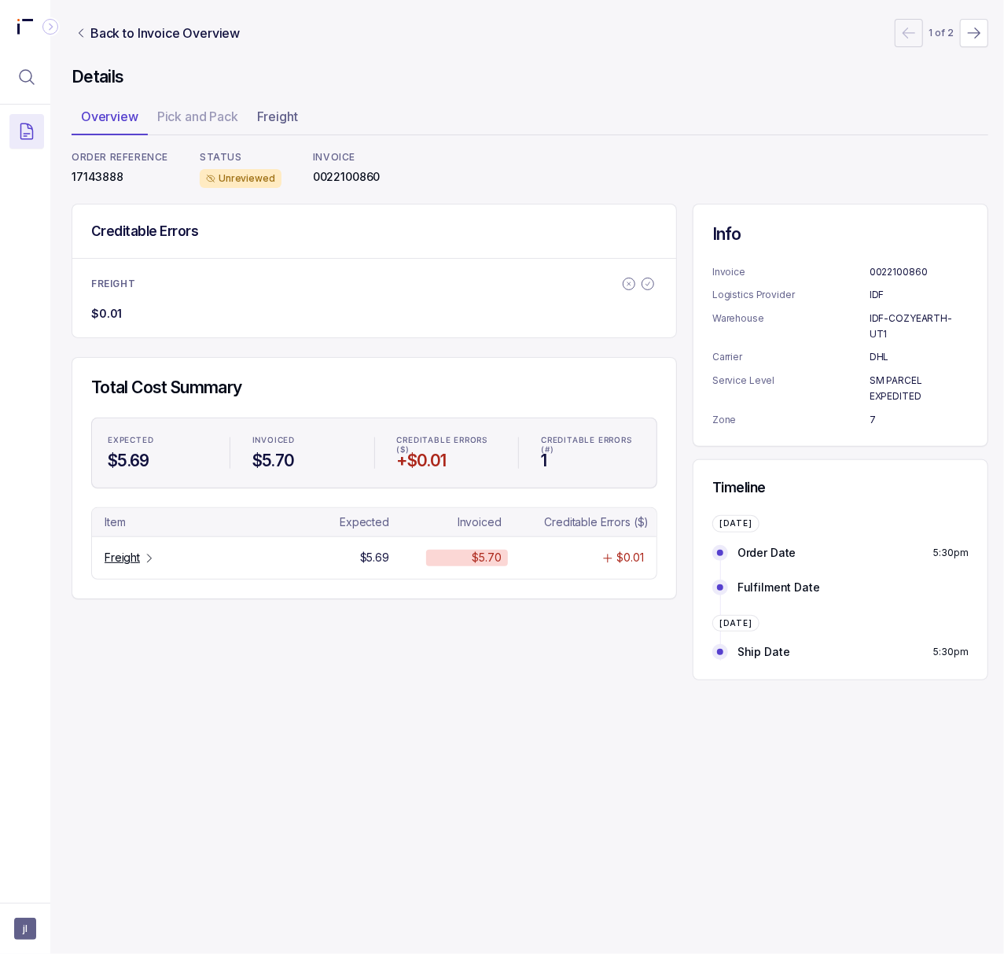
click at [105, 170] on p "17143888" at bounding box center [120, 177] width 97 height 16
click at [134, 558] on p "Freight" at bounding box center [122, 558] width 35 height 16
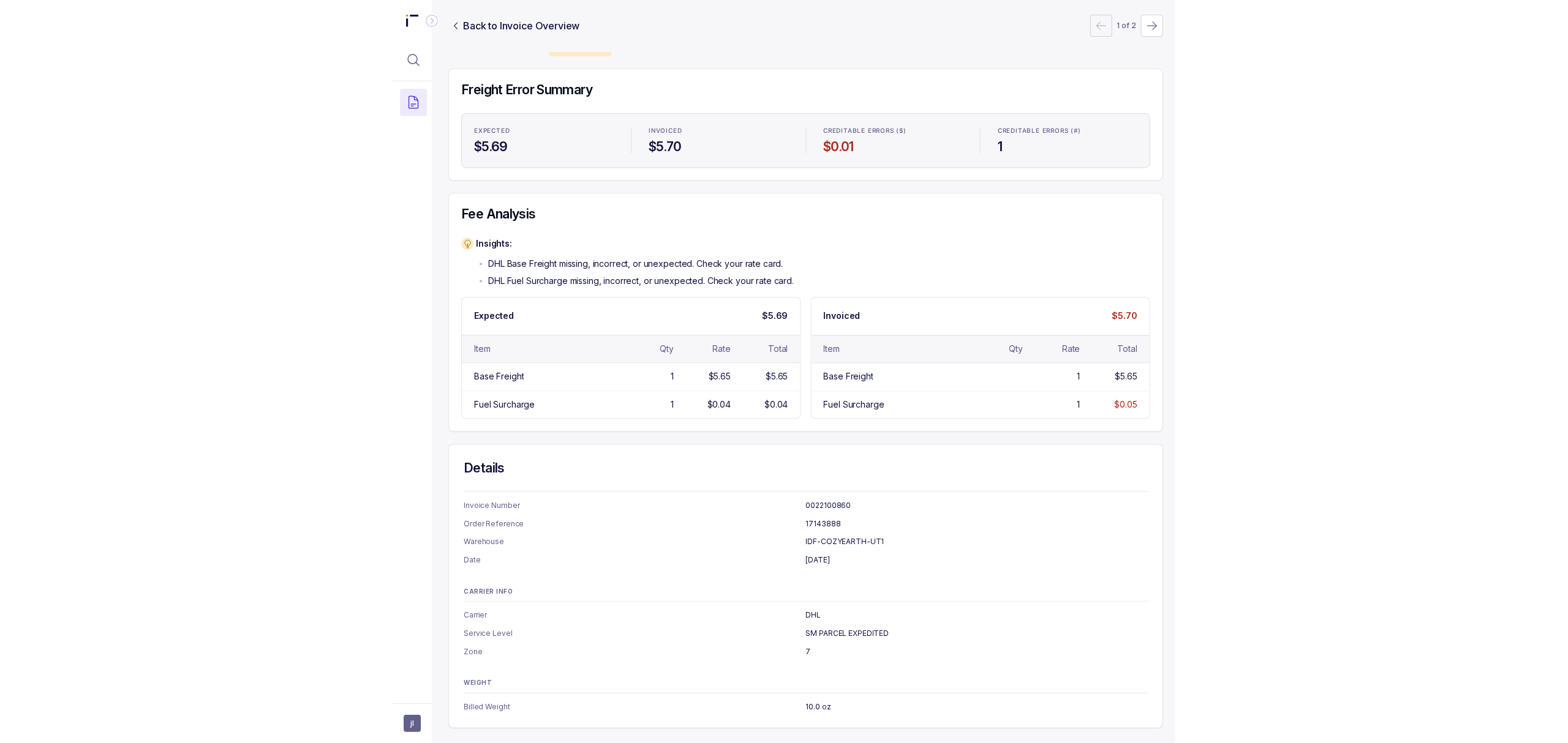
scroll to position [0, 3]
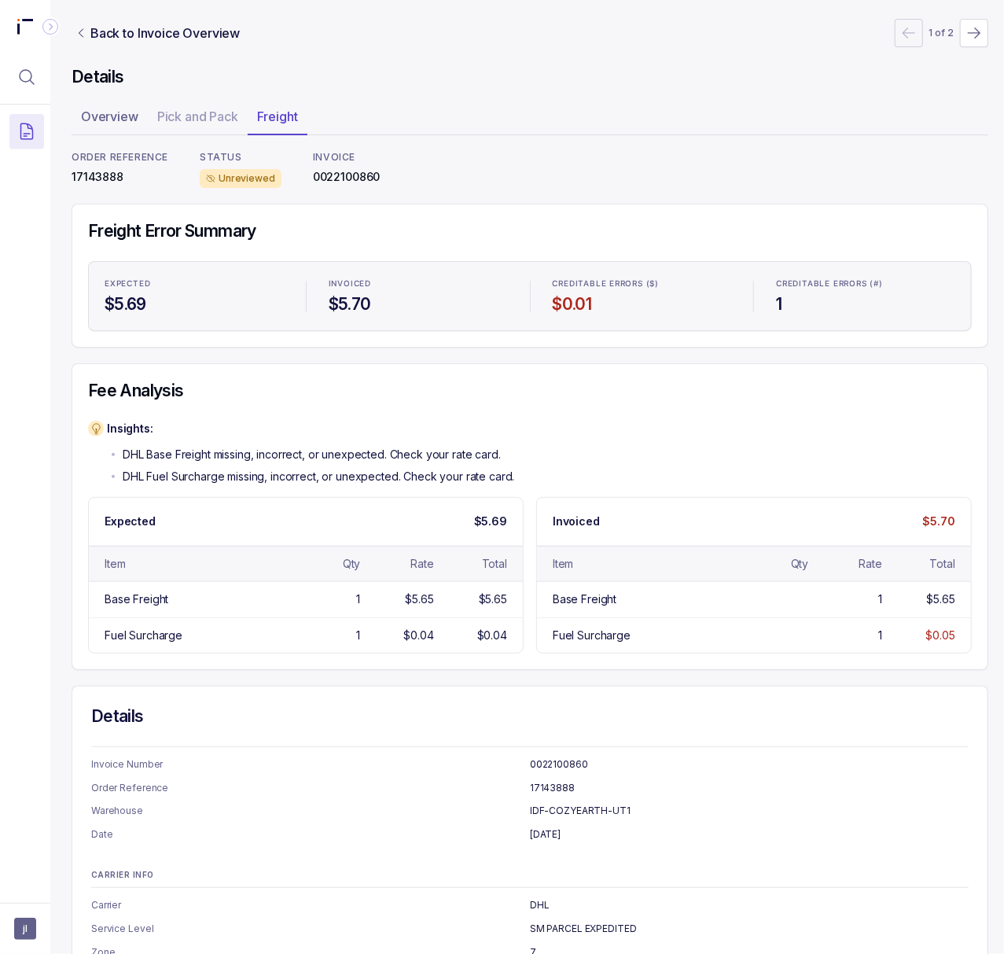
click at [338, 174] on p "0022100860" at bounding box center [347, 177] width 68 height 16
click at [165, 28] on p "Back to Invoice Overview" at bounding box center [164, 33] width 149 height 19
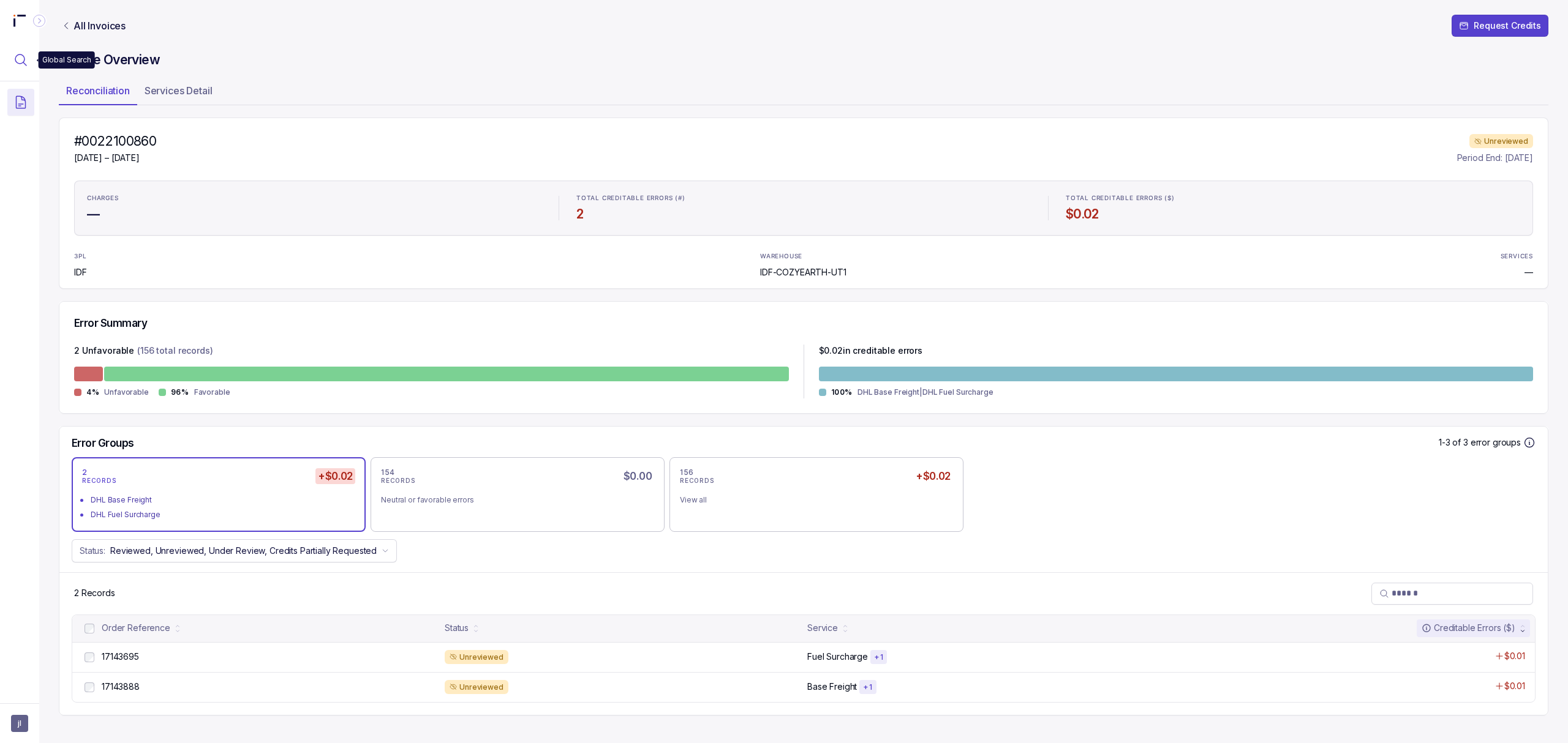
click at [27, 64] on icon "Menu Icon Button MagnifyingGlassIcon" at bounding box center [20, 60] width 15 height 15
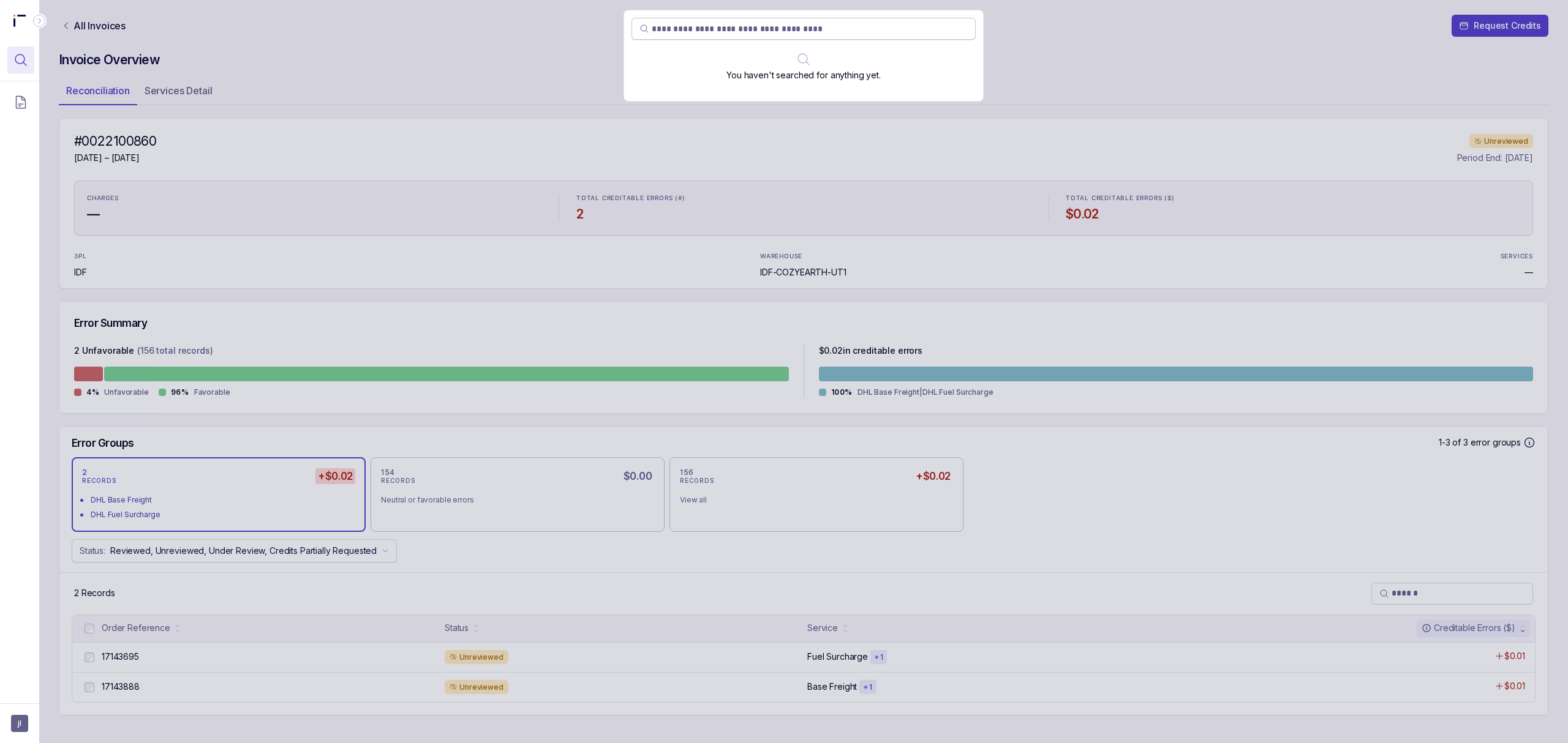
click at [706, 28] on input "search" at bounding box center [810, 29] width 316 height 12
type input "********"
click at [349, 118] on div "********" at bounding box center [803, 372] width 1528 height 743
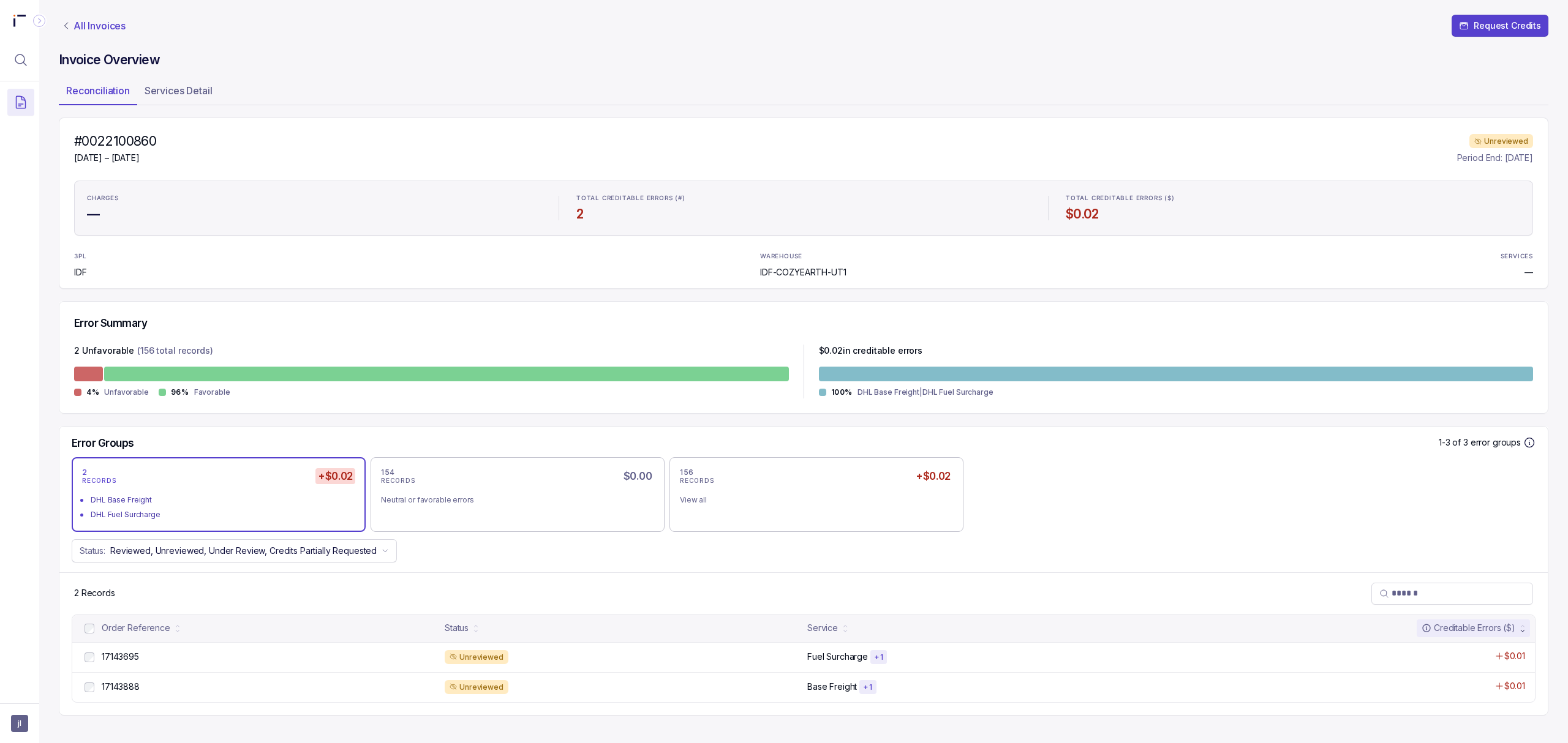
click at [104, 23] on p "All Invoices" at bounding box center [99, 26] width 52 height 12
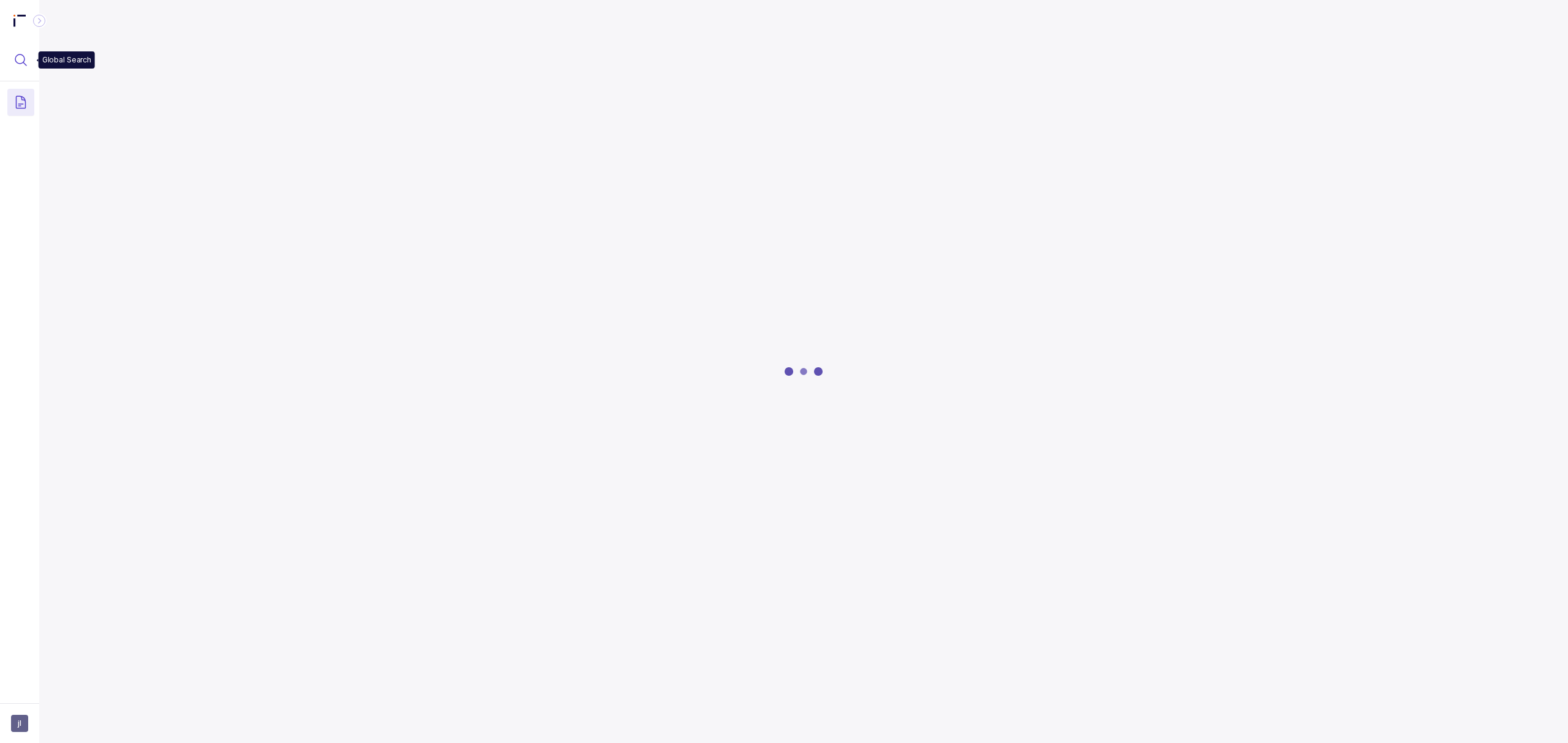
click at [13, 62] on icon "Menu Icon Button MagnifyingGlassIcon" at bounding box center [20, 60] width 15 height 15
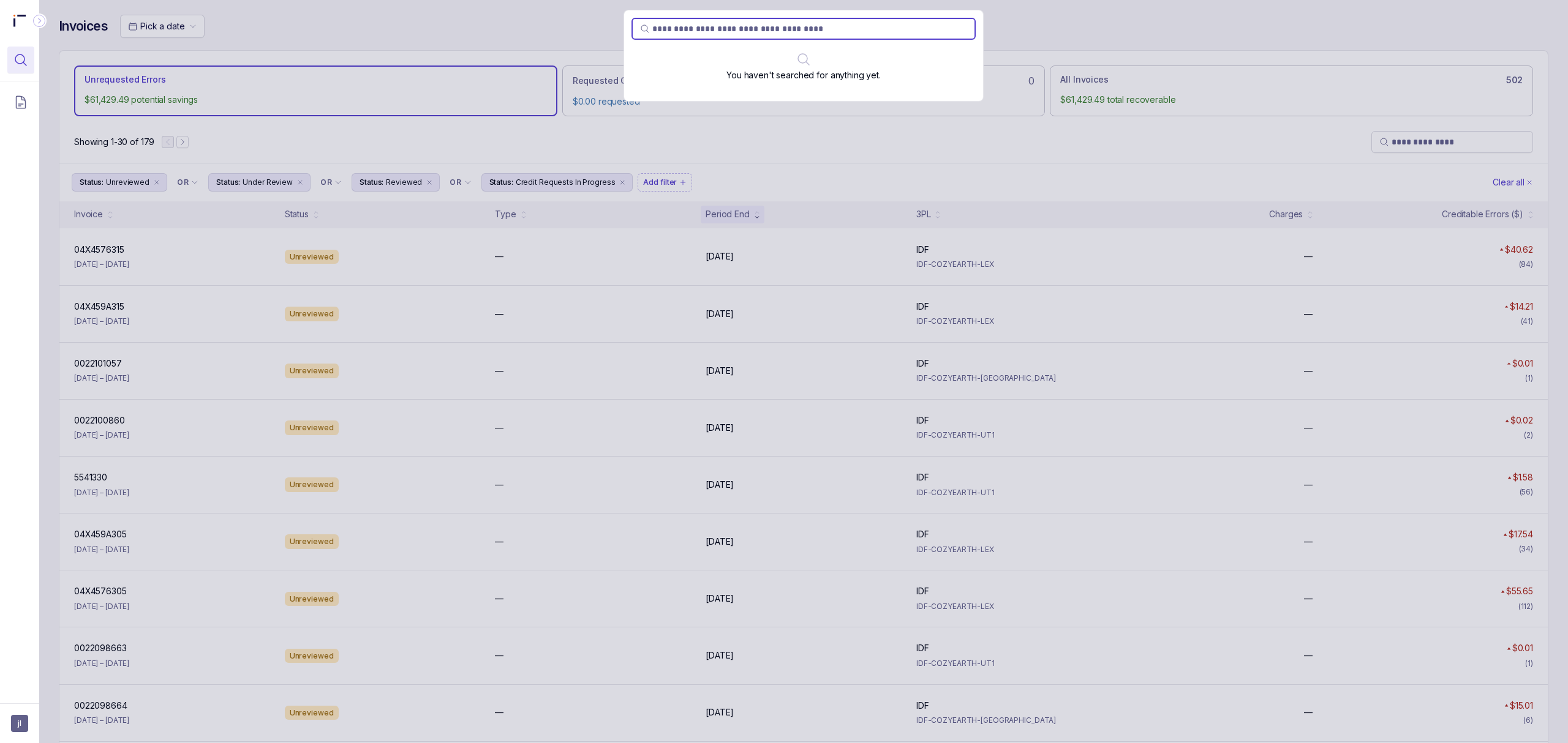
click at [588, 398] on div "You haven't searched for anything yet." at bounding box center [803, 372] width 1528 height 743
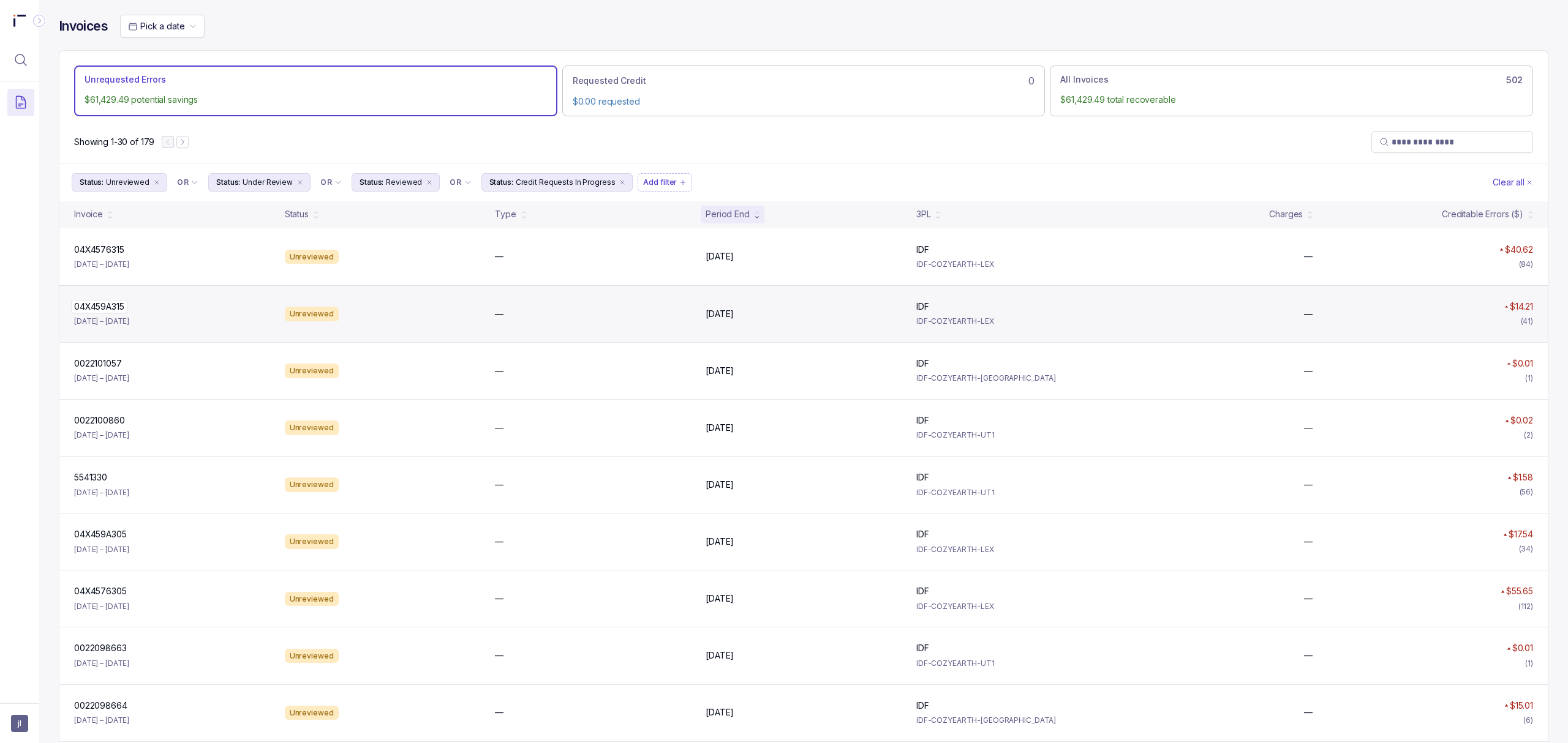
click at [96, 312] on p "04X459A315" at bounding box center [99, 306] width 56 height 13
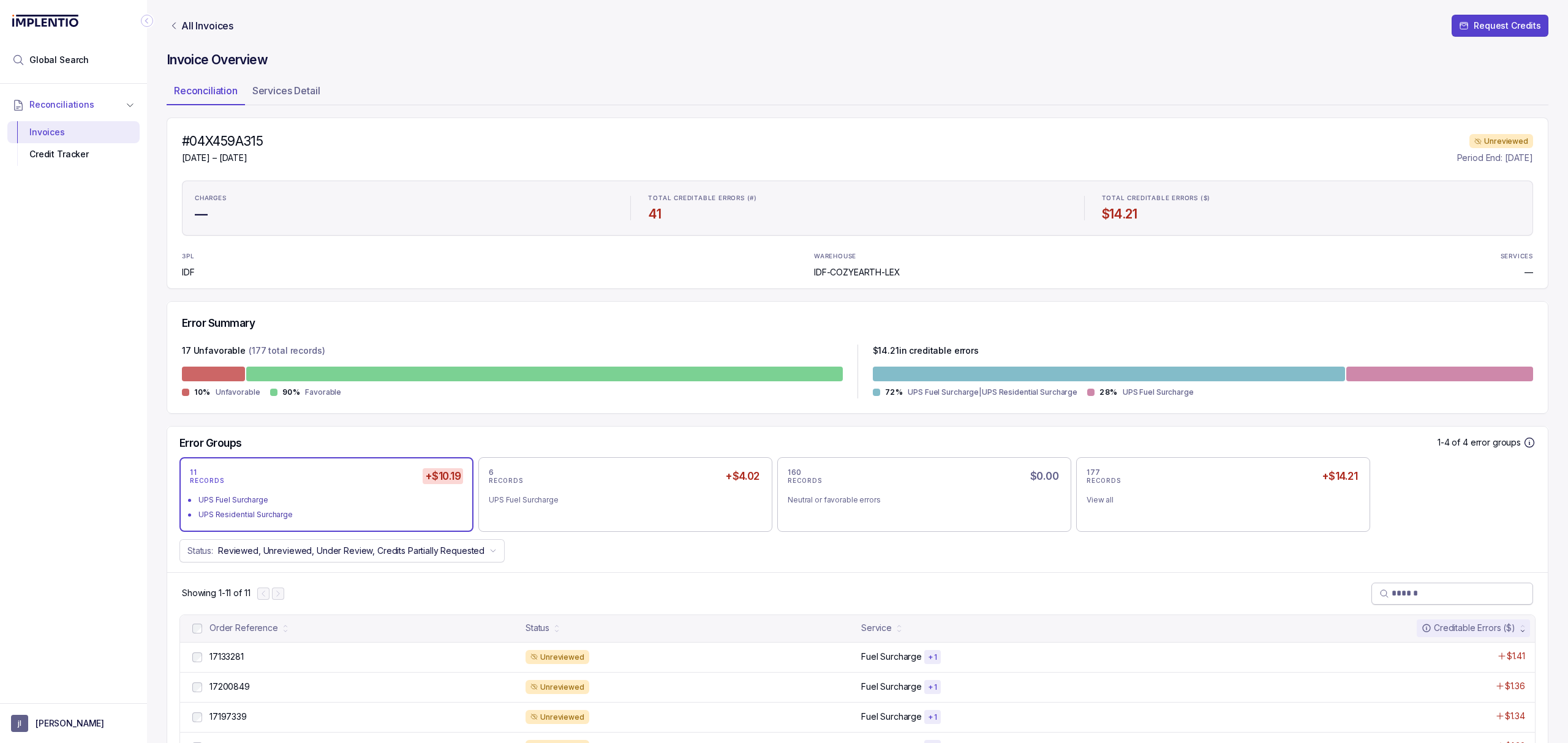
click at [1410, 595] on input "search" at bounding box center [1457, 593] width 133 height 12
paste input "********"
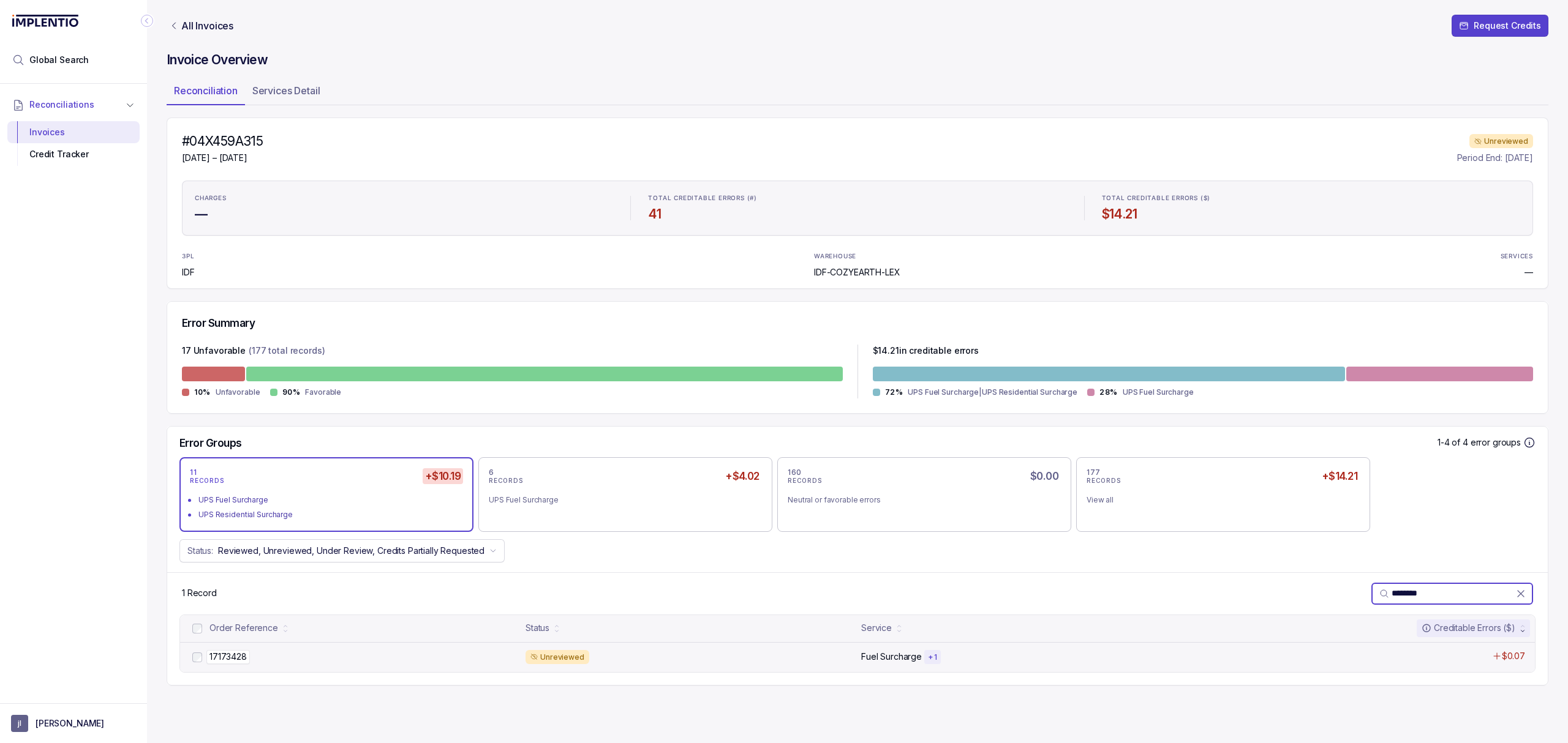
type input "********"
click at [235, 660] on p "17173428" at bounding box center [228, 657] width 44 height 13
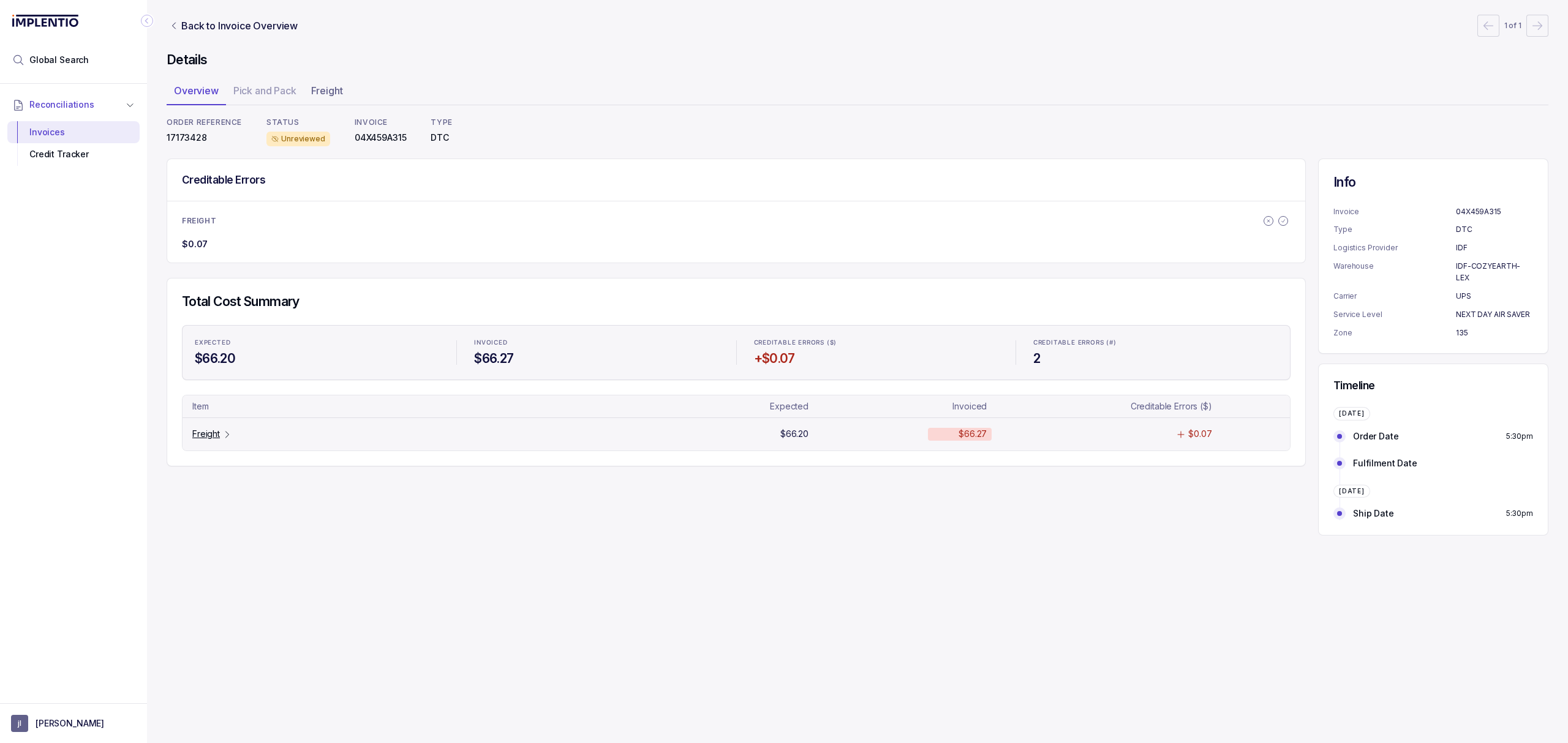
click at [213, 439] on p "Freight" at bounding box center [206, 435] width 27 height 12
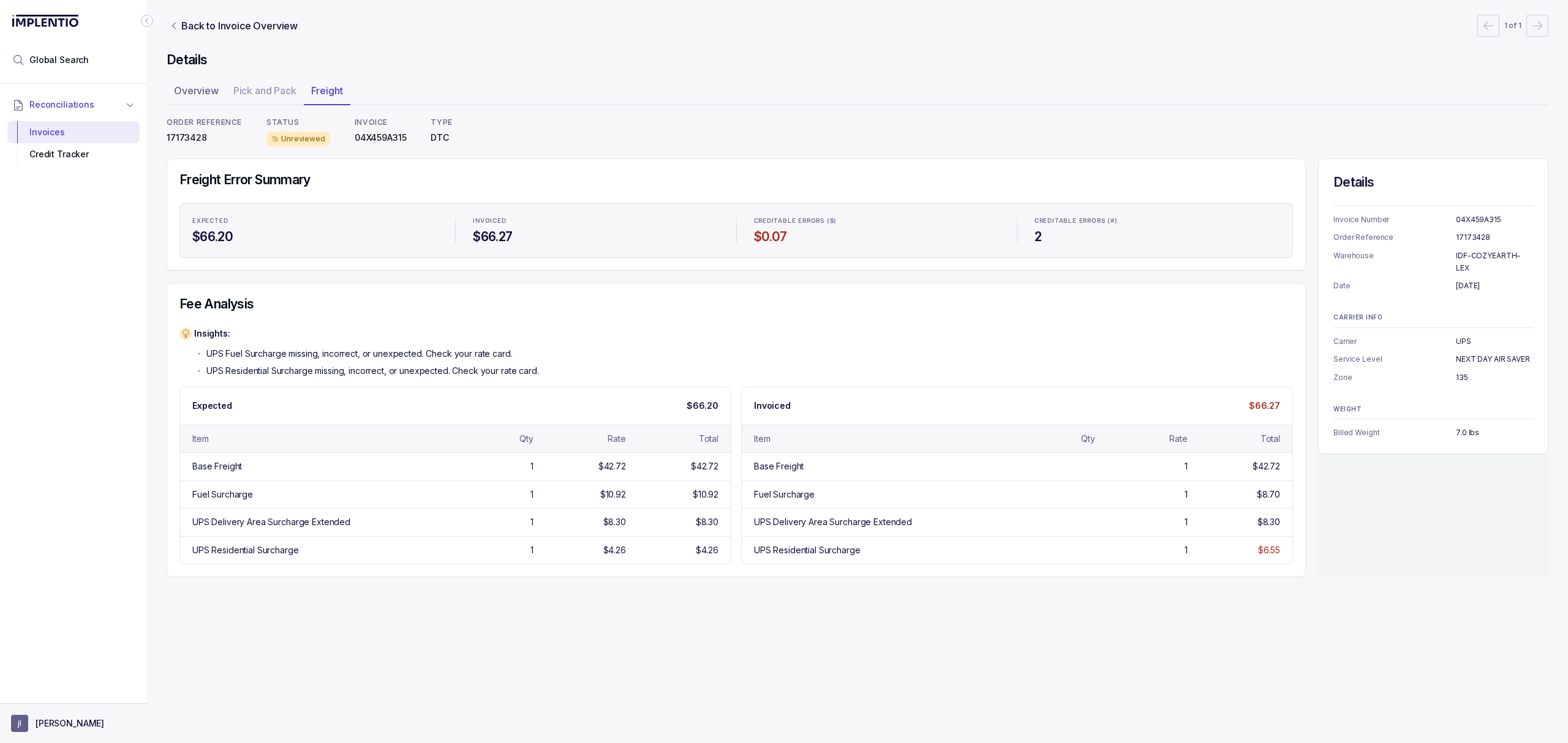
click at [51, 720] on p "[PERSON_NAME]" at bounding box center [70, 724] width 69 height 12
click at [51, 703] on div "Logout" at bounding box center [73, 696] width 116 height 15
